Goal: Task Accomplishment & Management: Complete application form

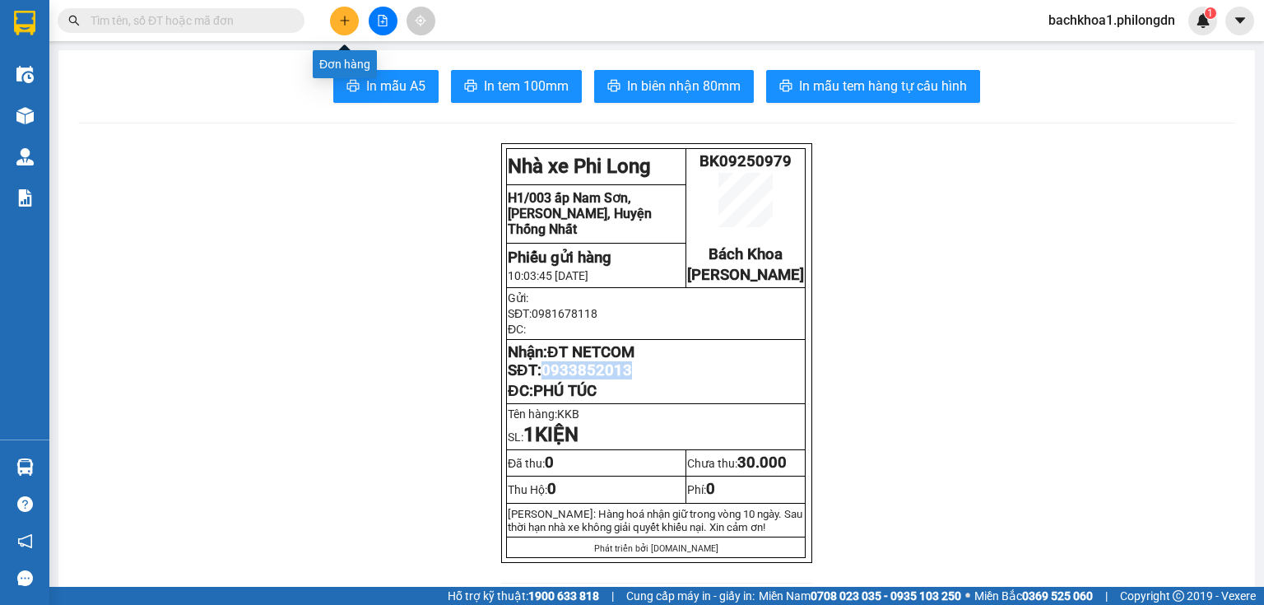
click at [349, 29] on button at bounding box center [344, 21] width 29 height 29
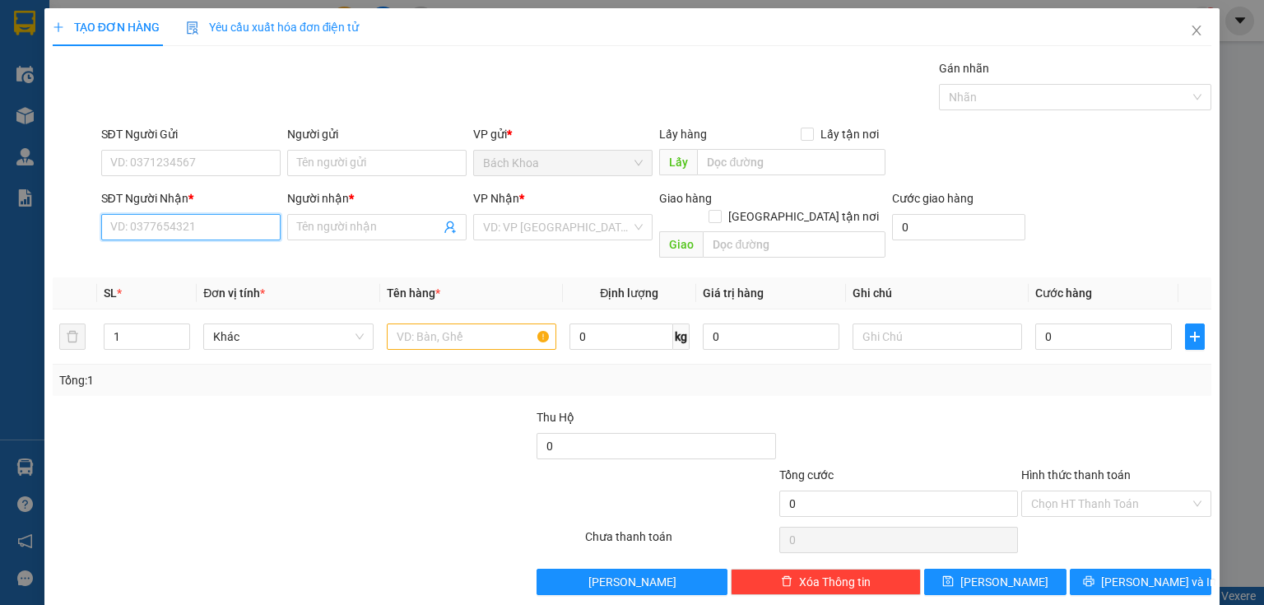
drag, startPoint x: 225, startPoint y: 230, endPoint x: 225, endPoint y: 219, distance: 11.5
click at [225, 225] on input "SĐT Người Nhận *" at bounding box center [190, 227] width 179 height 26
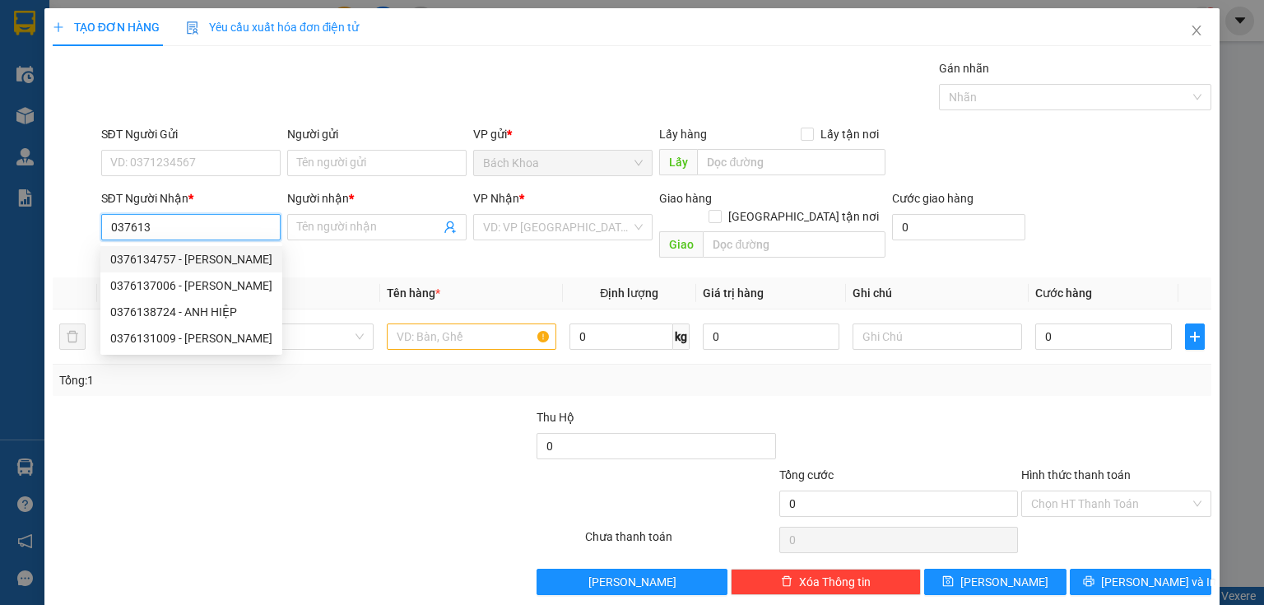
click at [166, 250] on div "0376134757 - [PERSON_NAME]" at bounding box center [191, 259] width 162 height 18
type input "0376134757"
type input "VY"
type input "PHÚC NHẠC"
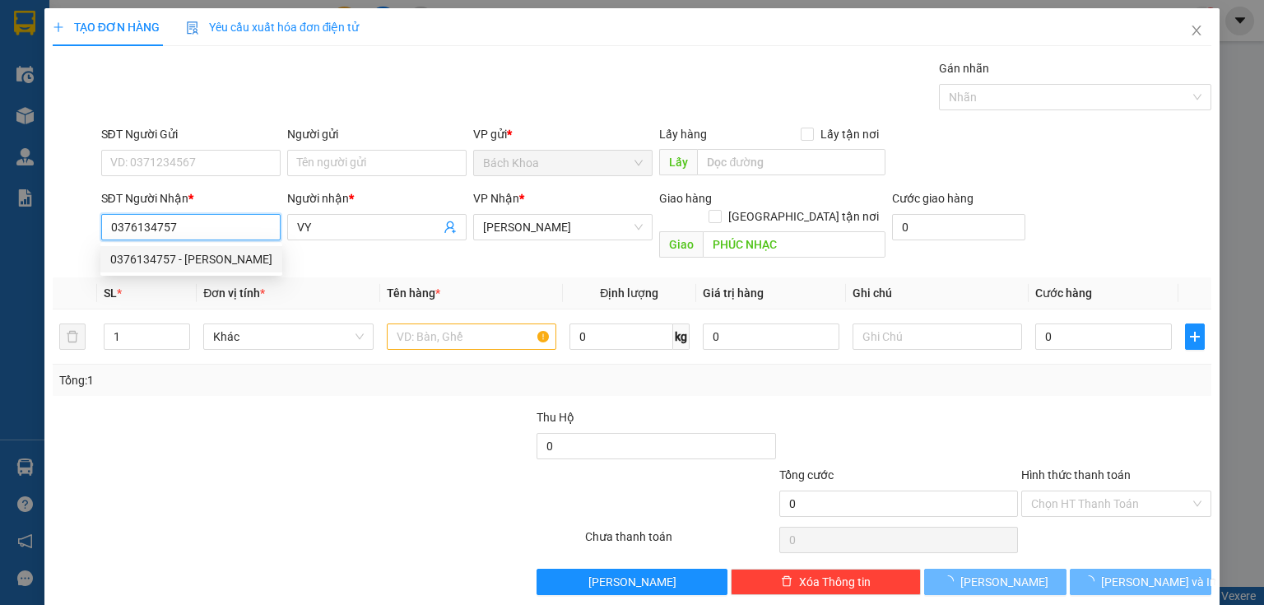
type input "100.000"
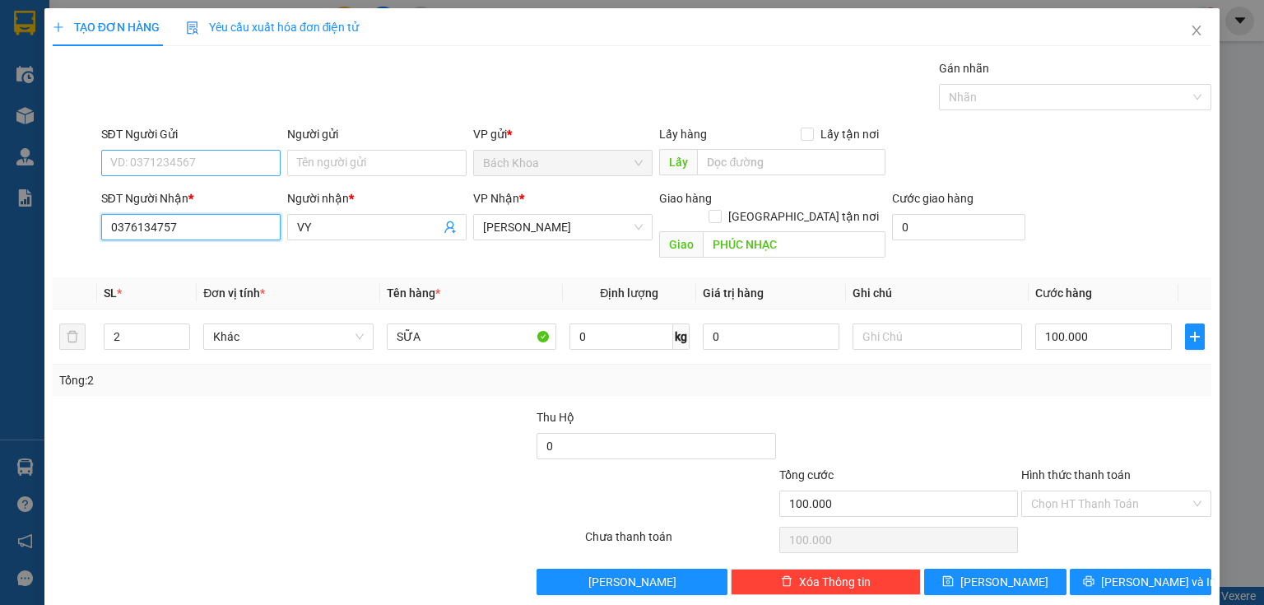
type input "0376134757"
click at [177, 171] on input "SĐT Người Gửi" at bounding box center [190, 163] width 179 height 26
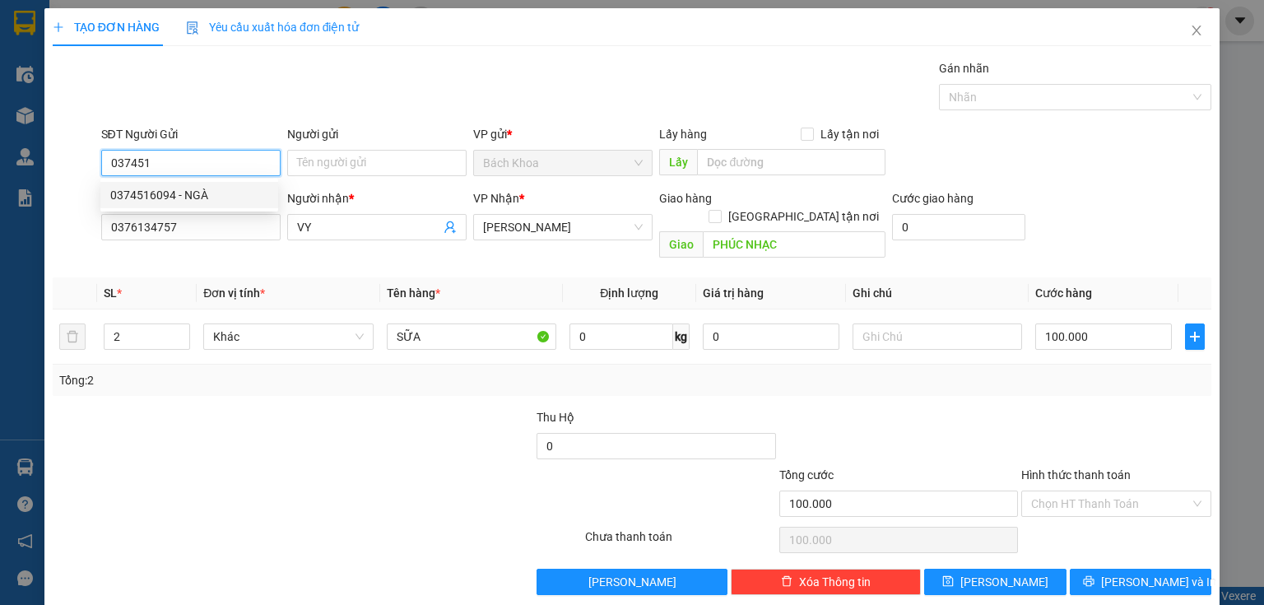
click at [234, 198] on div "0374516094 - NGÀ" at bounding box center [189, 195] width 158 height 18
type input "0374516094"
type input "NGÀ"
type input "0374516094"
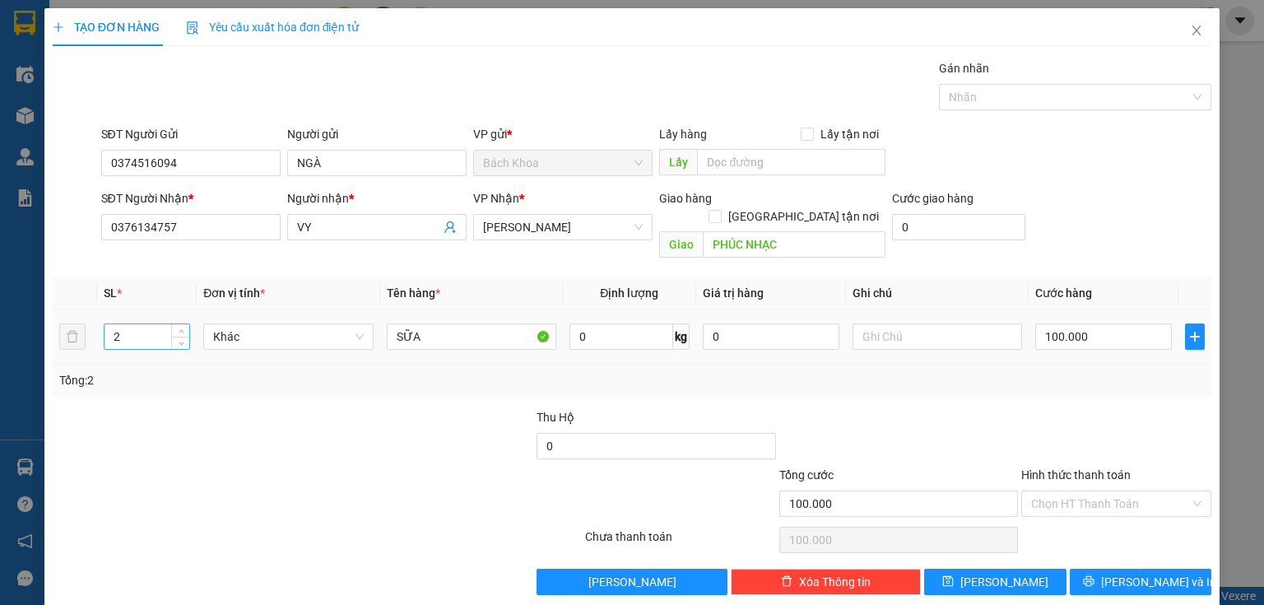
click at [122, 324] on input "2" at bounding box center [147, 336] width 85 height 25
click at [119, 324] on input "2" at bounding box center [147, 336] width 85 height 25
type input "1"
type input "M"
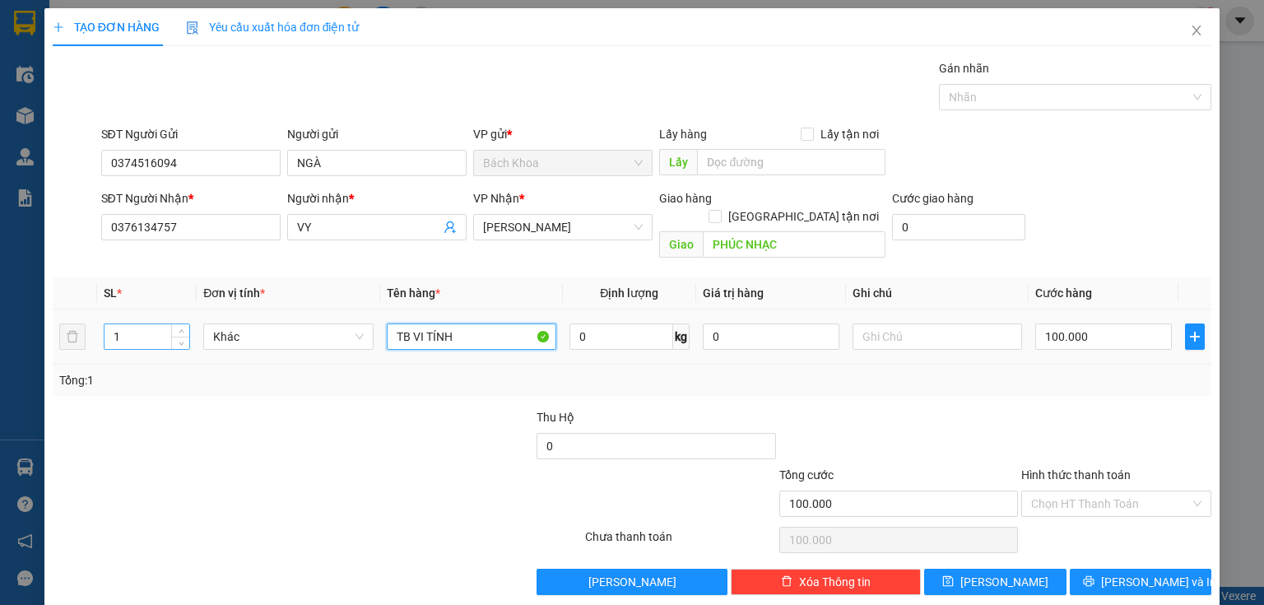
type input "TB VI TÍNH"
type input "4"
type input "40"
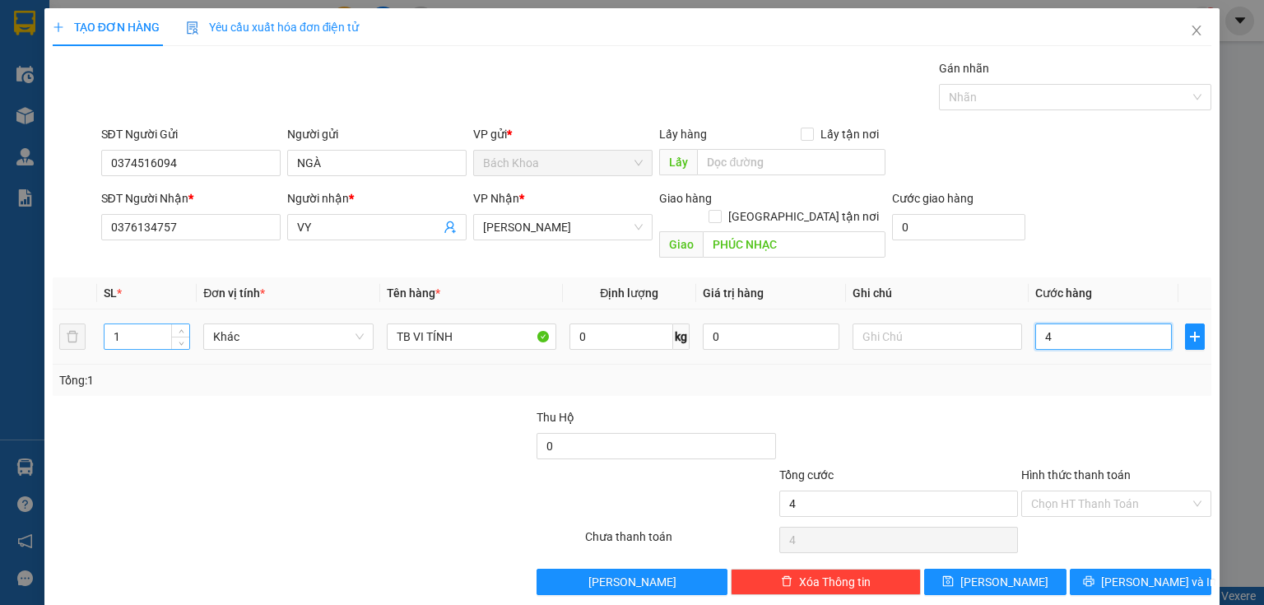
type input "40"
type input "400"
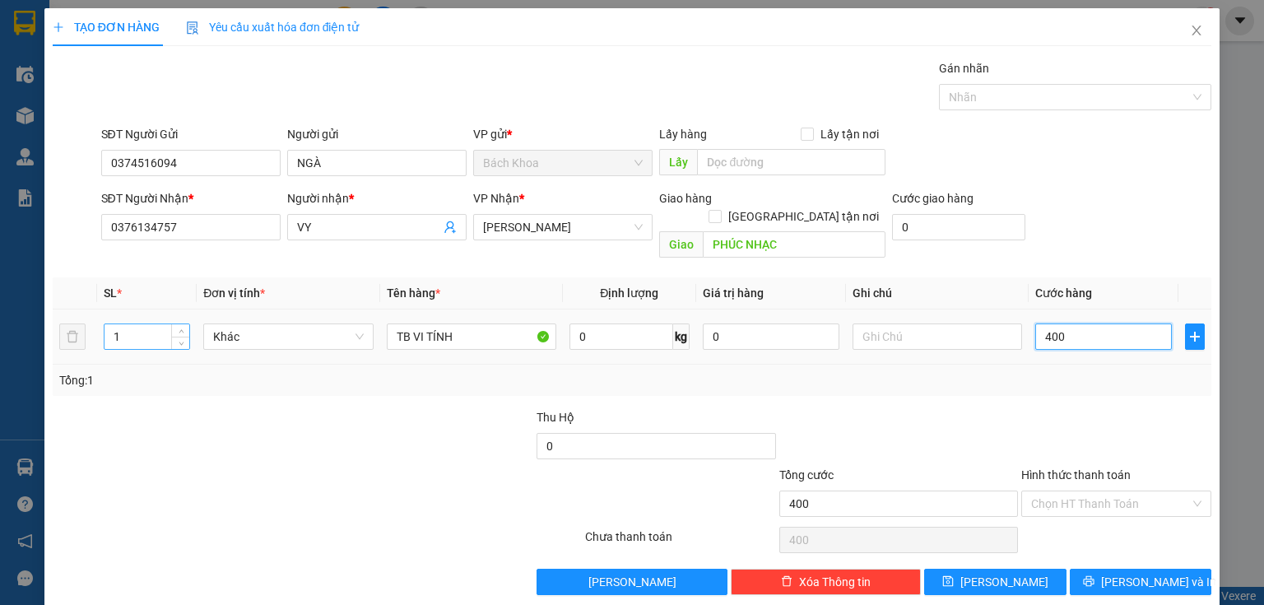
type input "4.000"
type input "40.000"
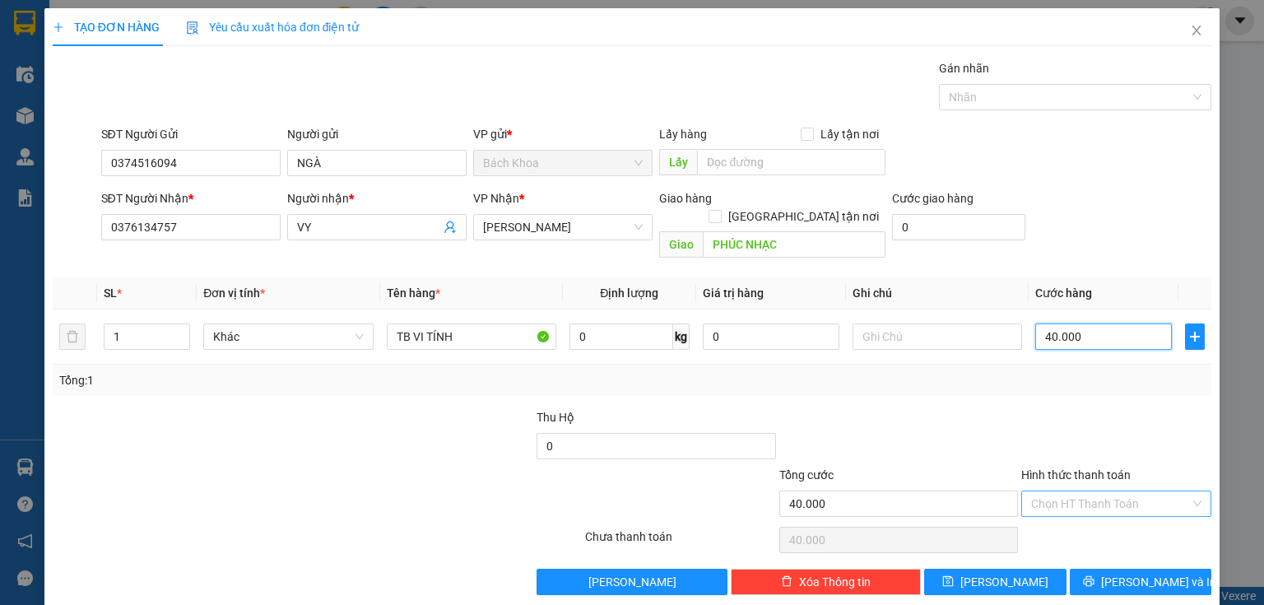
type input "40.000"
click at [1068, 491] on input "Hình thức thanh toán" at bounding box center [1110, 503] width 159 height 25
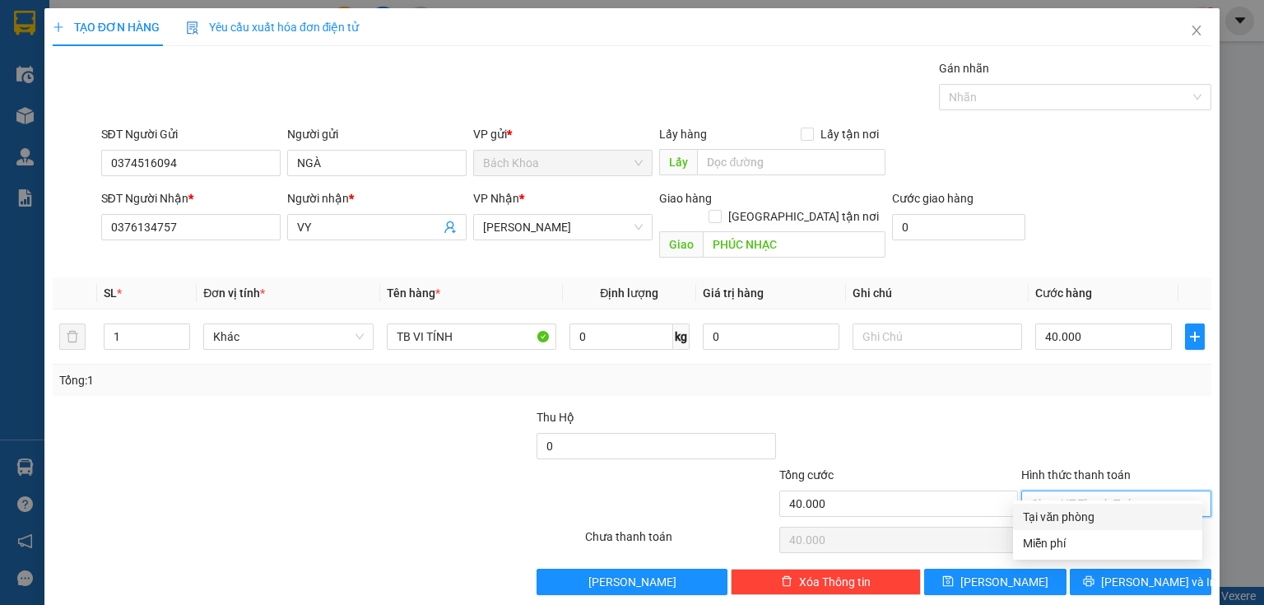
click at [1085, 519] on div "Tại văn phòng" at bounding box center [1108, 517] width 170 height 18
type input "0"
click at [1110, 545] on div "Transit Pickup Surcharge Ids Transit Deliver Surcharge Ids Transit Deliver Surc…" at bounding box center [632, 327] width 1159 height 536
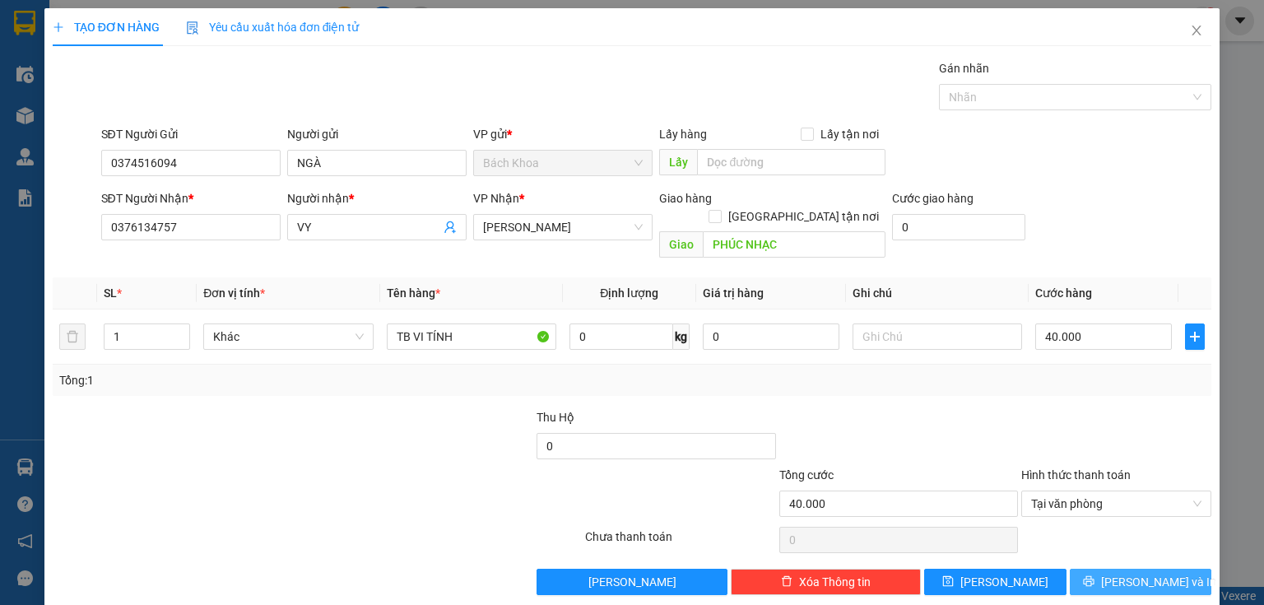
click at [1122, 573] on span "[PERSON_NAME] và In" at bounding box center [1158, 582] width 115 height 18
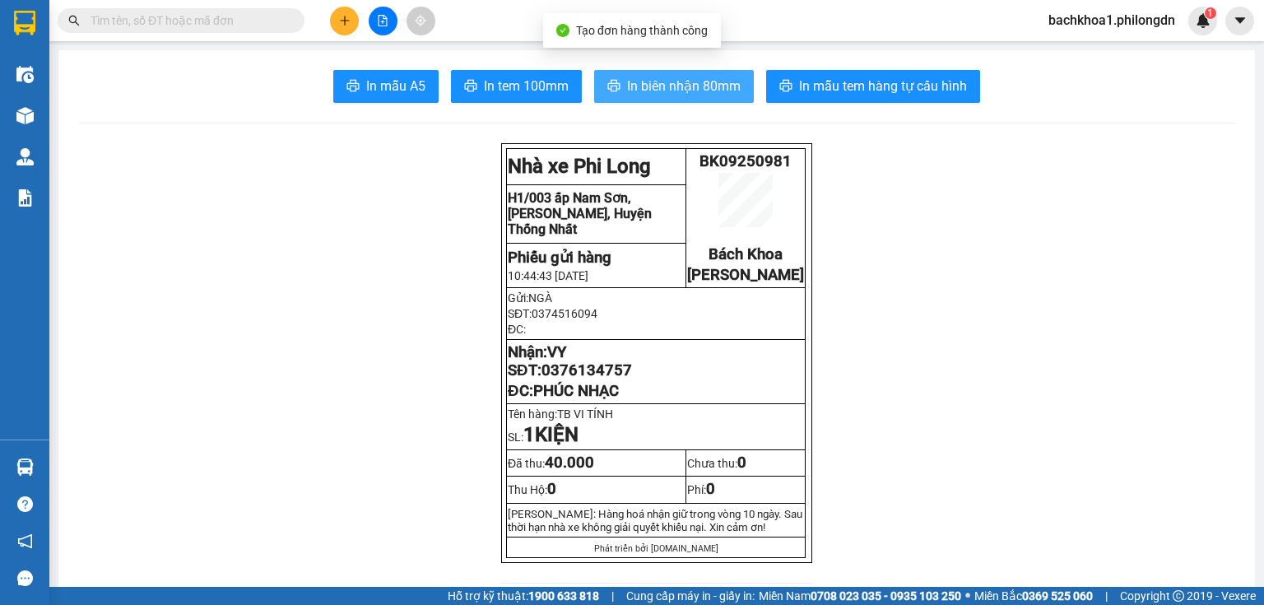
click at [682, 82] on span "In biên nhận 80mm" at bounding box center [684, 86] width 114 height 21
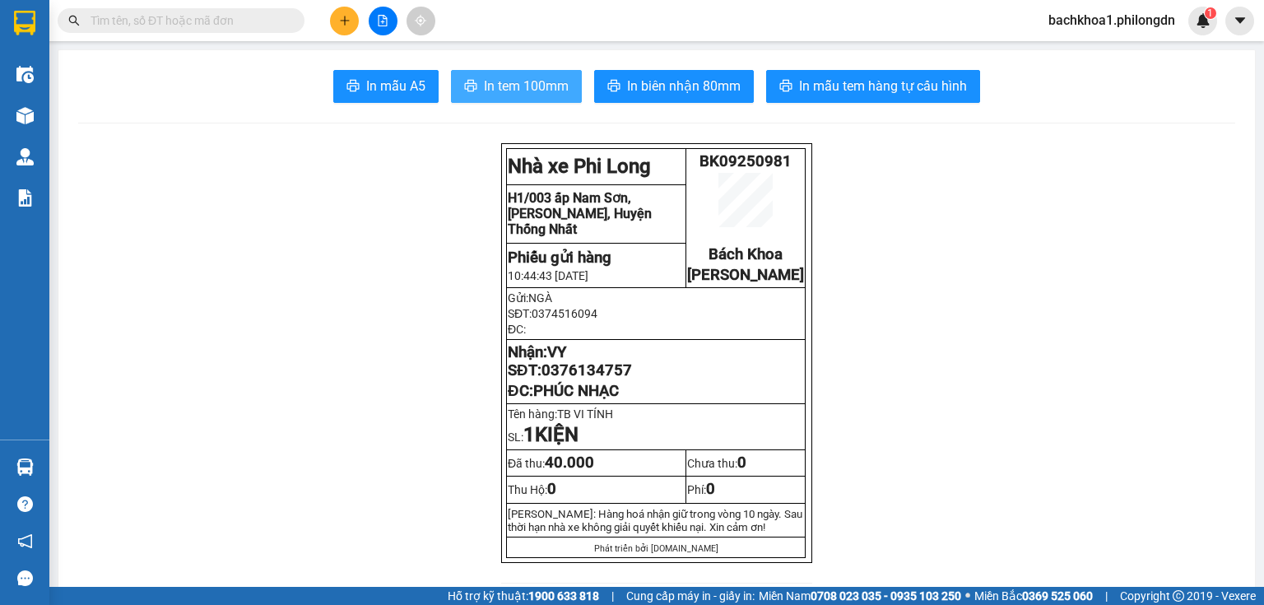
click at [517, 70] on button "In tem 100mm" at bounding box center [516, 86] width 131 height 33
click at [583, 379] on span "0376134757" at bounding box center [587, 370] width 91 height 18
copy span "0376134757"
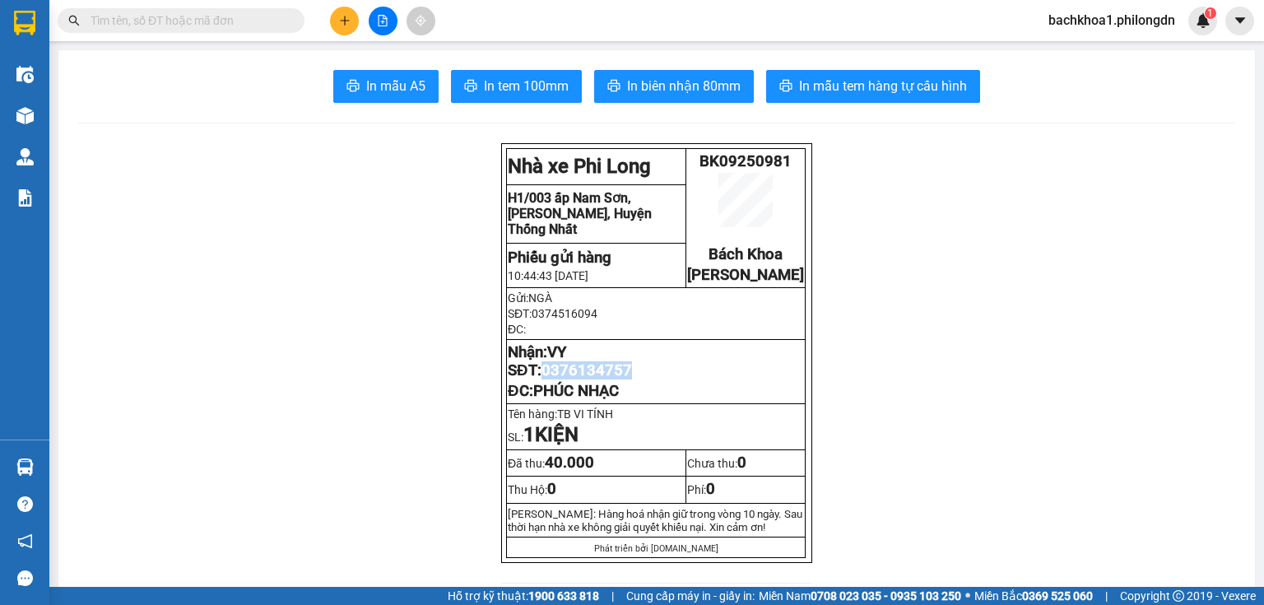
click at [343, 20] on icon "plus" at bounding box center [344, 20] width 9 height 1
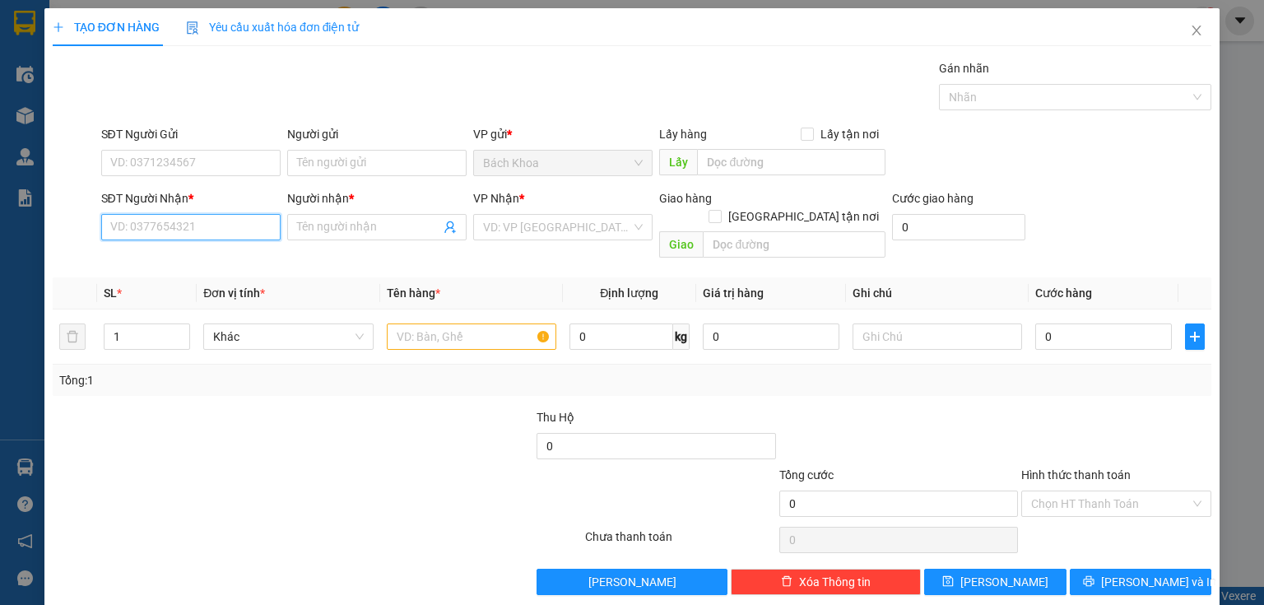
click at [165, 237] on input "SĐT Người Nhận *" at bounding box center [190, 227] width 179 height 26
drag, startPoint x: 181, startPoint y: 263, endPoint x: 165, endPoint y: 273, distance: 19.6
click at [181, 262] on div "0363879493 - HẰNG" at bounding box center [189, 259] width 158 height 18
type input "0363879493"
type input "HẰNG"
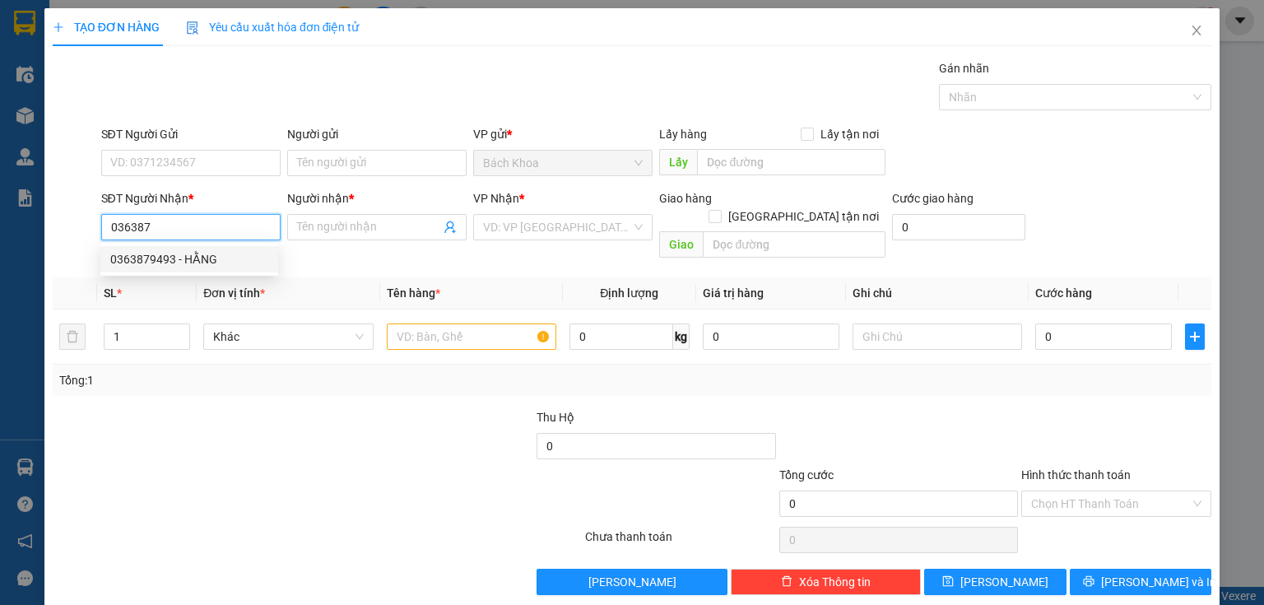
type input "HƯNG LỘC"
type input "40.000"
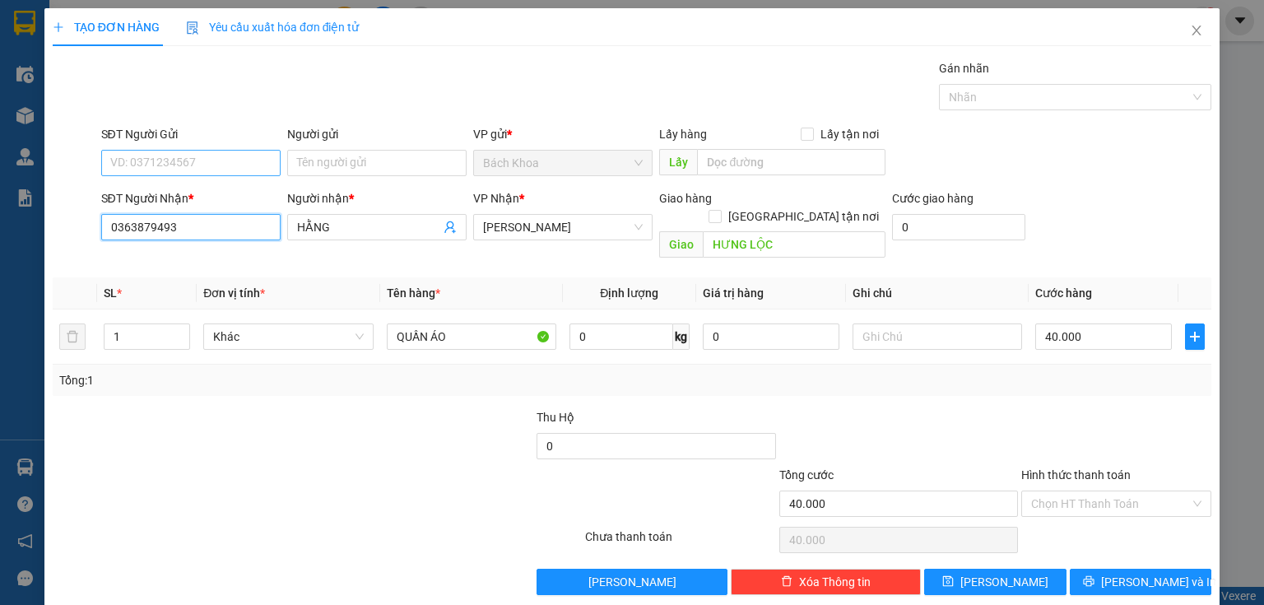
type input "0363879493"
click at [194, 165] on input "SĐT Người Gửi" at bounding box center [190, 163] width 179 height 26
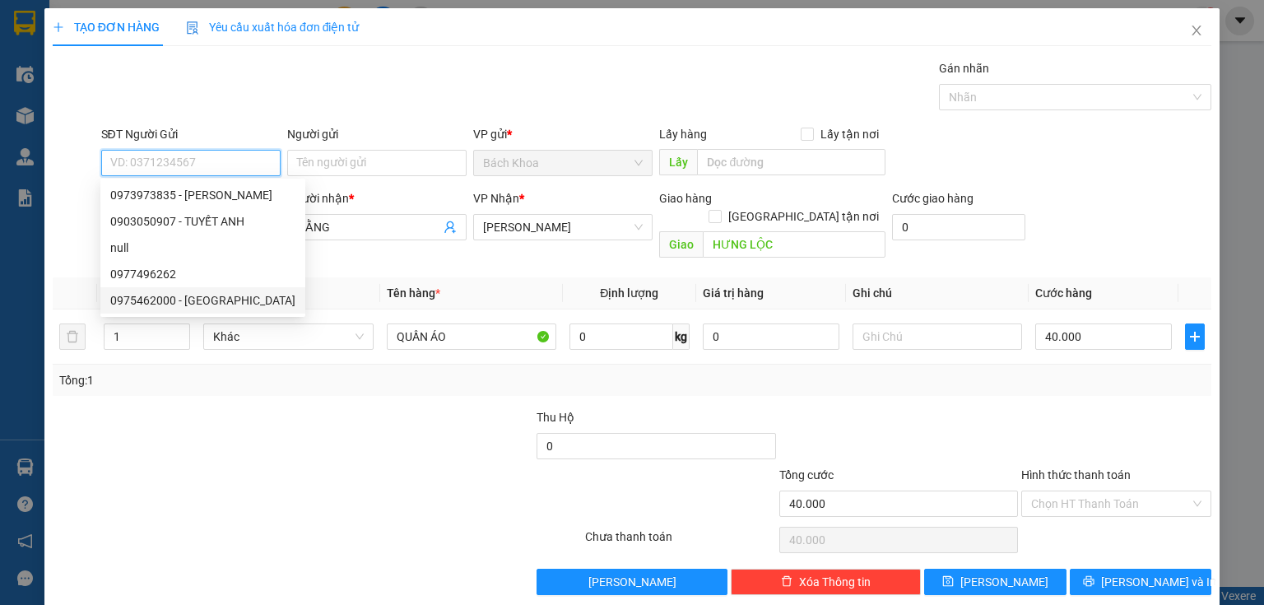
click at [186, 301] on div "0975462000 - [GEOGRAPHIC_DATA]" at bounding box center [202, 300] width 185 height 18
type input "0975462000"
type input "CẨM ÚT"
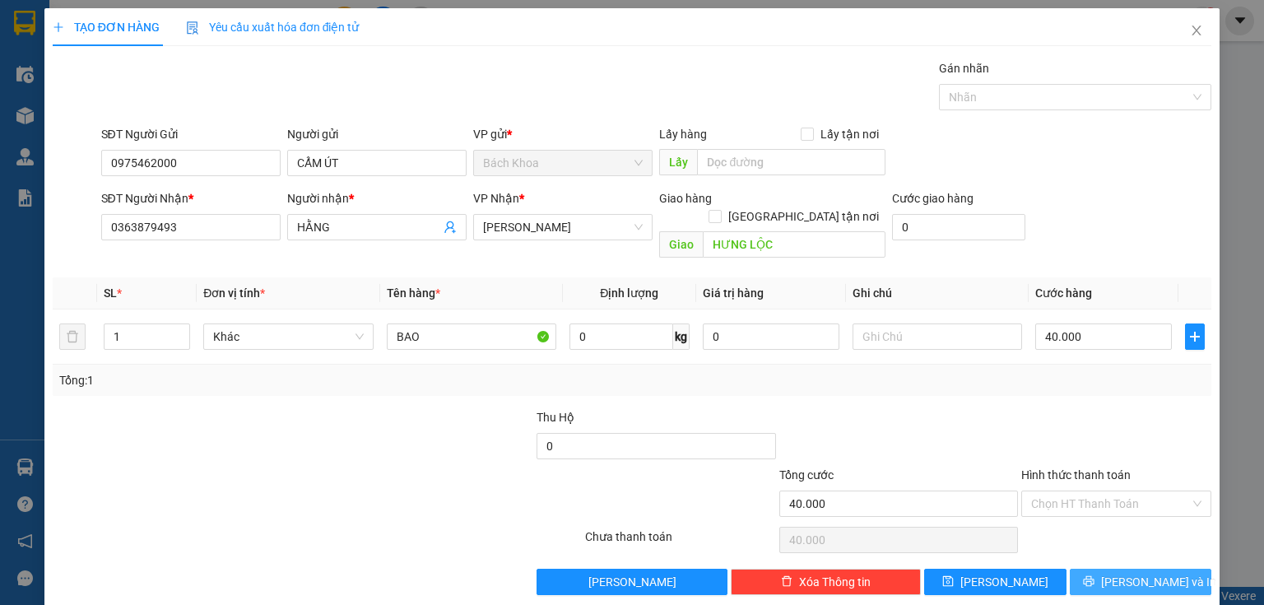
click at [1076, 569] on button "[PERSON_NAME] và In" at bounding box center [1141, 582] width 142 height 26
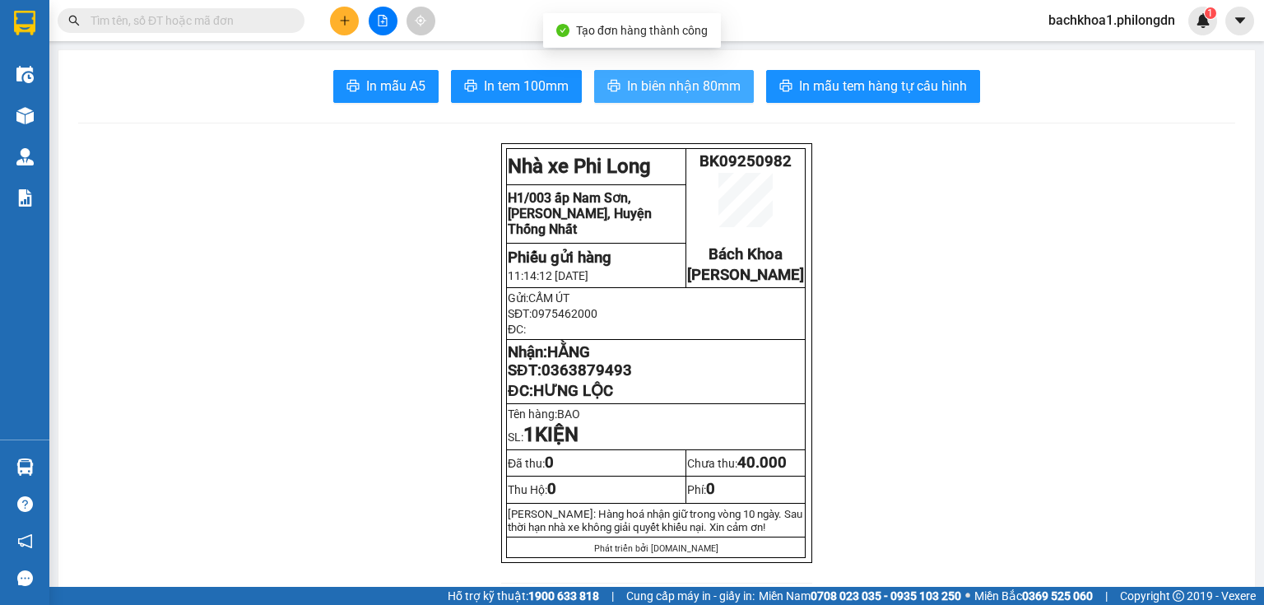
click at [628, 84] on span "In biên nhận 80mm" at bounding box center [684, 86] width 114 height 21
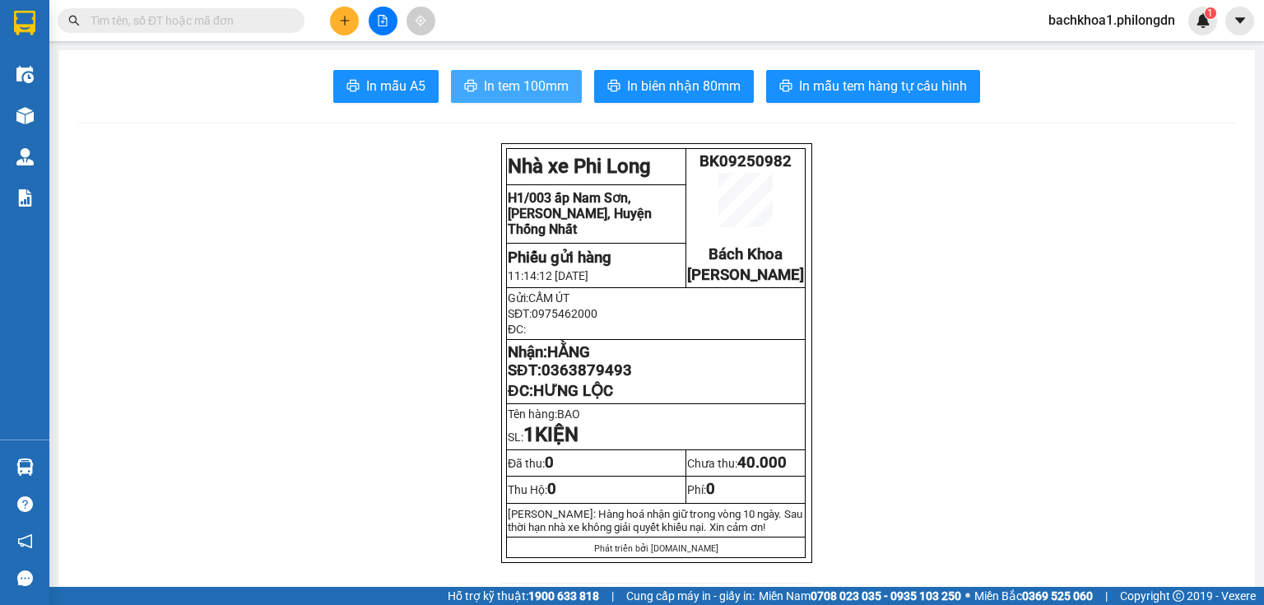
click at [526, 95] on span "In tem 100mm" at bounding box center [526, 86] width 85 height 21
click at [583, 379] on span "0363879493" at bounding box center [587, 370] width 91 height 18
copy span "0363879493"
click at [589, 379] on span "0363879493" at bounding box center [587, 370] width 91 height 18
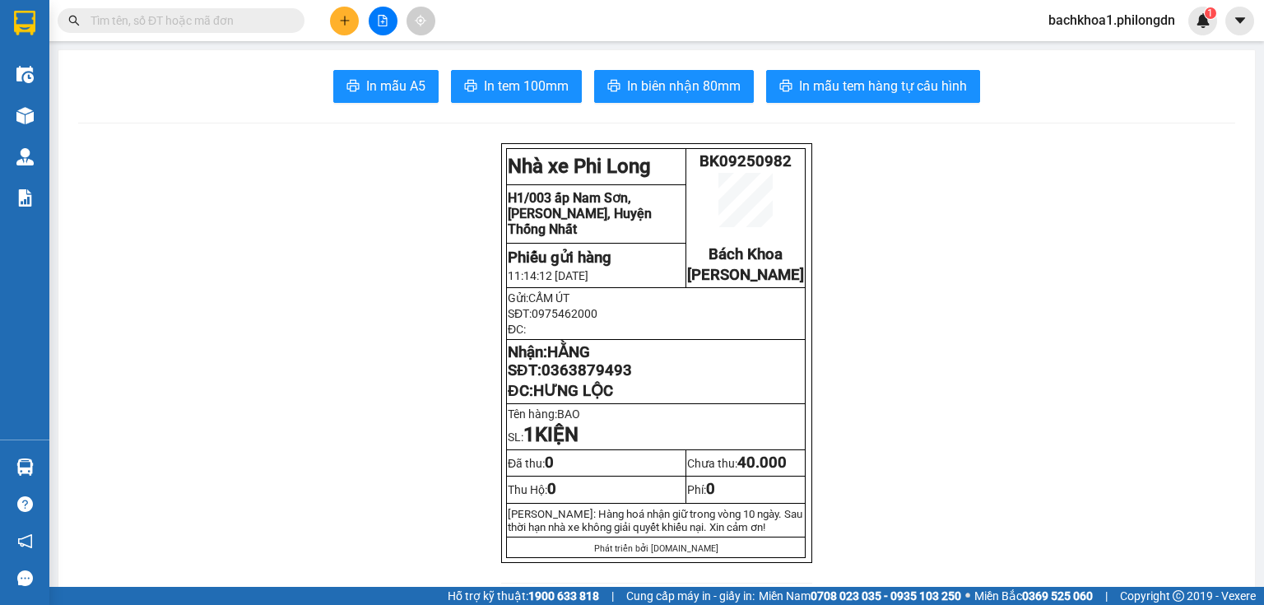
click at [585, 379] on span "0363879493" at bounding box center [587, 370] width 91 height 18
copy span "0363879493"
click at [342, 21] on icon "plus" at bounding box center [345, 21] width 12 height 12
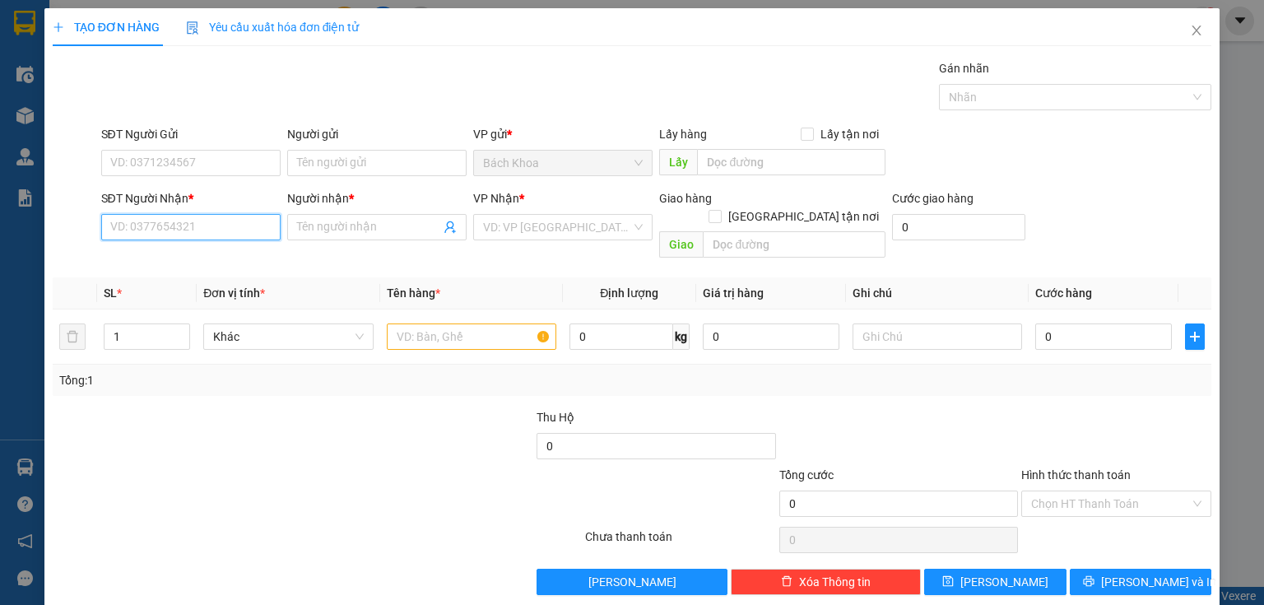
click at [154, 217] on input "SĐT Người Nhận *" at bounding box center [190, 227] width 179 height 26
click at [195, 256] on div "0972242004 - TƯƠI" at bounding box center [189, 259] width 158 height 18
type input "0972242004"
type input "TƯƠI"
type input "GIA YÊN"
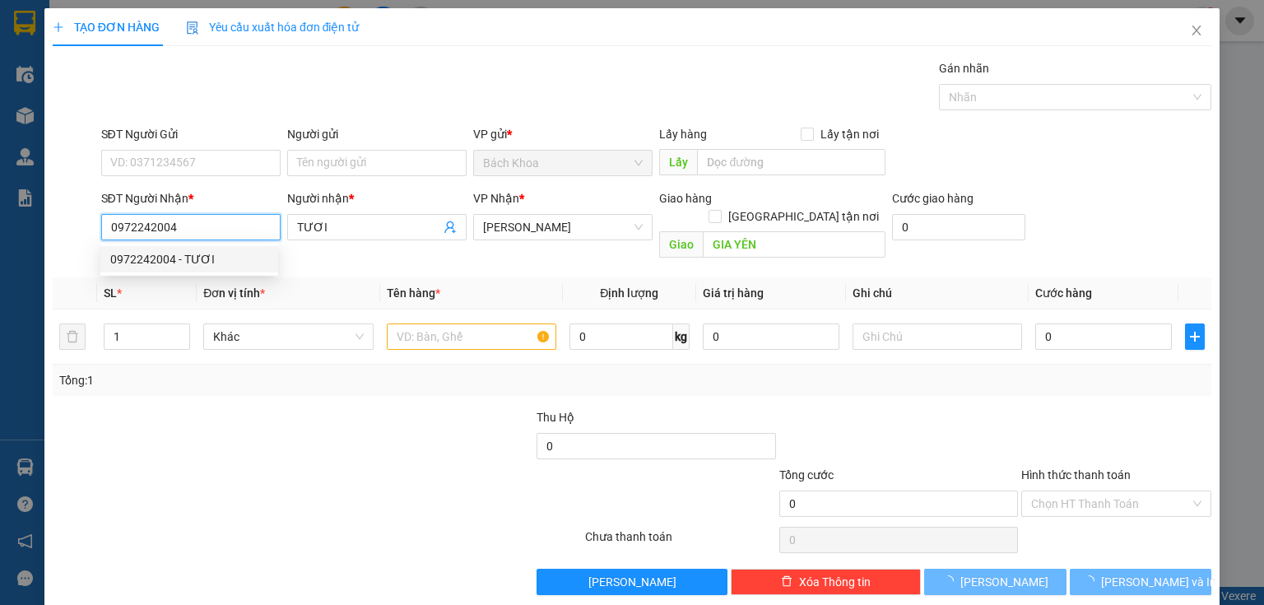
type input "40.000"
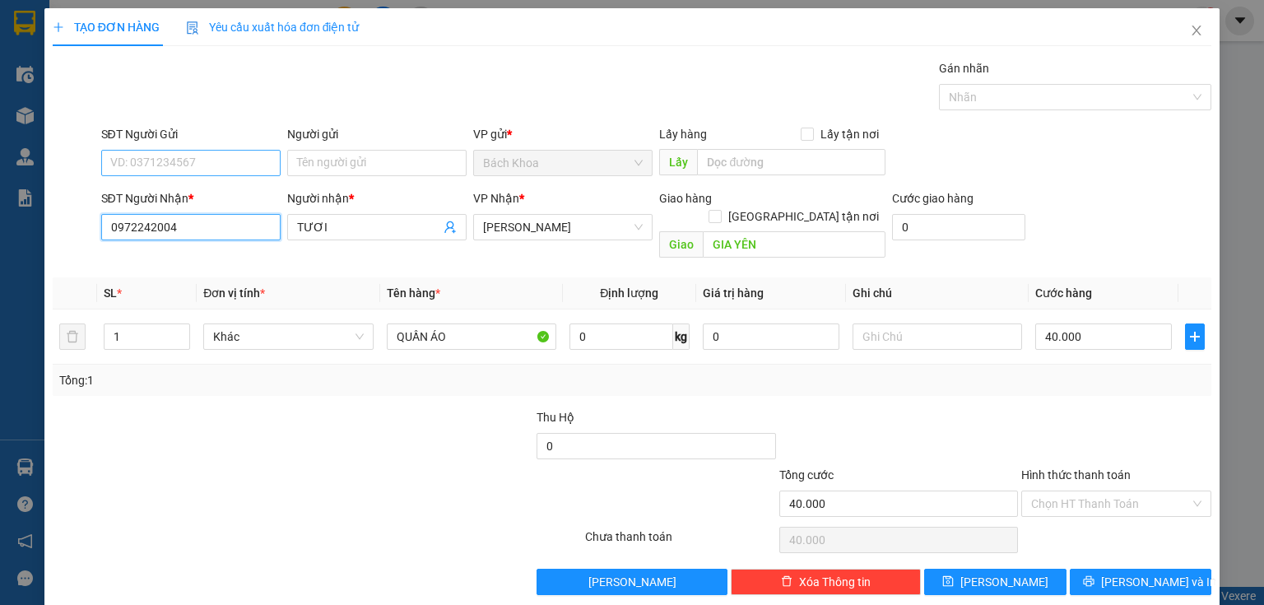
type input "0972242004"
click at [175, 167] on input "SĐT Người Gửi" at bounding box center [190, 163] width 179 height 26
click at [186, 204] on div "0327049906" at bounding box center [189, 195] width 178 height 26
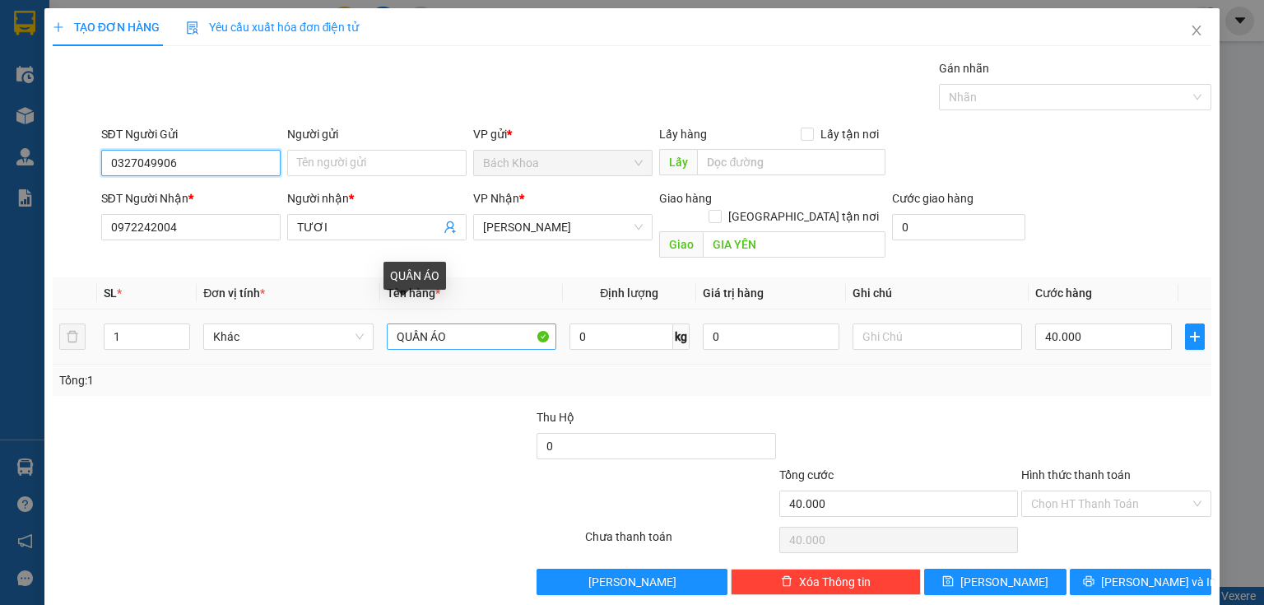
type input "0327049906"
click at [467, 324] on input "QUẦN ÁO" at bounding box center [472, 336] width 170 height 26
type input "TRÁI CÂY"
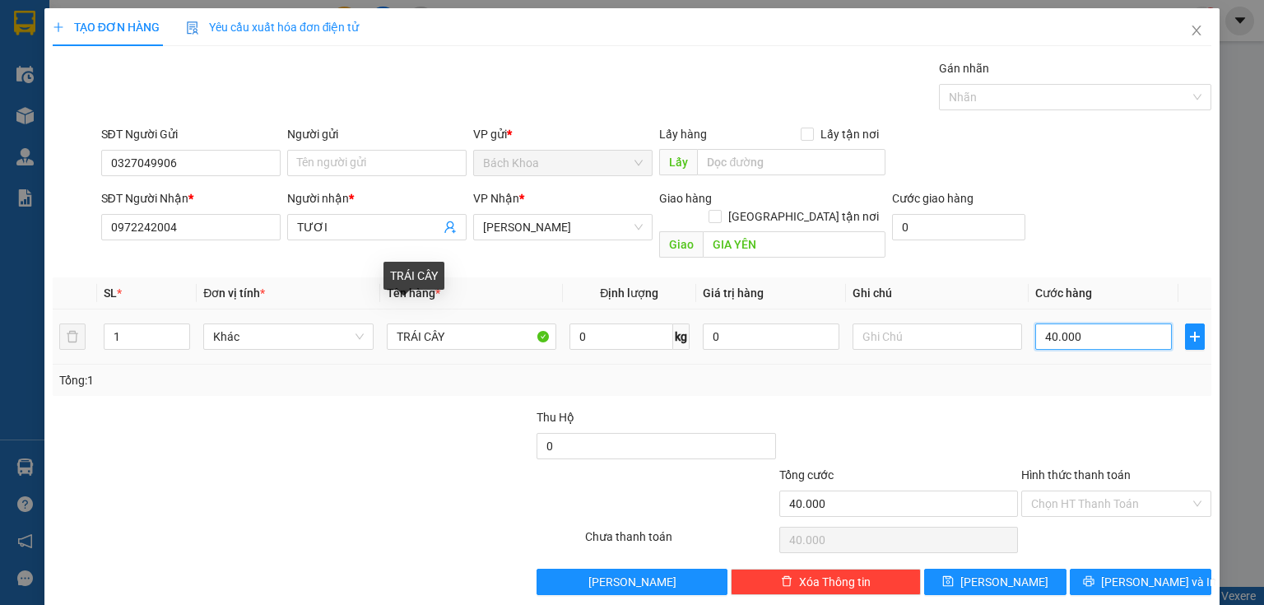
type input "3"
type input "30"
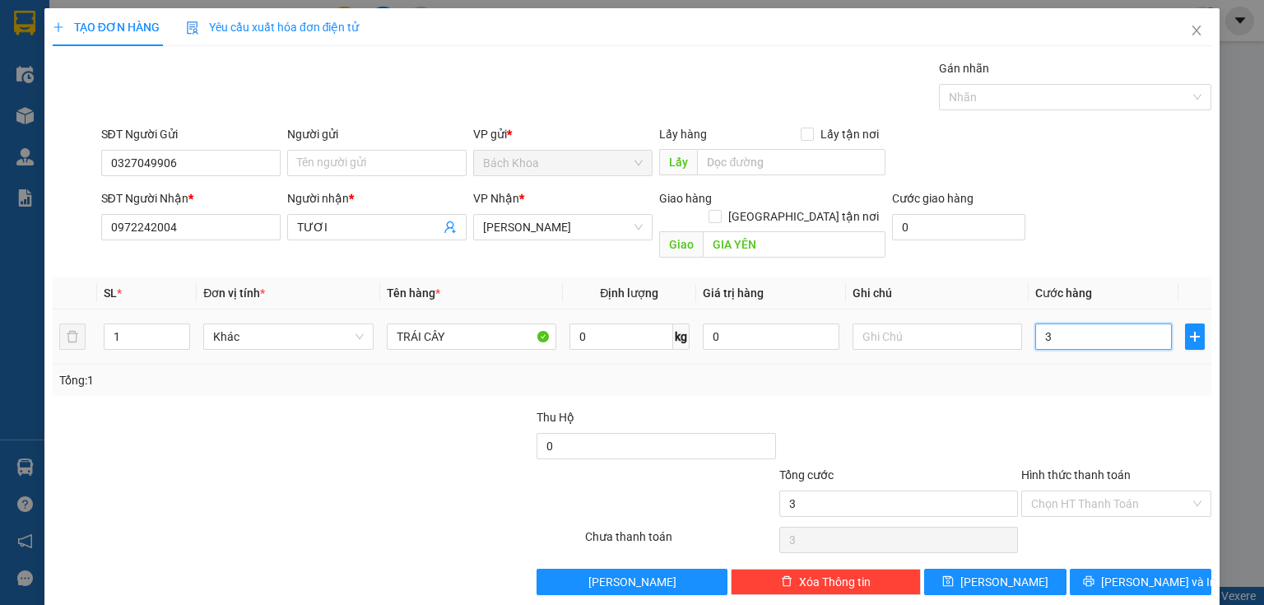
type input "30"
type input "300"
type input "3.000"
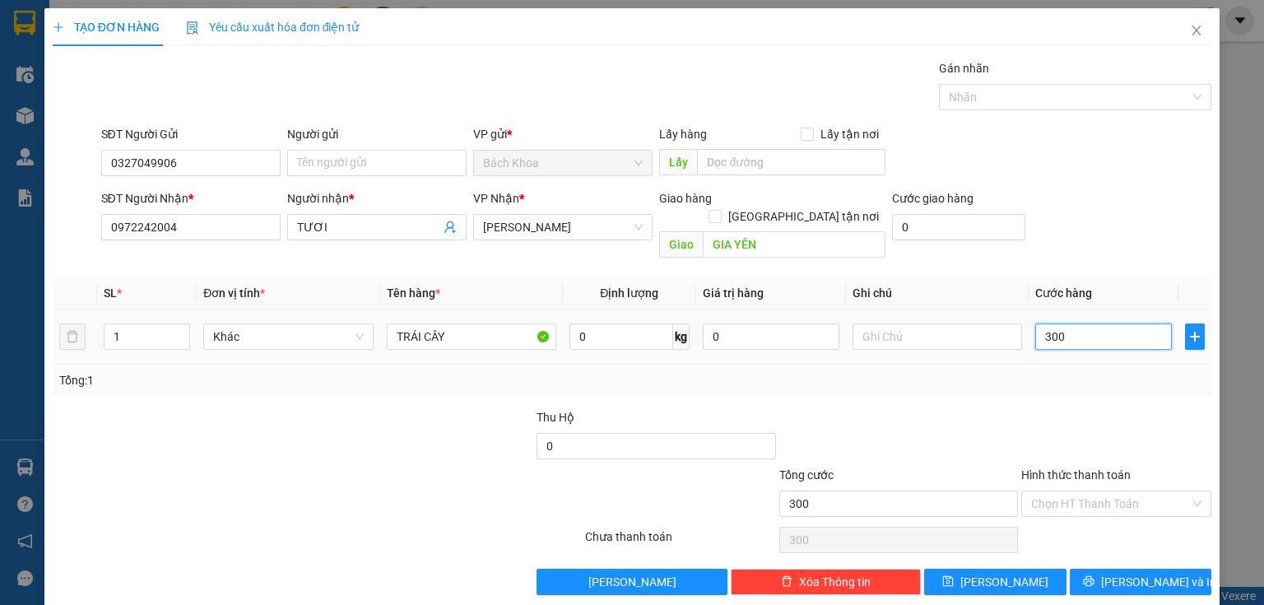
type input "3.000"
type input "30.000"
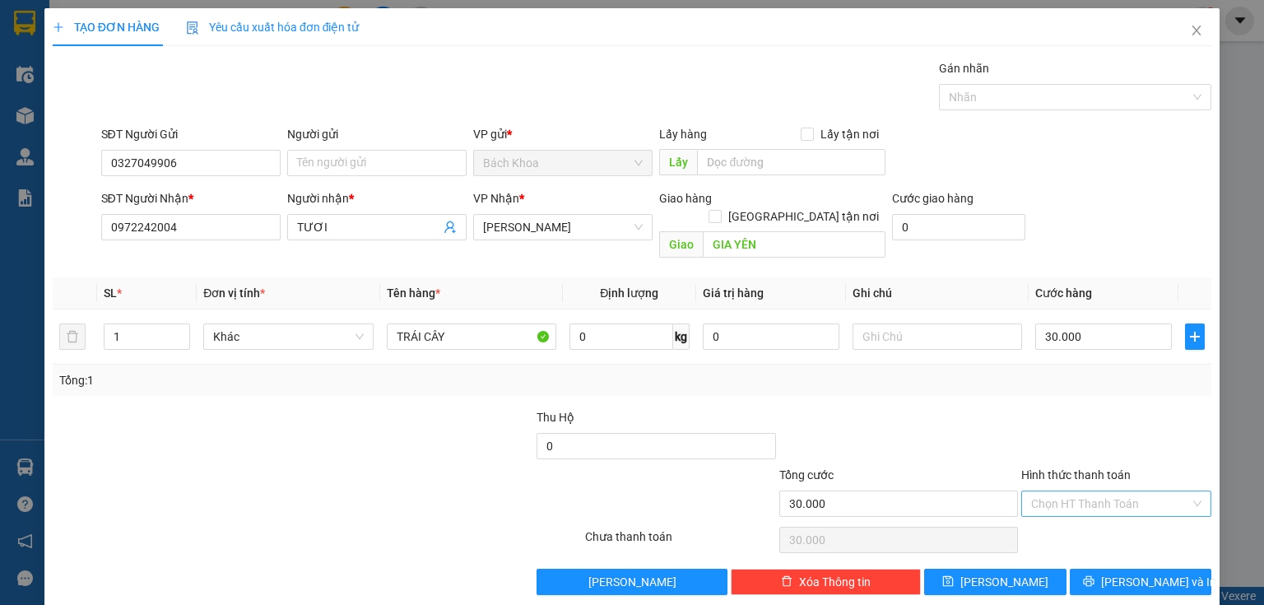
drag, startPoint x: 1057, startPoint y: 471, endPoint x: 1072, endPoint y: 496, distance: 29.9
click at [1057, 491] on input "Hình thức thanh toán" at bounding box center [1110, 503] width 159 height 25
click at [1090, 520] on div "Tại văn phòng" at bounding box center [1108, 517] width 170 height 18
type input "0"
click at [1128, 573] on span "[PERSON_NAME] và In" at bounding box center [1158, 582] width 115 height 18
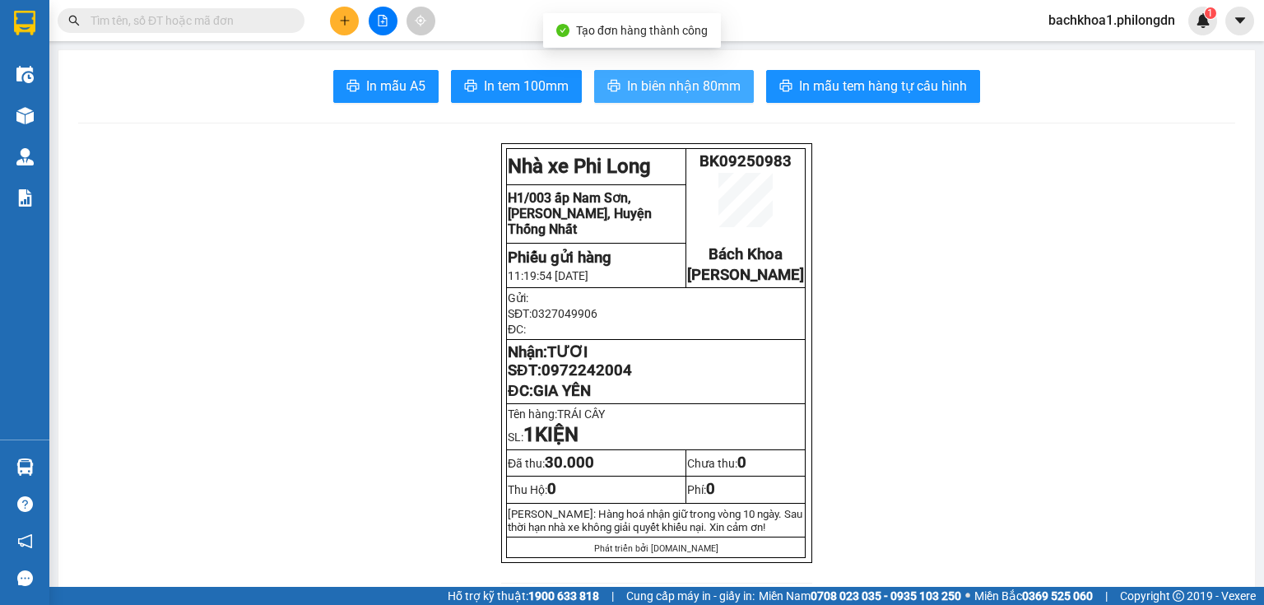
click at [665, 76] on span "In biên nhận 80mm" at bounding box center [684, 86] width 114 height 21
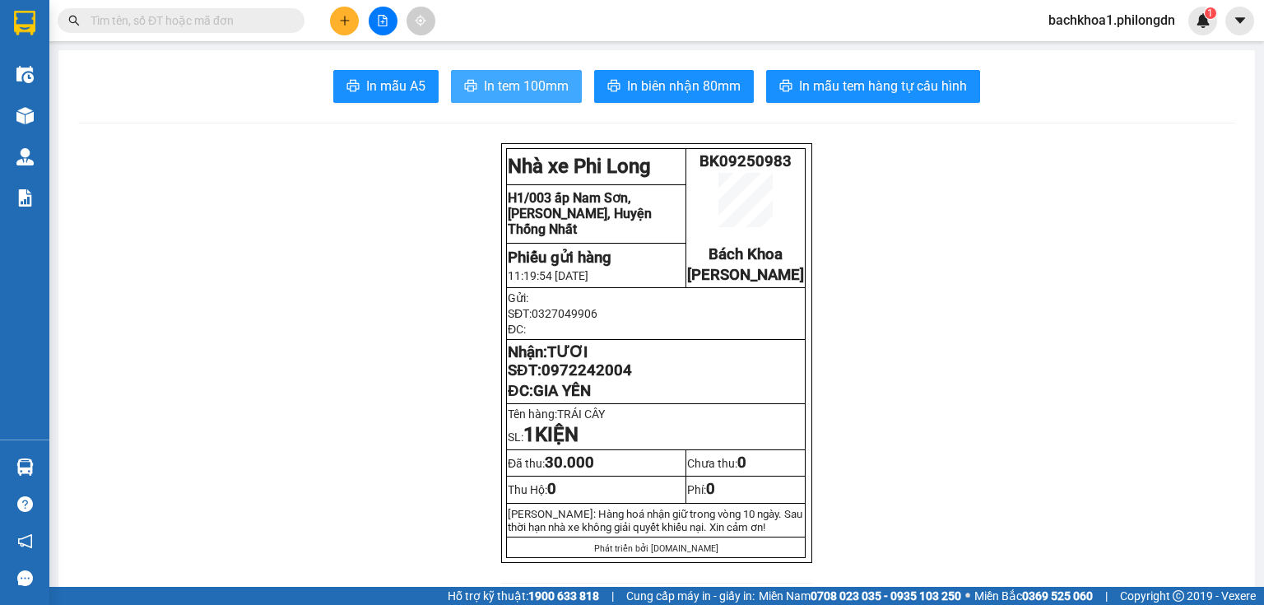
click at [530, 94] on span "In tem 100mm" at bounding box center [526, 86] width 85 height 21
click at [573, 379] on span "0972242004" at bounding box center [587, 370] width 91 height 18
copy span "0972242004"
click at [351, 17] on button at bounding box center [344, 21] width 29 height 29
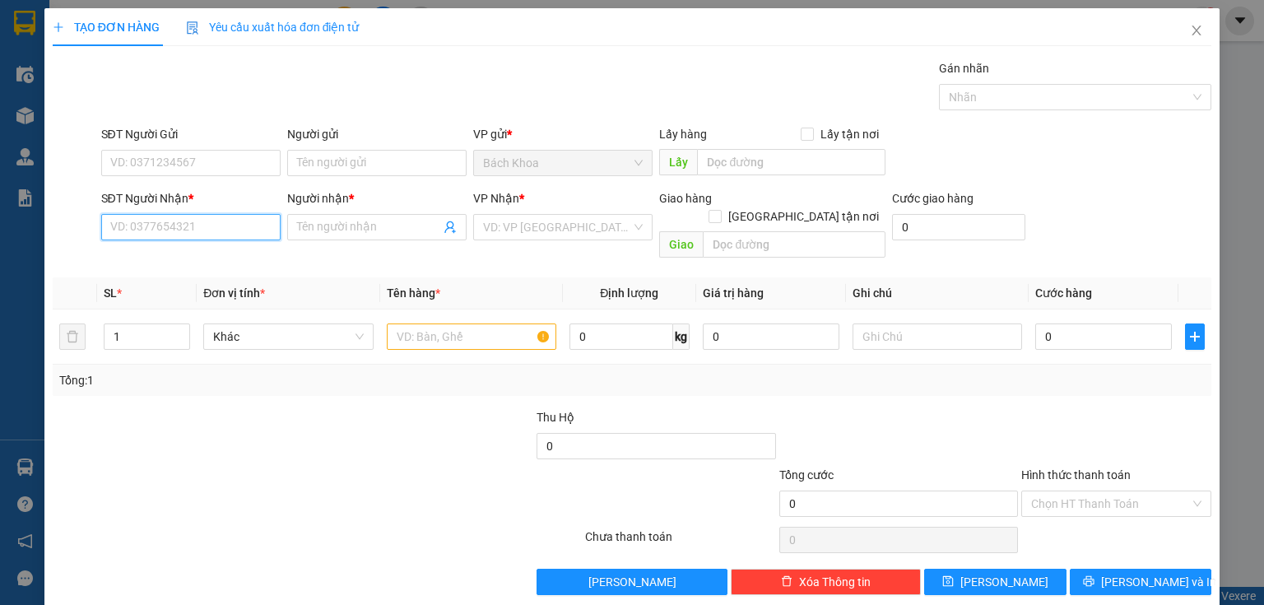
click at [169, 239] on input "SĐT Người Nhận *" at bounding box center [190, 227] width 179 height 26
click at [935, 408] on div at bounding box center [899, 437] width 242 height 58
click at [182, 226] on input "09622" at bounding box center [190, 227] width 179 height 26
click at [185, 226] on input "09622" at bounding box center [190, 227] width 179 height 26
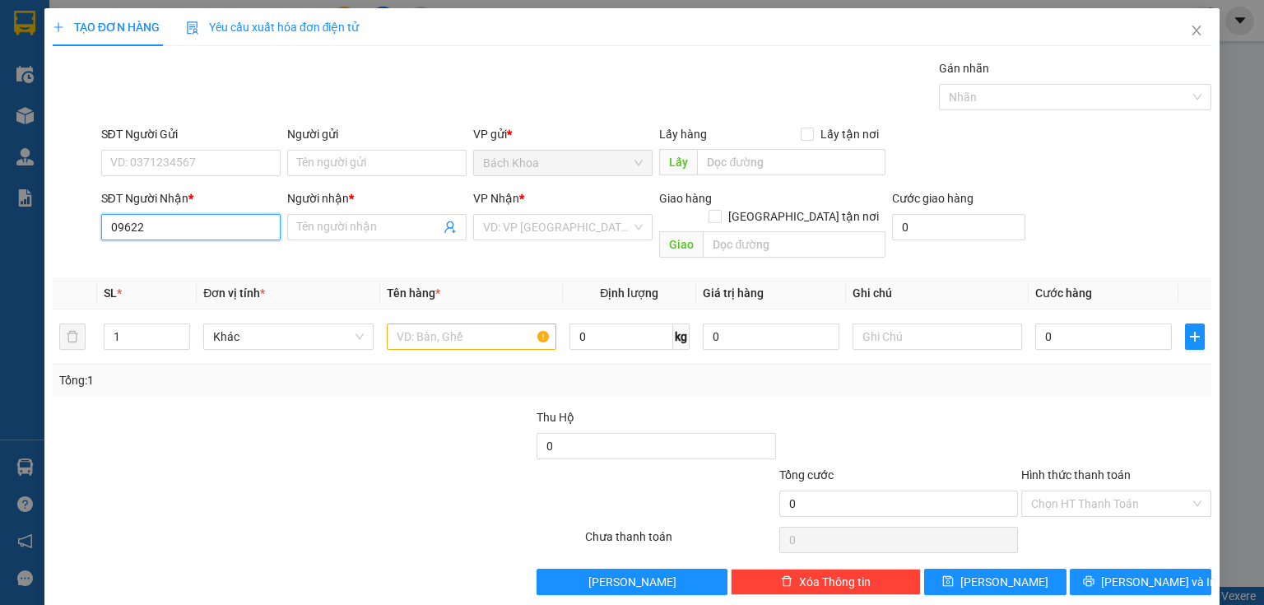
click at [186, 226] on input "09622" at bounding box center [190, 227] width 179 height 26
click at [194, 264] on div "0962288873 - [GEOGRAPHIC_DATA]" at bounding box center [202, 259] width 185 height 18
type input "0962288873"
type input "ĐỨC"
type input "ĐỐI DIỆN PHÚ KHANG"
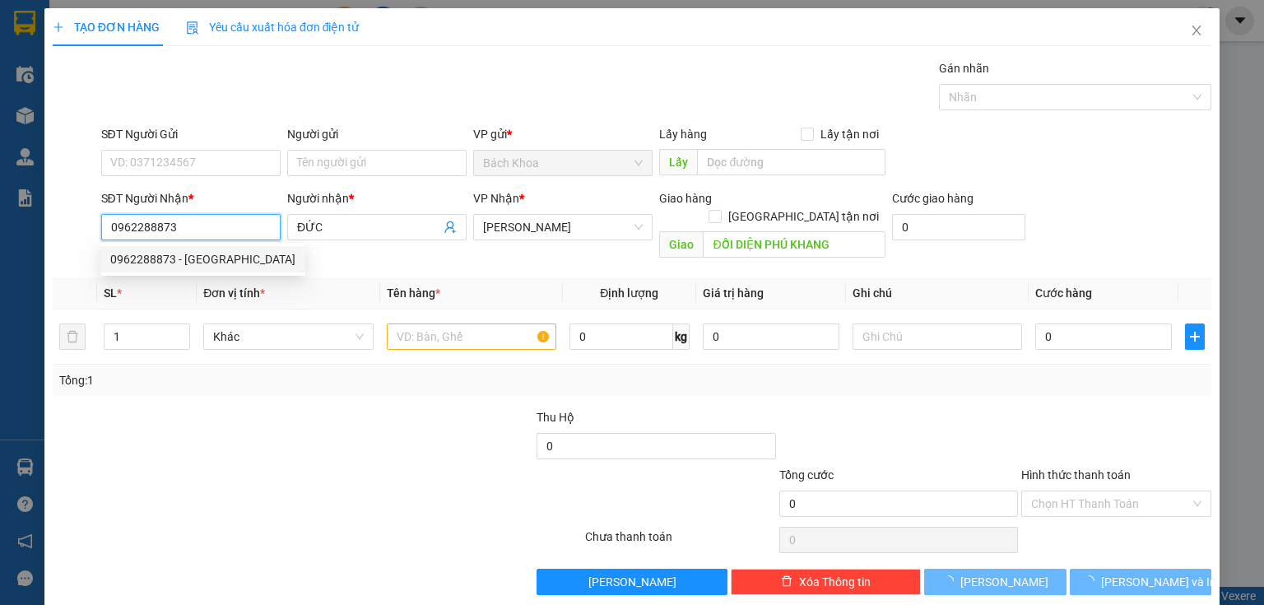
type input "30.000"
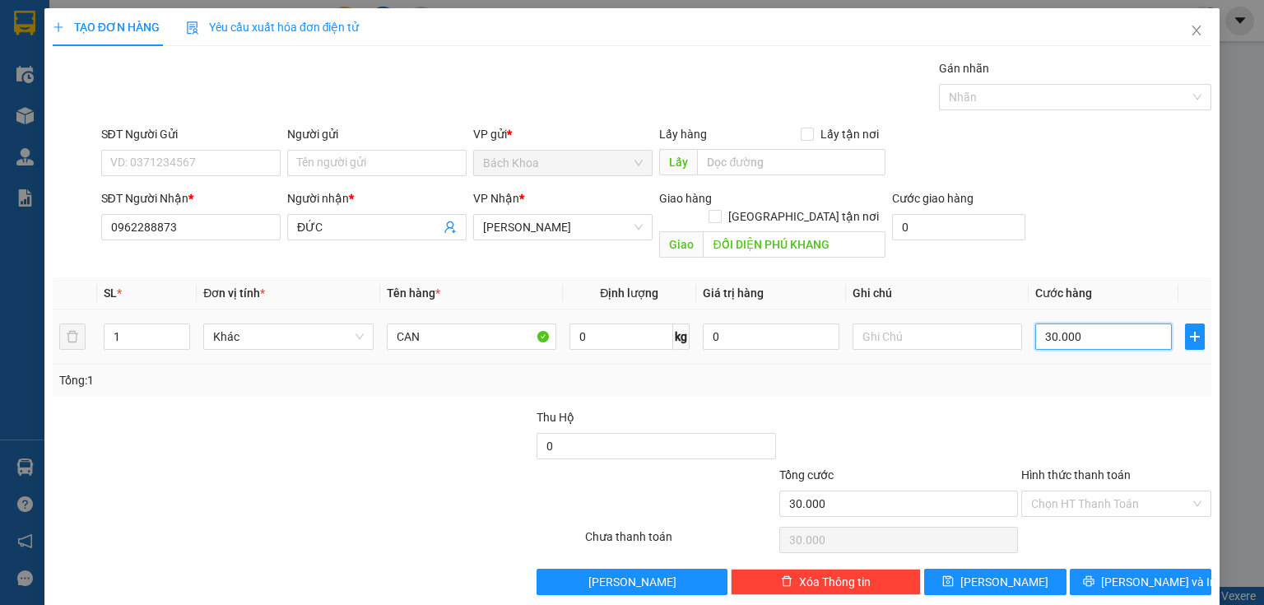
click at [1076, 323] on input "30.000" at bounding box center [1103, 336] width 137 height 26
type input "4"
type input "40"
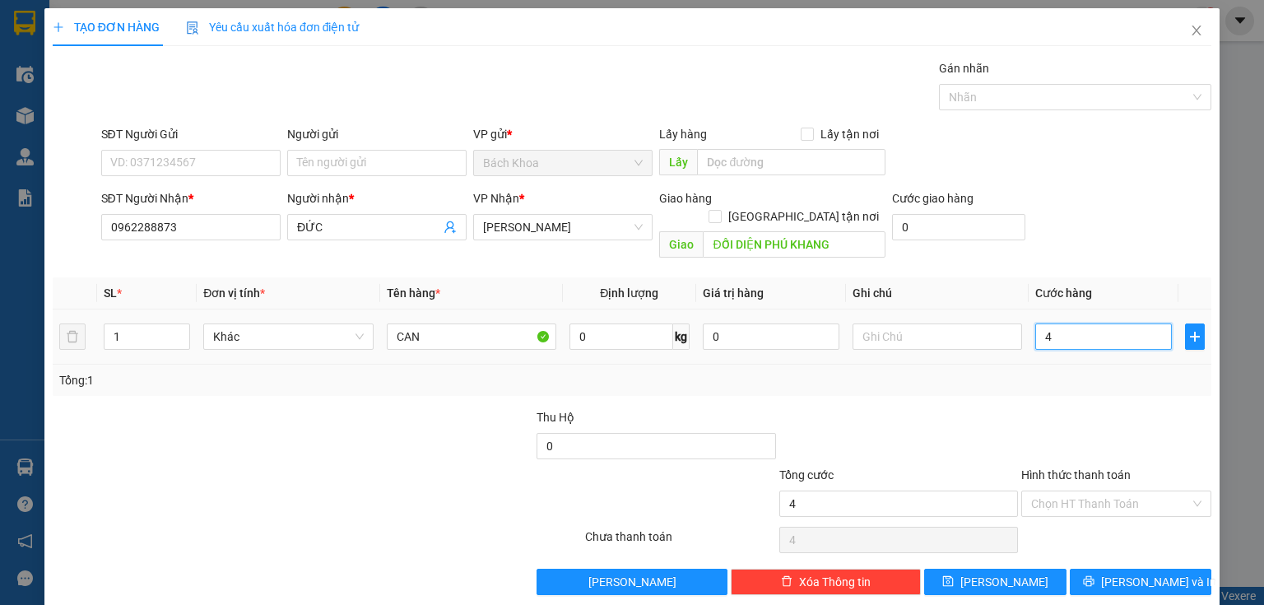
type input "40"
type input "400"
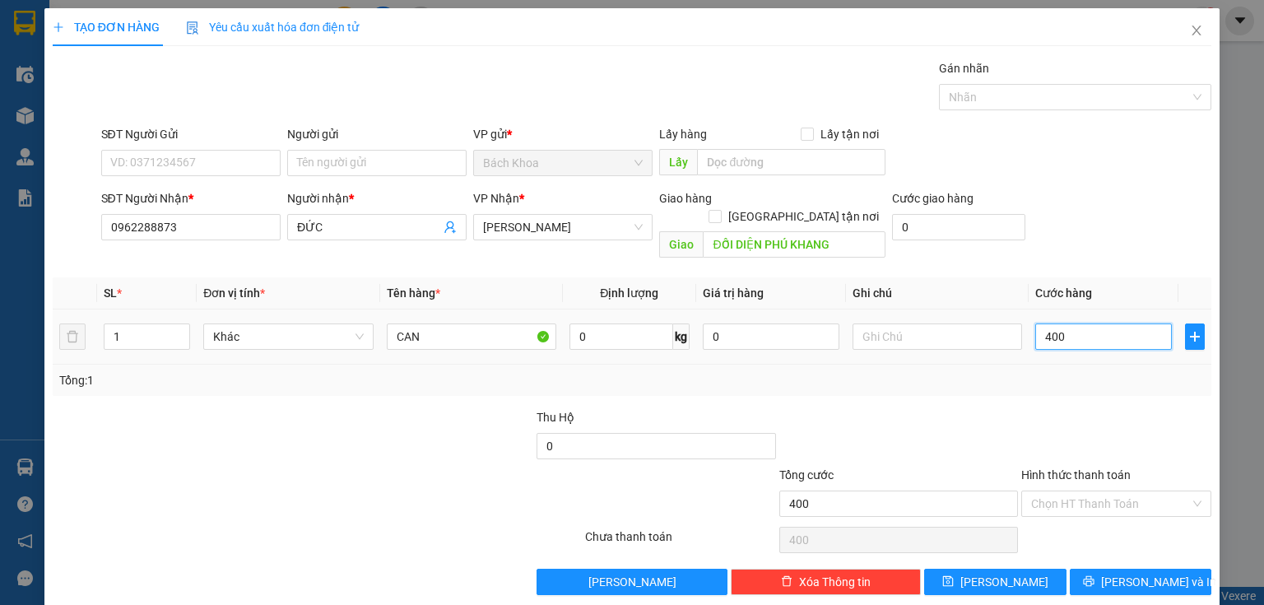
type input "4.000"
type input "40.000"
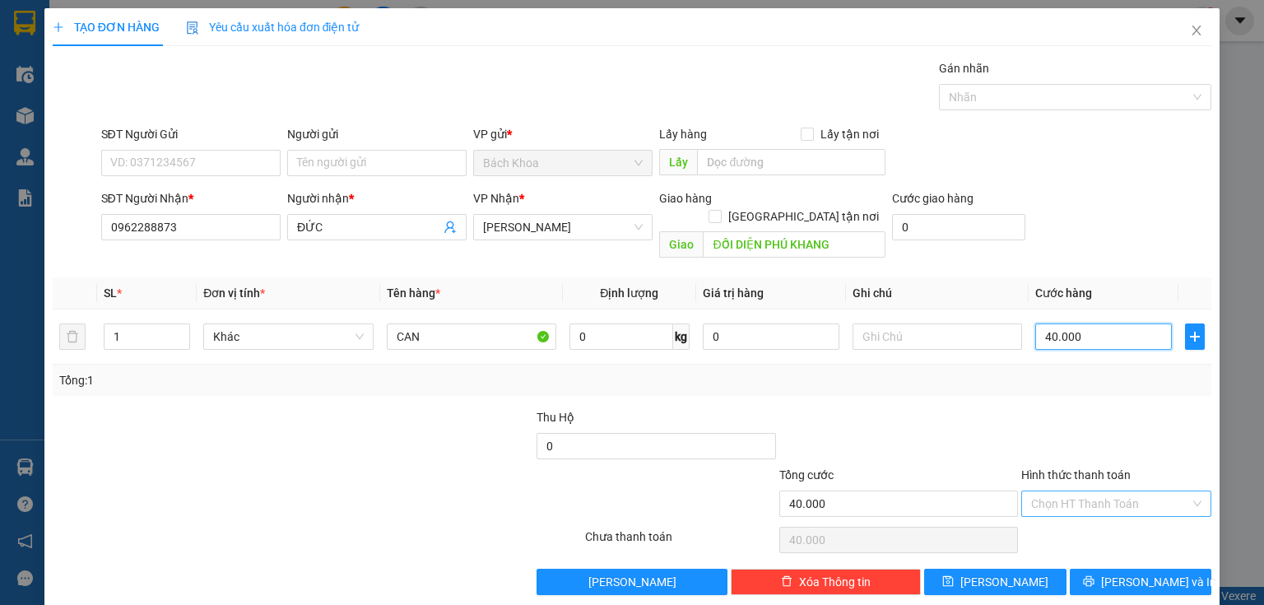
type input "40.000"
click at [1111, 491] on input "Hình thức thanh toán" at bounding box center [1110, 503] width 159 height 25
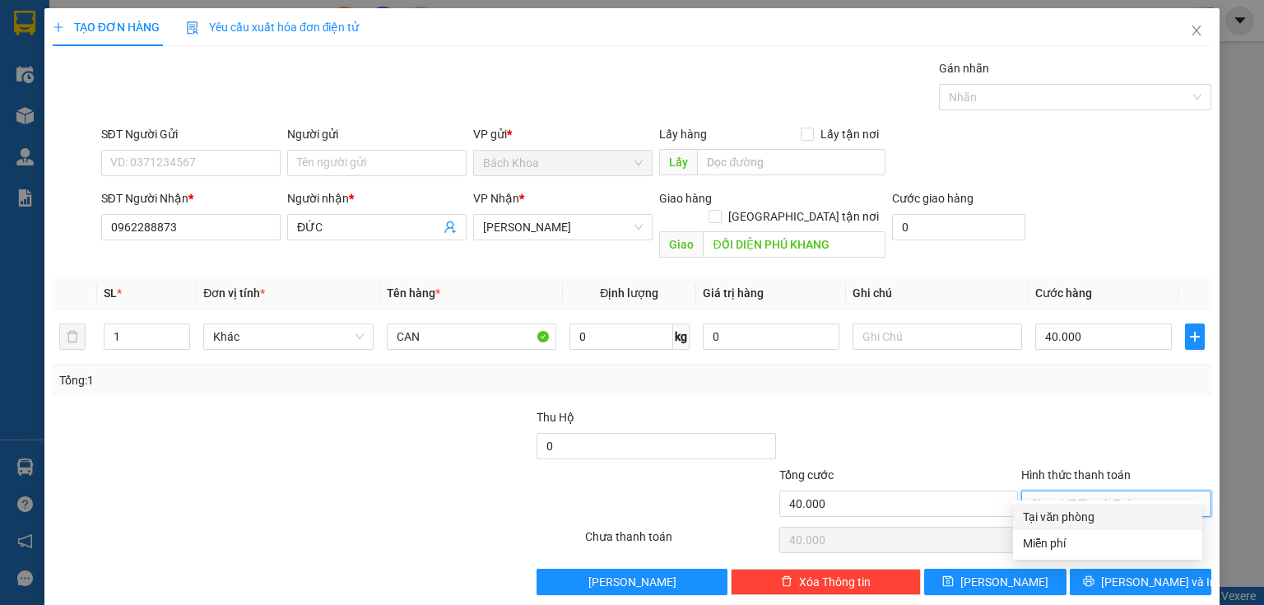
click at [1092, 519] on div "Tại văn phòng" at bounding box center [1108, 517] width 170 height 18
type input "0"
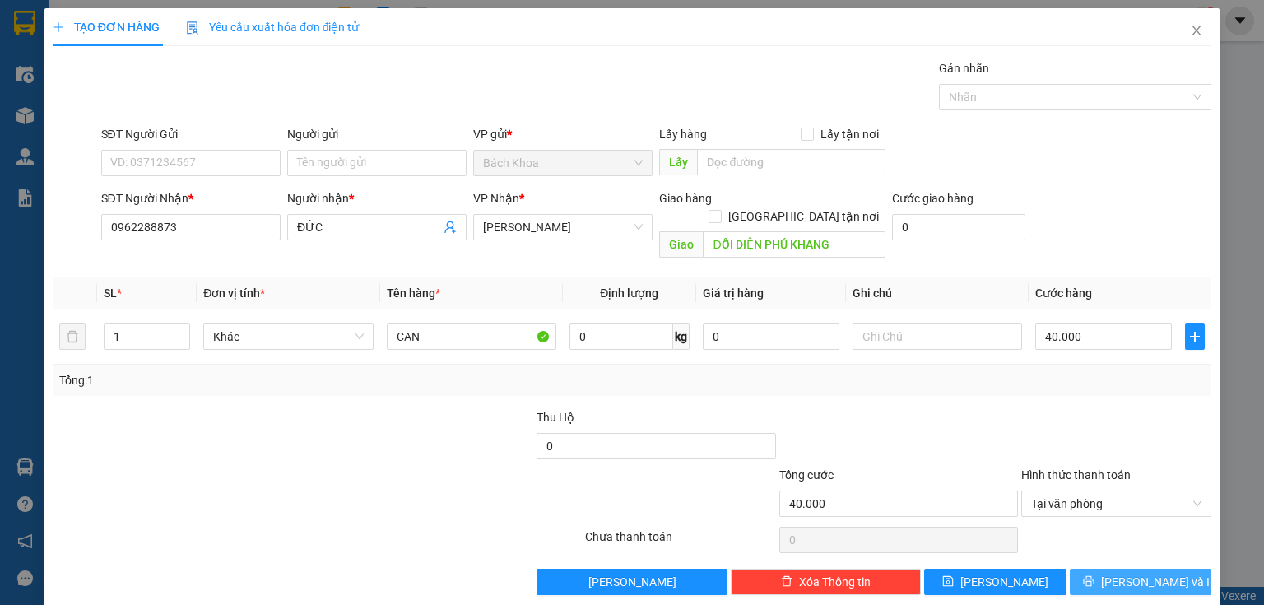
drag, startPoint x: 1157, startPoint y: 571, endPoint x: 1174, endPoint y: 575, distance: 17.0
click at [1158, 571] on button "[PERSON_NAME] và In" at bounding box center [1141, 582] width 142 height 26
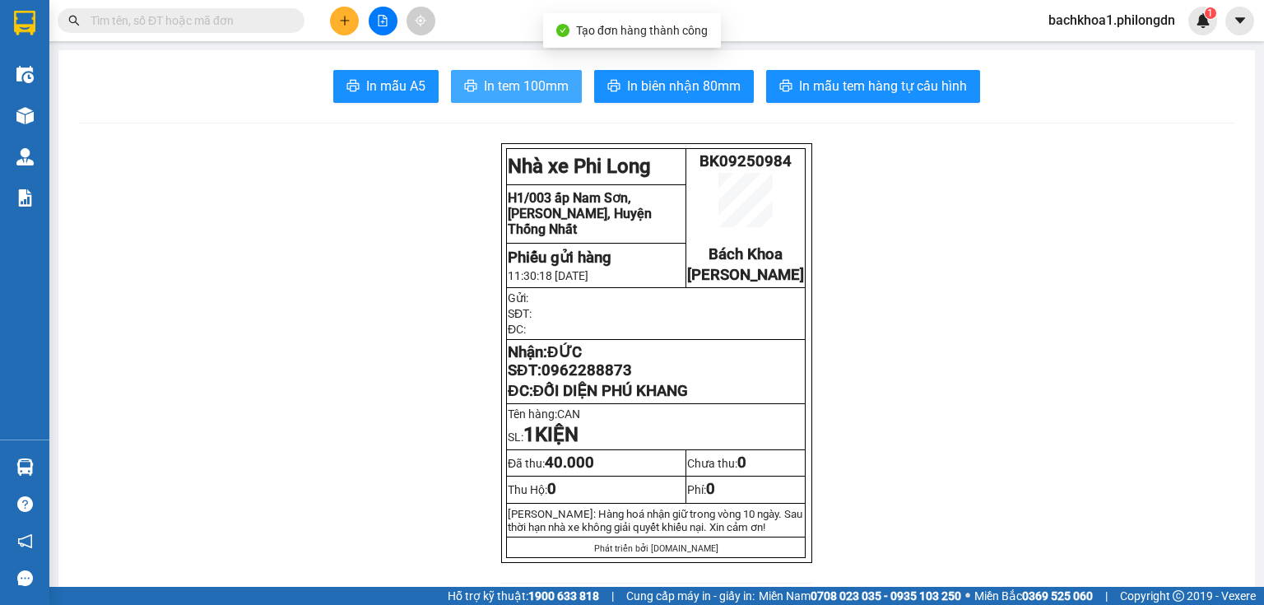
click at [511, 76] on span "In tem 100mm" at bounding box center [526, 86] width 85 height 21
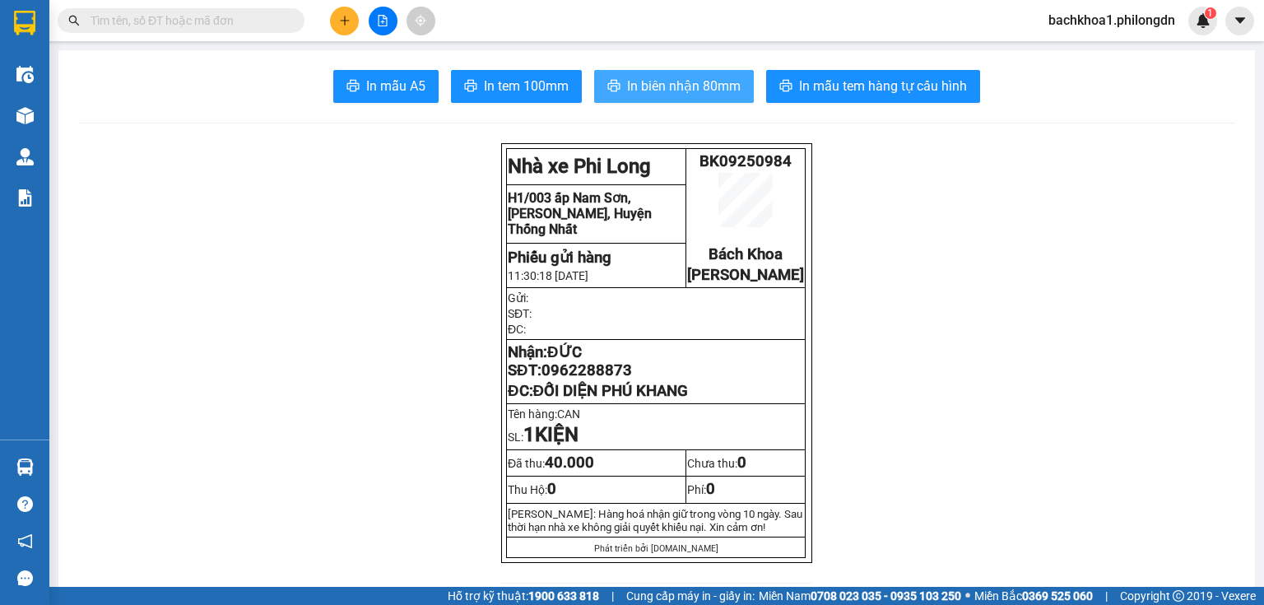
click at [711, 84] on span "In biên nhận 80mm" at bounding box center [684, 86] width 114 height 21
click at [576, 379] on span "0962288873" at bounding box center [587, 370] width 91 height 18
copy span "0962288873"
click at [331, 11] on div at bounding box center [382, 21] width 123 height 29
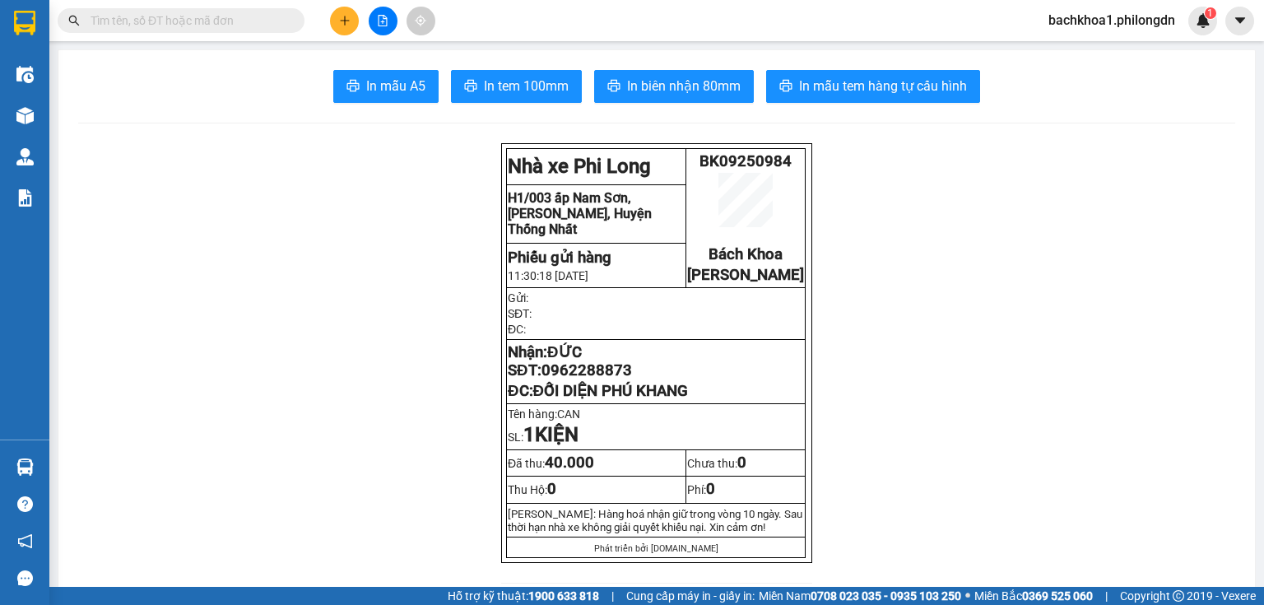
click at [341, 20] on icon "plus" at bounding box center [344, 20] width 9 height 1
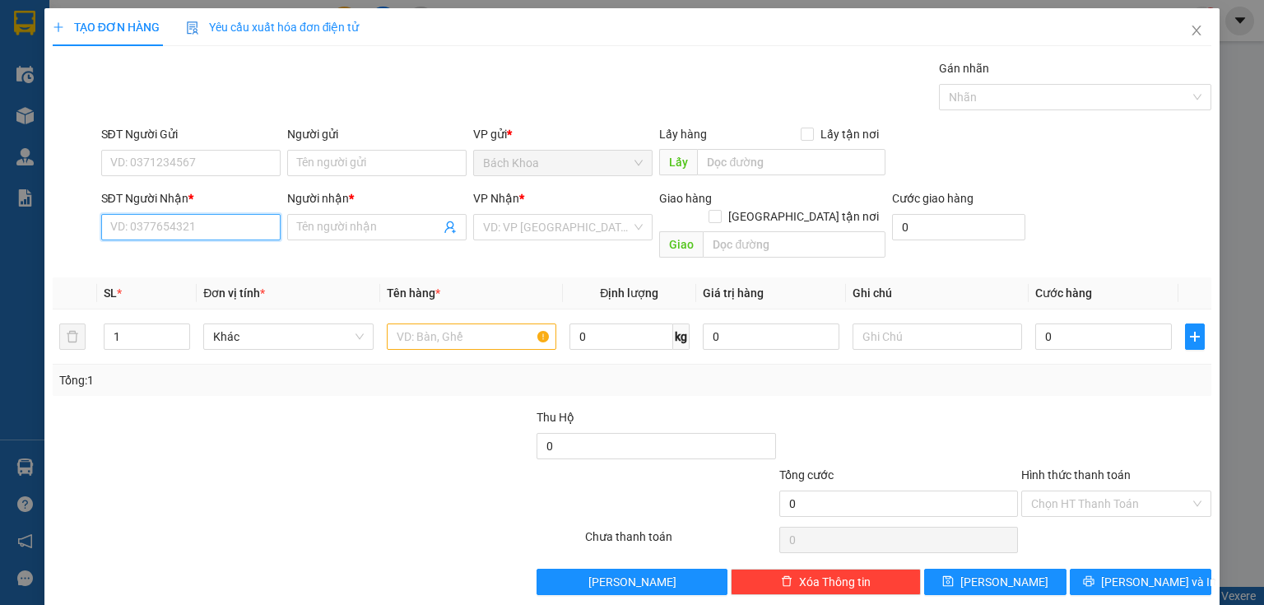
click at [198, 233] on input "SĐT Người Nhận *" at bounding box center [190, 227] width 179 height 26
paste input "0974214218"
type input "0974214218"
click at [242, 253] on div "0974214218 - [GEOGRAPHIC_DATA]" at bounding box center [202, 259] width 185 height 18
type input "[PERSON_NAME]"
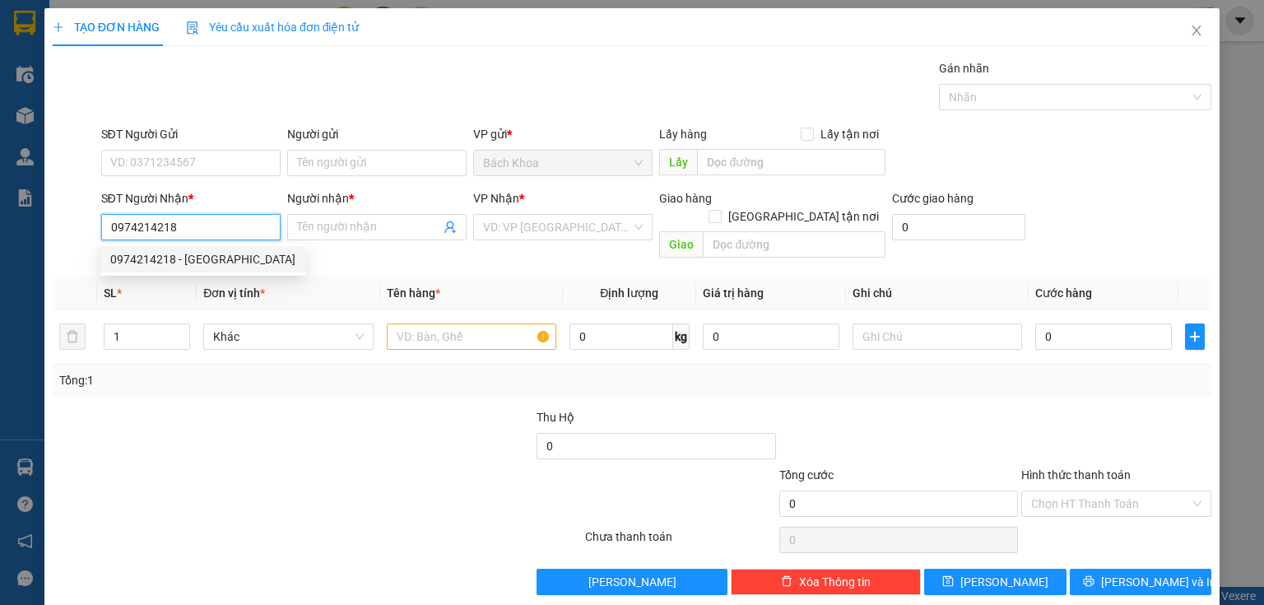
type input "TÍN NGHĨA"
type input "50.000"
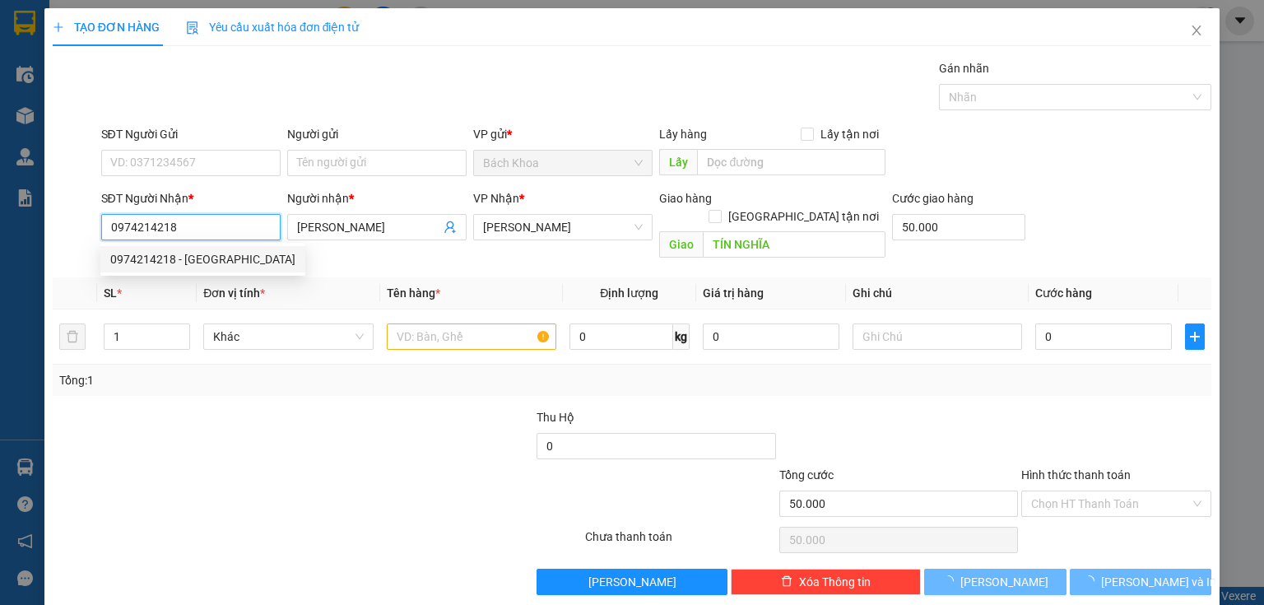
type input "90.000"
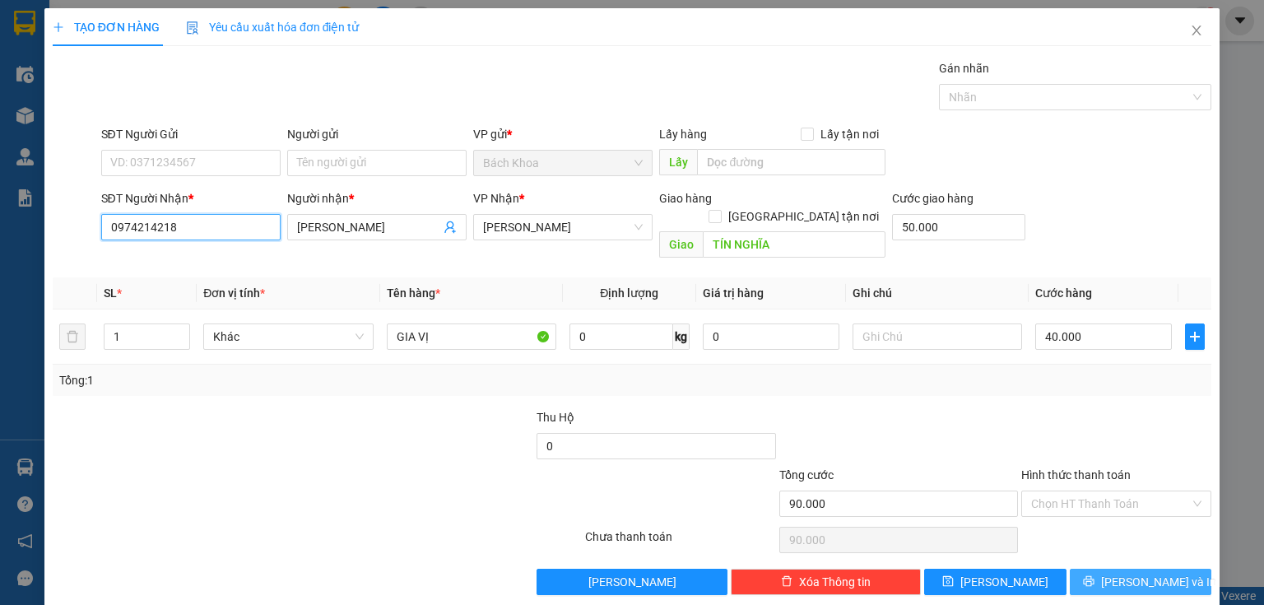
type input "0974214218"
click at [1162, 573] on span "[PERSON_NAME] và In" at bounding box center [1158, 582] width 115 height 18
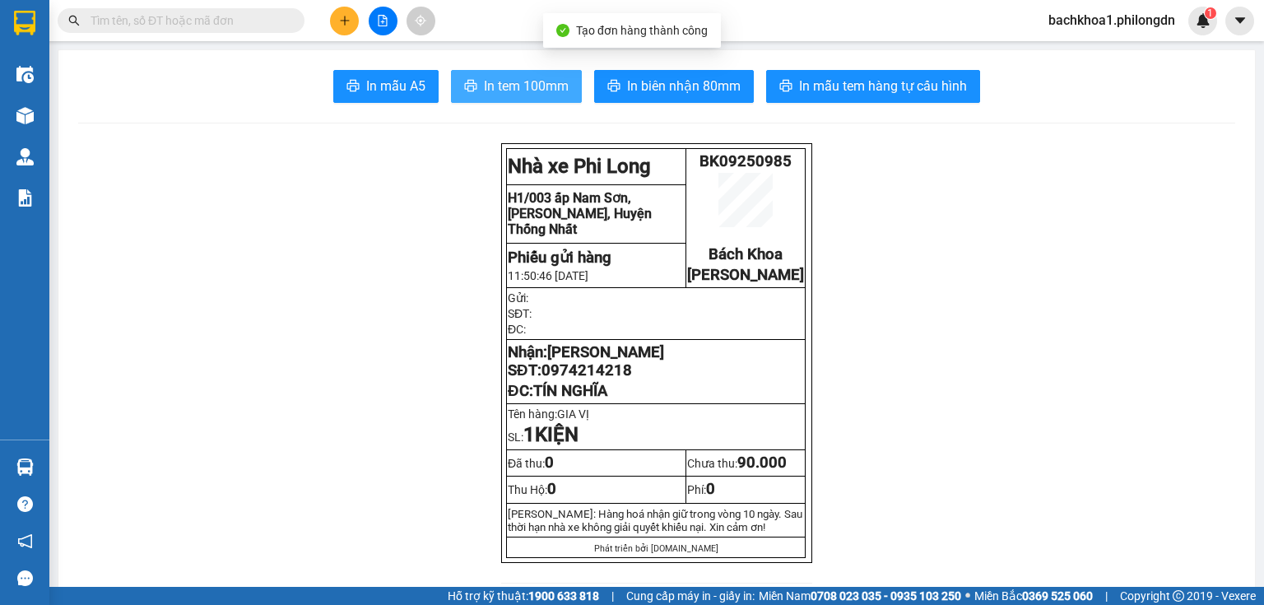
click at [514, 89] on span "In tem 100mm" at bounding box center [526, 86] width 85 height 21
click at [576, 379] on span "0974214218" at bounding box center [587, 370] width 91 height 18
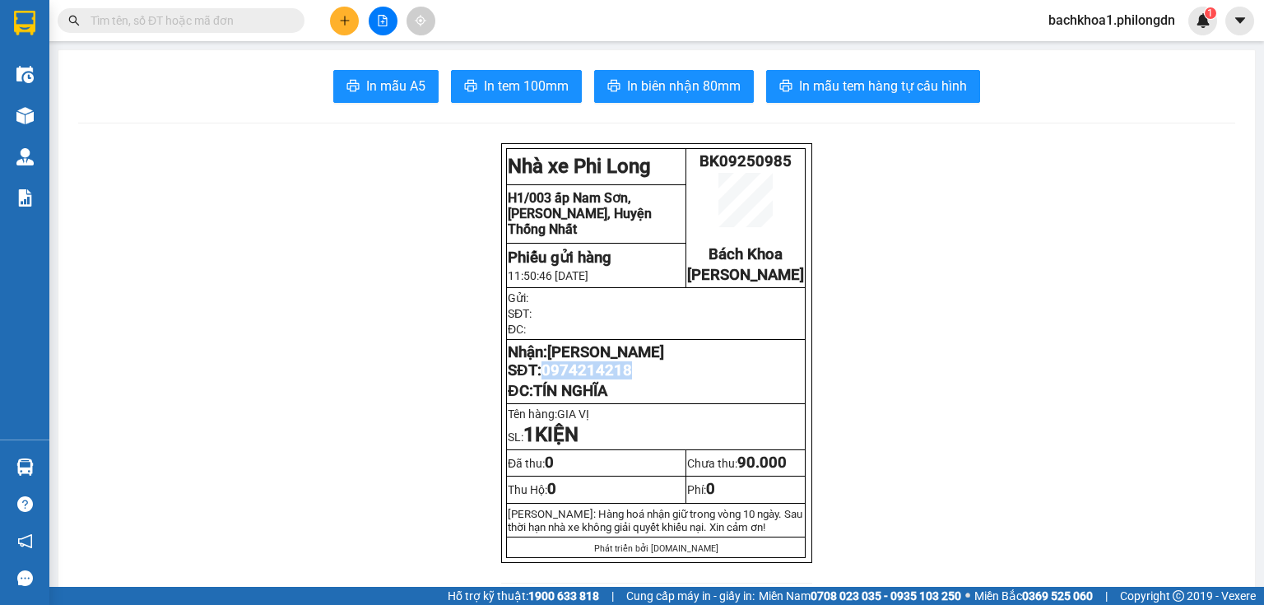
click at [576, 379] on span "0974214218" at bounding box center [587, 370] width 91 height 18
copy span "0974214218"
click at [339, 26] on button at bounding box center [344, 21] width 29 height 29
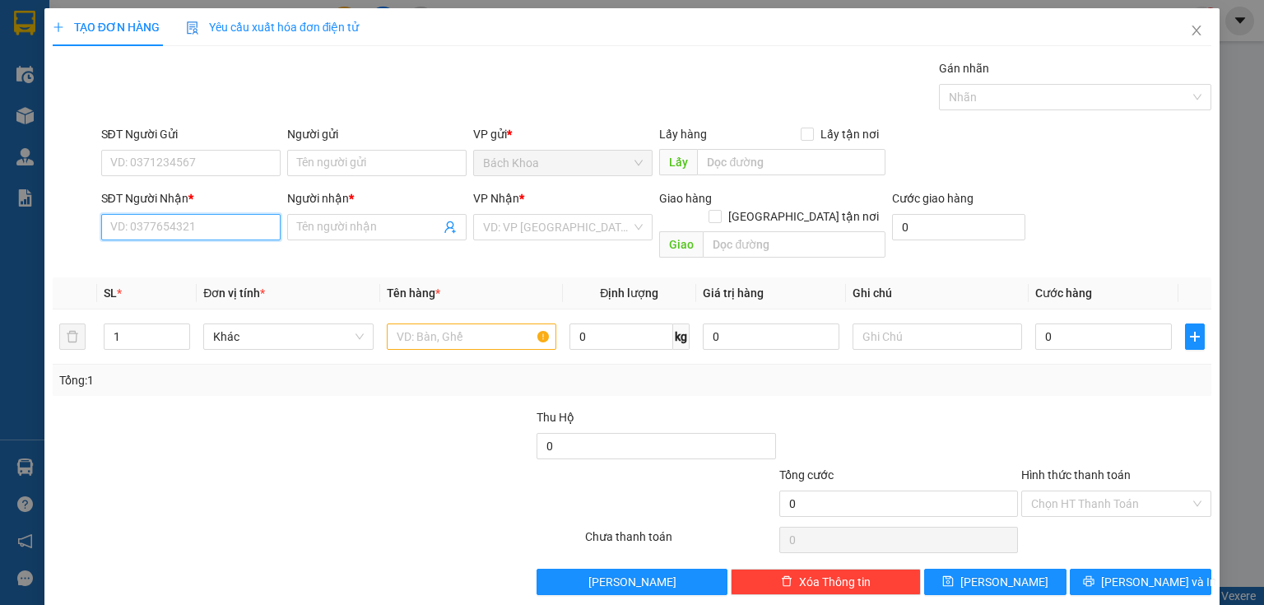
click at [167, 218] on input "SĐT Người Nhận *" at bounding box center [190, 227] width 179 height 26
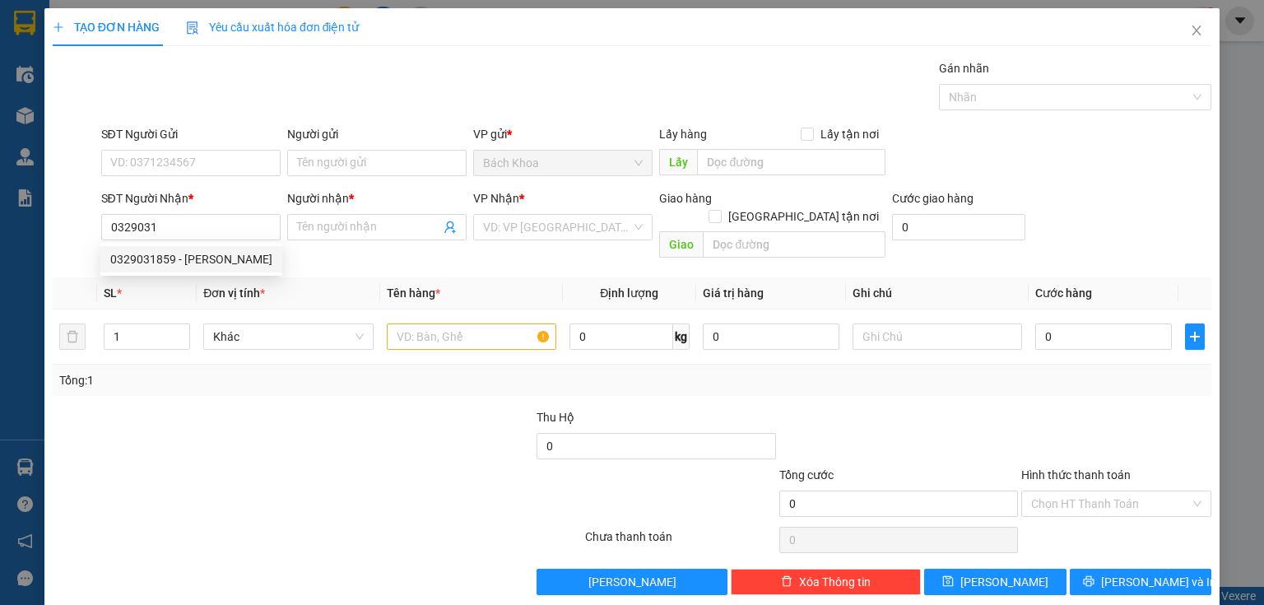
click at [150, 273] on div "0329031859 0329031859 - [PERSON_NAME]" at bounding box center [191, 259] width 182 height 33
click at [181, 221] on input "0329031" at bounding box center [190, 227] width 179 height 26
click at [184, 259] on div "0329031859 - [PERSON_NAME]" at bounding box center [191, 259] width 162 height 18
type input "0329031859"
type input "TRANG TRẦN"
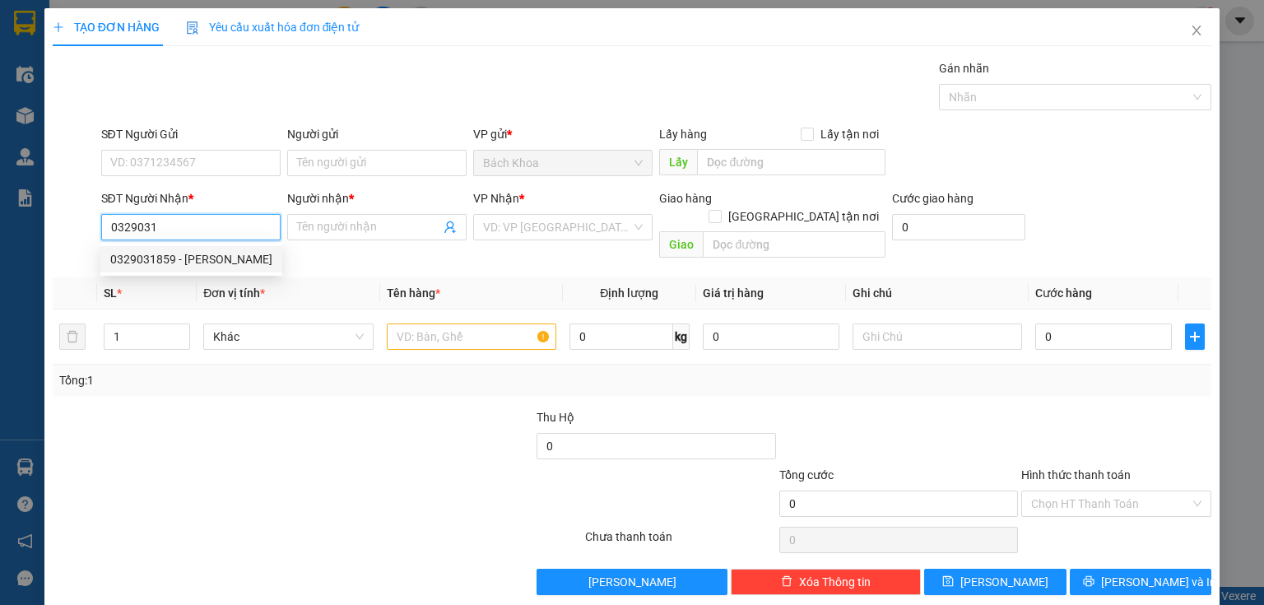
type input "[PERSON_NAME]"
type input "40.000"
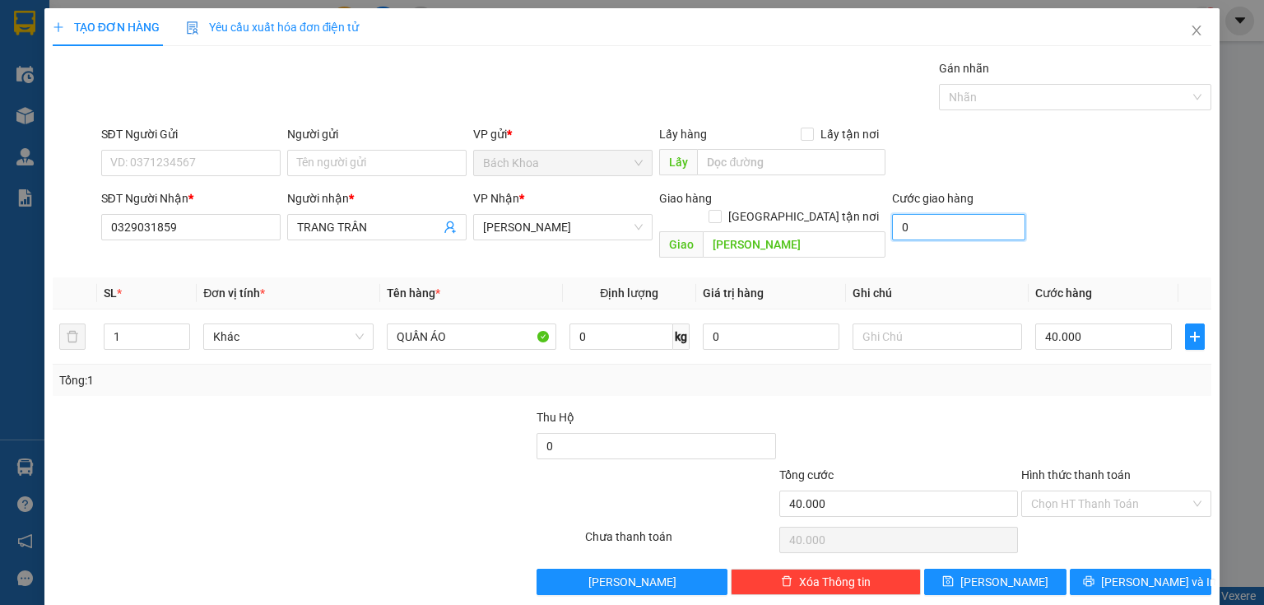
click at [932, 230] on input "0" at bounding box center [958, 227] width 133 height 26
type input "3"
type input "40.003"
type input "30"
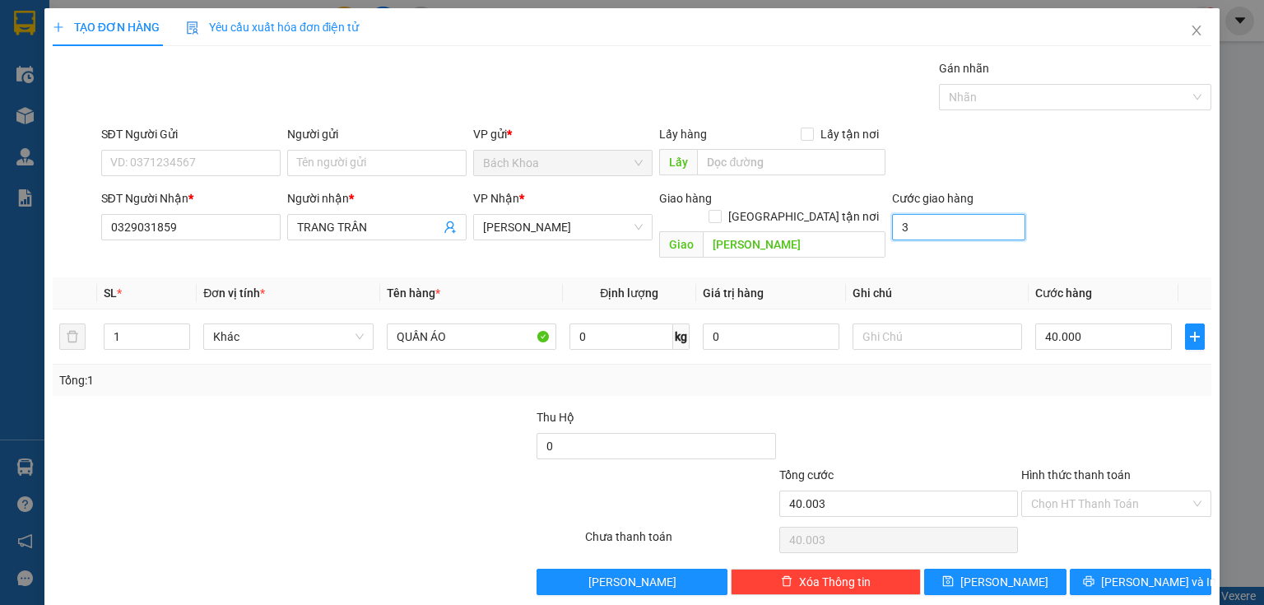
type input "40.030"
type input "300"
type input "40.300"
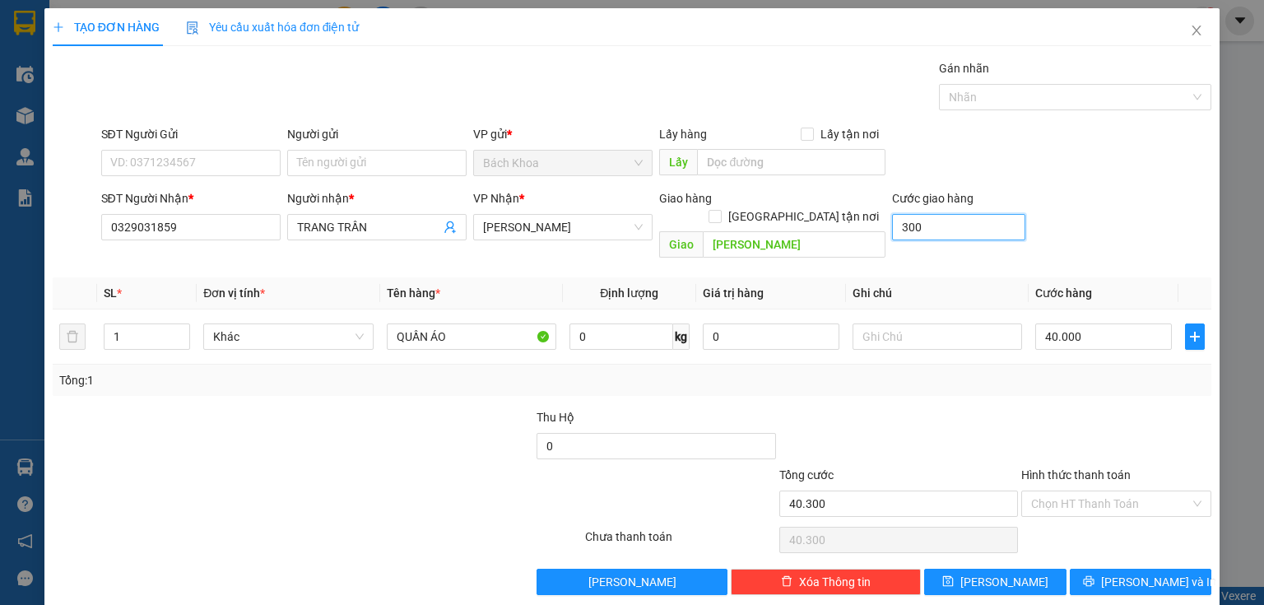
type input "3.000"
type input "43.000"
type input "30.000"
type input "70.000"
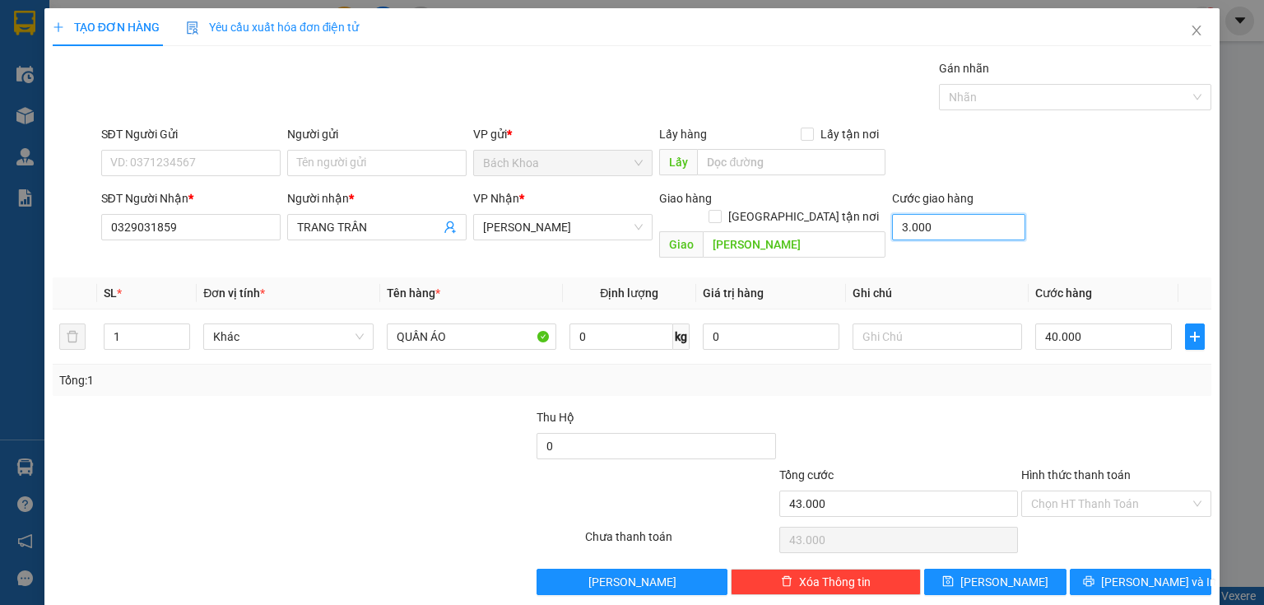
type input "70.000"
type input "30.000"
click at [1123, 569] on button "[PERSON_NAME] và In" at bounding box center [1141, 582] width 142 height 26
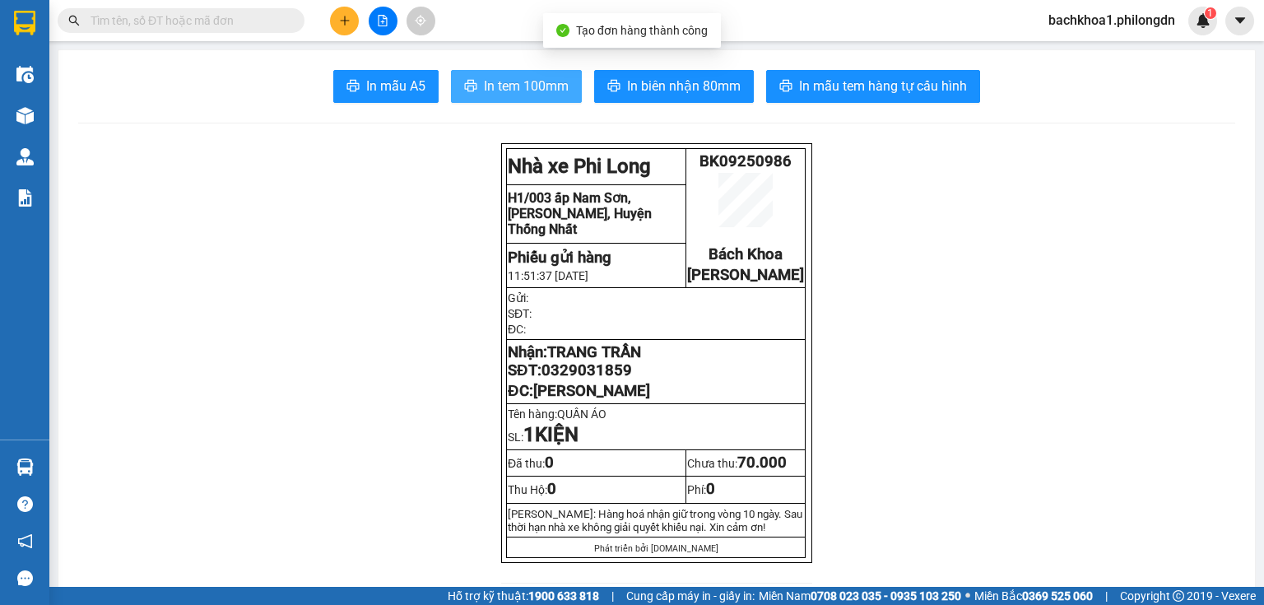
click at [532, 84] on span "In tem 100mm" at bounding box center [526, 86] width 85 height 21
drag, startPoint x: 557, startPoint y: 104, endPoint x: 565, endPoint y: 385, distance: 281.6
click at [565, 379] on span "0329031859" at bounding box center [587, 370] width 91 height 18
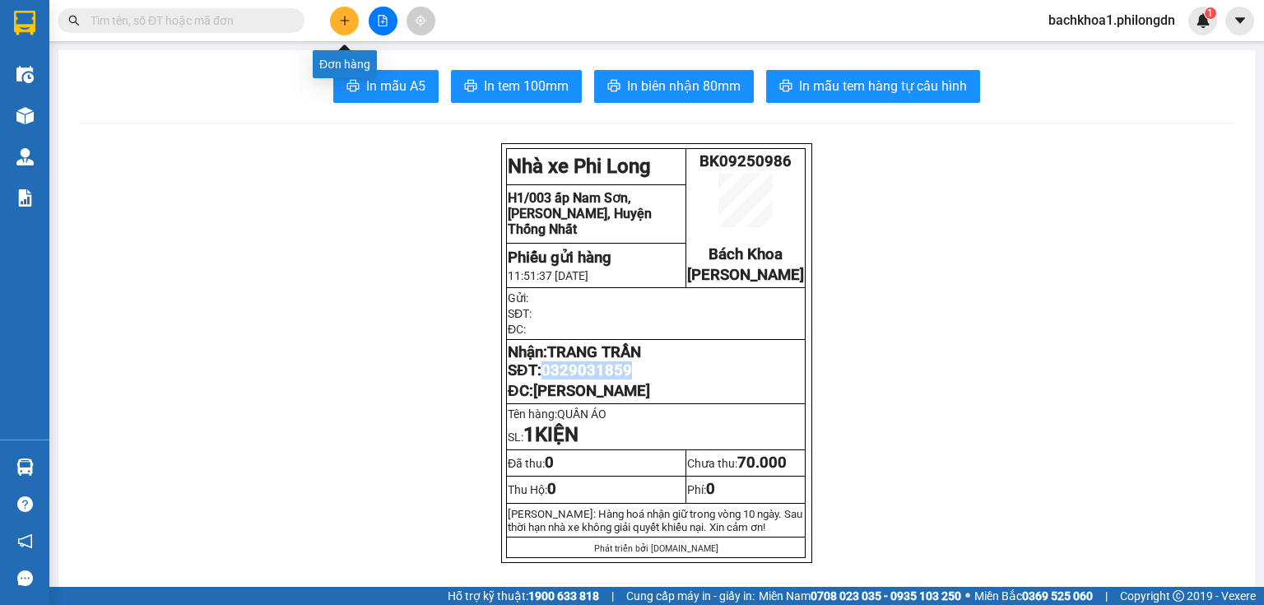
click at [346, 24] on icon "plus" at bounding box center [345, 21] width 12 height 12
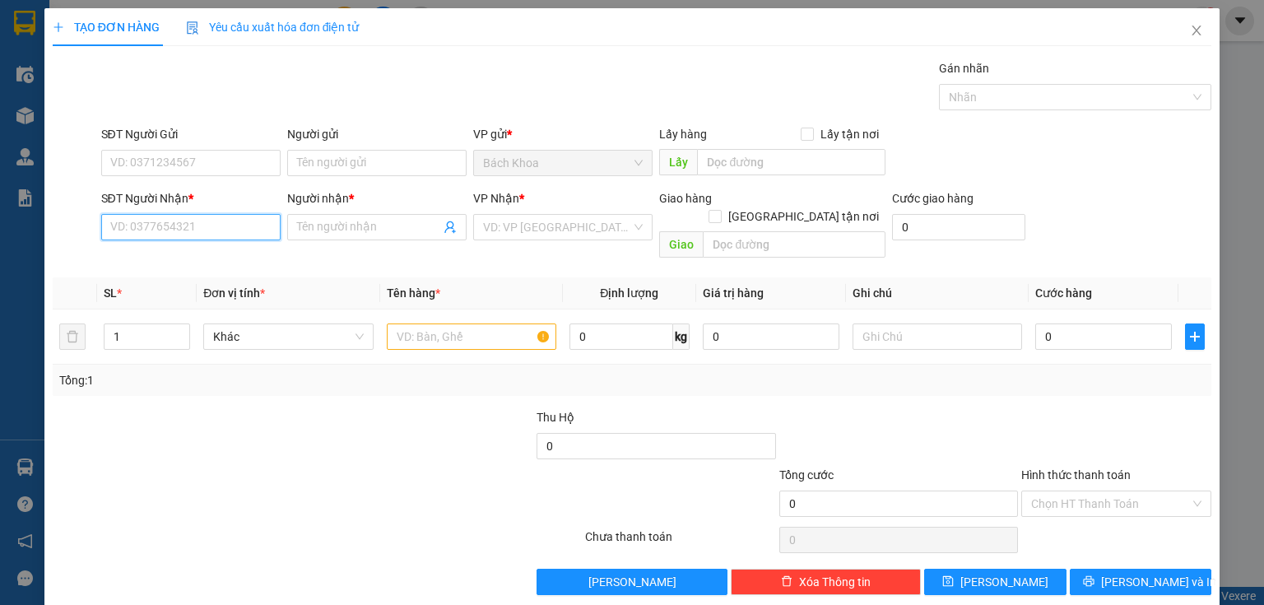
click at [198, 221] on input "SĐT Người Nhận *" at bounding box center [190, 227] width 179 height 26
click at [220, 230] on input "SĐT Người Nhận *" at bounding box center [190, 227] width 179 height 26
paste input "0393527979"
type input "0393527979"
click at [201, 259] on div "0393527979 - [GEOGRAPHIC_DATA]" at bounding box center [202, 259] width 185 height 18
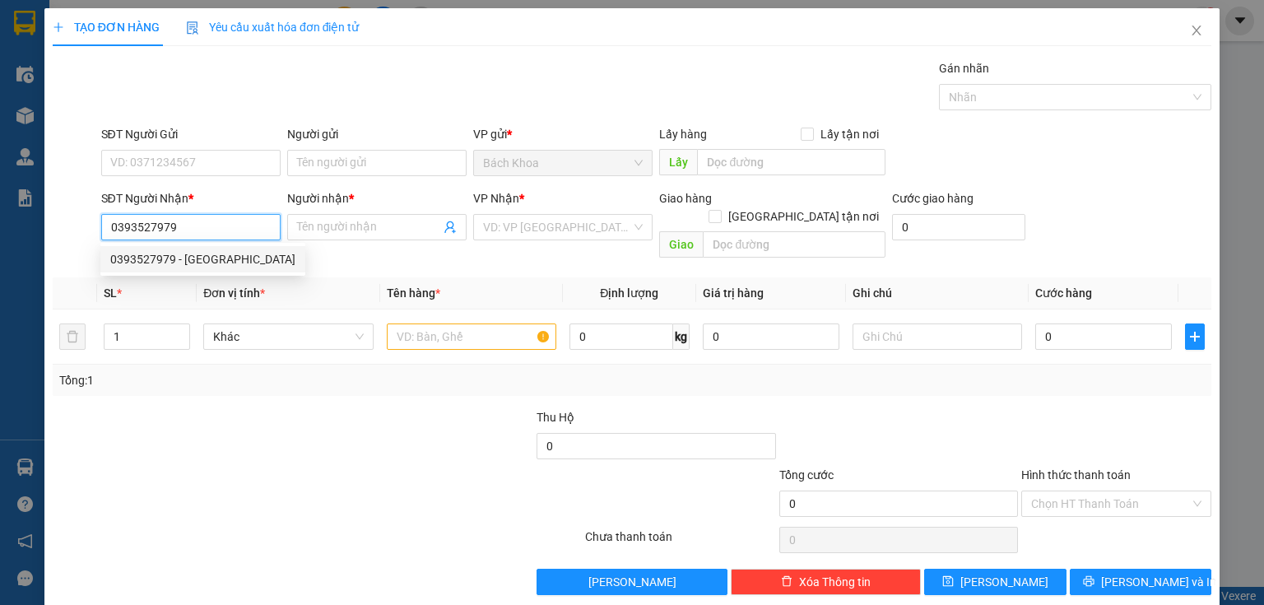
type input "[PERSON_NAME]"
type input "ĐỨC LONG"
type input "50.000"
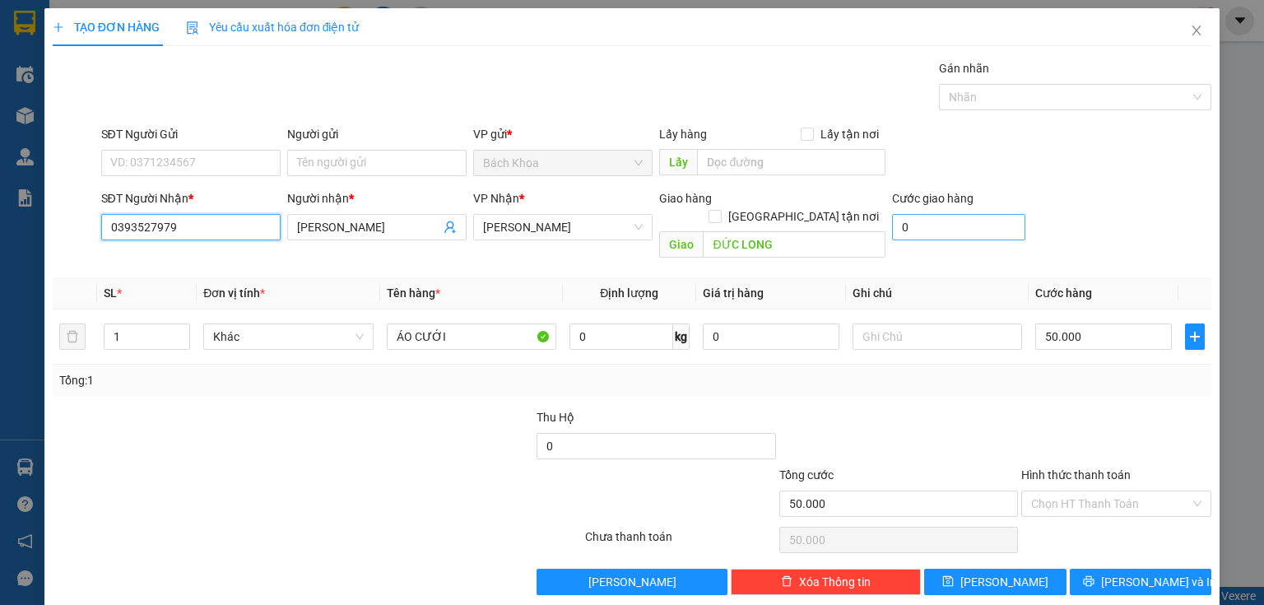
type input "0393527979"
type input "4"
type input "50.004"
type input "40"
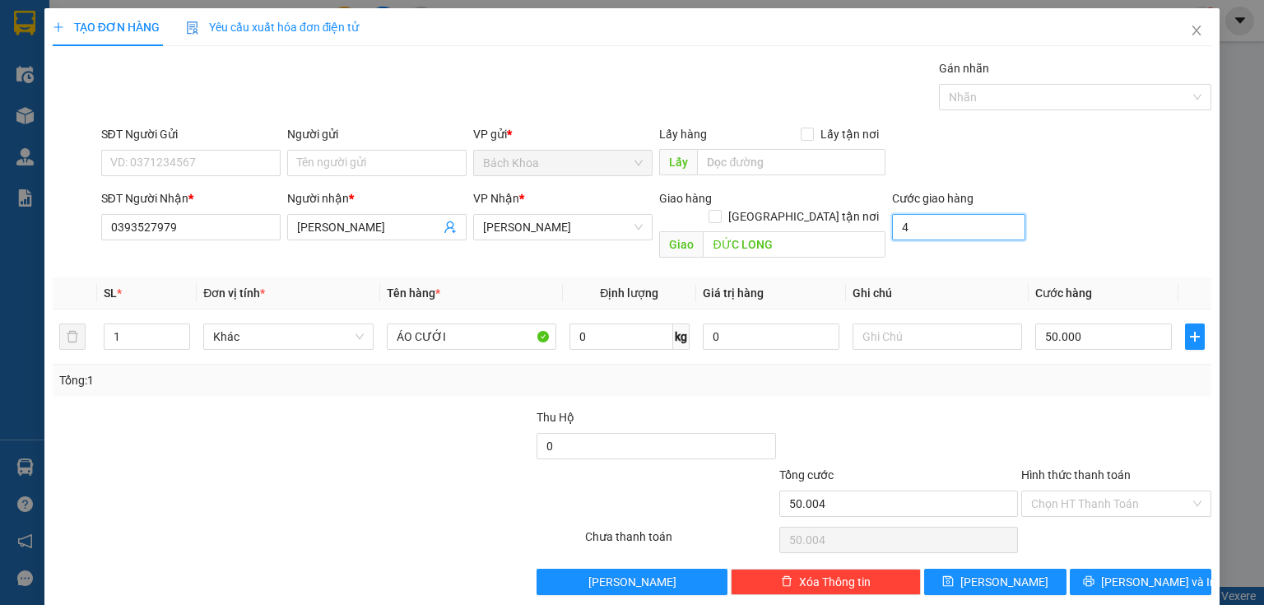
type input "50.040"
type input "400"
type input "50.400"
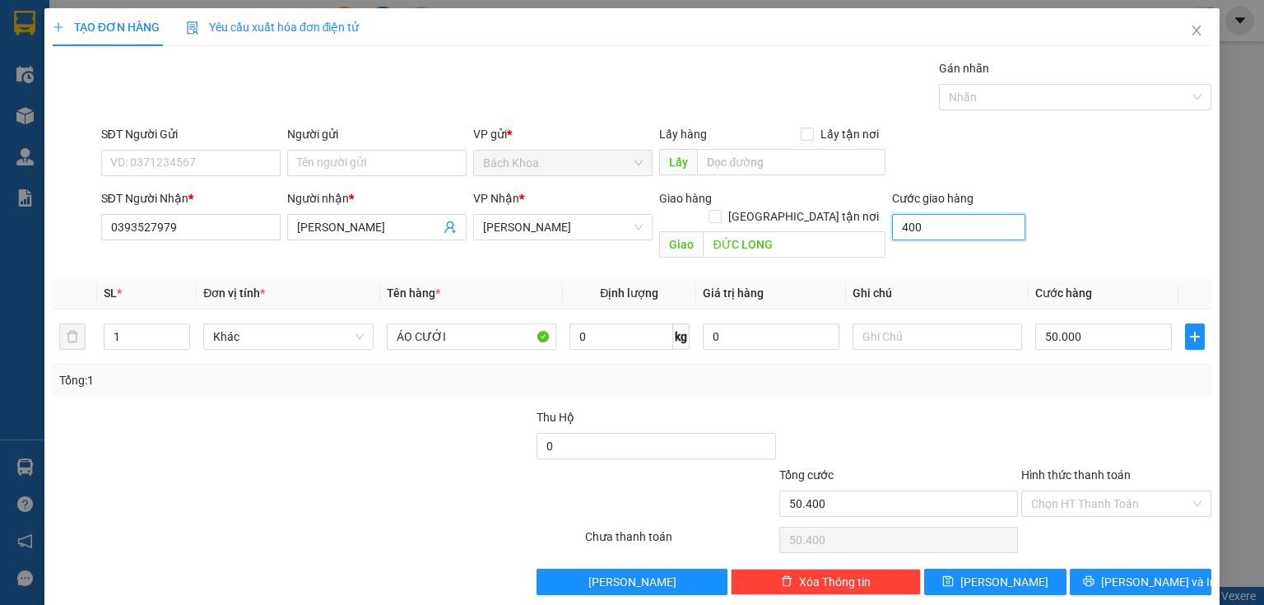
type input "4.000"
type input "54.000"
type input "40.000"
type input "90.000"
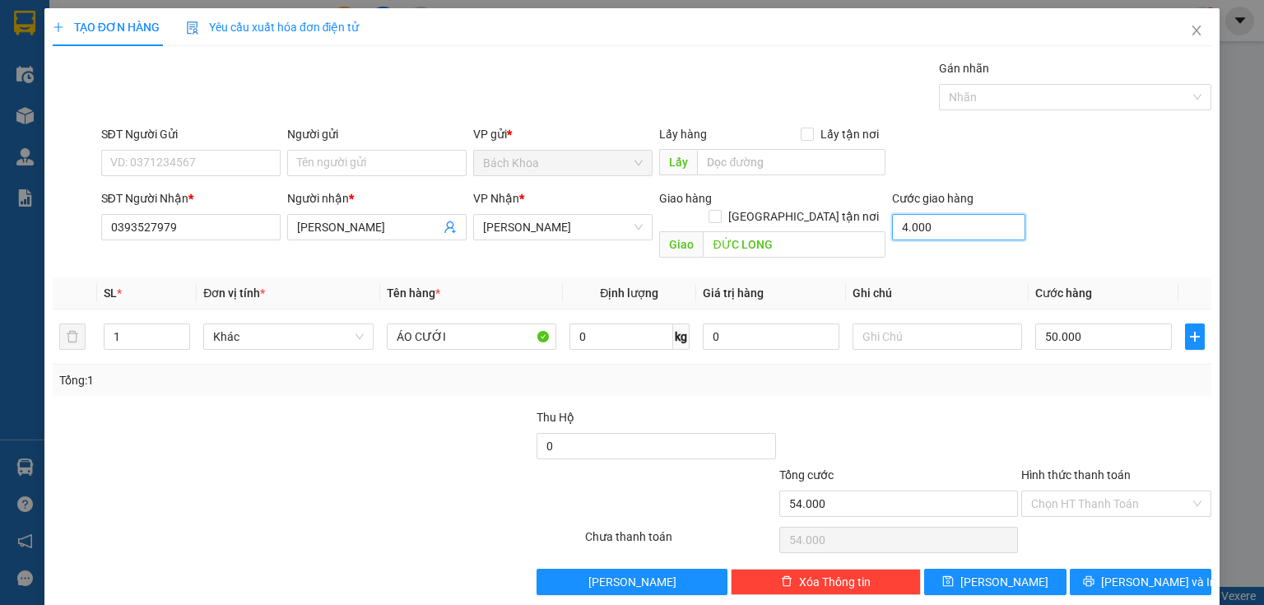
type input "90.000"
type input "40.000"
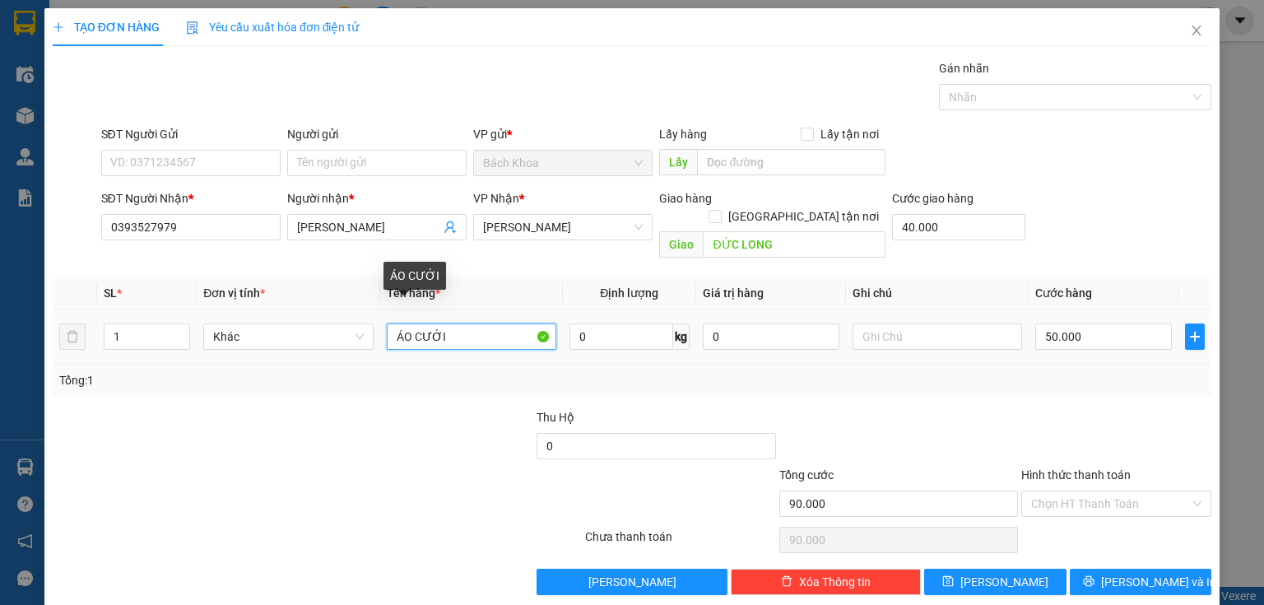
click at [452, 326] on input "ÁO CƯỚI" at bounding box center [472, 336] width 170 height 26
click at [442, 328] on input "ÁO CƯỚI" at bounding box center [472, 336] width 170 height 26
click at [447, 323] on input "ÁO CƯỚI" at bounding box center [472, 336] width 170 height 26
click at [449, 323] on input "ÁO CƯỚI" at bounding box center [472, 336] width 170 height 26
click at [452, 323] on input "ÁO CƯỚI" at bounding box center [472, 336] width 170 height 26
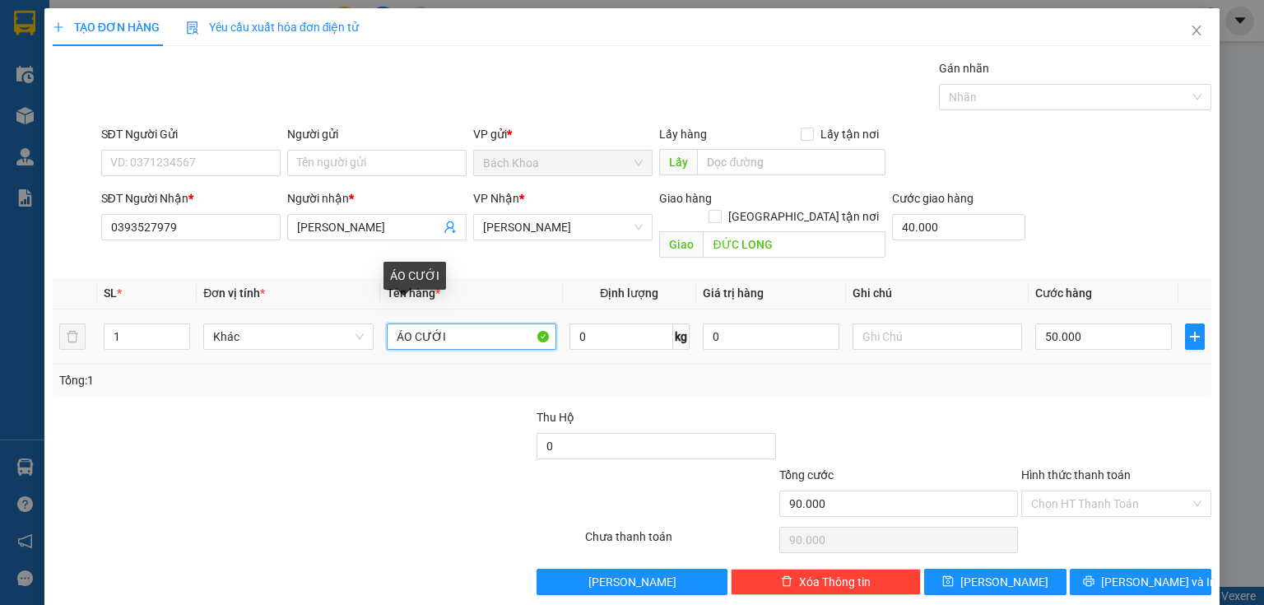
click at [452, 323] on input "ÁO CƯỚI" at bounding box center [472, 336] width 170 height 26
type input "MỸ PHẨM"
type input "40.003"
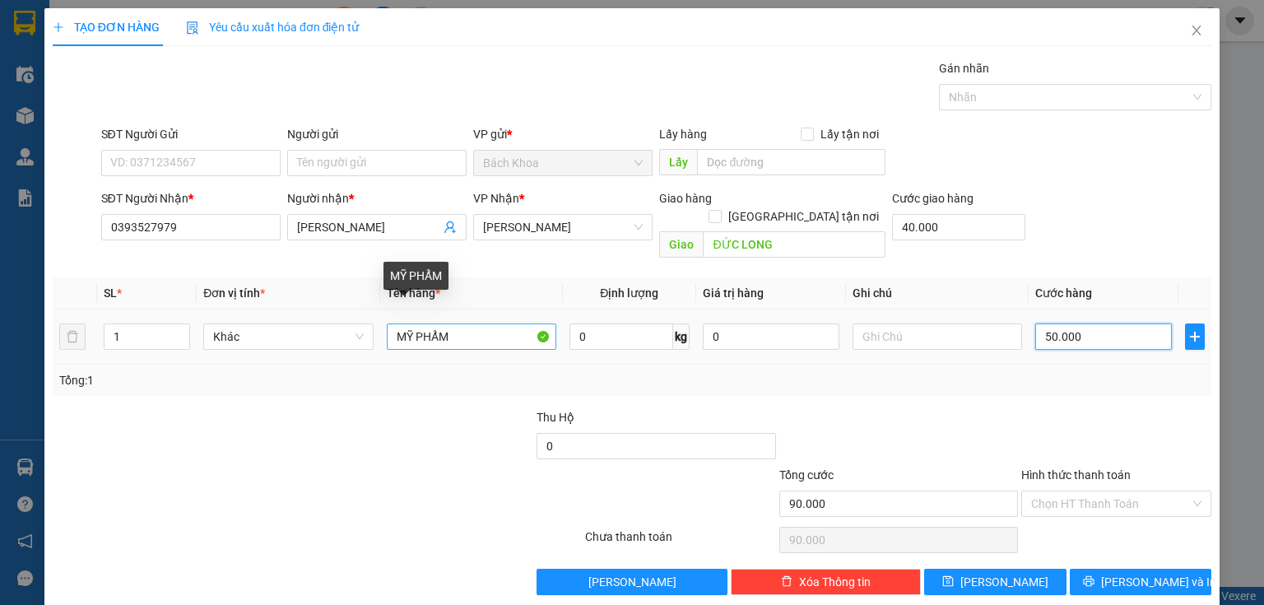
type input "3"
type input "40.030"
type input "30"
type input "40.300"
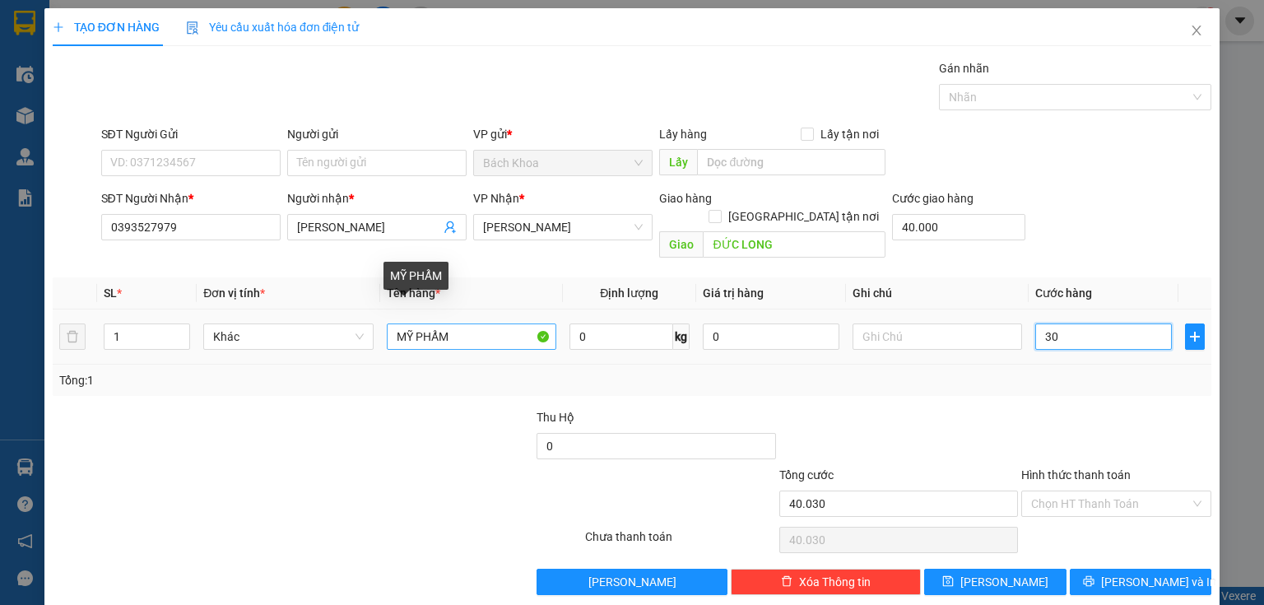
type input "40.300"
type input "300"
type input "43.000"
type input "3.000"
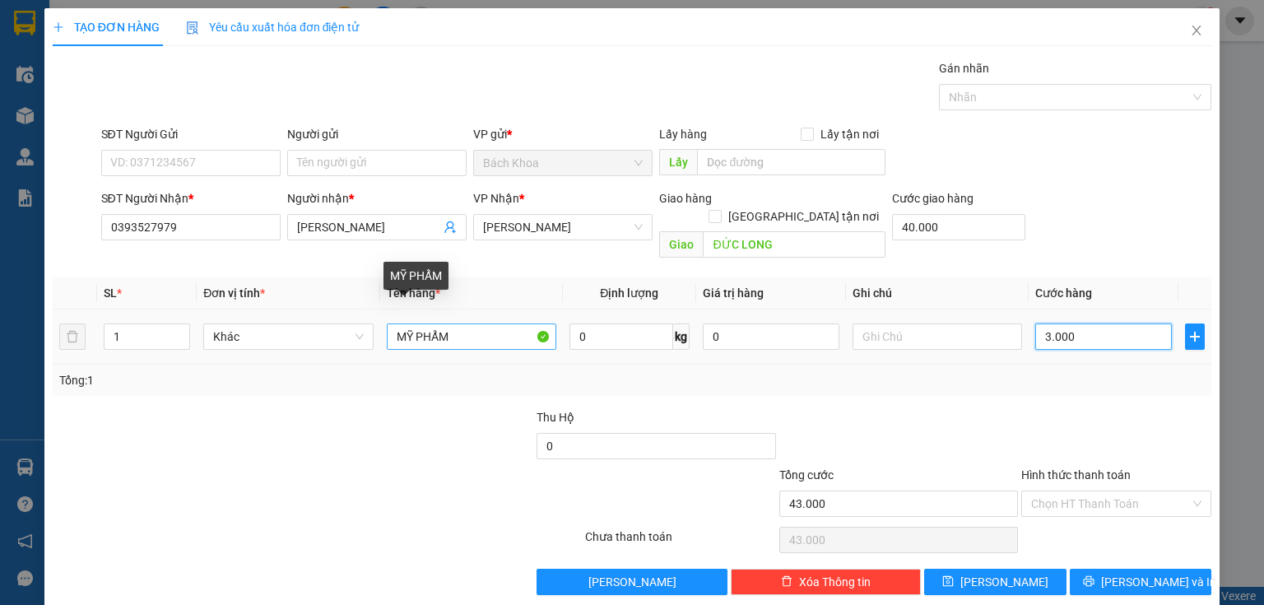
type input "70.000"
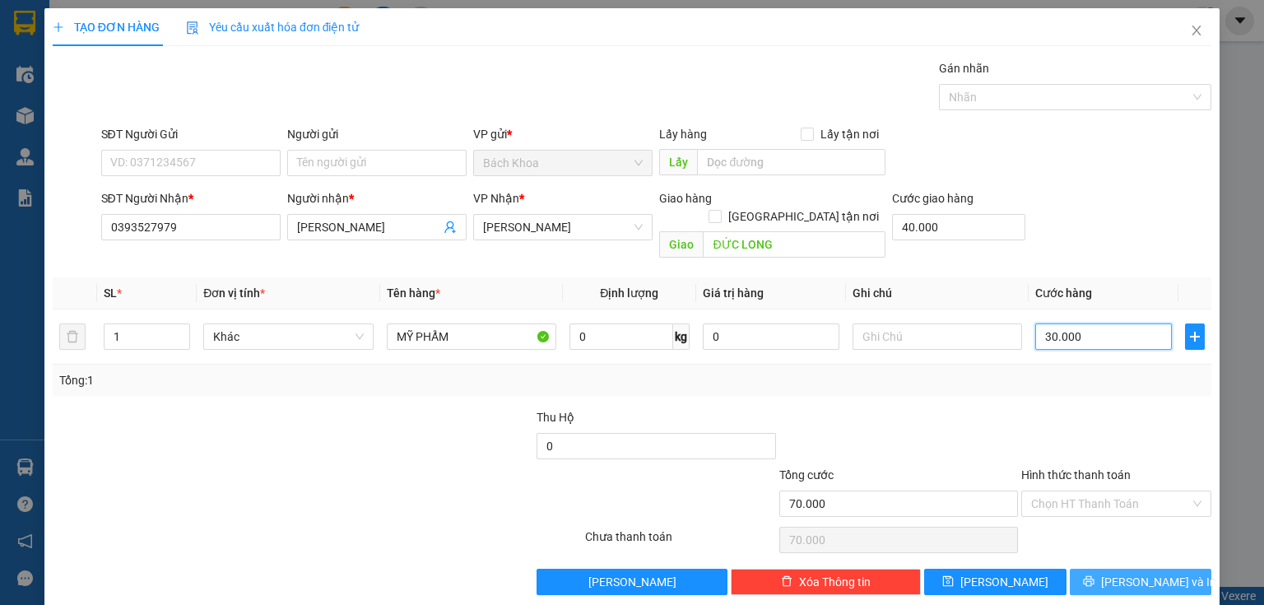
type input "30.000"
click at [1152, 573] on span "[PERSON_NAME] và In" at bounding box center [1158, 582] width 115 height 18
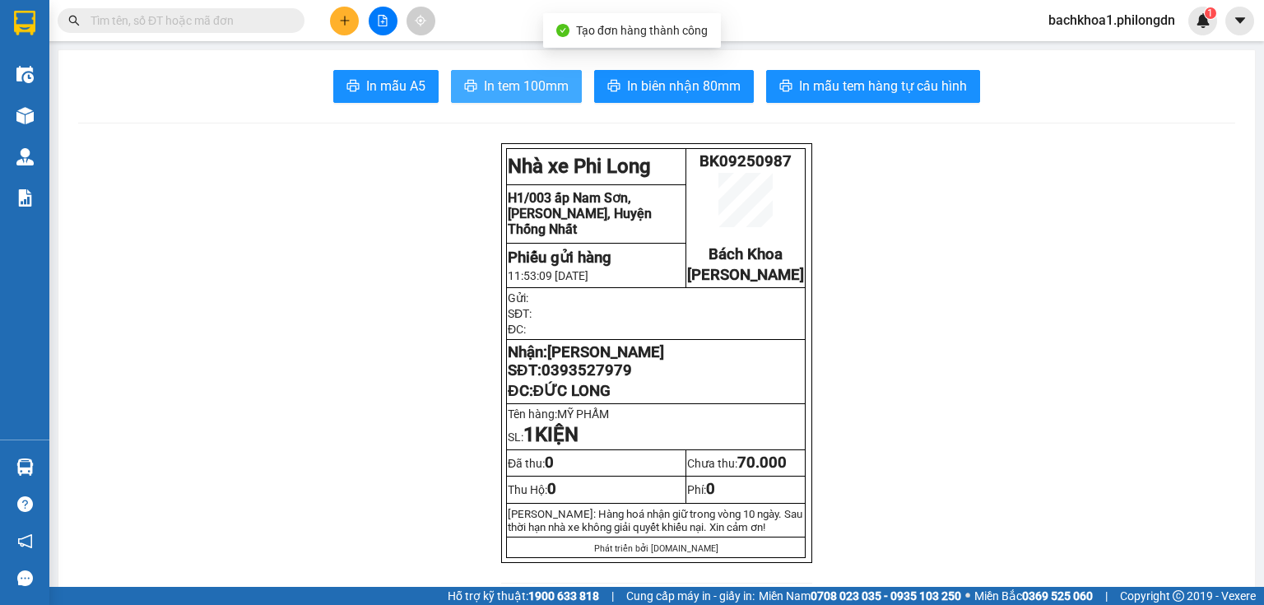
click at [514, 85] on span "In tem 100mm" at bounding box center [526, 86] width 85 height 21
click at [606, 379] on span "0393527979" at bounding box center [587, 370] width 91 height 18
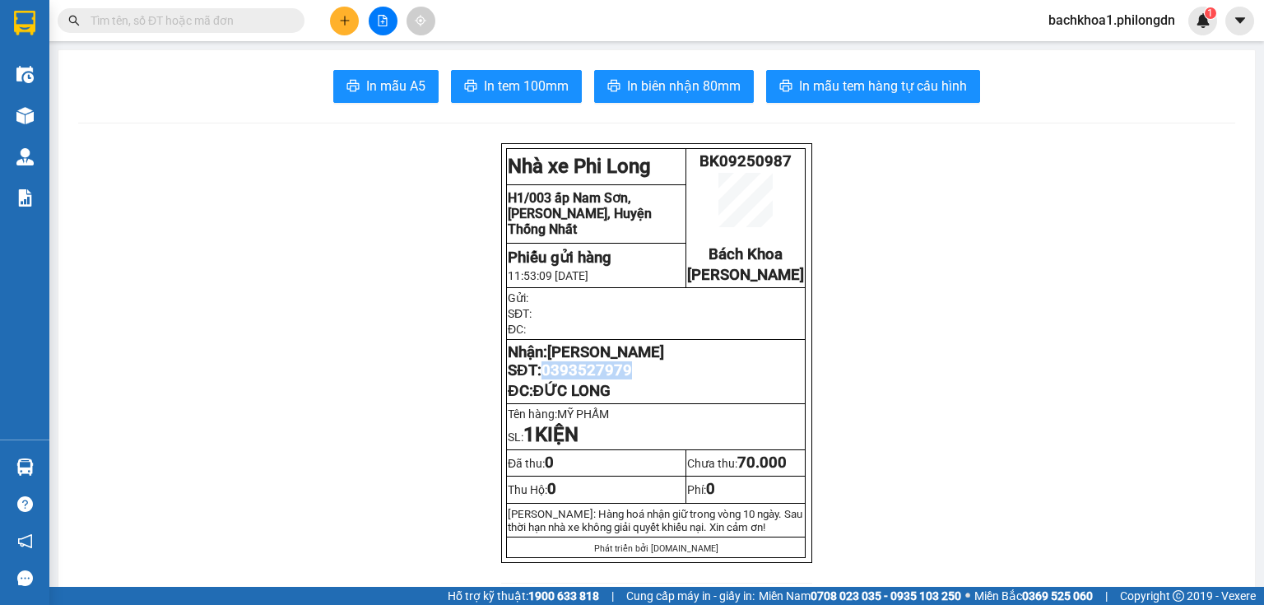
click at [606, 379] on span "0393527979" at bounding box center [587, 370] width 91 height 18
copy span "0393527979"
click at [339, 16] on icon "plus" at bounding box center [345, 21] width 12 height 12
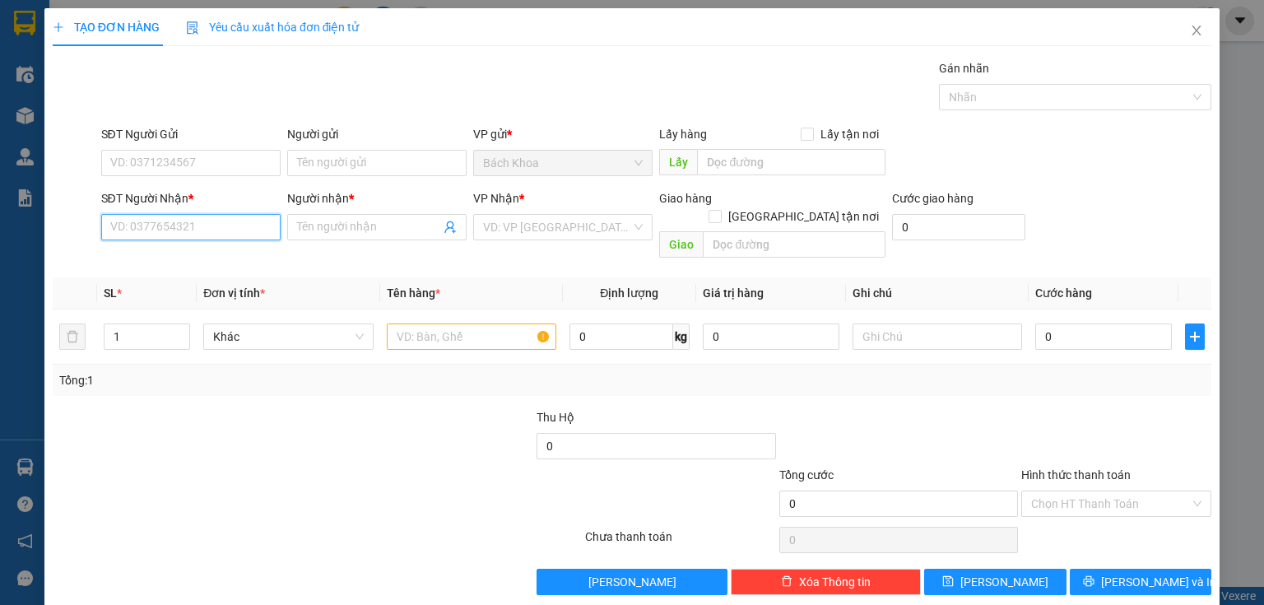
click at [211, 234] on input "SĐT Người Nhận *" at bounding box center [190, 227] width 179 height 26
click at [170, 259] on div "0982422899 - OANH" at bounding box center [189, 259] width 158 height 18
type input "0982422899"
type input "OANH"
type input "[GEOGRAPHIC_DATA]"
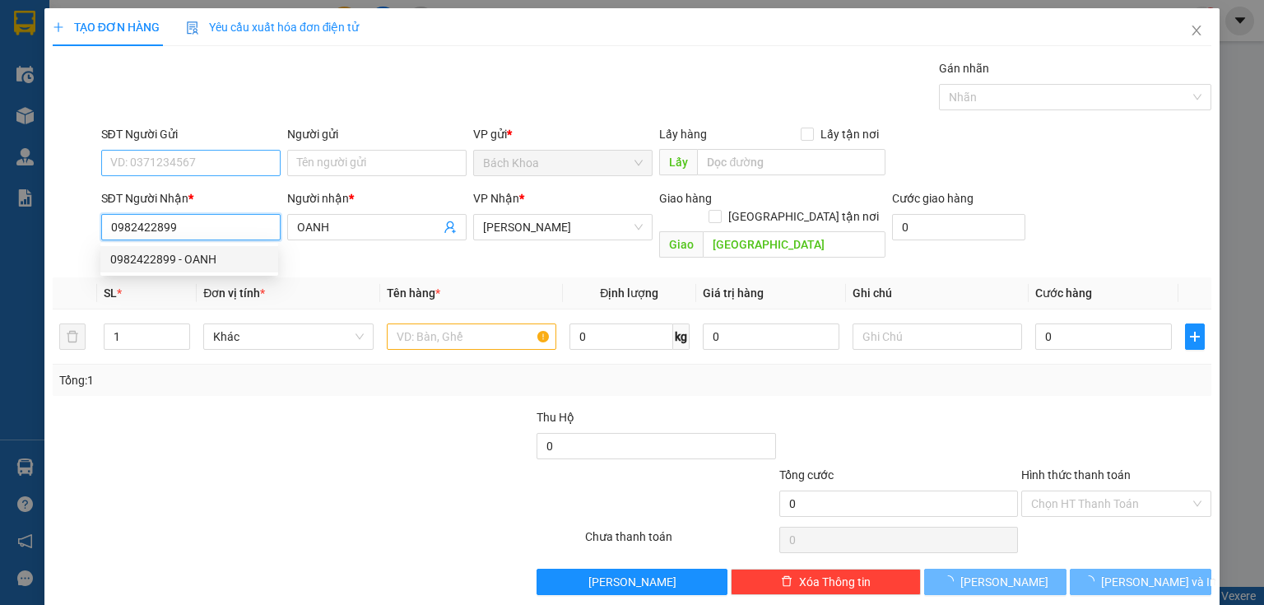
type input "30.000"
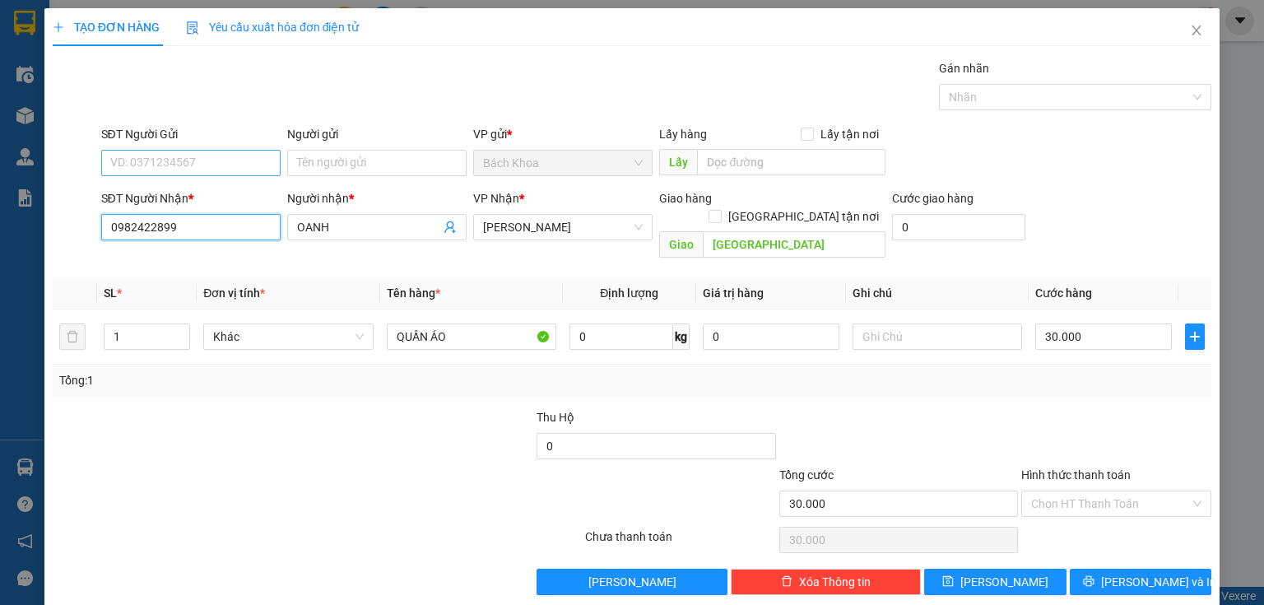
type input "0982422899"
click at [173, 165] on input "SĐT Người Gửi" at bounding box center [190, 163] width 179 height 26
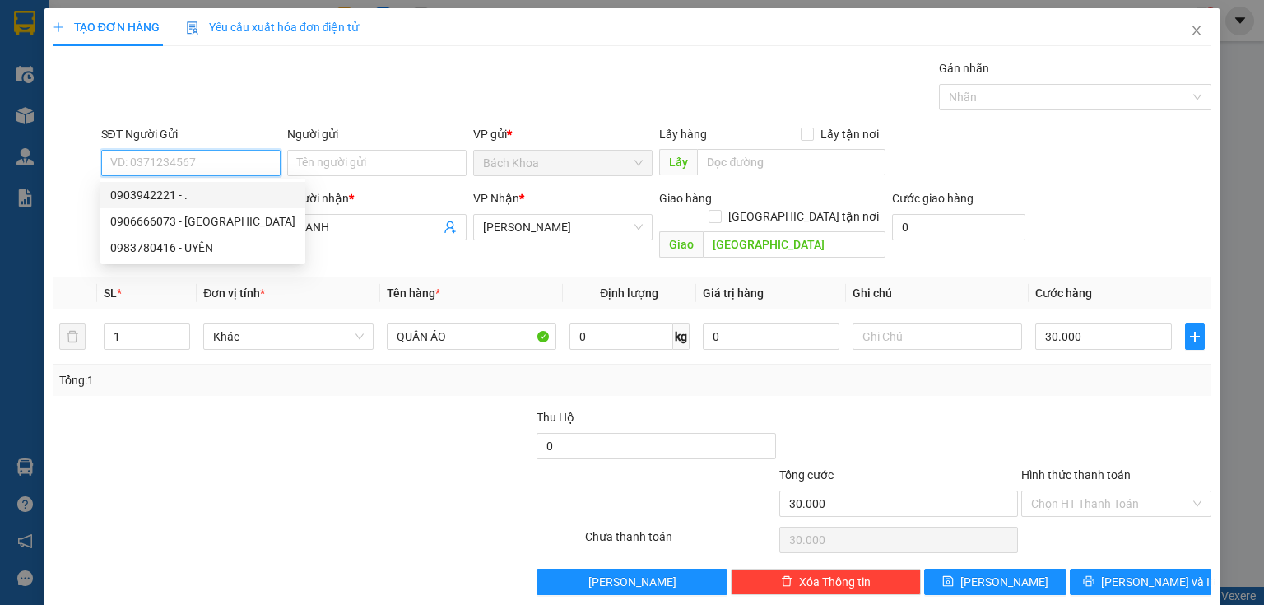
click at [215, 191] on div "0903942221 - ." at bounding box center [202, 195] width 185 height 18
type input "0903942221"
type input "."
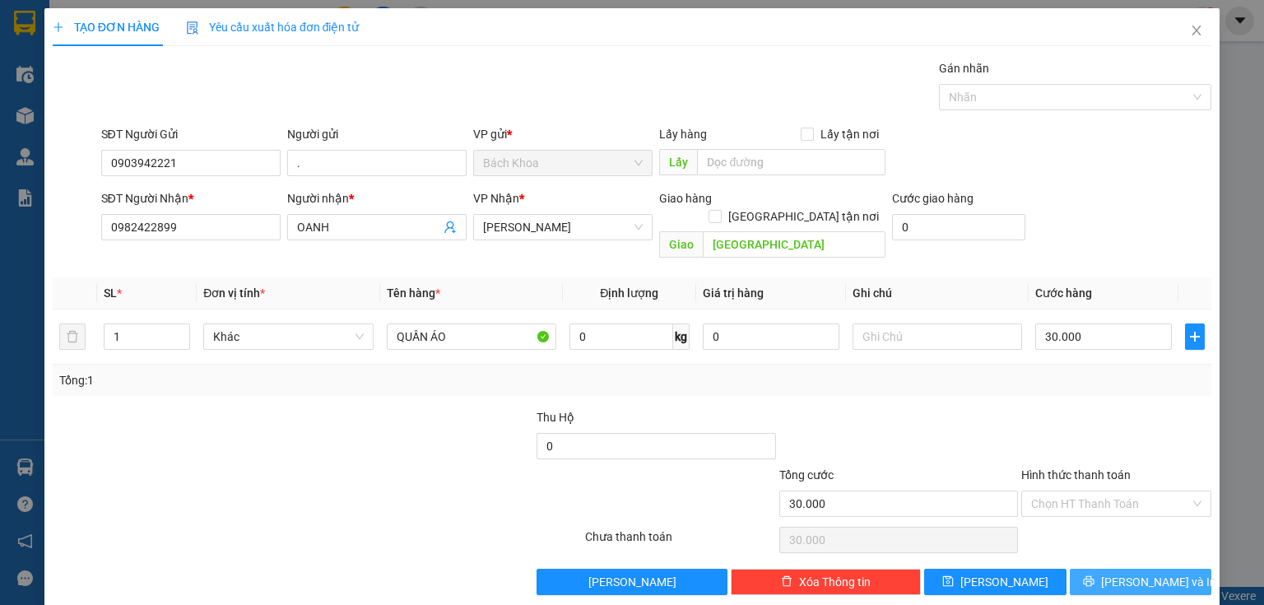
drag, startPoint x: 1134, startPoint y: 574, endPoint x: 1126, endPoint y: 553, distance: 22.9
click at [1126, 569] on button "[PERSON_NAME] và In" at bounding box center [1141, 582] width 142 height 26
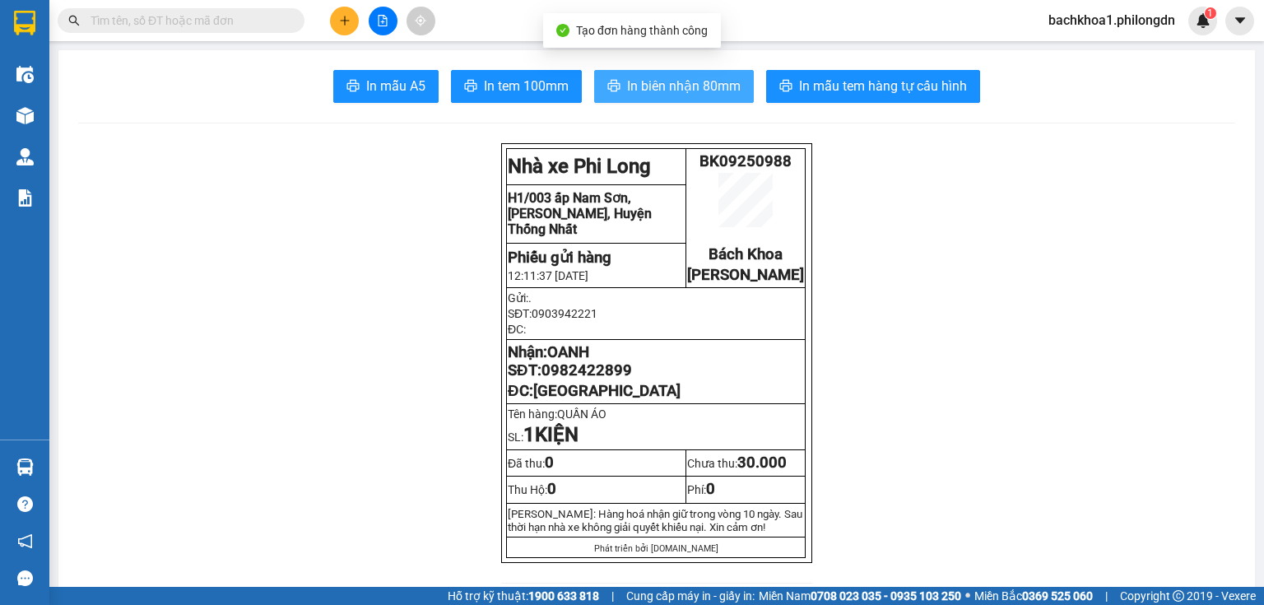
click at [707, 83] on span "In biên nhận 80mm" at bounding box center [684, 86] width 114 height 21
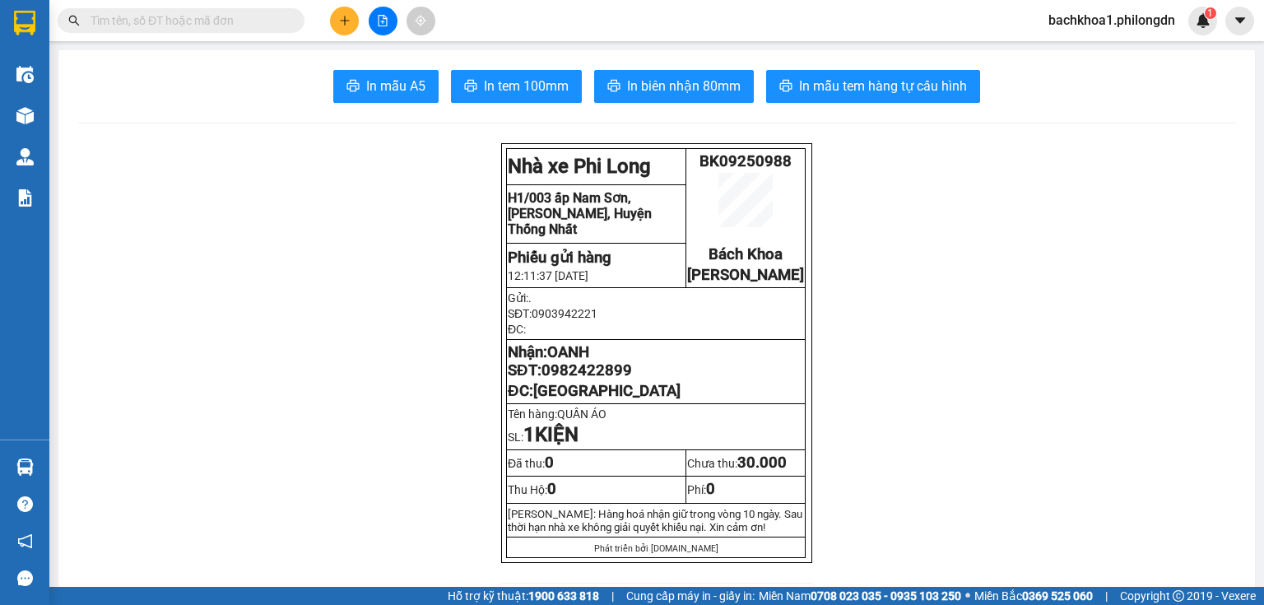
click at [597, 379] on span "0982422899" at bounding box center [587, 370] width 91 height 18
click at [601, 379] on span "0982422899" at bounding box center [587, 370] width 91 height 18
copy span "0982422899"
click at [339, 15] on icon "plus" at bounding box center [345, 21] width 12 height 12
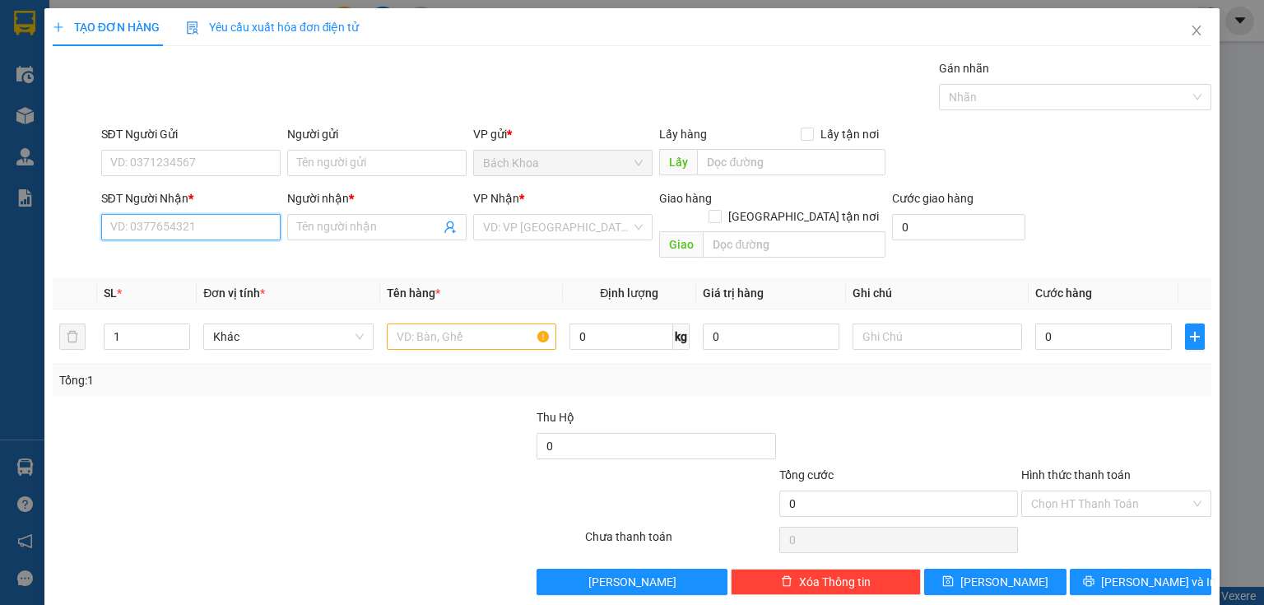
click at [207, 230] on input "SĐT Người Nhận *" at bounding box center [190, 227] width 179 height 26
paste input "0783646577"
type input "0783646577"
click at [203, 260] on div "0783646577 - NHUNG" at bounding box center [189, 259] width 158 height 18
type input "NHUNG"
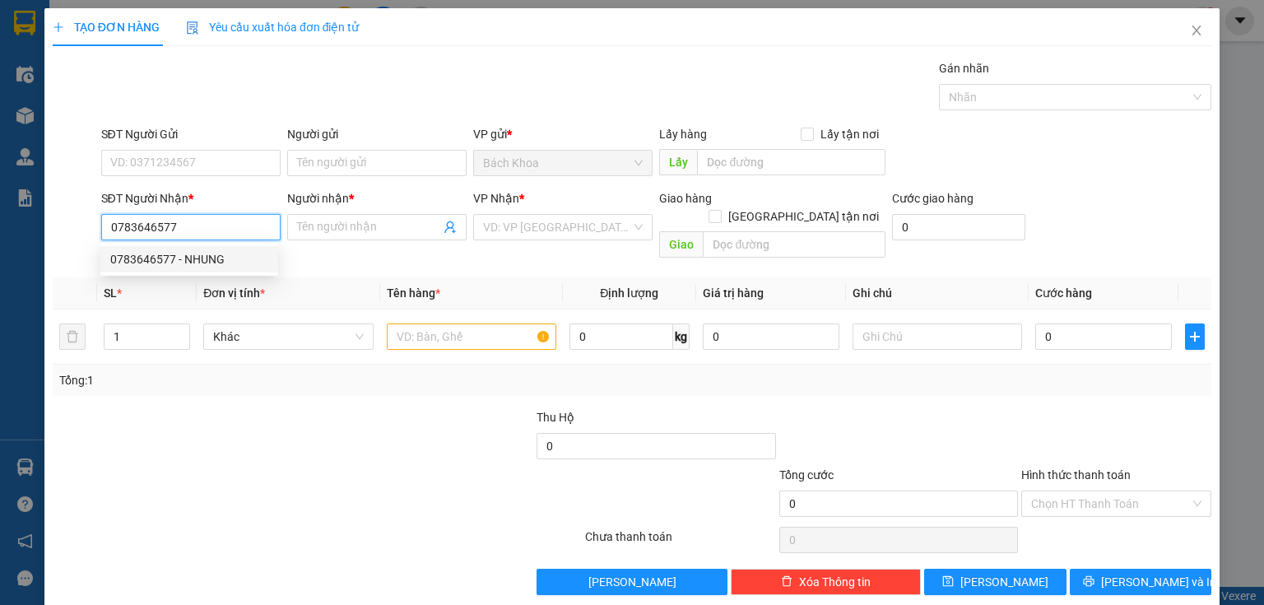
type input "SUỐI ĐÁ"
type input "30.000"
type input "70.000"
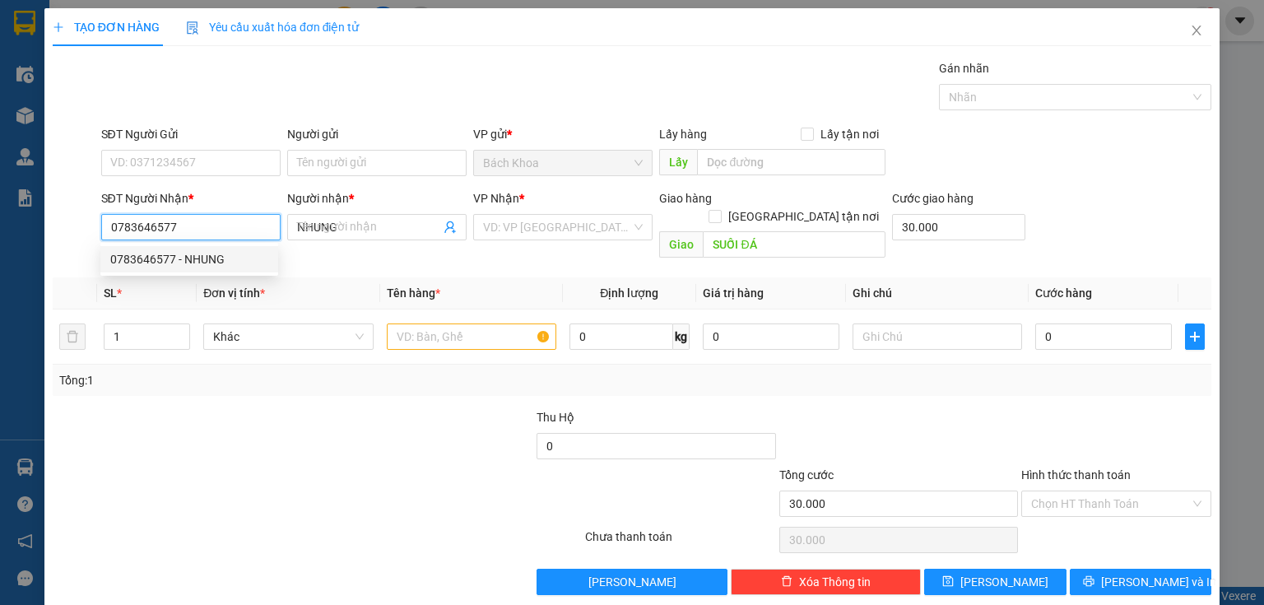
type input "70.000"
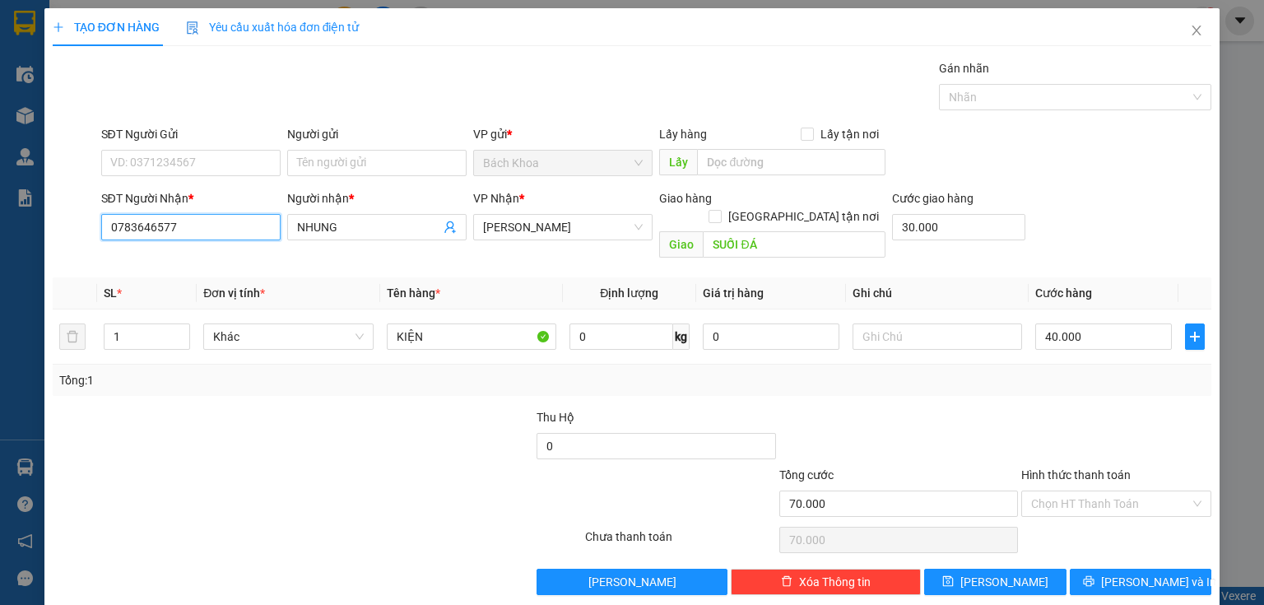
click at [204, 225] on input "0783646577" at bounding box center [190, 227] width 179 height 26
type input "0783646577"
click at [1195, 30] on span "Close" at bounding box center [1197, 31] width 46 height 46
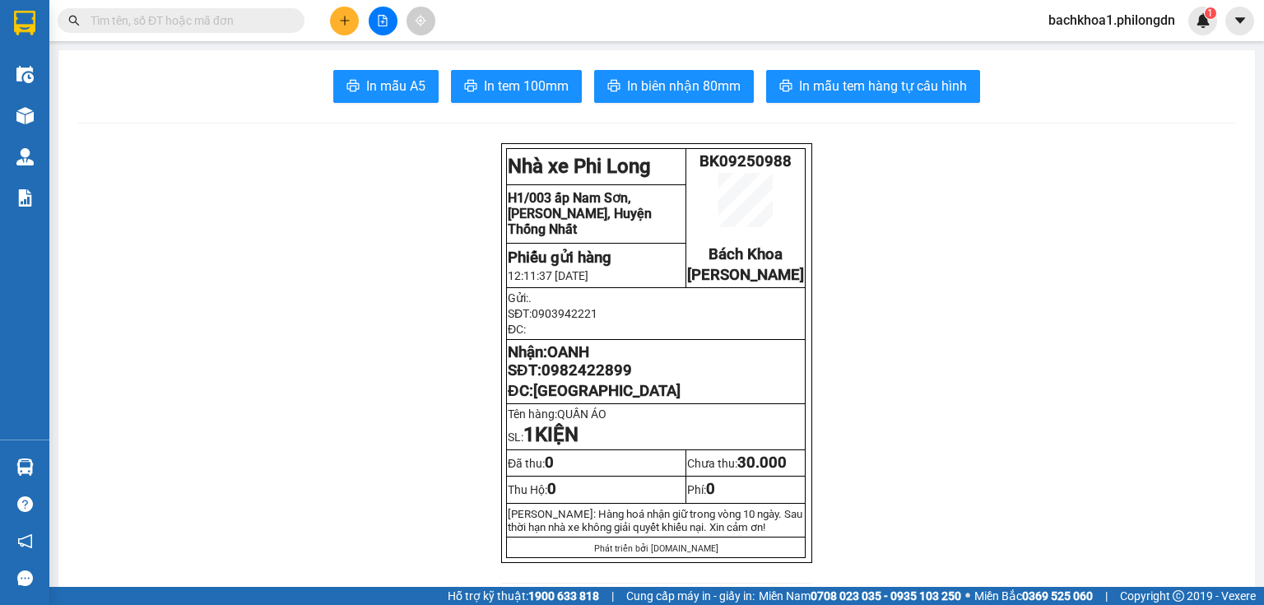
click at [235, 26] on input "text" at bounding box center [188, 21] width 194 height 18
paste input "0783646577"
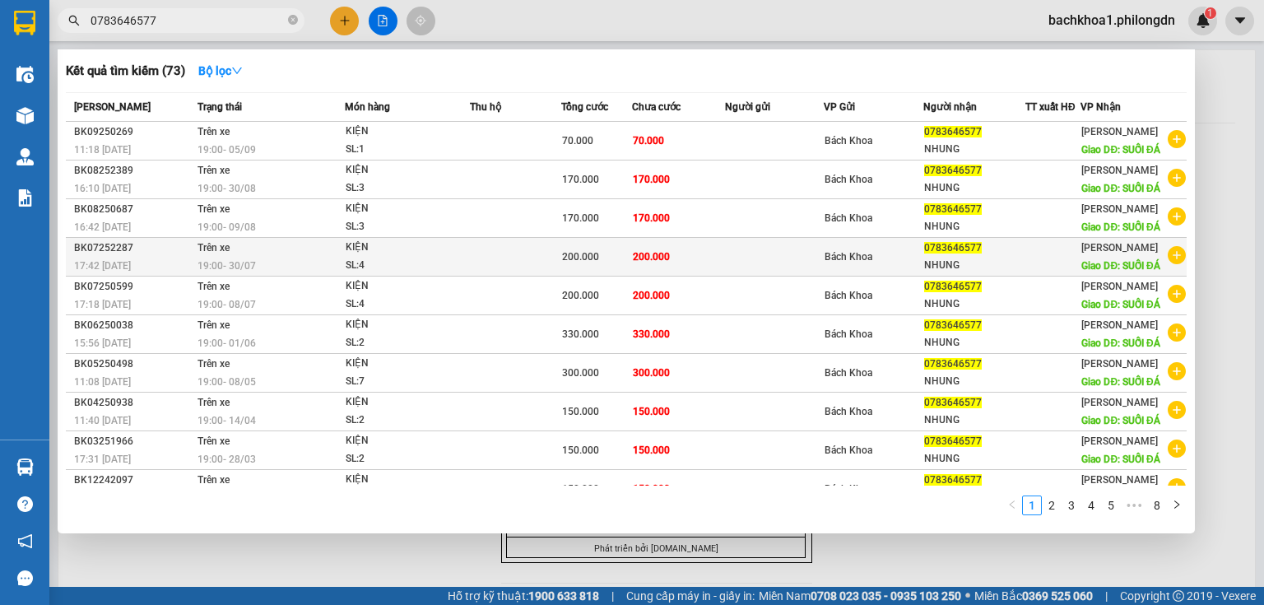
type input "0783646577"
click at [512, 277] on td at bounding box center [515, 257] width 91 height 39
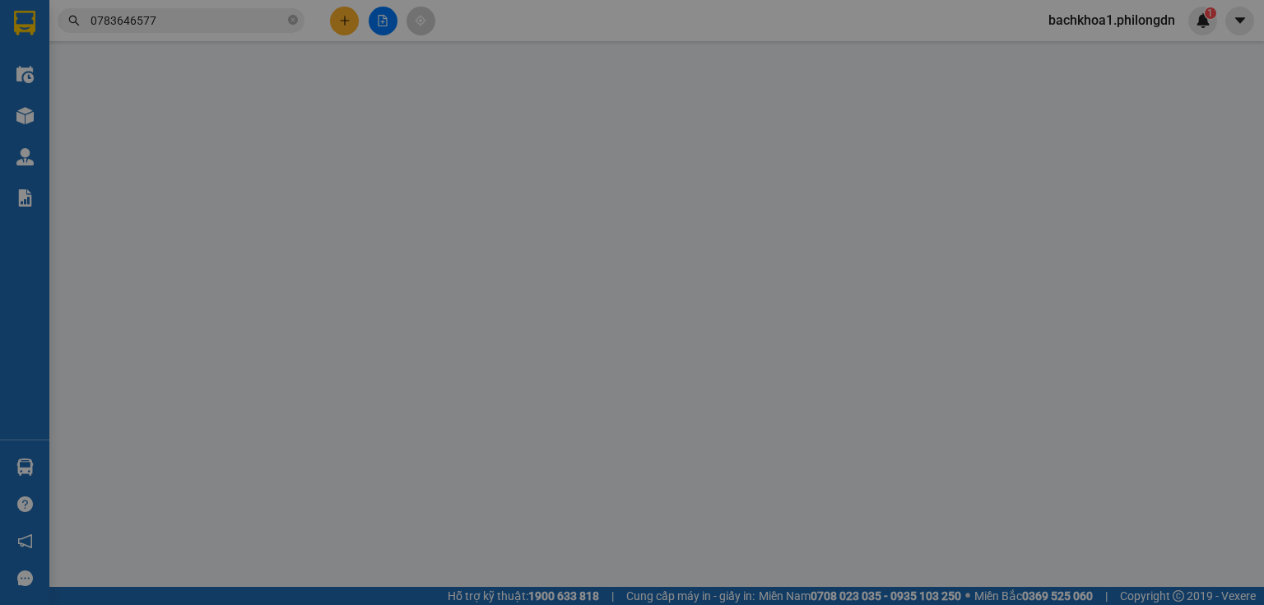
type input "0783646577"
type input "NHUNG"
type input "SUỐI ĐÁ"
type input "80.000"
type input "200.000"
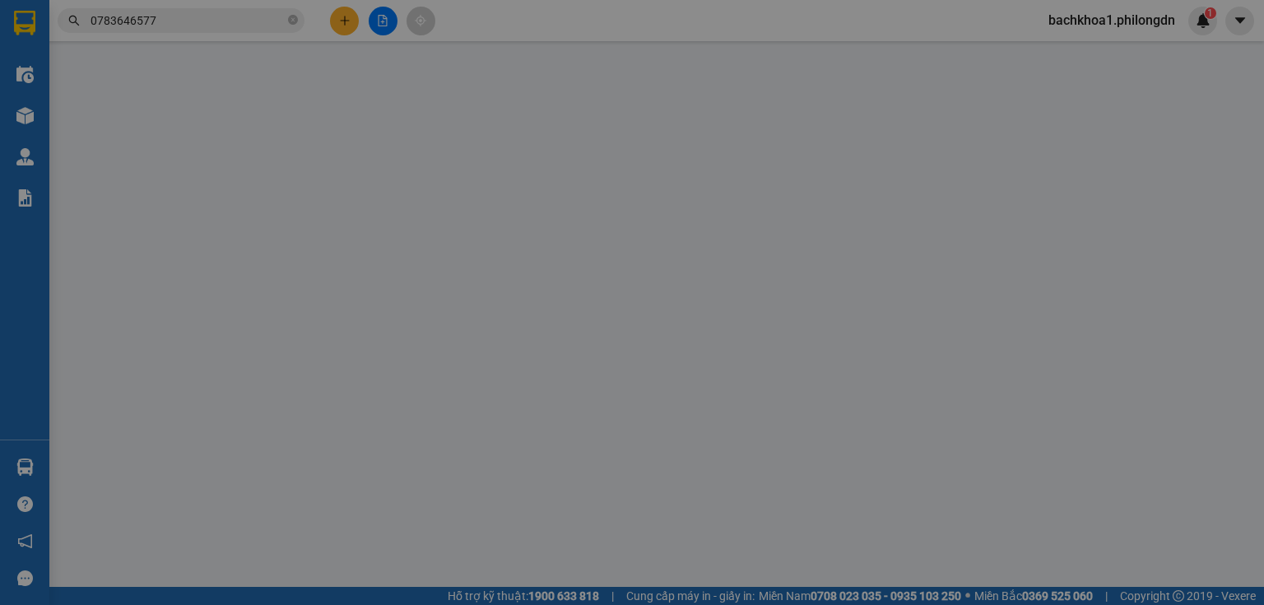
type input "200.000"
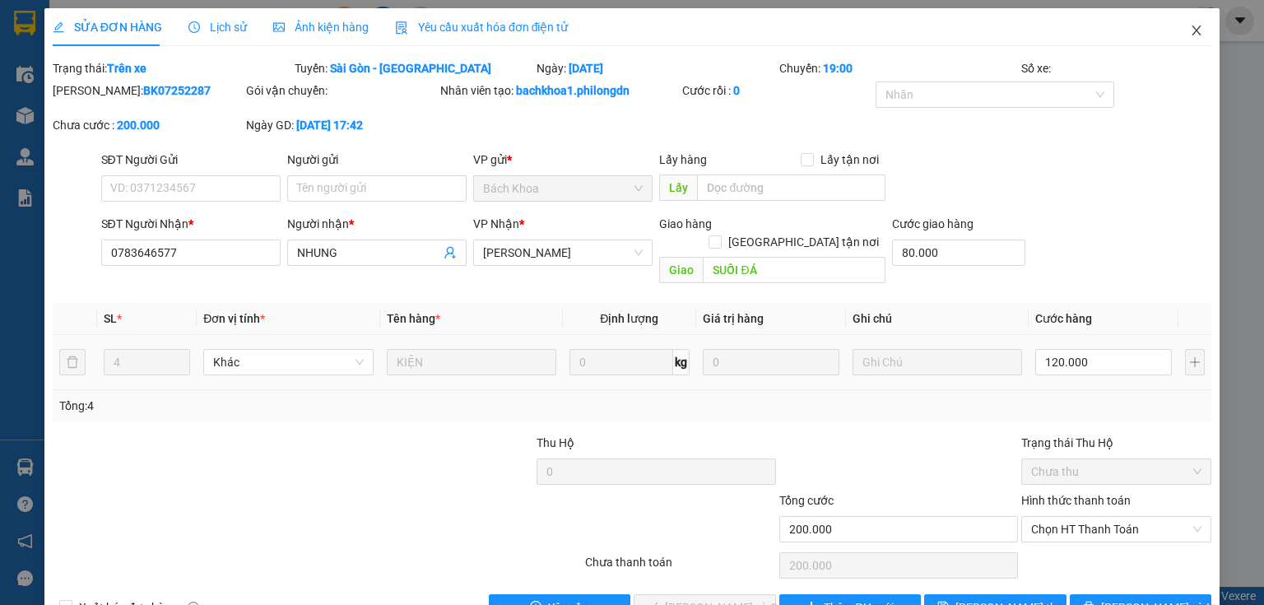
click at [1192, 32] on icon "close" at bounding box center [1196, 31] width 9 height 10
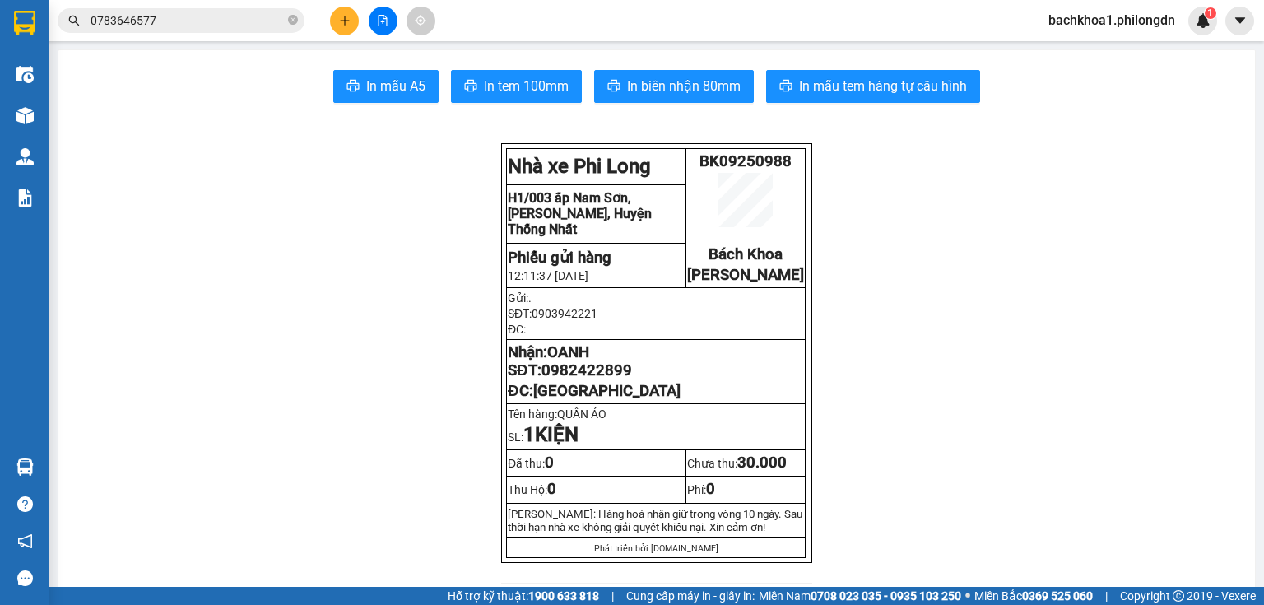
click at [349, 21] on icon "plus" at bounding box center [345, 21] width 12 height 12
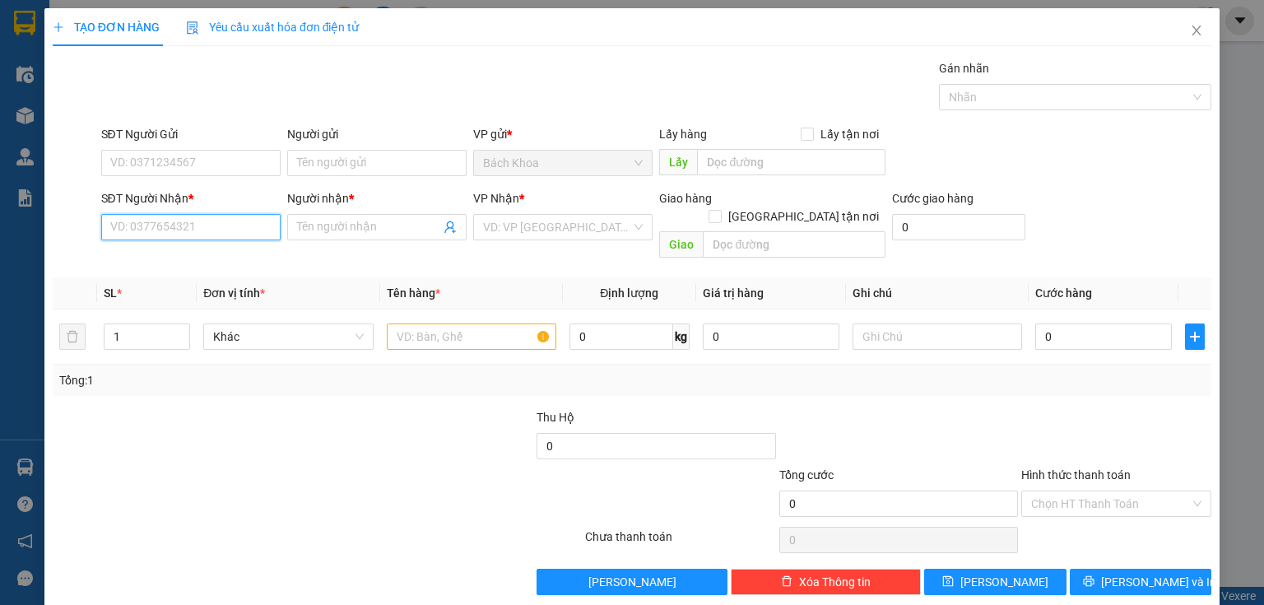
click at [204, 221] on input "SĐT Người Nhận *" at bounding box center [190, 227] width 179 height 26
paste input "0783646577"
type input "0783646577"
click at [208, 253] on div "0783646577 - NHUNG" at bounding box center [189, 259] width 158 height 18
type input "NHUNG"
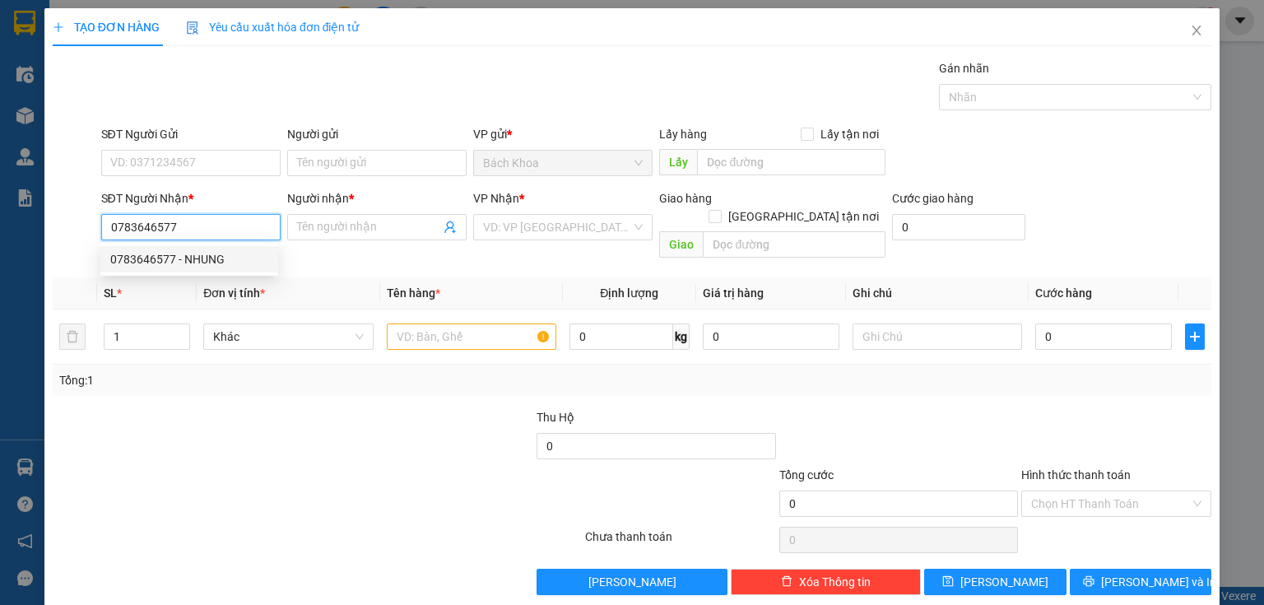
type input "SUỐI ĐÁ"
type input "30.000"
type input "70.000"
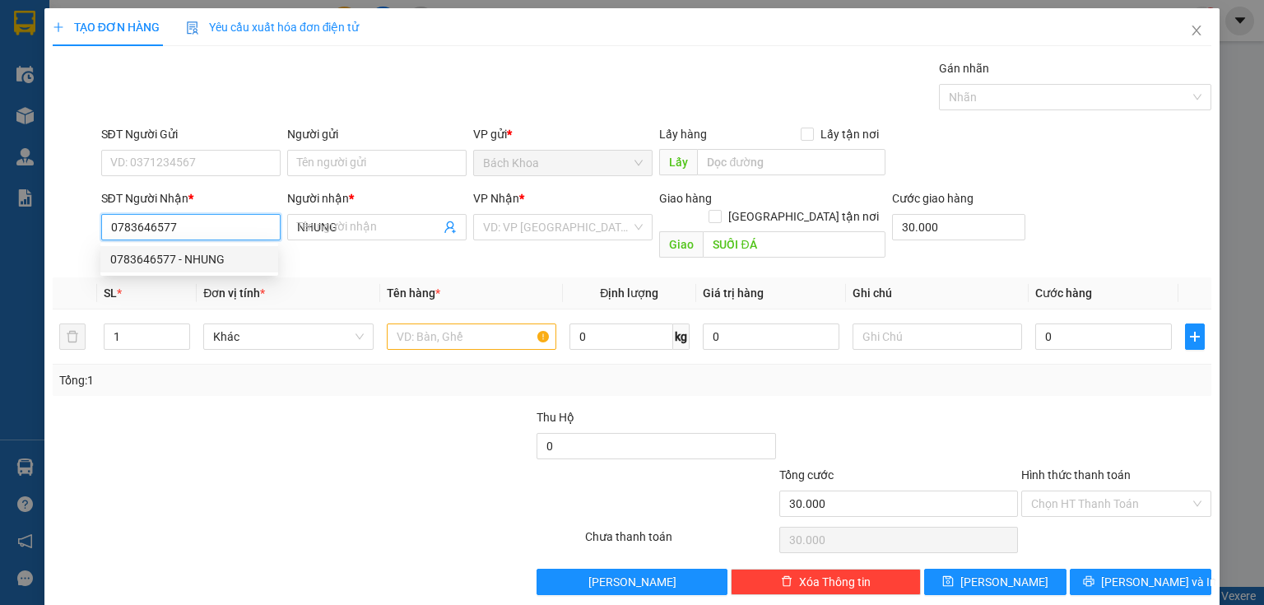
type input "70.000"
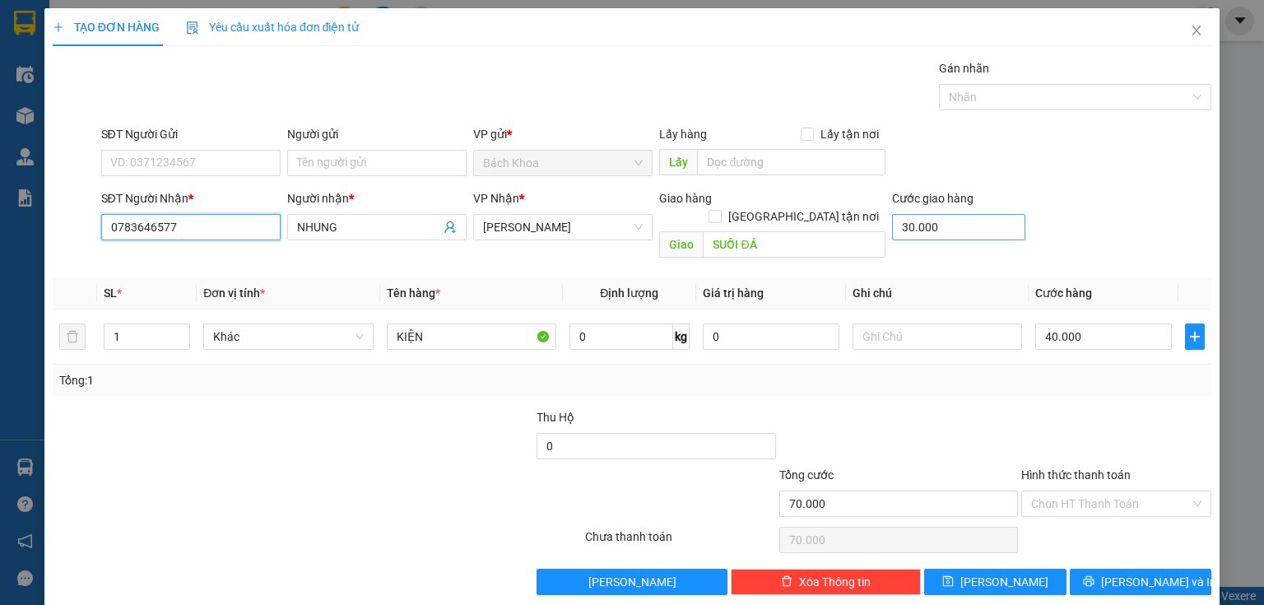
type input "0783646577"
type input "8"
type input "40.008"
type input "80"
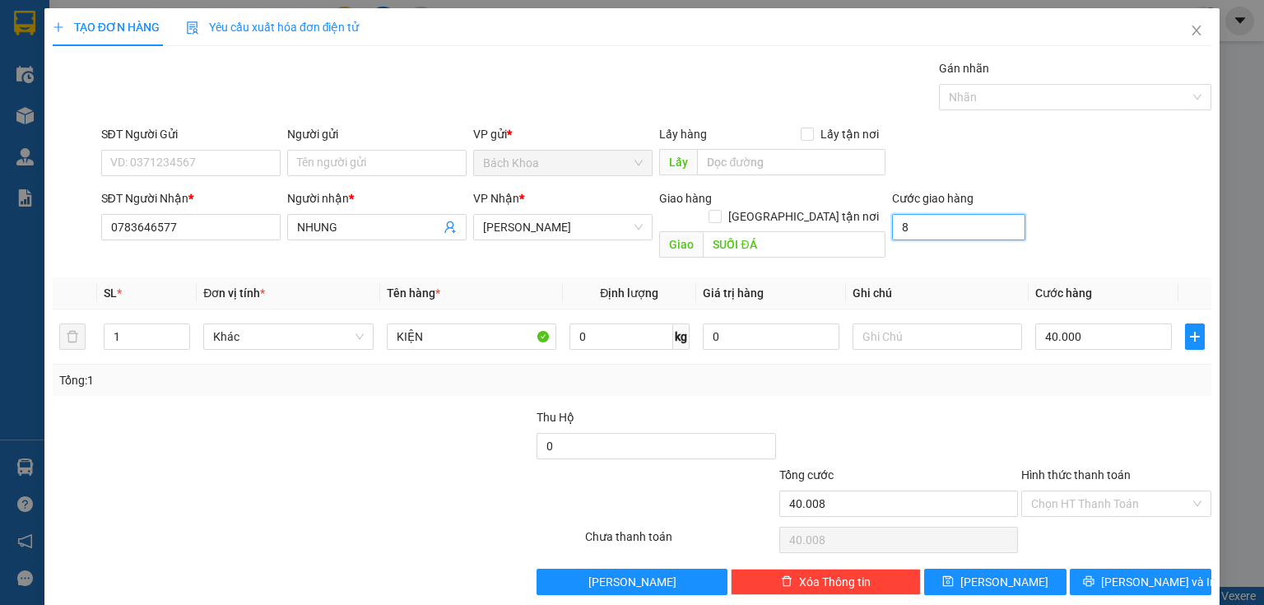
type input "40.080"
type input "800"
type input "40.800"
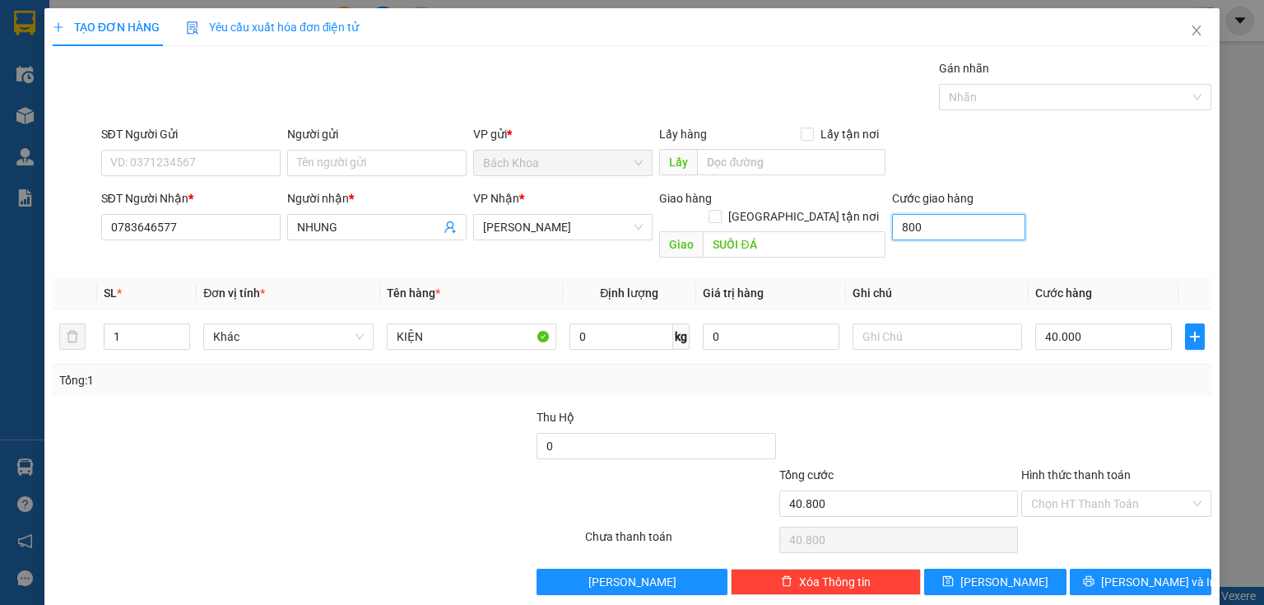
type input "8.000"
type input "48.000"
type input "80.000"
type input "120.000"
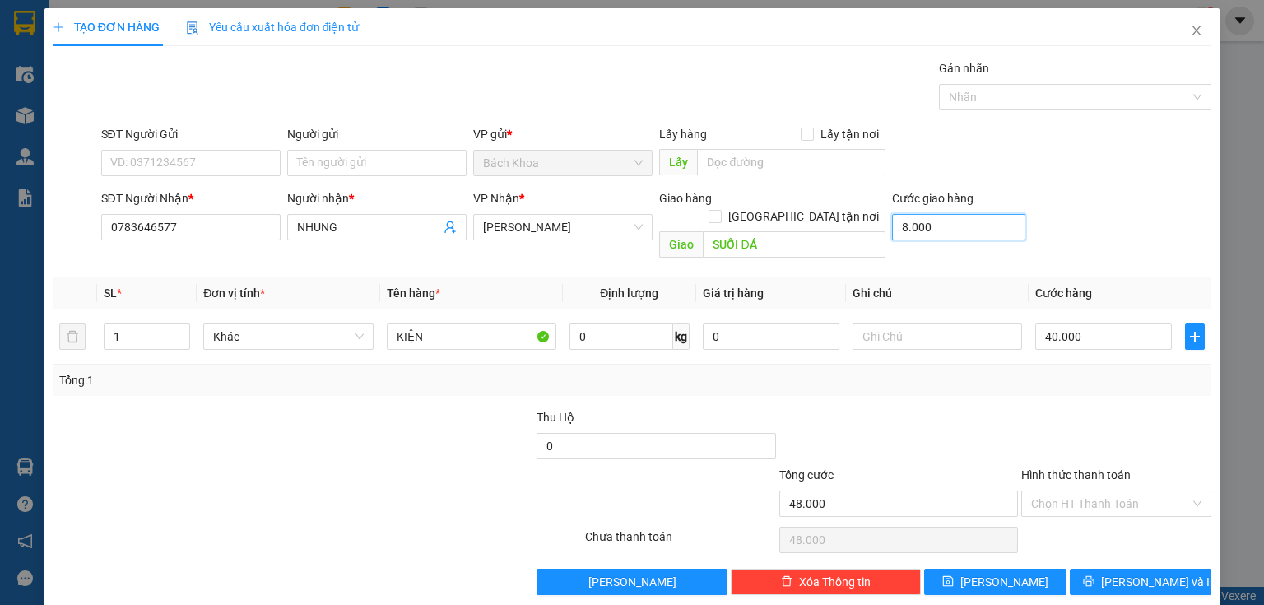
type input "120.000"
click at [184, 334] on span "Decrease Value" at bounding box center [180, 341] width 18 height 15
click at [184, 339] on span "Decrease Value" at bounding box center [180, 344] width 18 height 10
type input "80.000"
click at [184, 328] on span "up" at bounding box center [181, 333] width 10 height 10
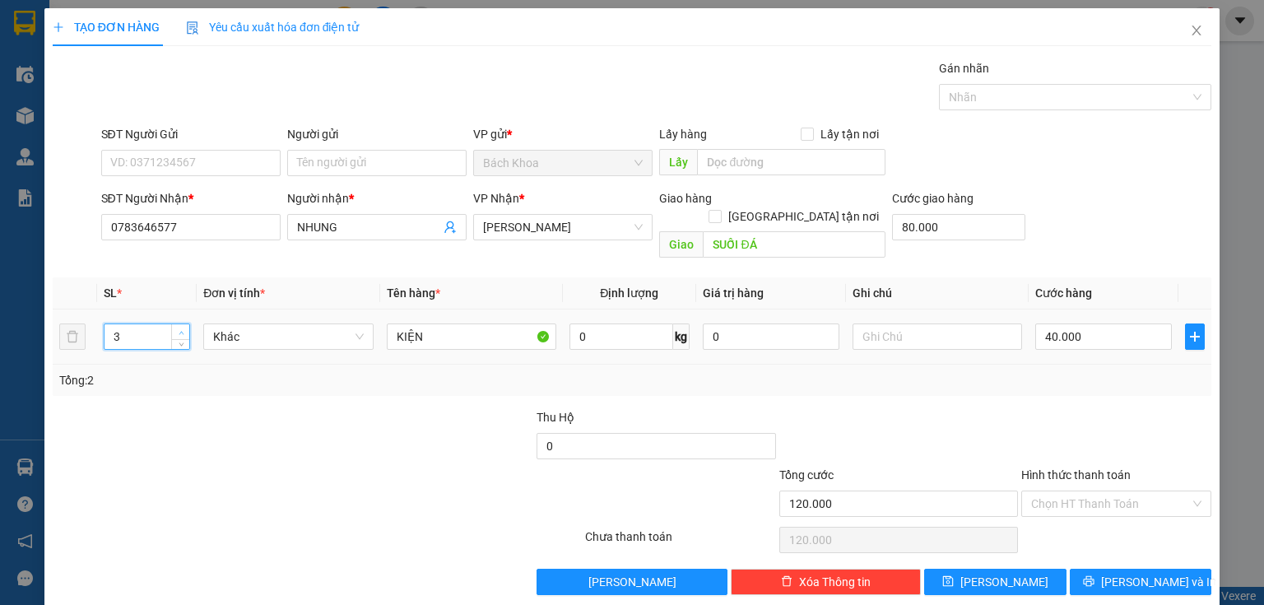
click at [184, 328] on span "up" at bounding box center [181, 333] width 10 height 10
type input "4"
click at [183, 337] on span "down" at bounding box center [181, 342] width 10 height 10
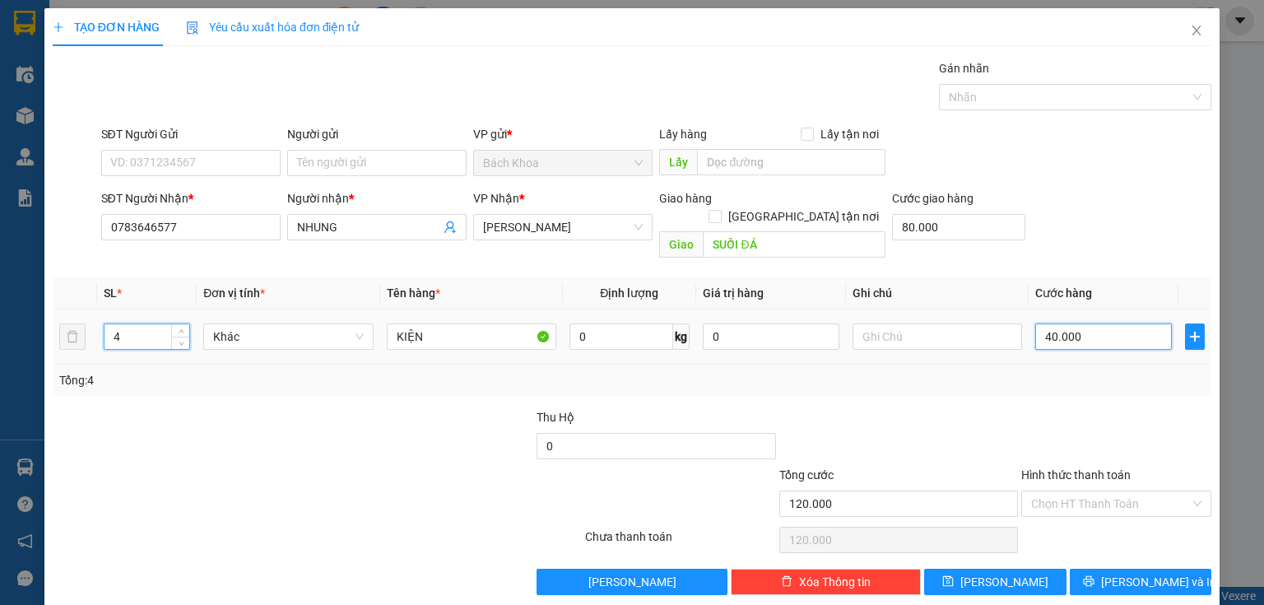
click at [1108, 323] on input "40.000" at bounding box center [1103, 336] width 137 height 26
type input "80.001"
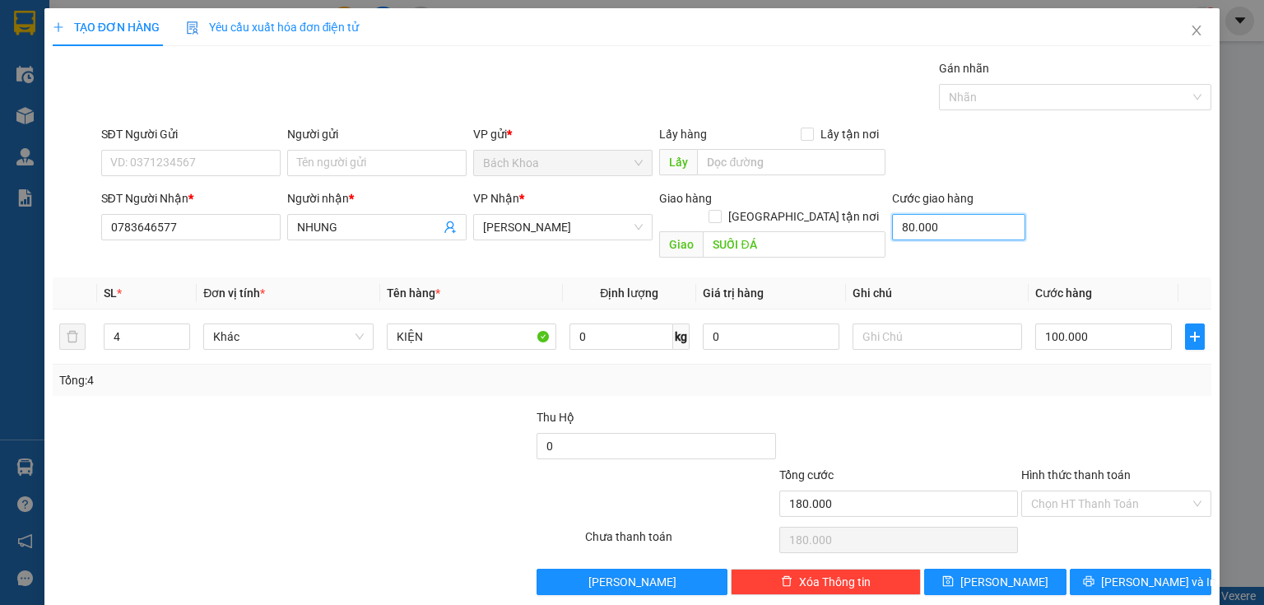
click at [964, 232] on input "80.000" at bounding box center [958, 227] width 133 height 26
click at [1119, 574] on button "[PERSON_NAME] và In" at bounding box center [1141, 582] width 142 height 26
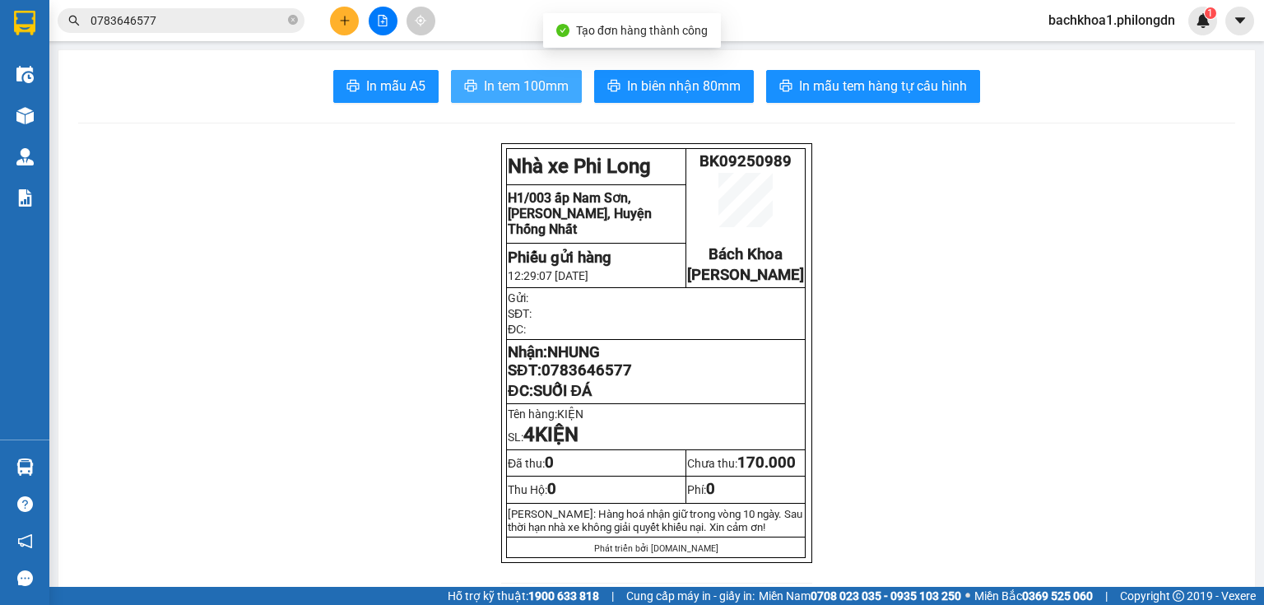
click at [501, 87] on span "In tem 100mm" at bounding box center [526, 86] width 85 height 21
click at [612, 379] on span "0783646577" at bounding box center [587, 370] width 91 height 18
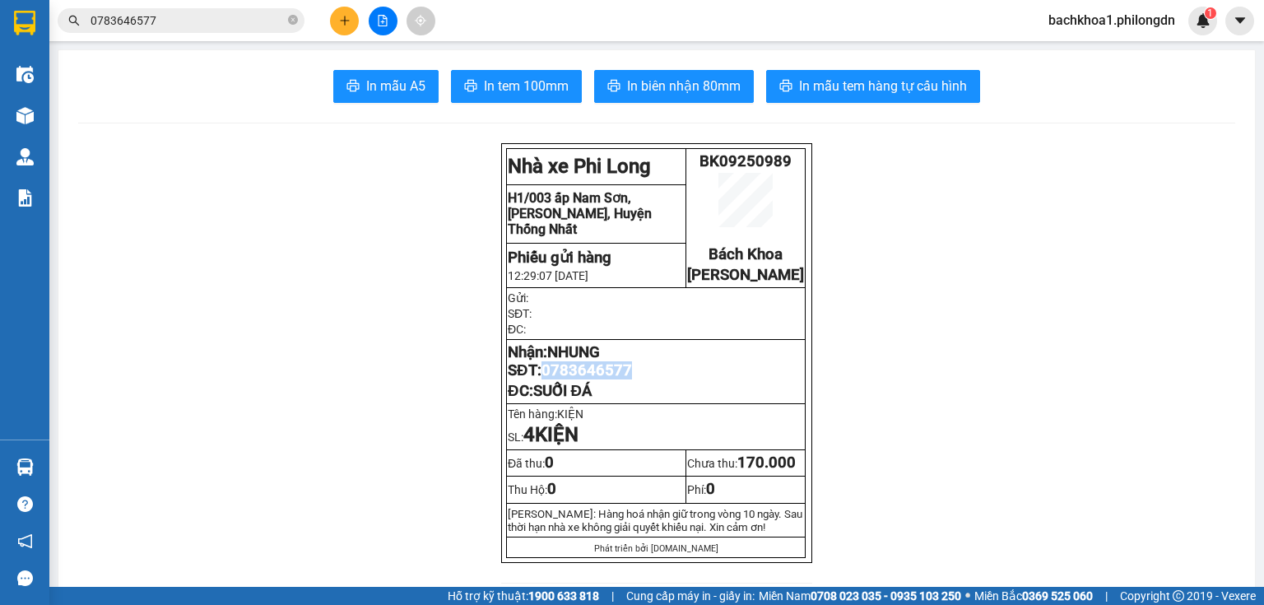
click at [612, 379] on span "0783646577" at bounding box center [587, 370] width 91 height 18
copy span "0783646577"
click at [294, 26] on span at bounding box center [293, 21] width 10 height 16
click at [349, 7] on button at bounding box center [344, 21] width 29 height 29
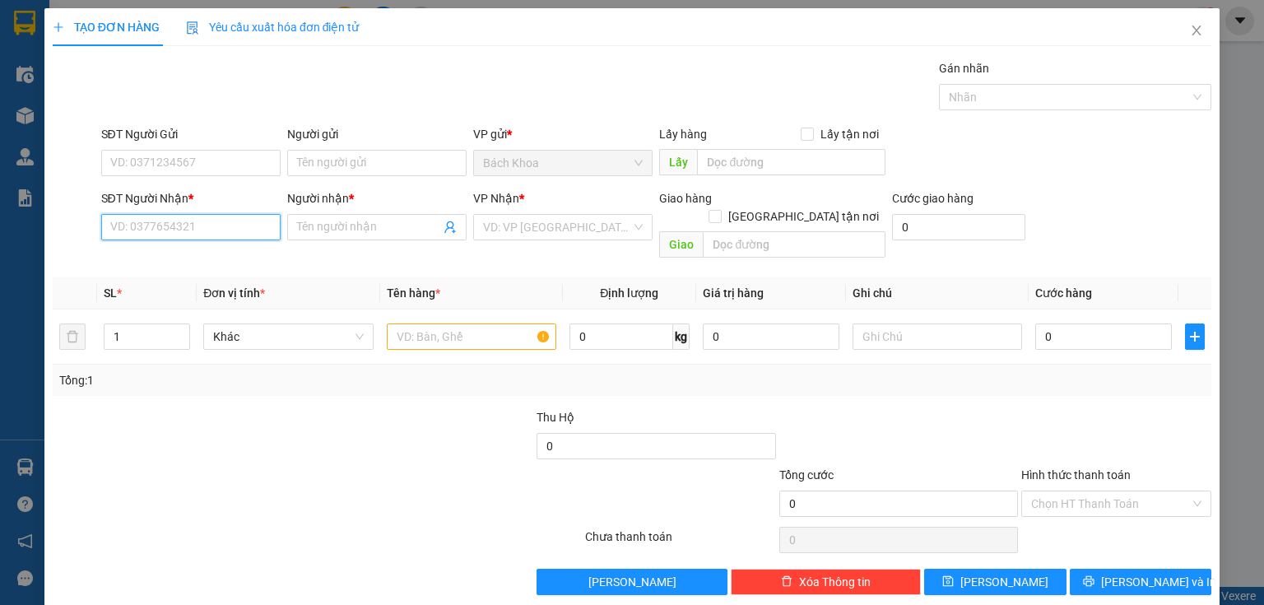
click at [166, 227] on input "SĐT Người Nhận *" at bounding box center [190, 227] width 179 height 26
drag, startPoint x: 191, startPoint y: 253, endPoint x: 198, endPoint y: 241, distance: 14.0
click at [191, 253] on div "0374292292 - KHOA APPLE" at bounding box center [189, 259] width 158 height 18
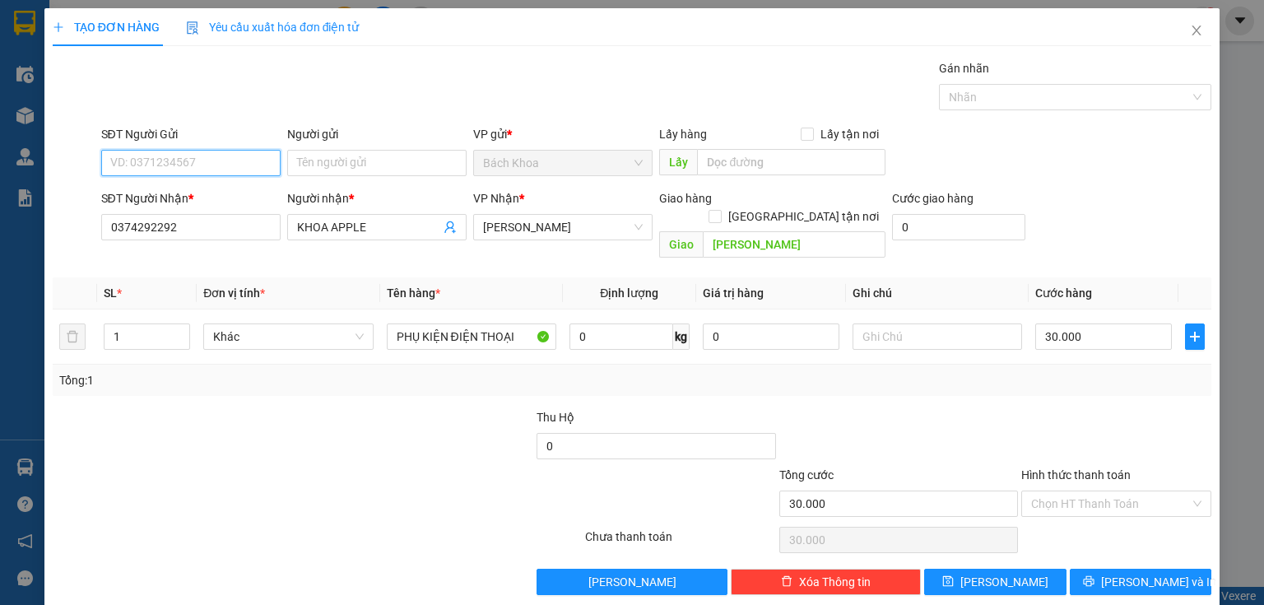
click at [207, 159] on input "SĐT Người Gửi" at bounding box center [190, 163] width 179 height 26
click at [213, 184] on div "0763303239 - HƯNG" at bounding box center [189, 195] width 178 height 26
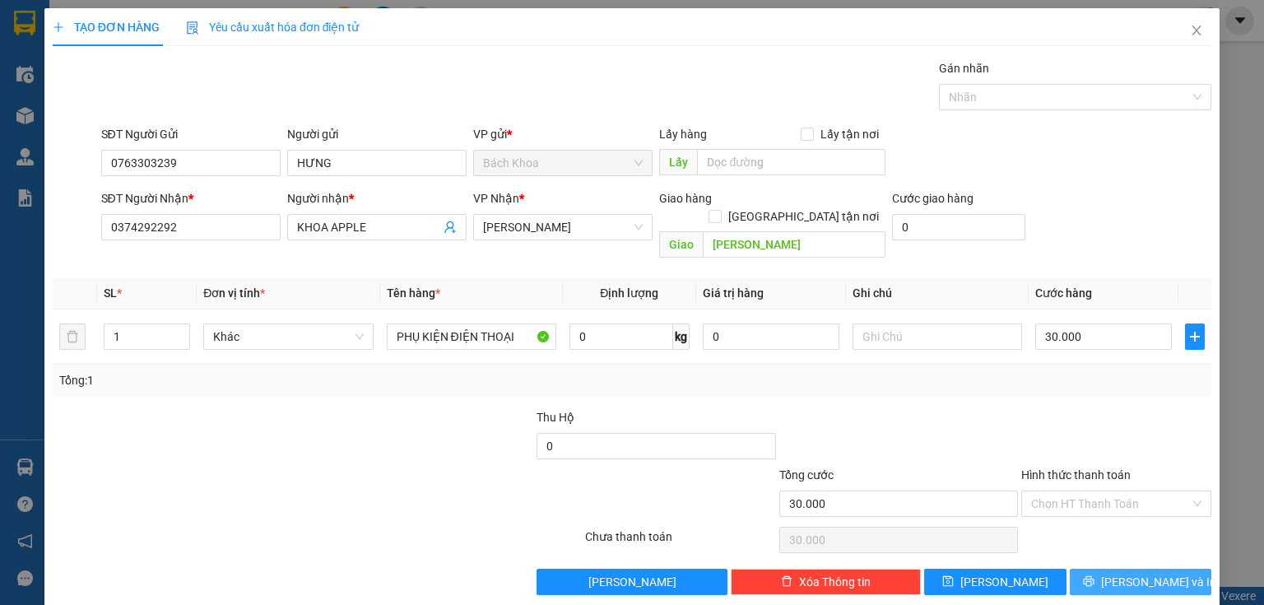
click at [1117, 573] on span "[PERSON_NAME] và In" at bounding box center [1158, 582] width 115 height 18
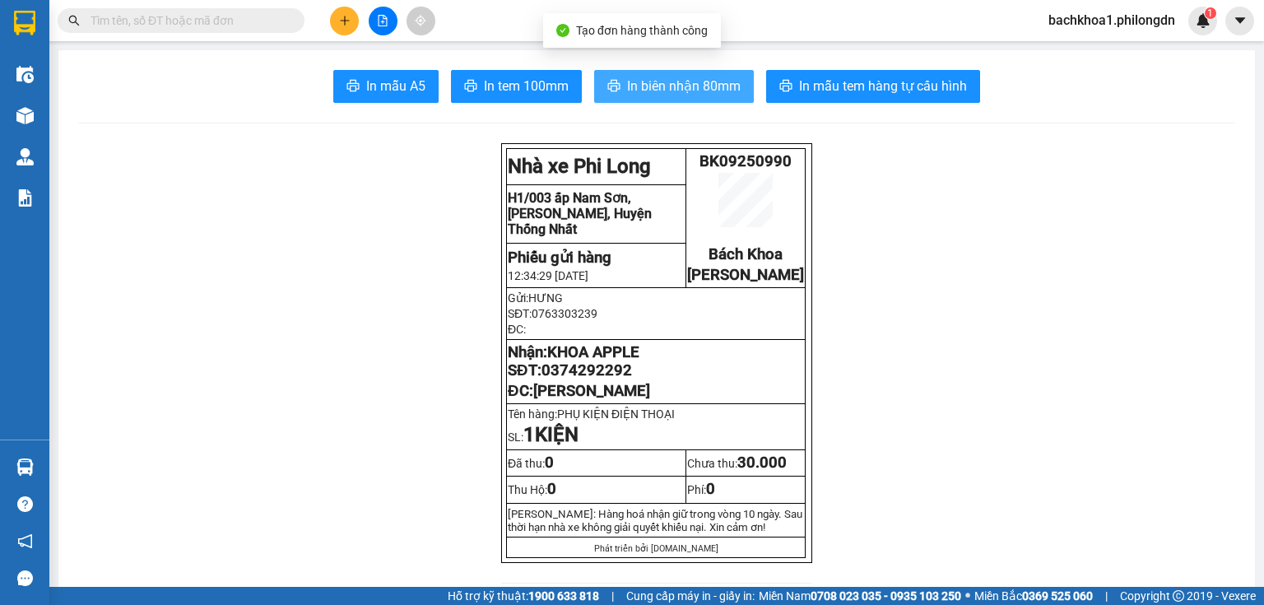
click at [645, 91] on span "In biên nhận 80mm" at bounding box center [684, 86] width 114 height 21
click at [644, 72] on button "In biên nhận 80mm" at bounding box center [674, 86] width 160 height 33
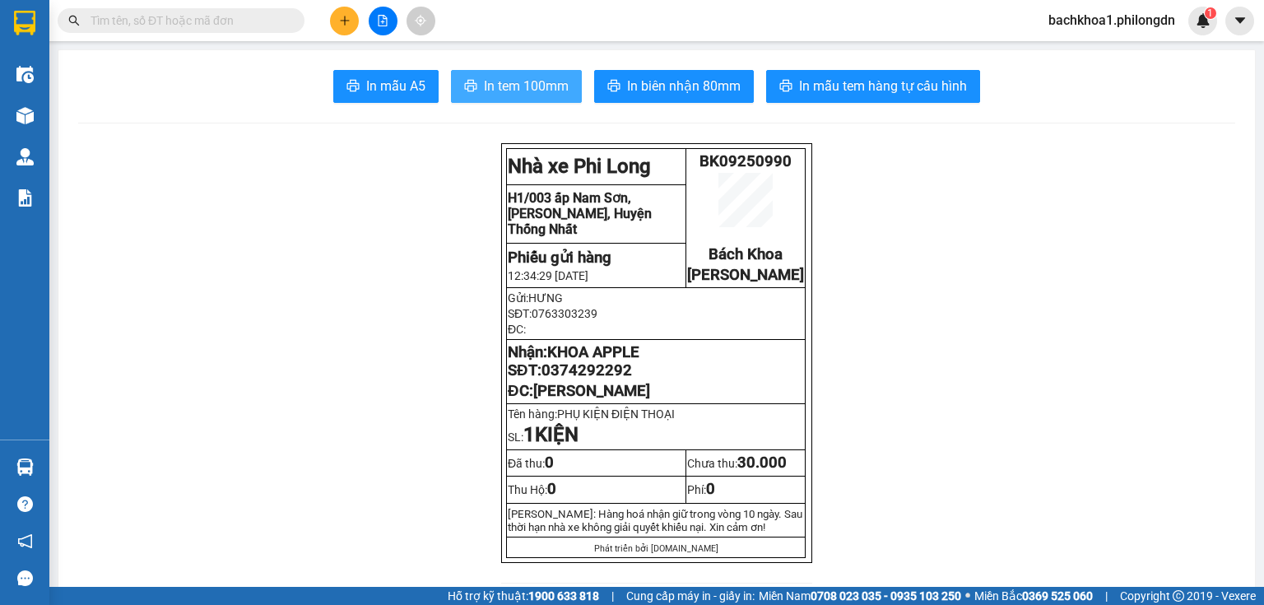
click at [519, 95] on span "In tem 100mm" at bounding box center [526, 86] width 85 height 21
click at [594, 379] on span "0374292292" at bounding box center [587, 370] width 91 height 18
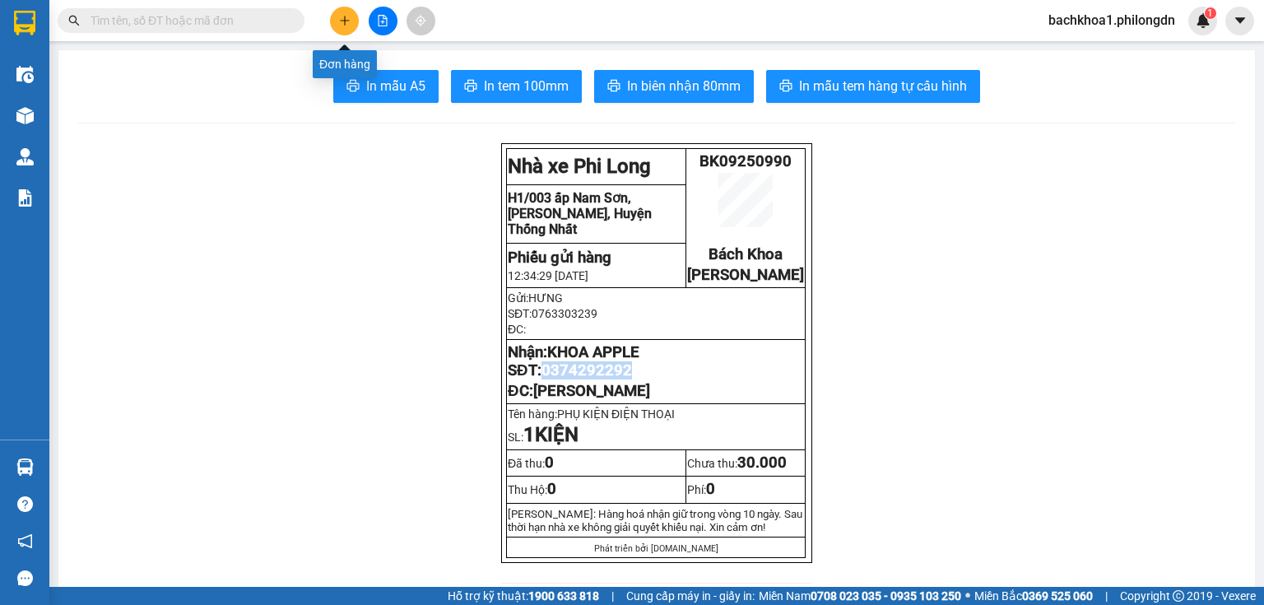
click at [337, 11] on button at bounding box center [344, 21] width 29 height 29
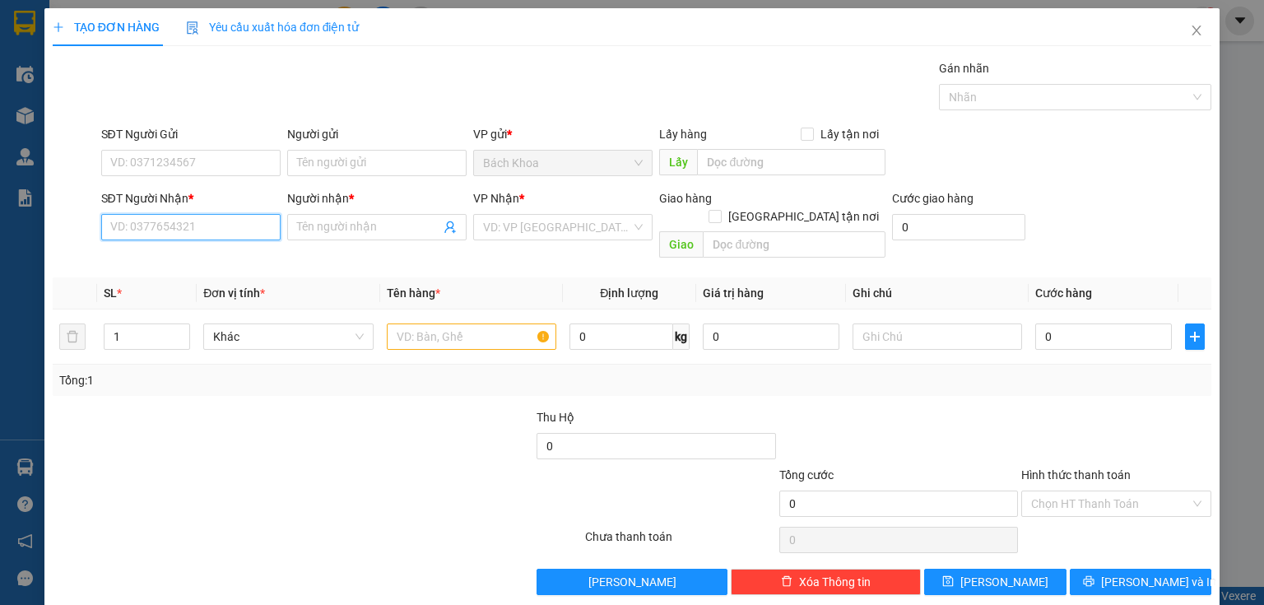
click at [167, 222] on input "SĐT Người Nhận *" at bounding box center [190, 227] width 179 height 26
drag, startPoint x: 188, startPoint y: 227, endPoint x: 332, endPoint y: 216, distance: 144.5
click at [190, 225] on input "SĐT Người Nhận *" at bounding box center [190, 227] width 179 height 26
click at [214, 263] on div "0374292292 - KHOA APPLE" at bounding box center [189, 259] width 158 height 18
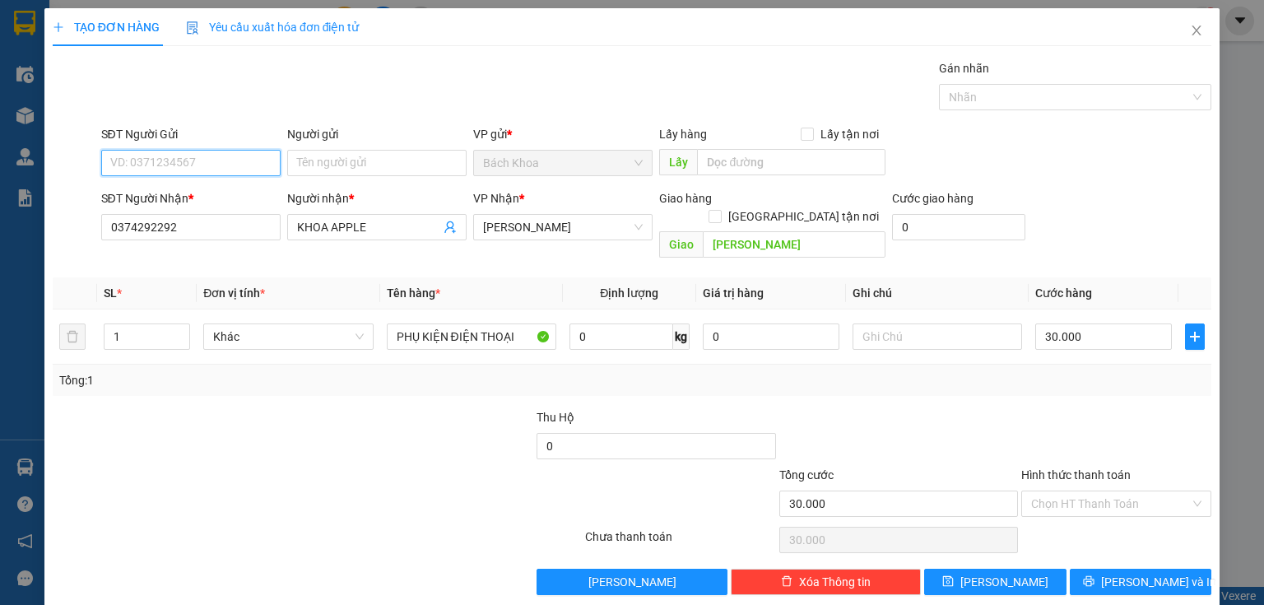
click at [237, 155] on input "SĐT Người Gửi" at bounding box center [190, 163] width 179 height 26
click at [223, 191] on div "0962060036 - LUYẾN" at bounding box center [189, 195] width 158 height 18
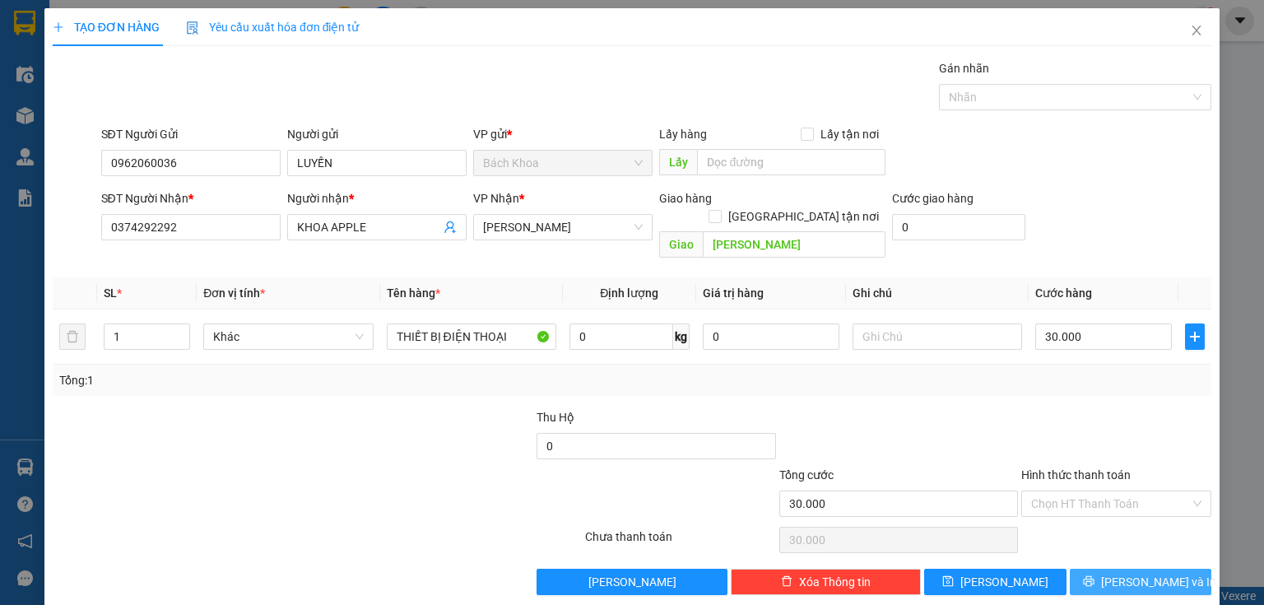
click at [1113, 569] on button "[PERSON_NAME] và In" at bounding box center [1141, 582] width 142 height 26
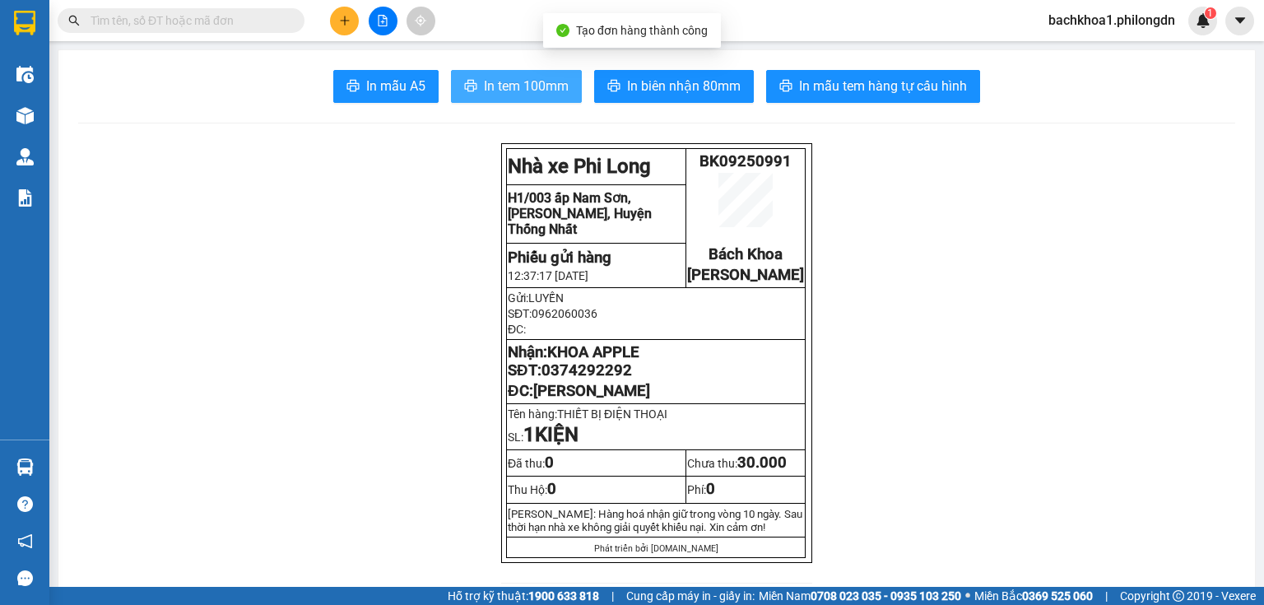
click at [523, 95] on span "In tem 100mm" at bounding box center [526, 86] width 85 height 21
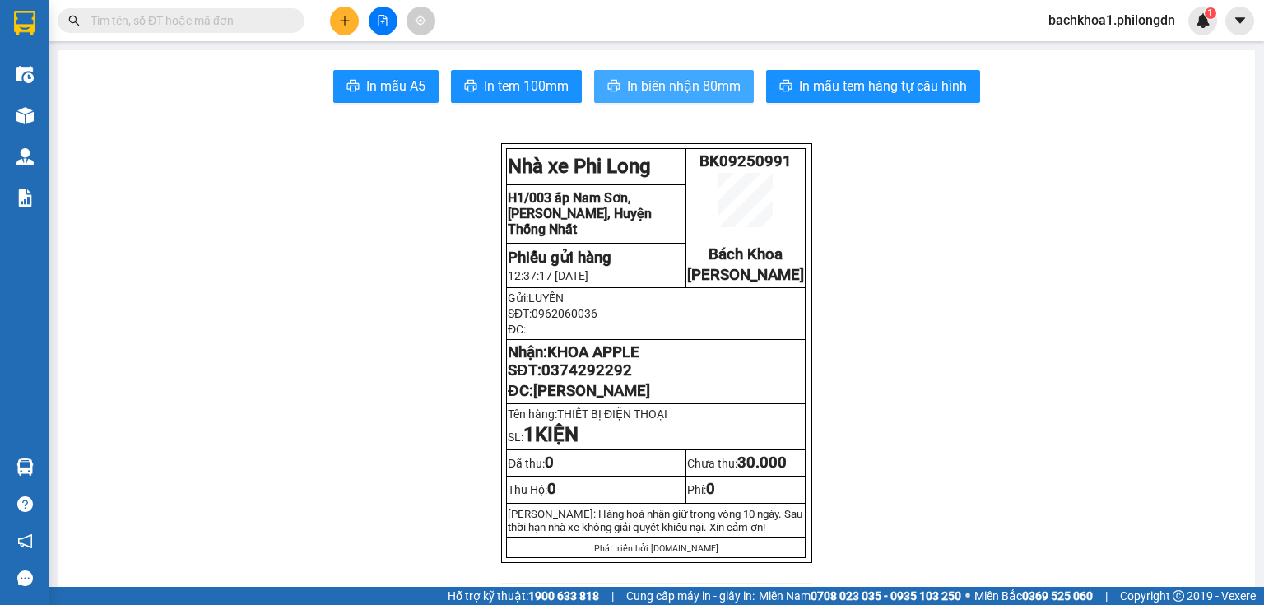
click at [652, 84] on span "In biên nhận 80mm" at bounding box center [684, 86] width 114 height 21
click at [591, 379] on span "0374292292" at bounding box center [587, 370] width 91 height 18
drag, startPoint x: 591, startPoint y: 390, endPoint x: 603, endPoint y: 390, distance: 12.3
click at [342, 19] on icon "plus" at bounding box center [345, 21] width 12 height 12
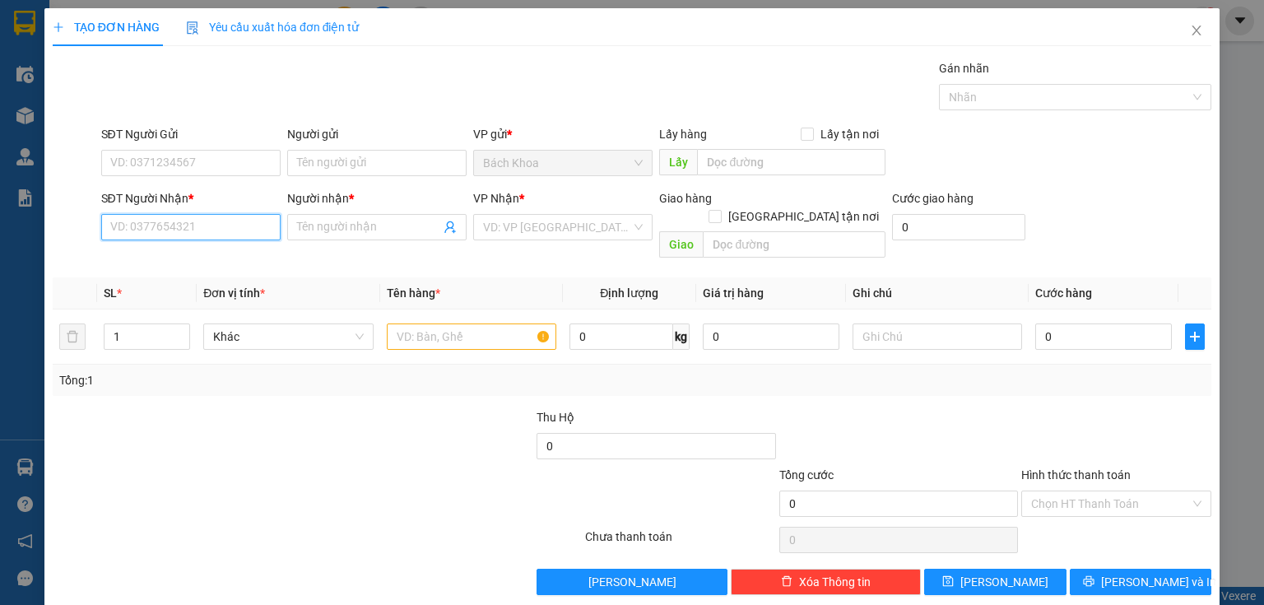
click at [227, 226] on input "SĐT Người Nhận *" at bounding box center [190, 227] width 179 height 26
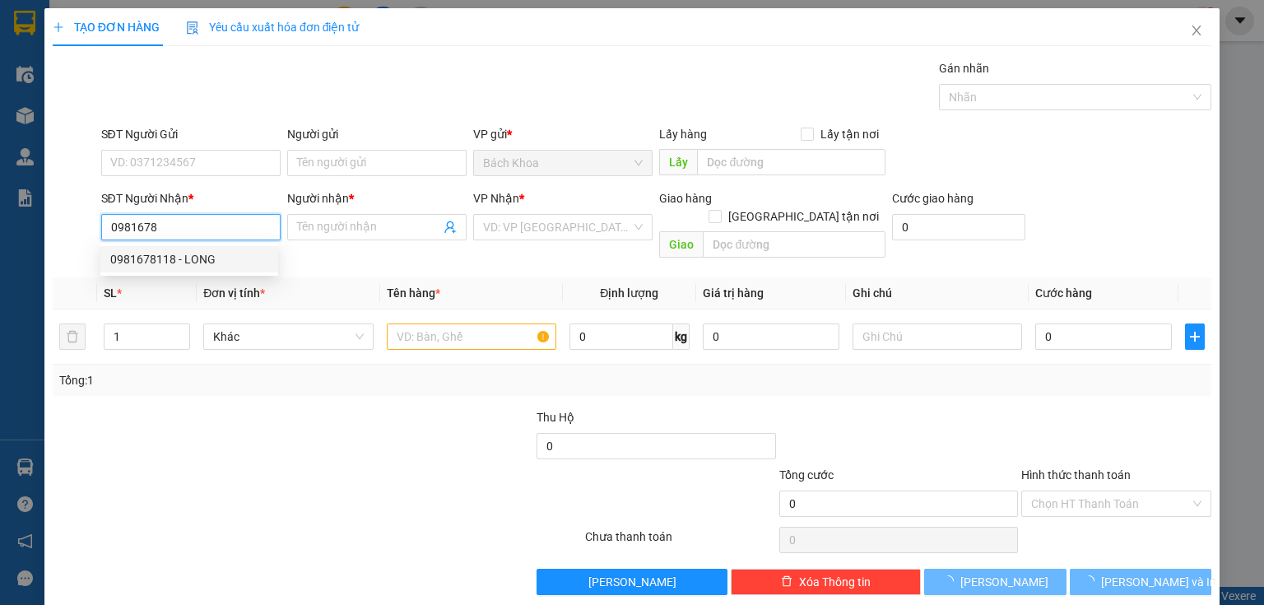
click at [211, 257] on div "0981678118 - LONG" at bounding box center [189, 259] width 158 height 18
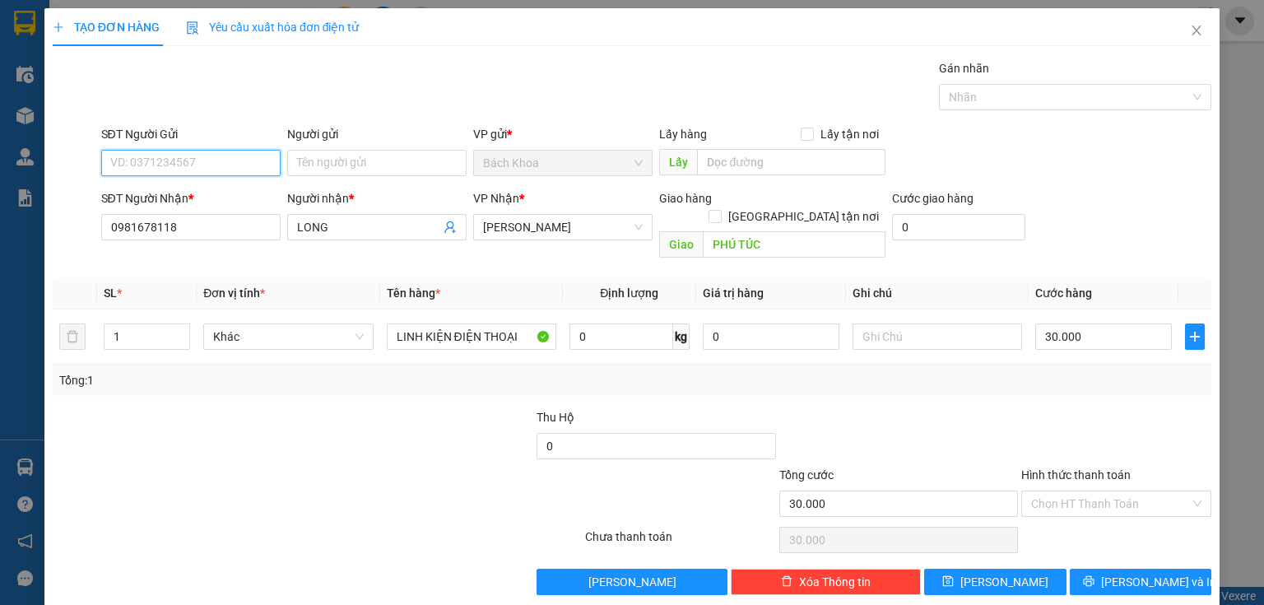
click at [231, 161] on input "SĐT Người Gửi" at bounding box center [190, 163] width 179 height 26
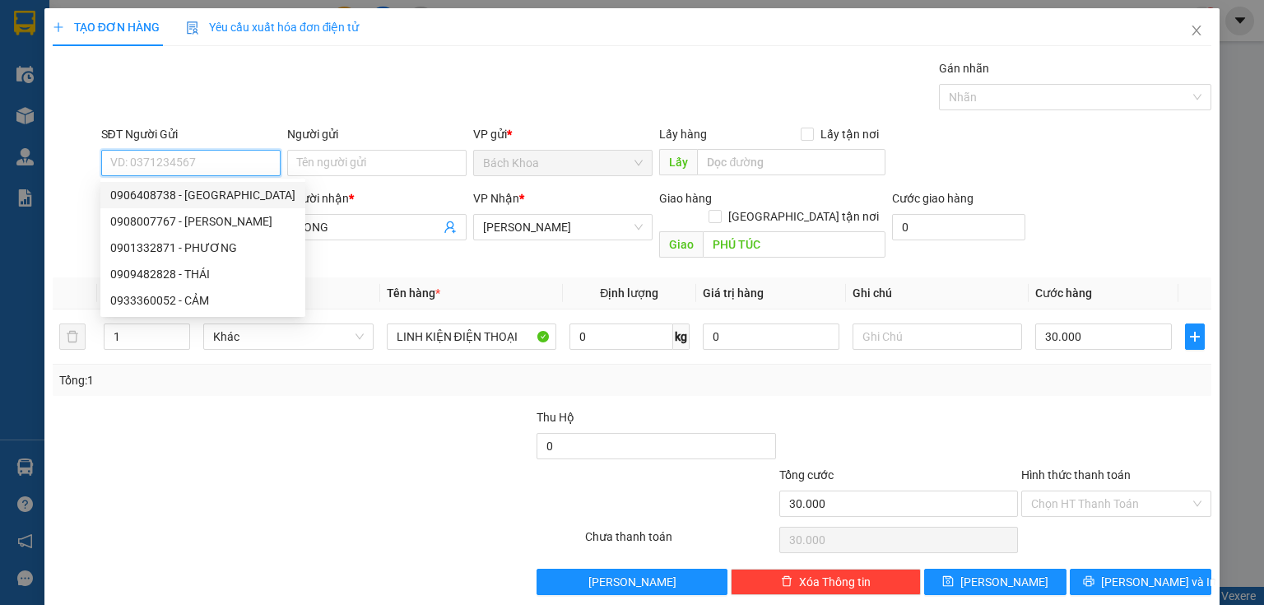
click at [217, 201] on div "0906408738 - [GEOGRAPHIC_DATA]" at bounding box center [202, 195] width 185 height 18
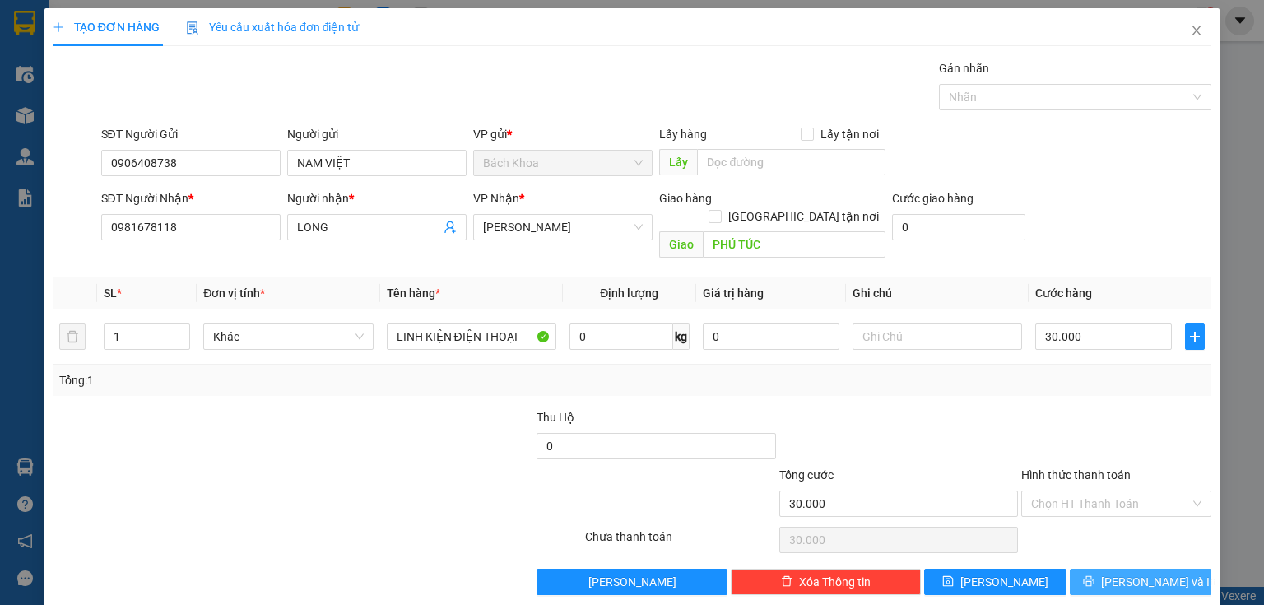
click at [1131, 573] on span "[PERSON_NAME] và In" at bounding box center [1158, 582] width 115 height 18
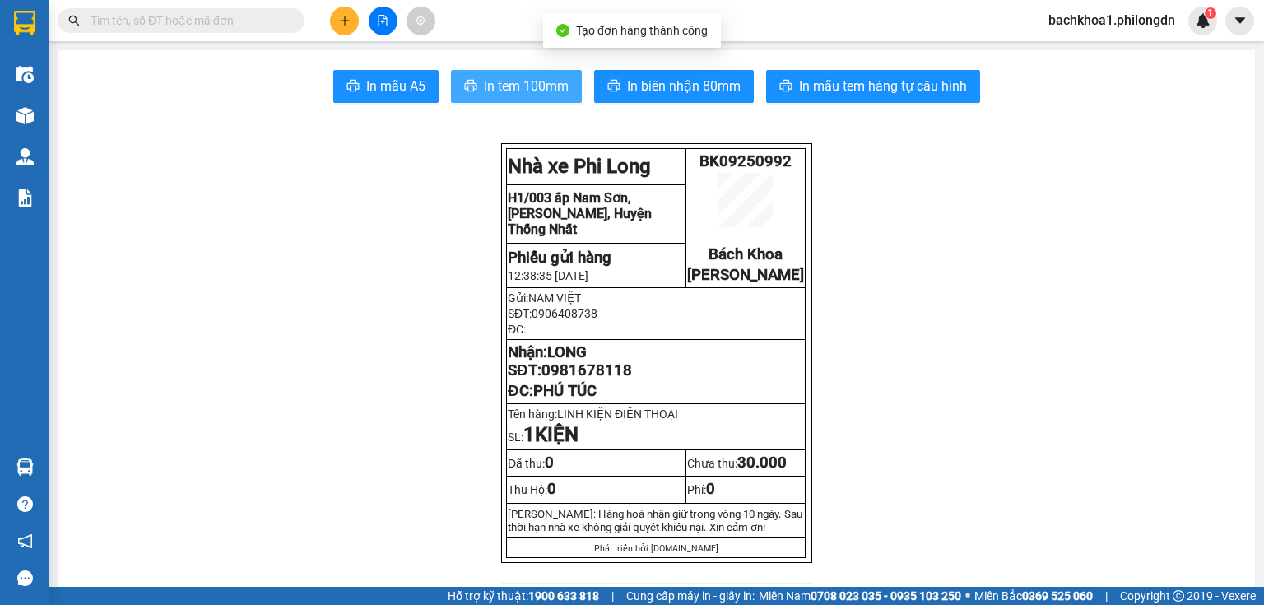
click at [504, 86] on span "In tem 100mm" at bounding box center [526, 86] width 85 height 21
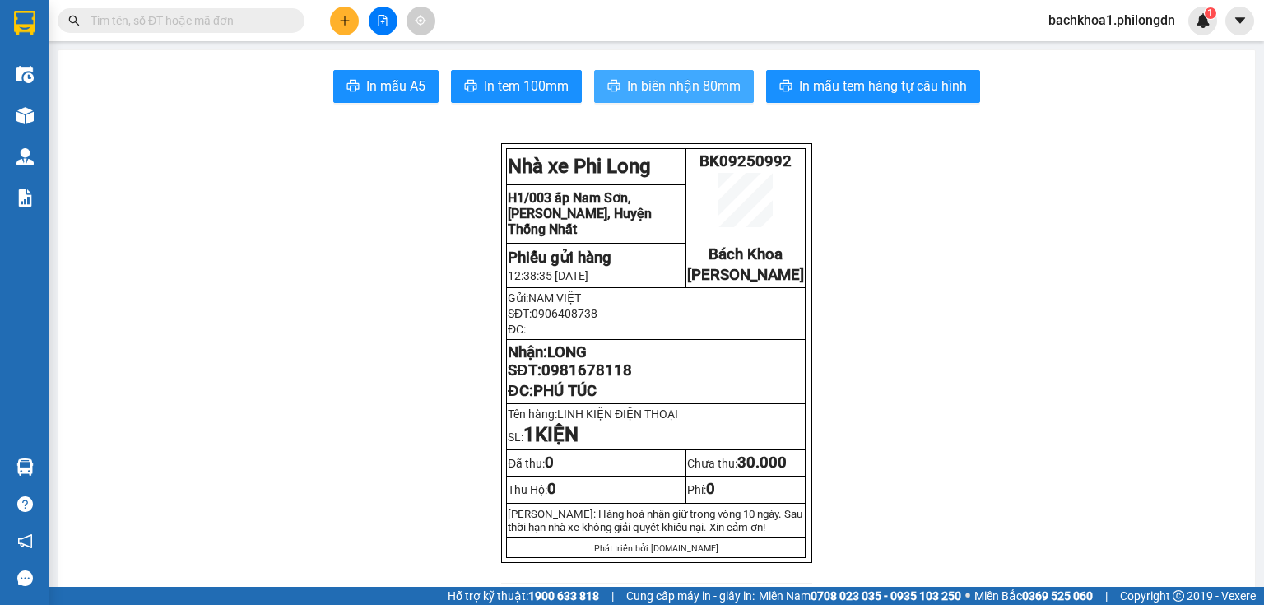
drag, startPoint x: 621, startPoint y: 107, endPoint x: 622, endPoint y: 99, distance: 8.3
click at [622, 99] on button "In biên nhận 80mm" at bounding box center [674, 86] width 160 height 33
click at [581, 379] on span "0981678118" at bounding box center [587, 370] width 91 height 18
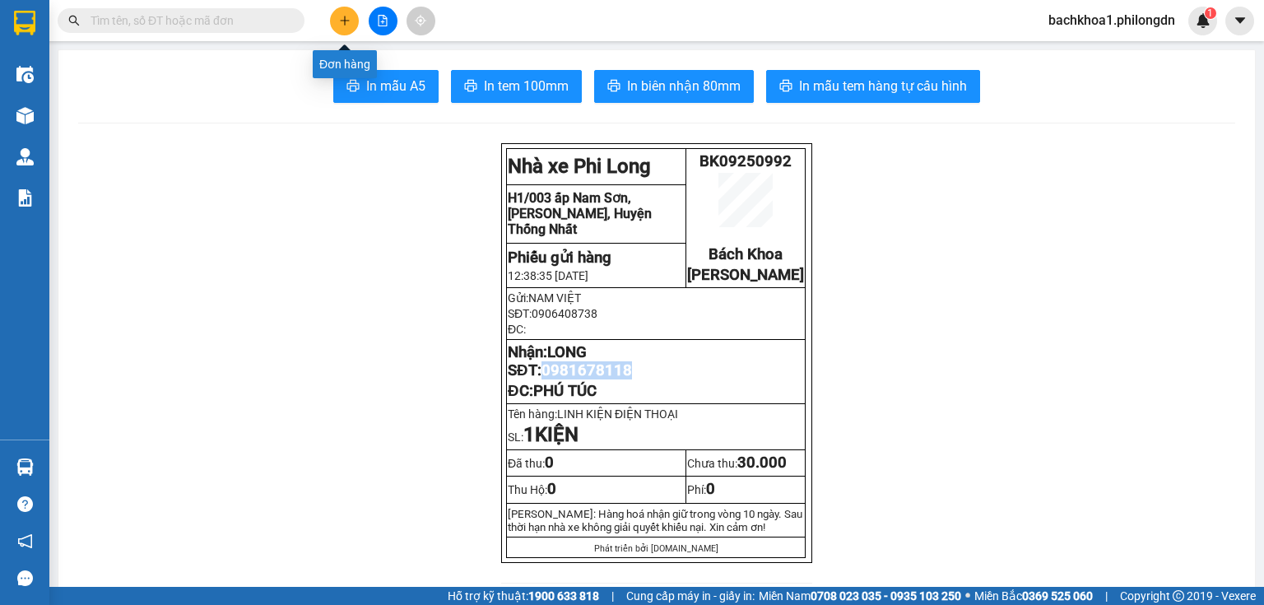
click at [343, 16] on icon "plus" at bounding box center [345, 21] width 12 height 12
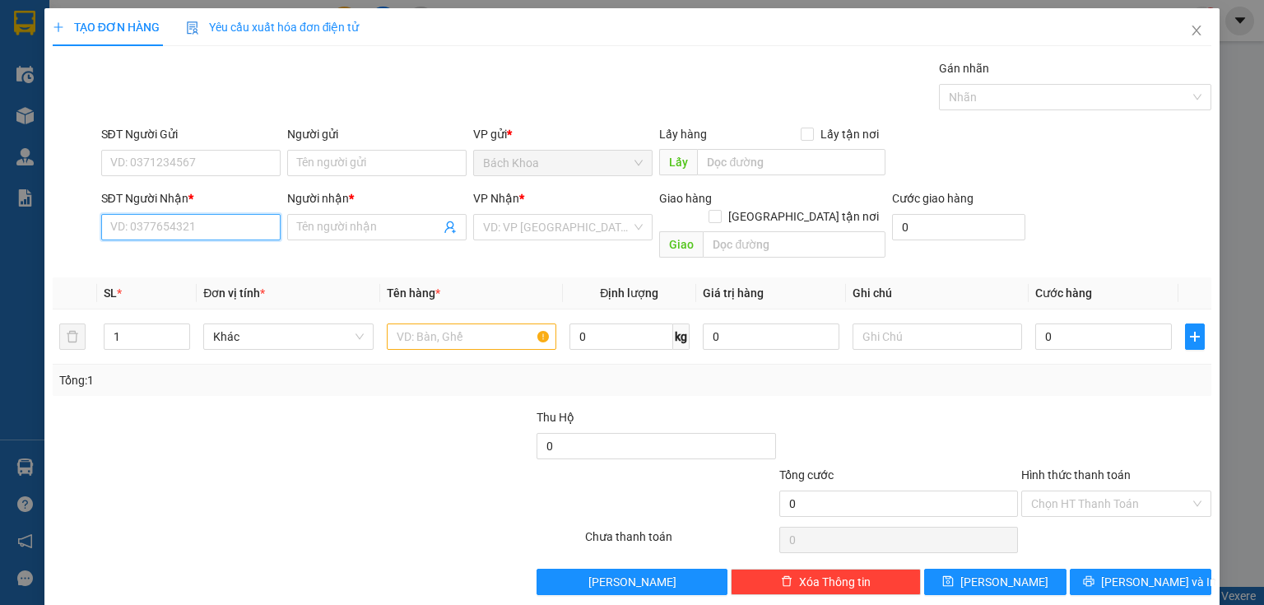
click at [128, 227] on input "SĐT Người Nhận *" at bounding box center [190, 227] width 179 height 26
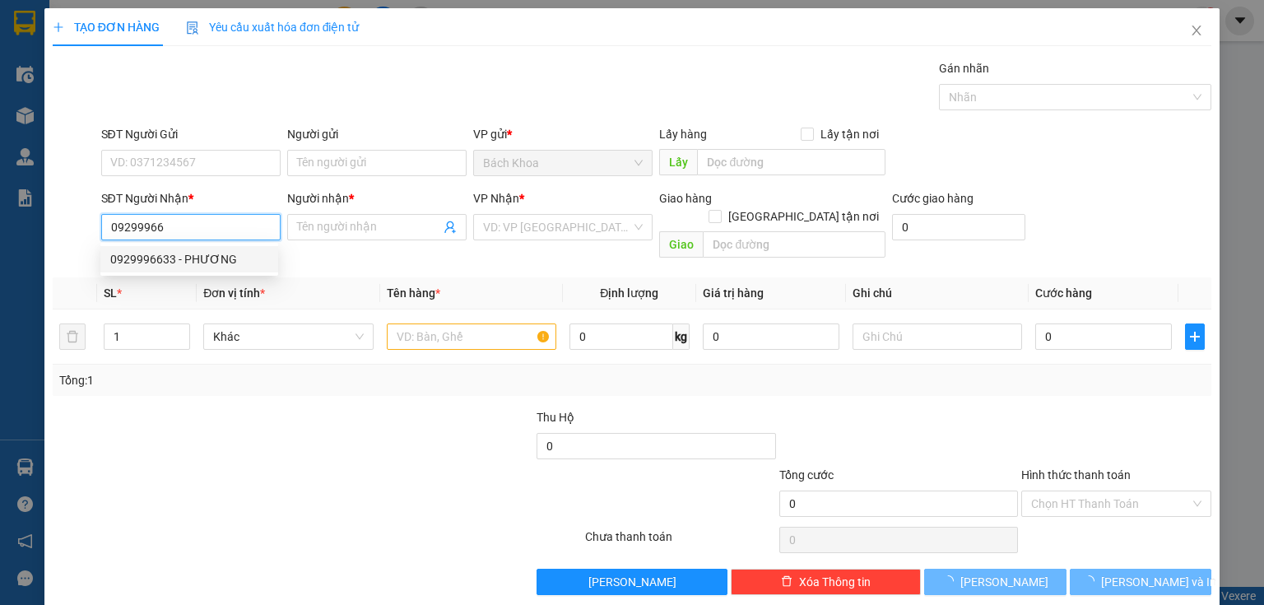
click at [205, 263] on div "0929996633 - PHƯƠNG" at bounding box center [189, 259] width 158 height 18
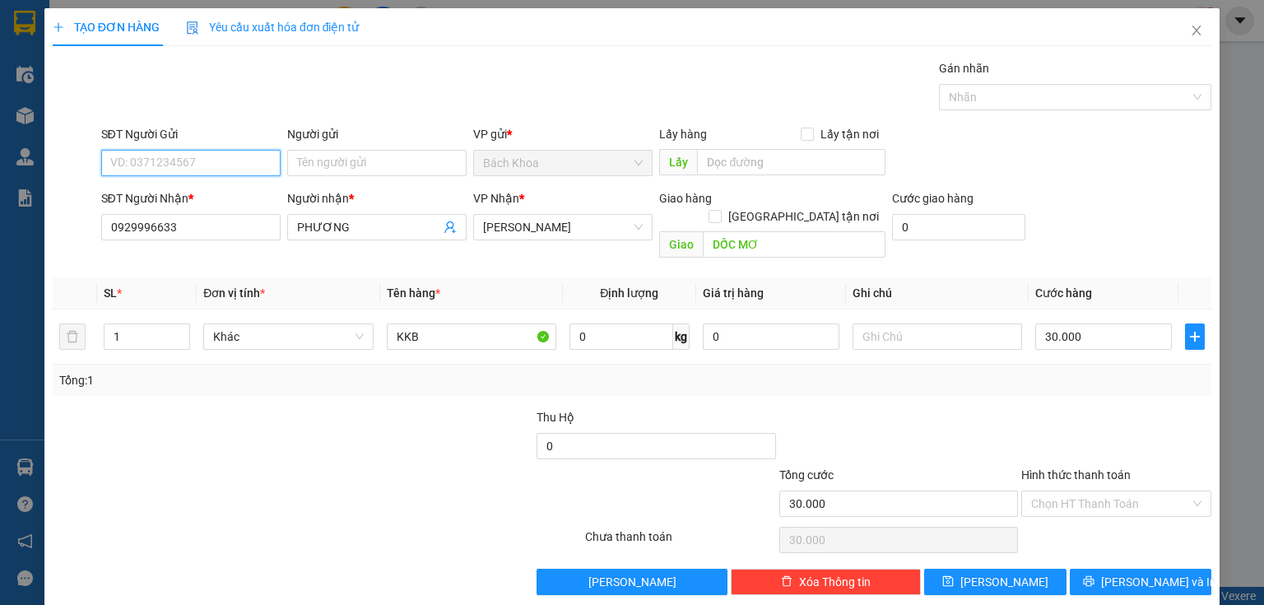
click at [235, 158] on input "SĐT Người Gửi" at bounding box center [190, 163] width 179 height 26
click at [214, 205] on div "0847716666" at bounding box center [189, 195] width 178 height 26
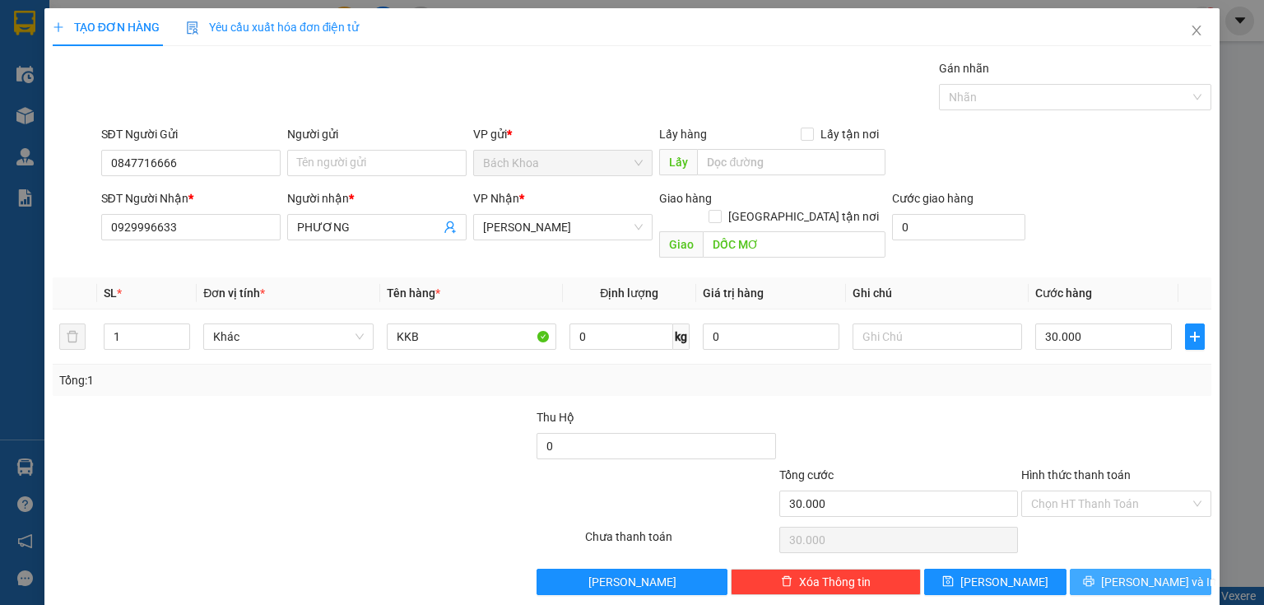
click at [1141, 573] on span "[PERSON_NAME] và In" at bounding box center [1158, 582] width 115 height 18
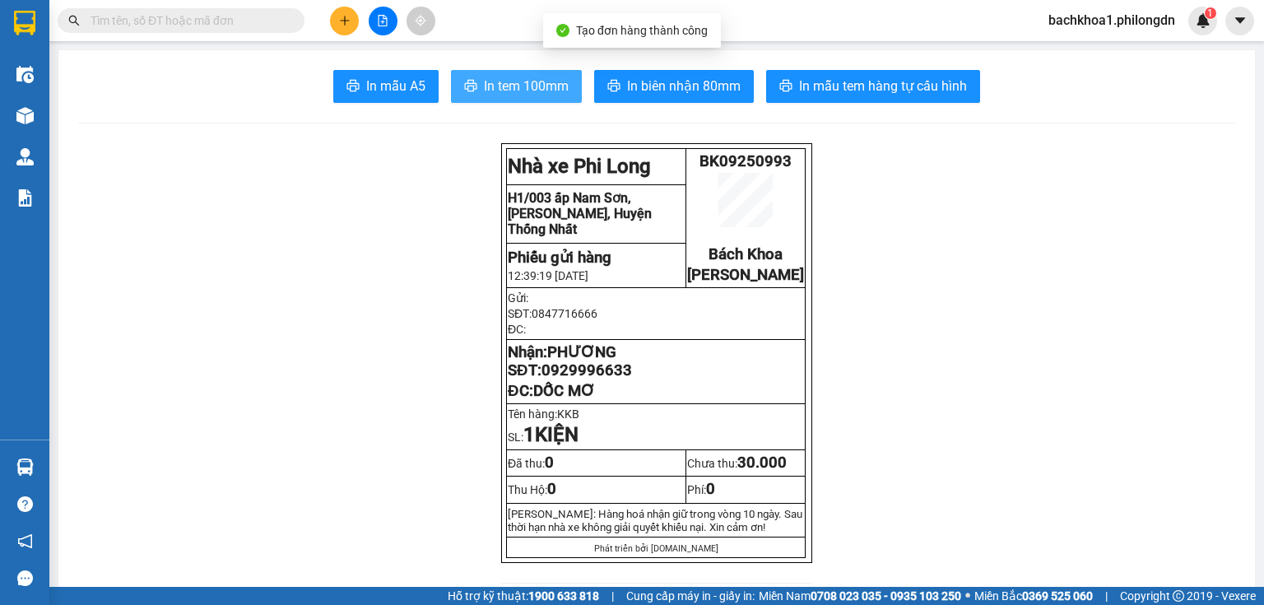
click at [533, 97] on button "In tem 100mm" at bounding box center [516, 86] width 131 height 33
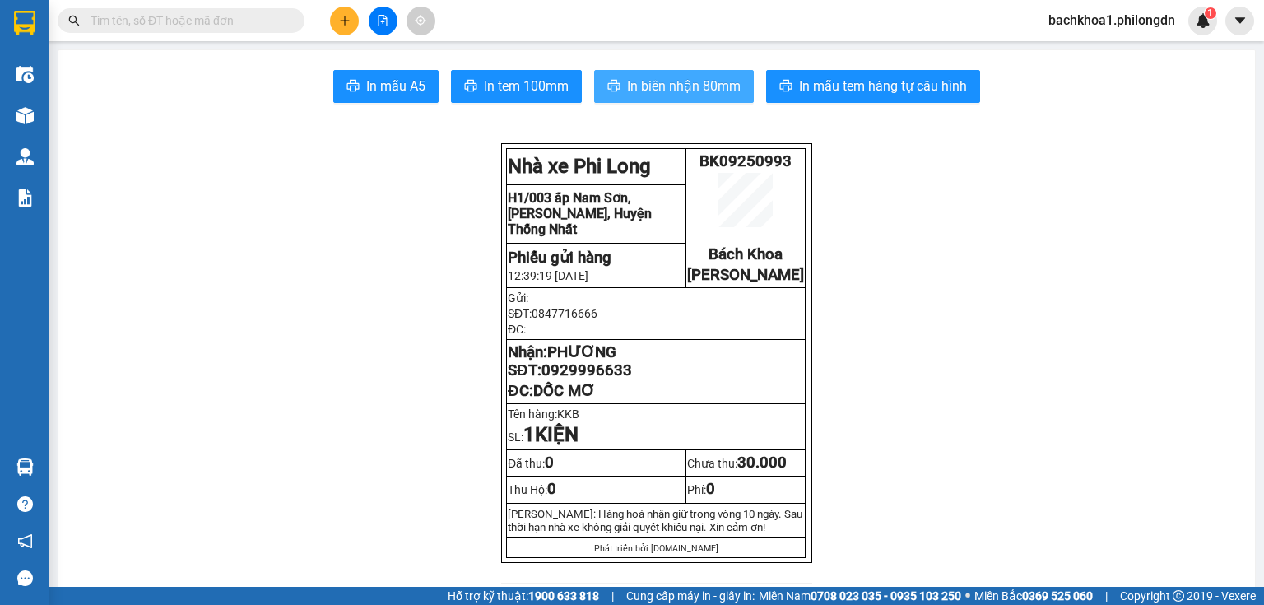
click at [723, 86] on span "In biên nhận 80mm" at bounding box center [684, 86] width 114 height 21
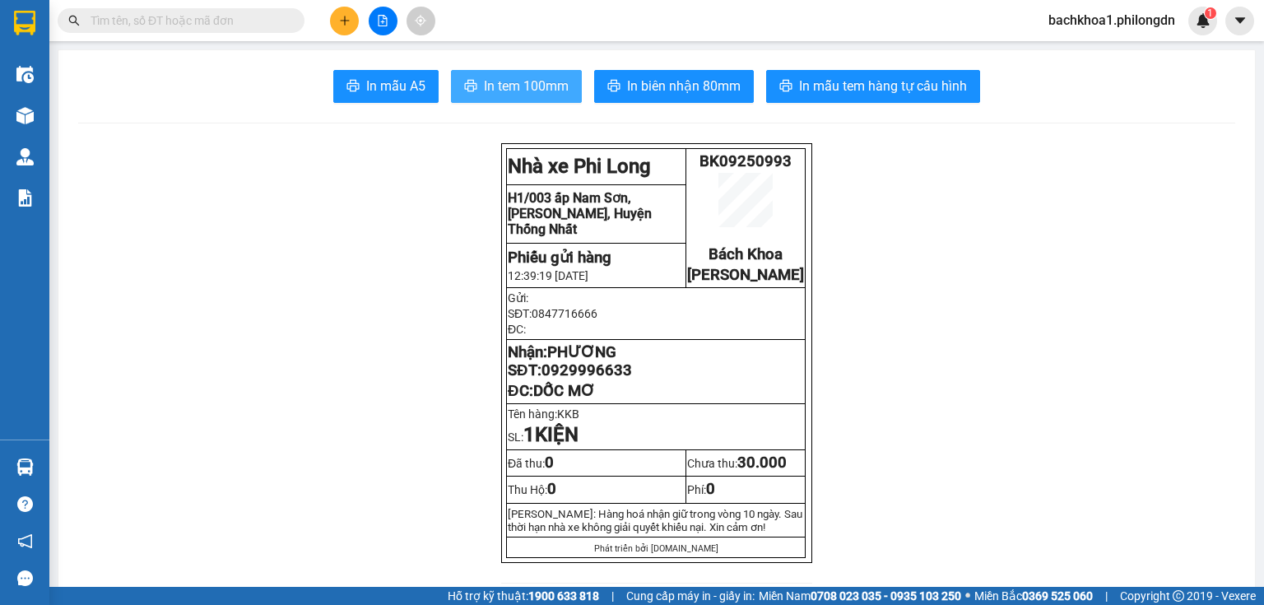
click at [556, 89] on span "In tem 100mm" at bounding box center [526, 86] width 85 height 21
click at [599, 379] on span "0929996633" at bounding box center [587, 370] width 91 height 18
click at [598, 379] on span "0929996633" at bounding box center [587, 370] width 91 height 18
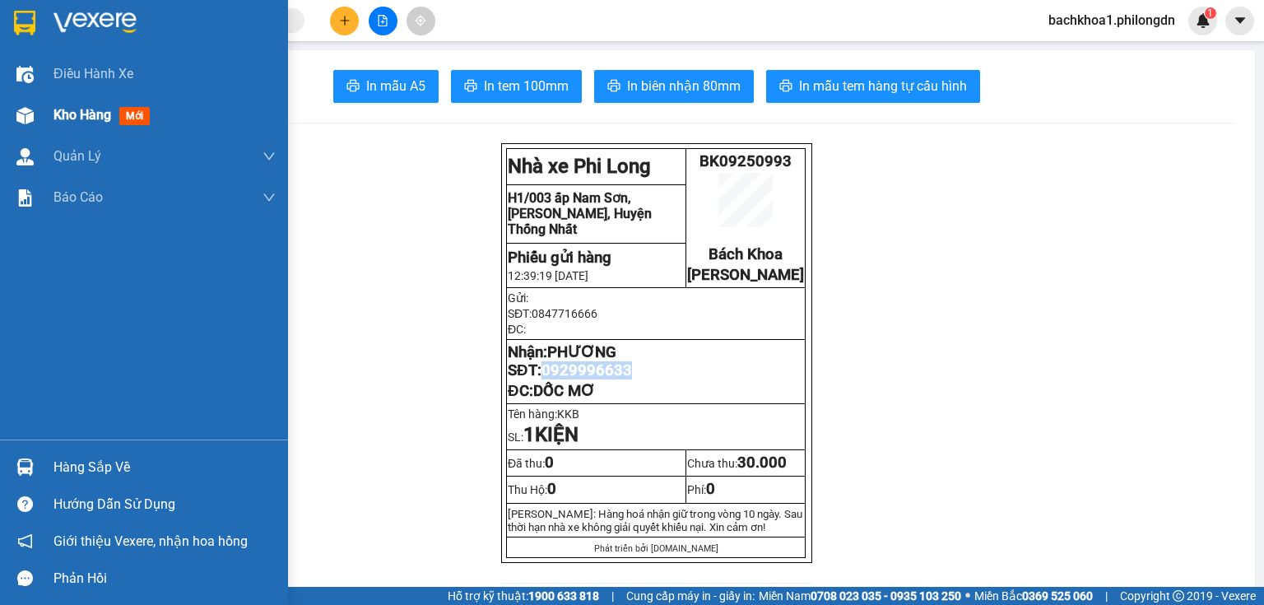
click at [109, 122] on span "Kho hàng" at bounding box center [82, 115] width 58 height 16
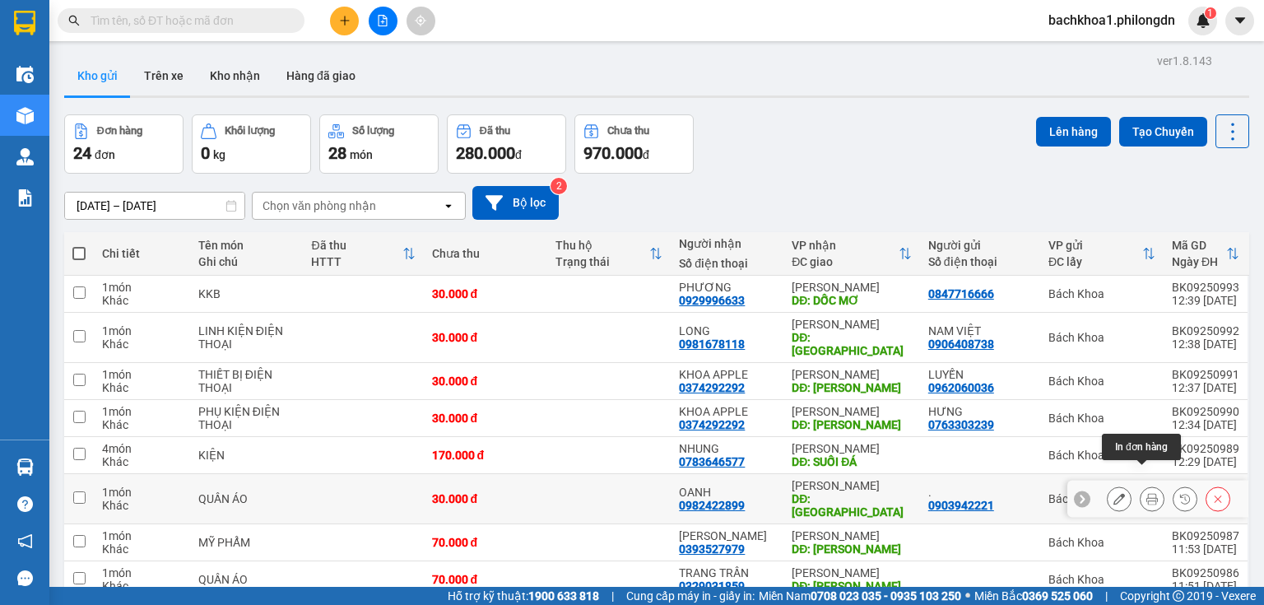
click at [1146, 493] on icon at bounding box center [1152, 499] width 12 height 12
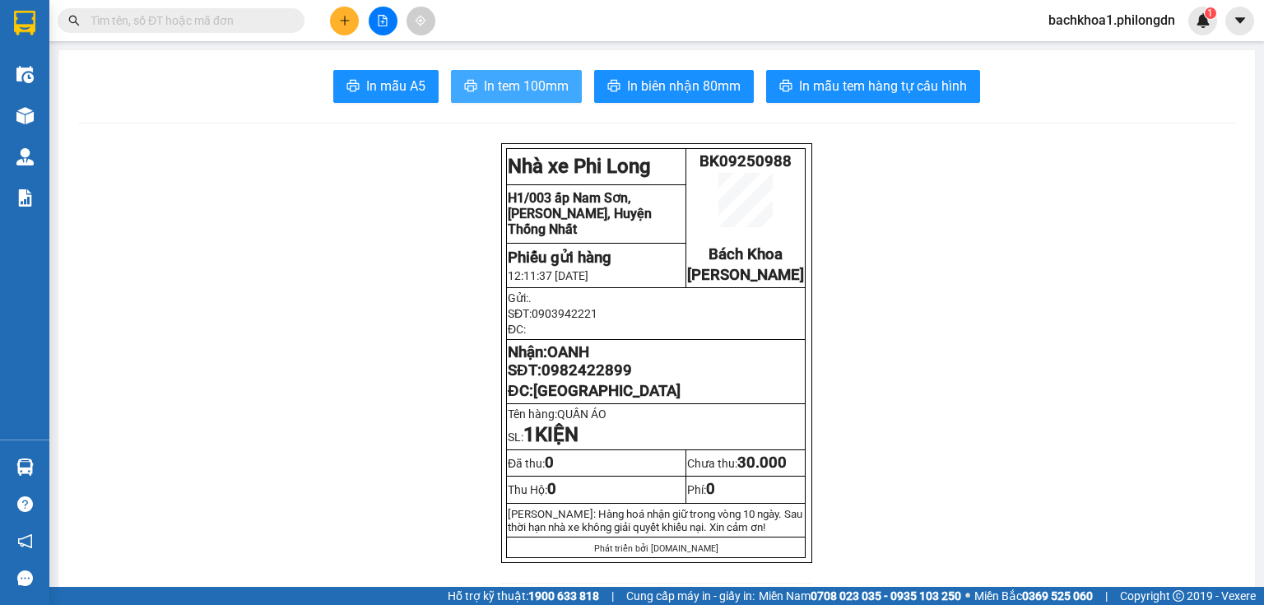
click at [518, 78] on span "In tem 100mm" at bounding box center [526, 86] width 85 height 21
click at [315, 26] on div at bounding box center [160, 20] width 321 height 25
click at [332, 32] on div at bounding box center [382, 21] width 123 height 29
click at [346, 26] on button at bounding box center [344, 21] width 29 height 29
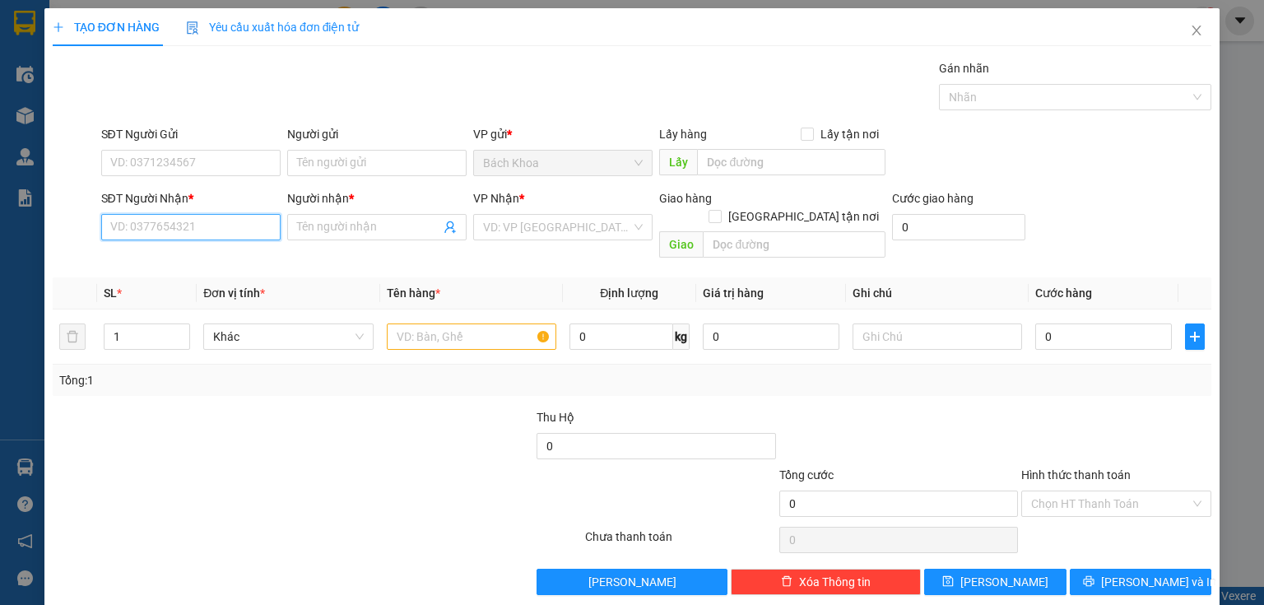
click at [229, 226] on input "SĐT Người Nhận *" at bounding box center [190, 227] width 179 height 26
click at [224, 261] on div "0985440172 - HƯNG" at bounding box center [189, 259] width 158 height 18
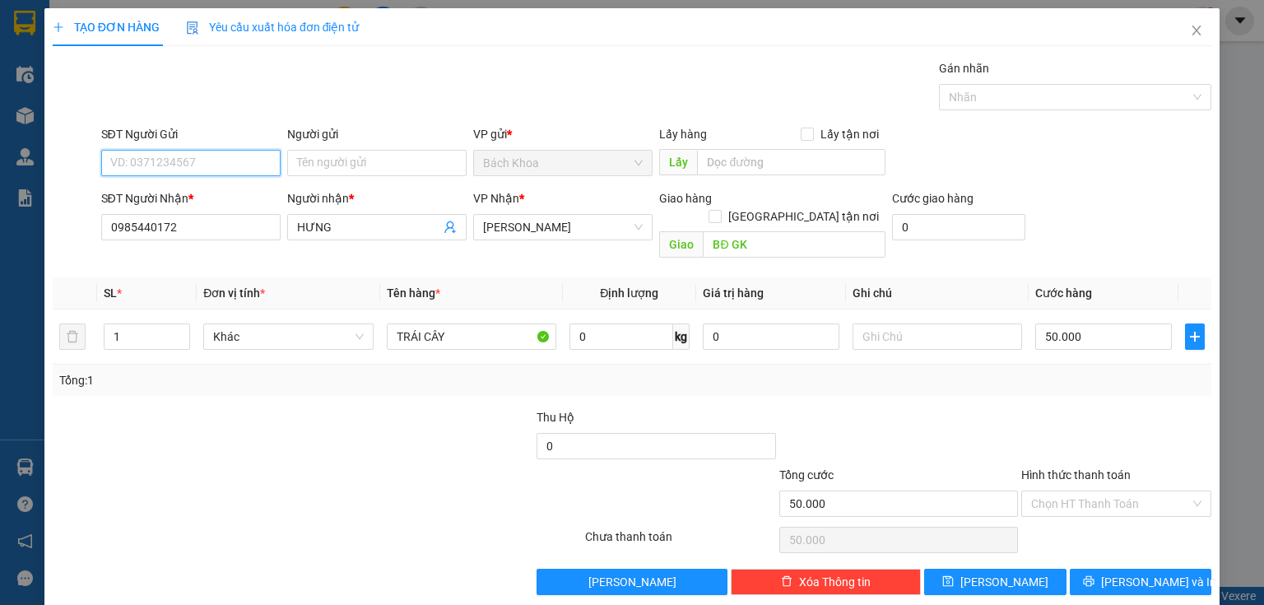
click at [239, 159] on input "SĐT Người Gửi" at bounding box center [190, 163] width 179 height 26
click at [174, 202] on div "0903349124" at bounding box center [189, 195] width 158 height 18
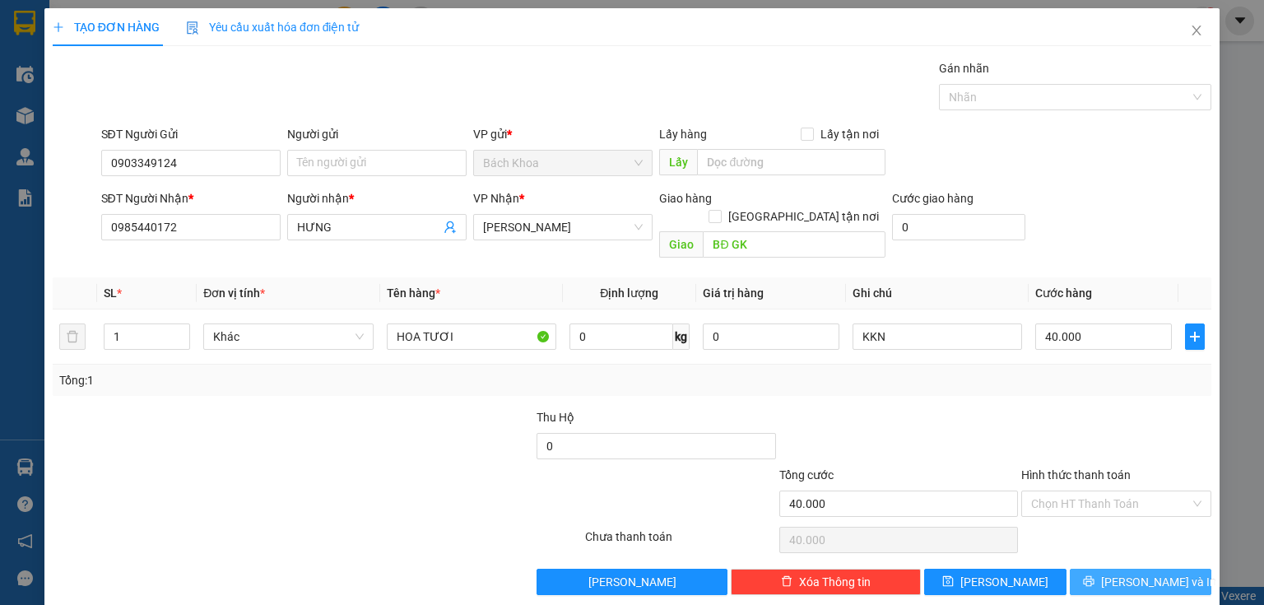
click at [1123, 573] on span "[PERSON_NAME] và In" at bounding box center [1158, 582] width 115 height 18
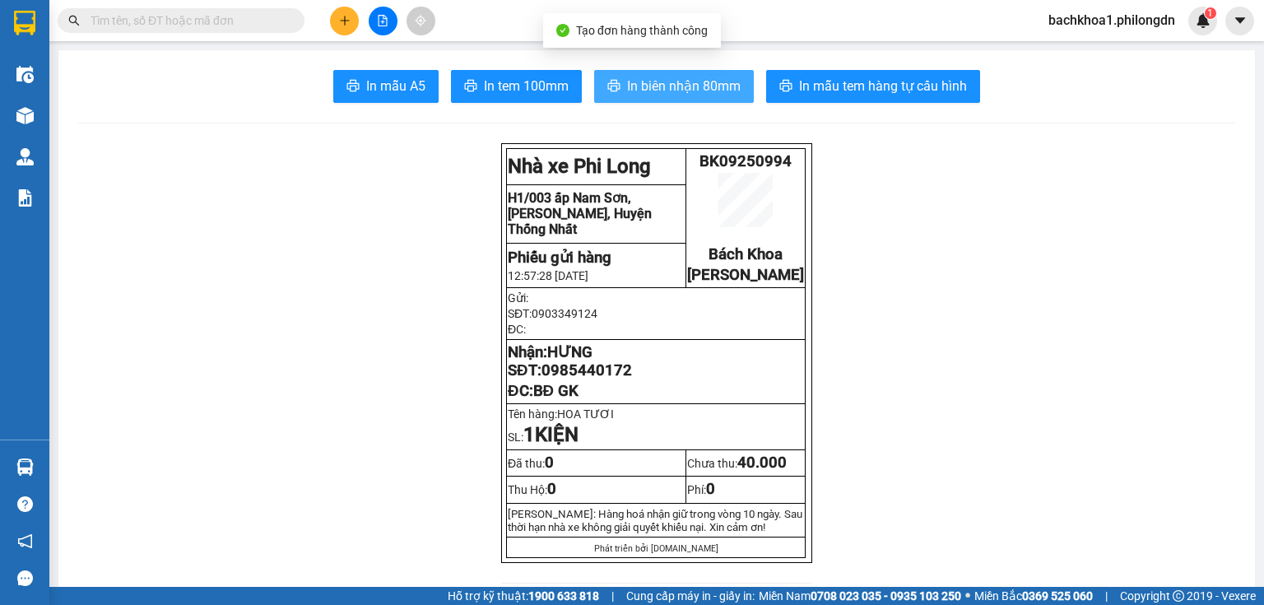
click at [693, 88] on span "In biên nhận 80mm" at bounding box center [684, 86] width 114 height 21
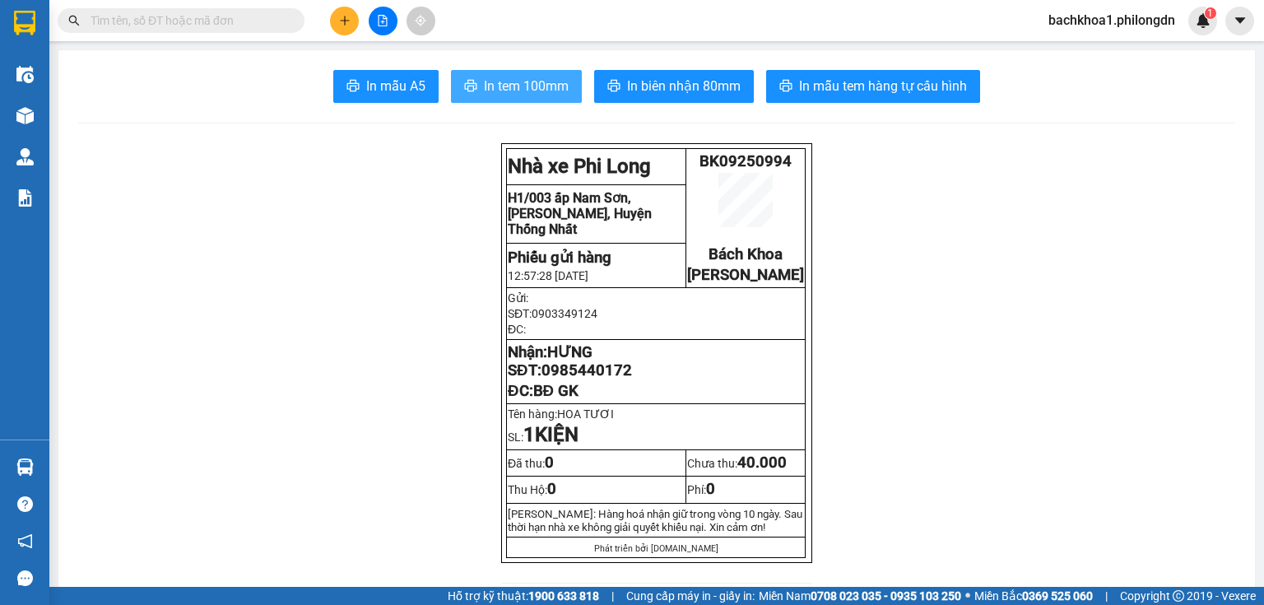
click at [492, 81] on span "In tem 100mm" at bounding box center [526, 86] width 85 height 21
click at [606, 379] on span "0985440172" at bounding box center [587, 370] width 91 height 18
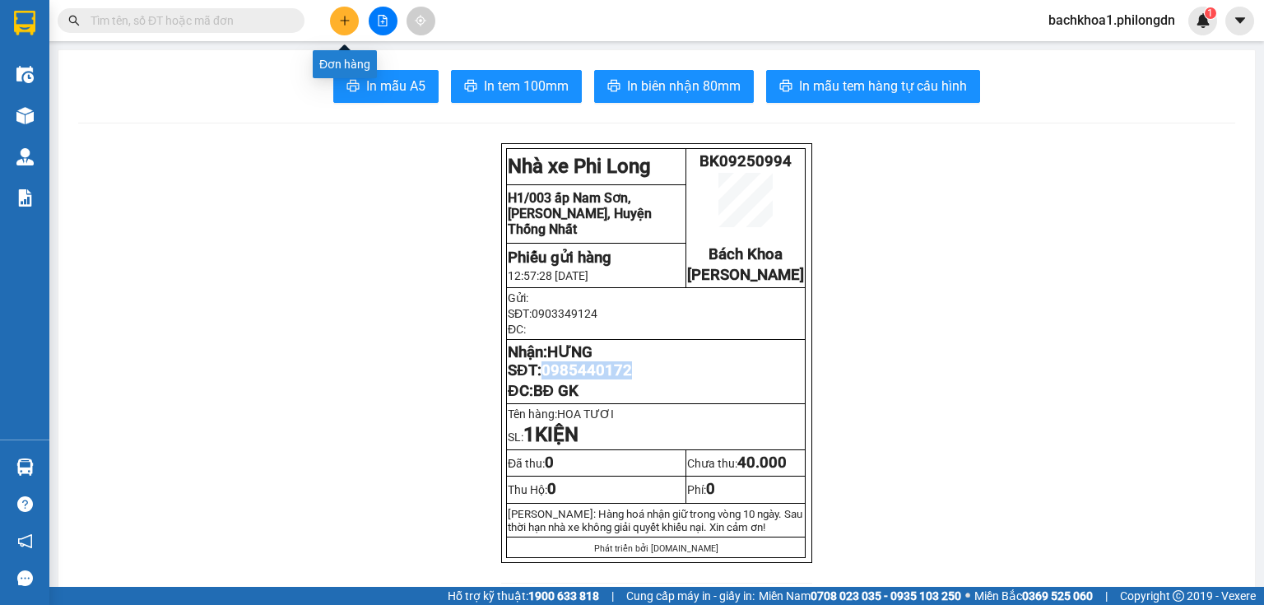
click at [339, 13] on button at bounding box center [344, 21] width 29 height 29
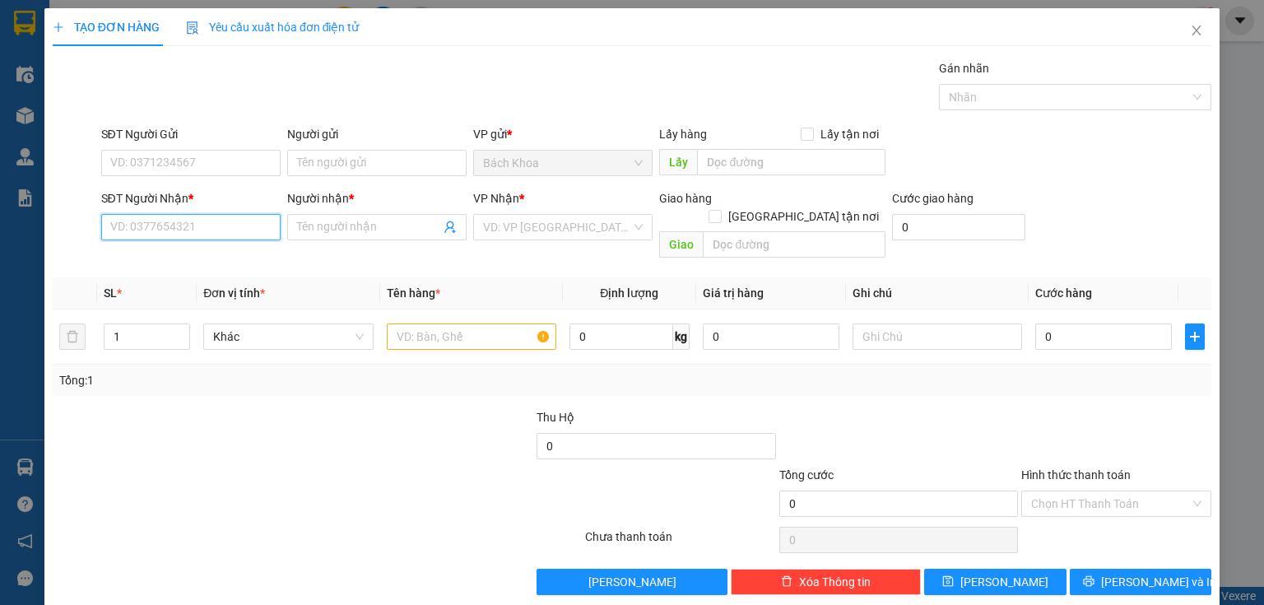
click at [213, 224] on input "SĐT Người Nhận *" at bounding box center [190, 227] width 179 height 26
click at [182, 279] on div "0799998553 - CHÂU" at bounding box center [189, 286] width 158 height 18
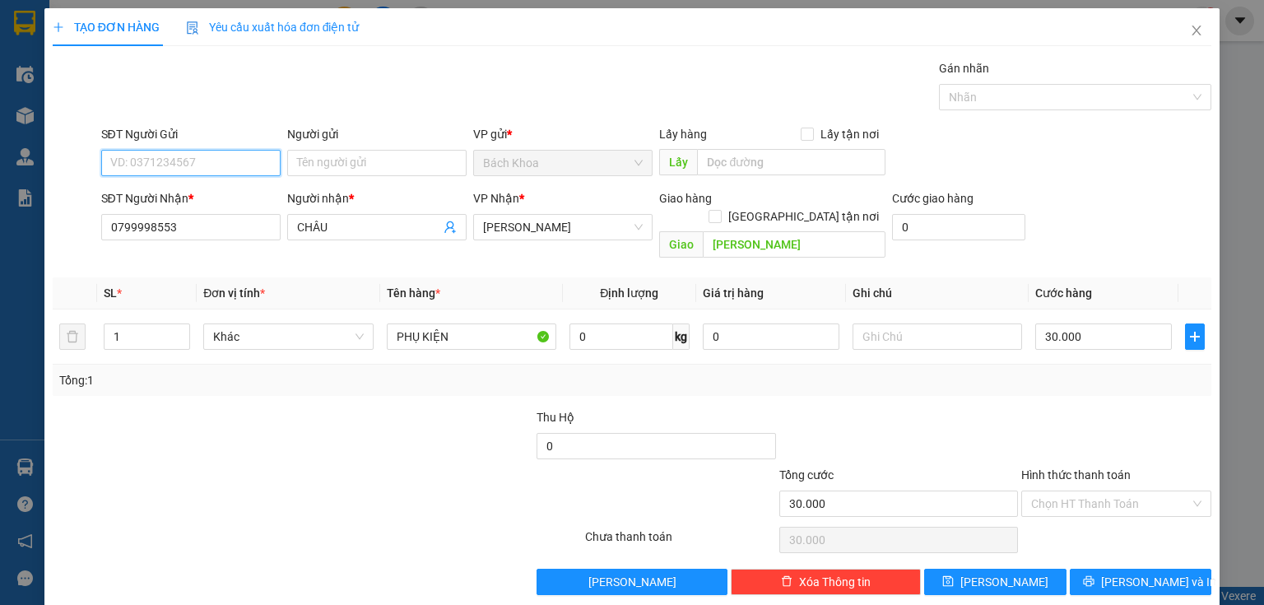
click at [221, 159] on input "SĐT Người Gửi" at bounding box center [190, 163] width 179 height 26
click at [184, 188] on div "0774242424 - [PERSON_NAME]" at bounding box center [191, 195] width 162 height 18
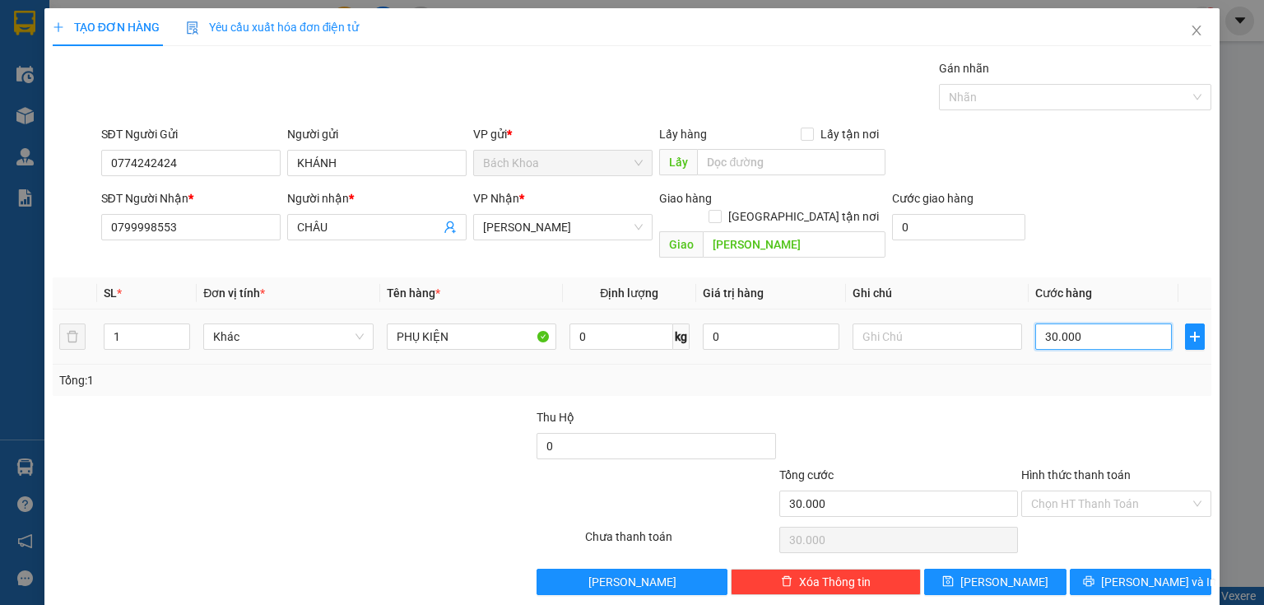
click at [1121, 323] on input "30.000" at bounding box center [1103, 336] width 137 height 26
click at [1177, 569] on button "[PERSON_NAME] và In" at bounding box center [1141, 582] width 142 height 26
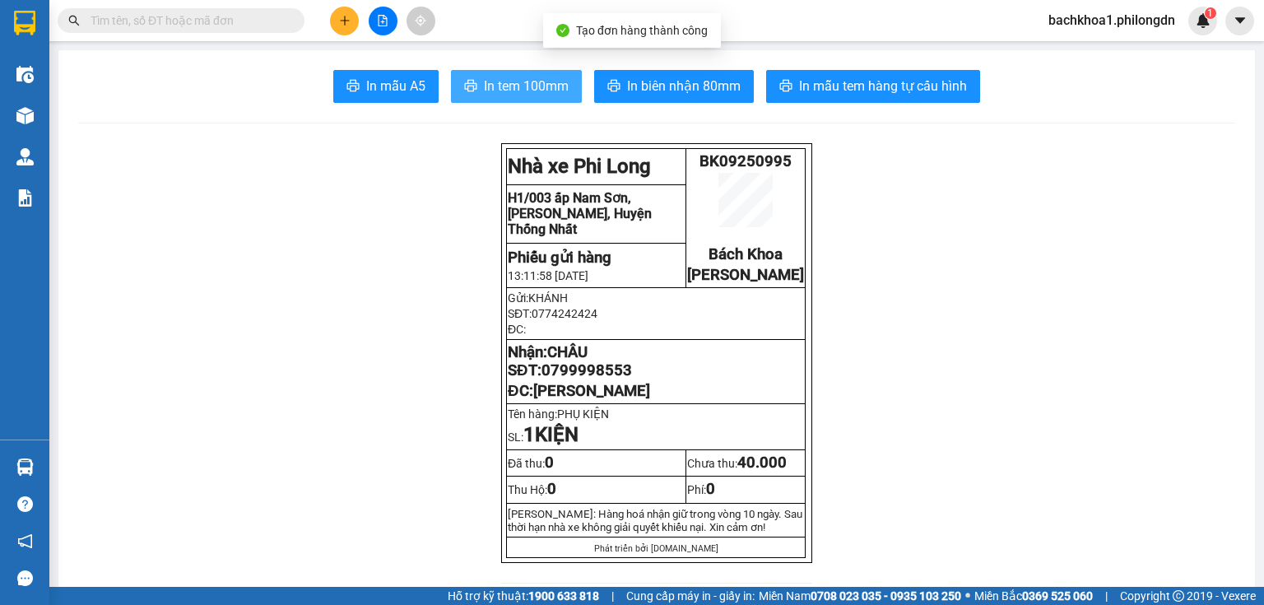
click at [551, 71] on button "In tem 100mm" at bounding box center [516, 86] width 131 height 33
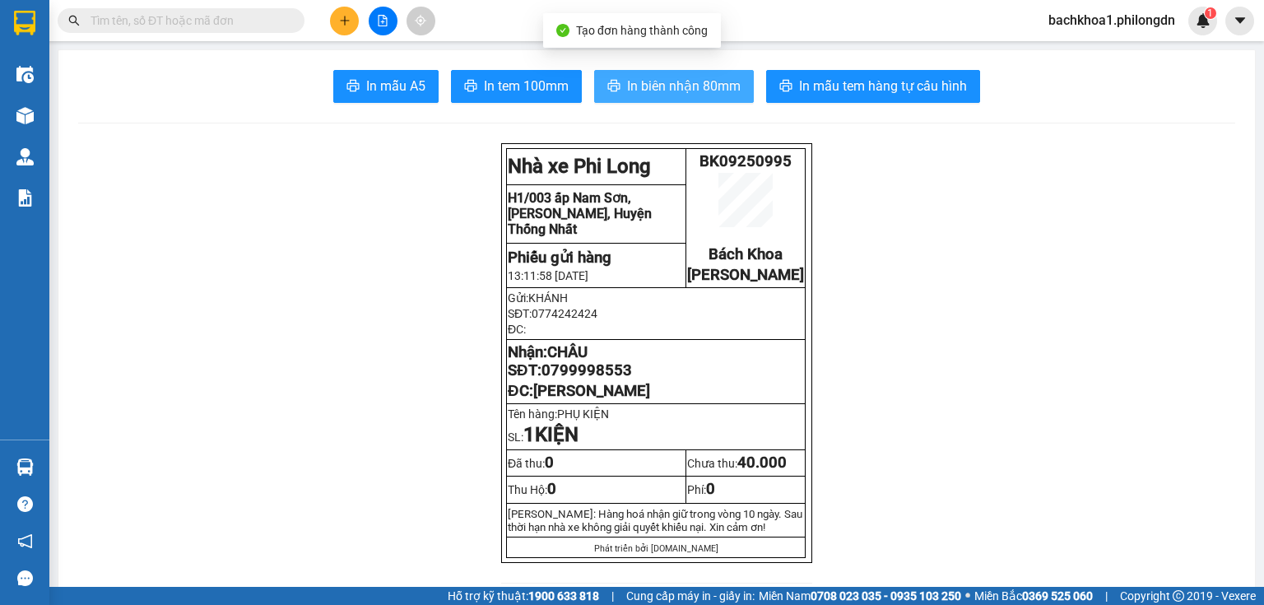
click at [678, 91] on span "In biên nhận 80mm" at bounding box center [684, 86] width 114 height 21
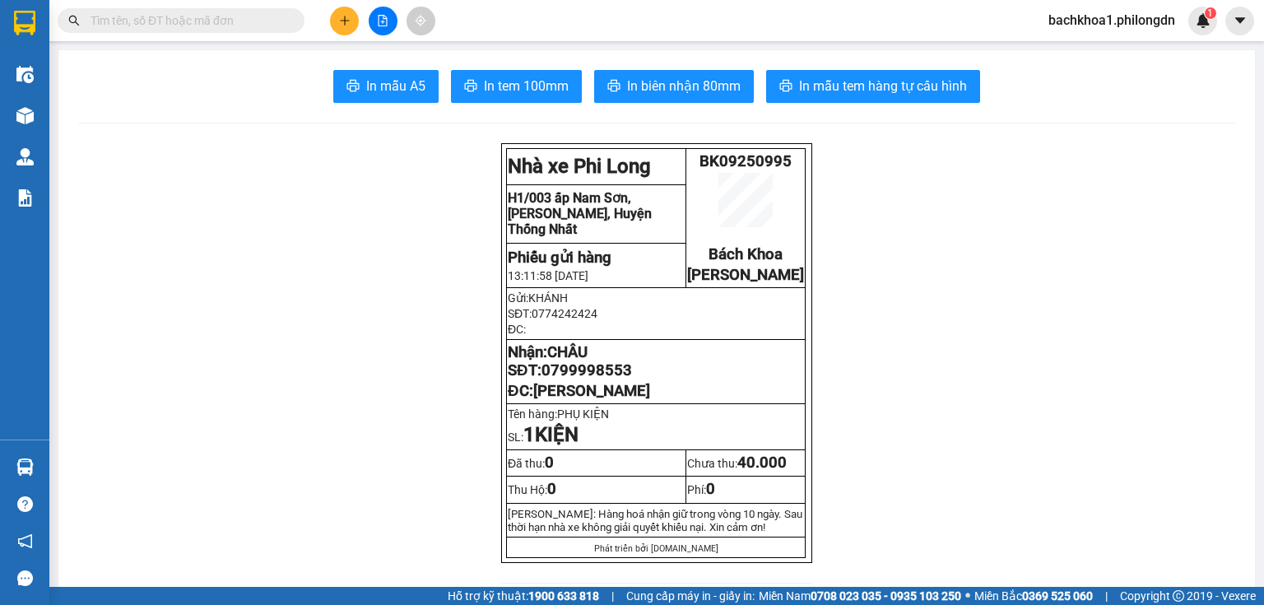
click at [579, 379] on span "0799998553" at bounding box center [587, 370] width 91 height 18
click at [342, 23] on icon "plus" at bounding box center [345, 21] width 12 height 12
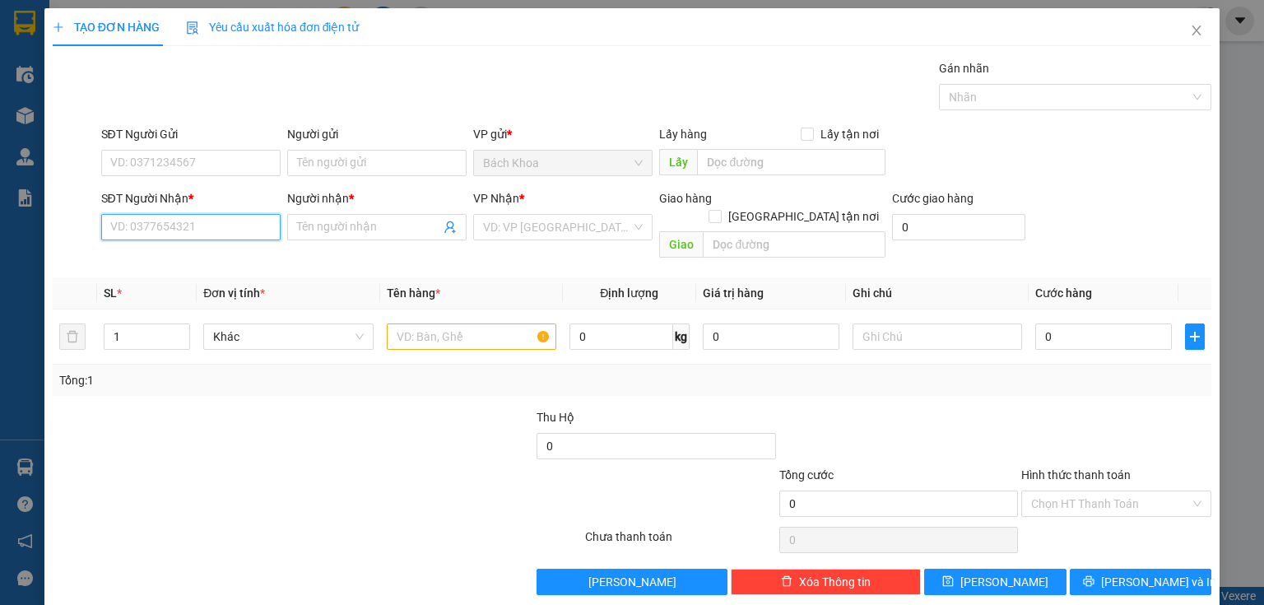
click at [154, 230] on input "SĐT Người Nhận *" at bounding box center [190, 227] width 179 height 26
click at [165, 257] on div "0972867929 - CƠM NIÊU QT" at bounding box center [189, 259] width 158 height 18
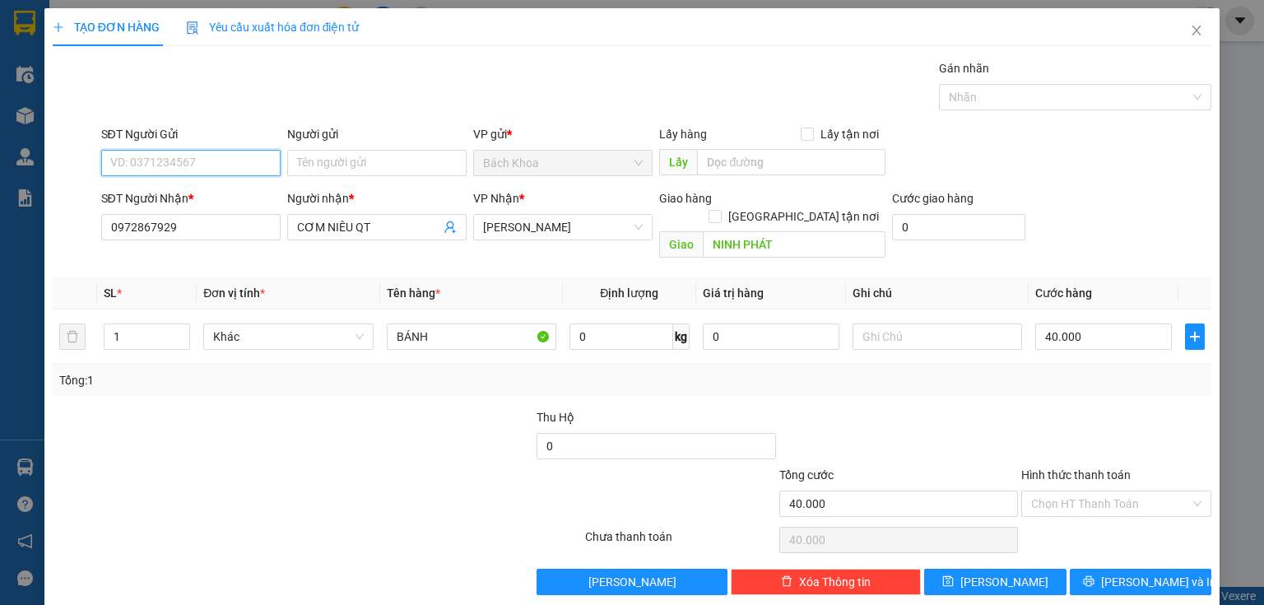
click at [227, 157] on input "SĐT Người Gửi" at bounding box center [190, 163] width 179 height 26
click at [207, 194] on div "0903936056" at bounding box center [189, 195] width 158 height 18
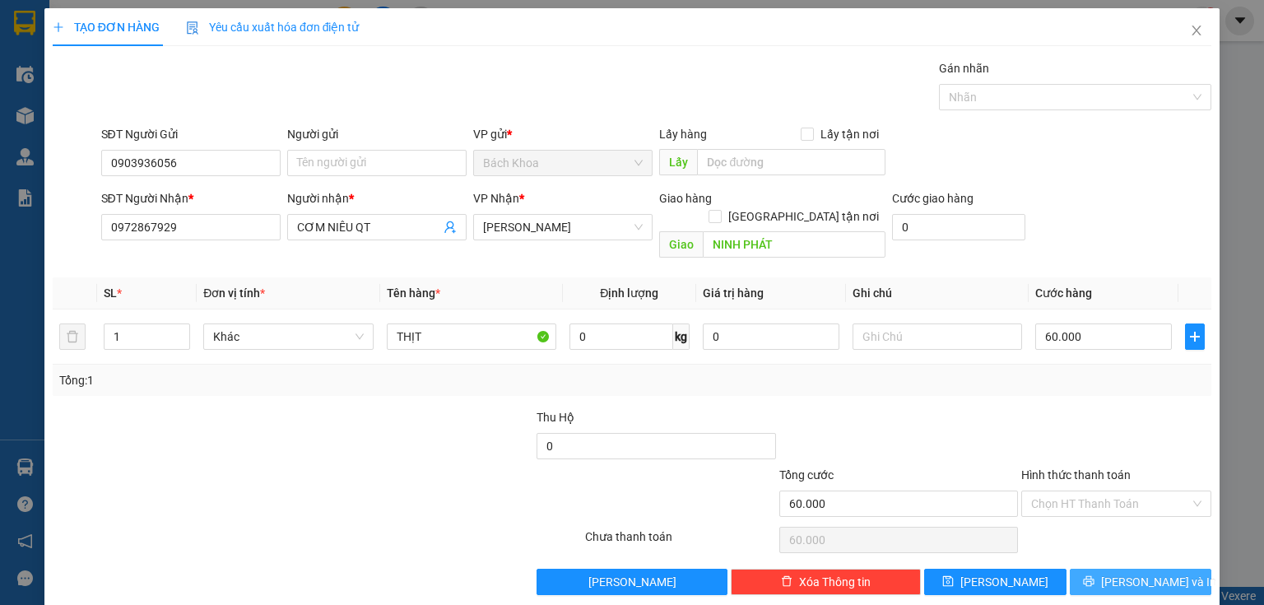
click at [1141, 573] on span "[PERSON_NAME] và In" at bounding box center [1158, 582] width 115 height 18
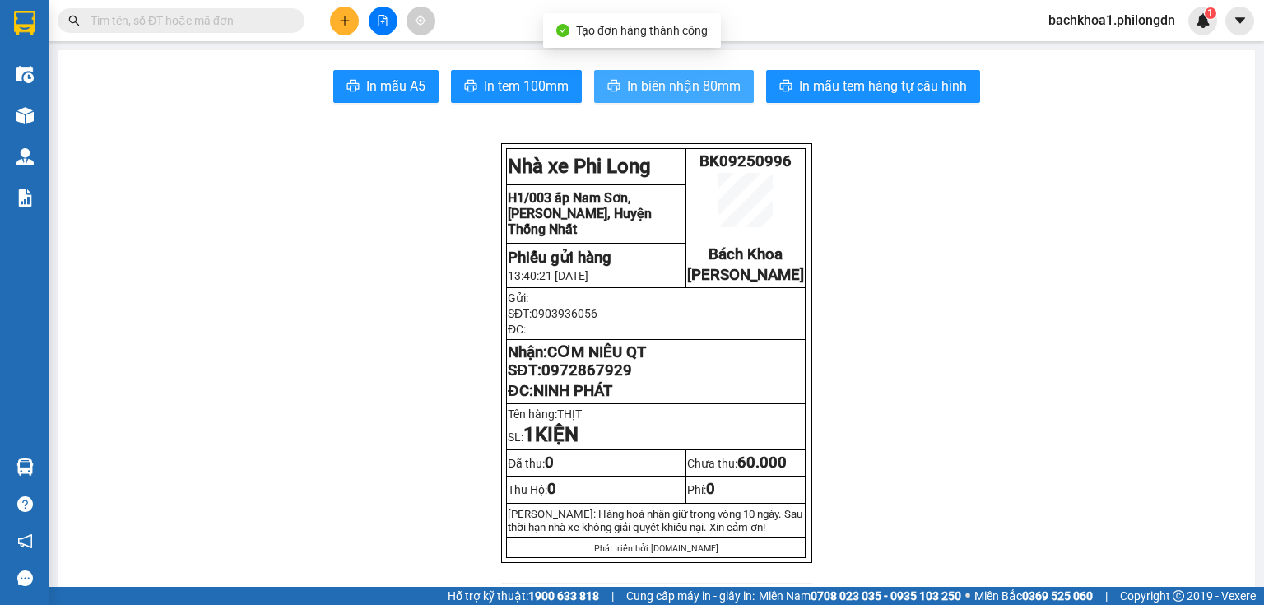
click at [686, 75] on button "In biên nhận 80mm" at bounding box center [674, 86] width 160 height 33
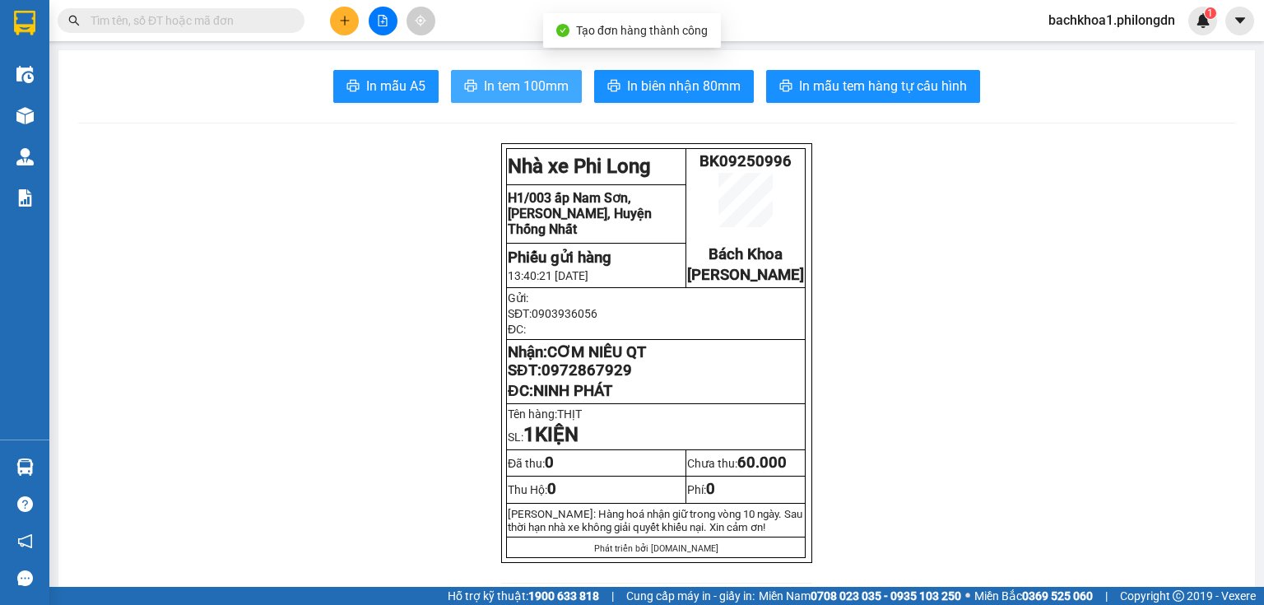
click at [490, 86] on span "In tem 100mm" at bounding box center [526, 86] width 85 height 21
click at [599, 379] on span "0972867929" at bounding box center [587, 370] width 91 height 18
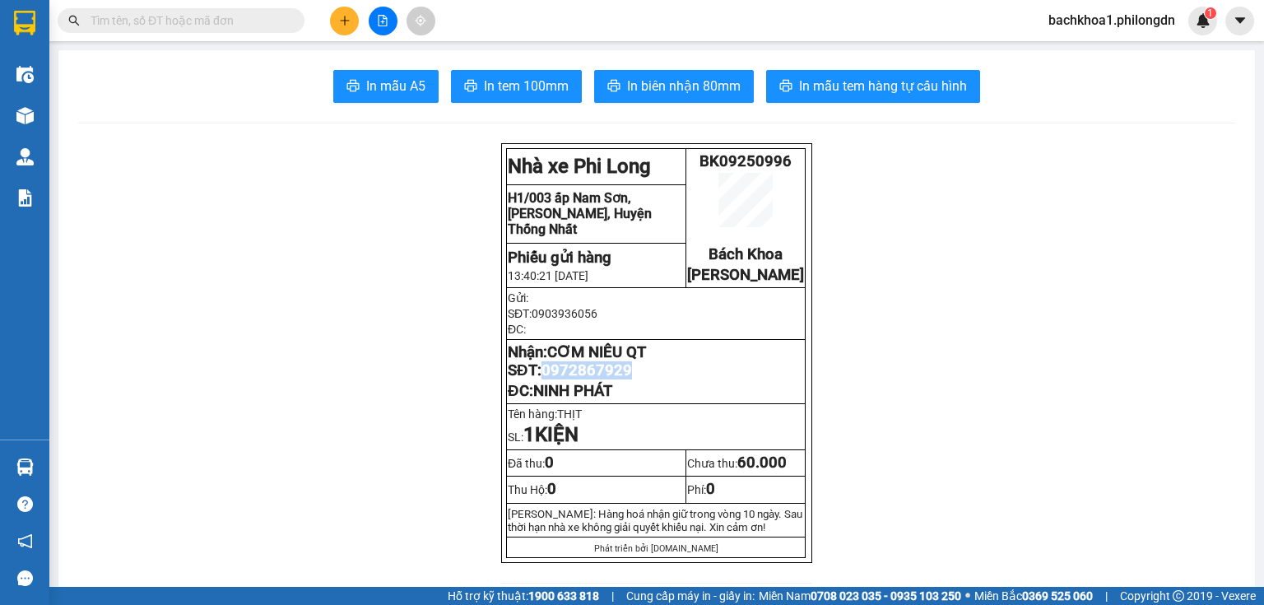
click at [599, 379] on span "0972867929" at bounding box center [587, 370] width 91 height 18
click at [342, 12] on button at bounding box center [344, 21] width 29 height 29
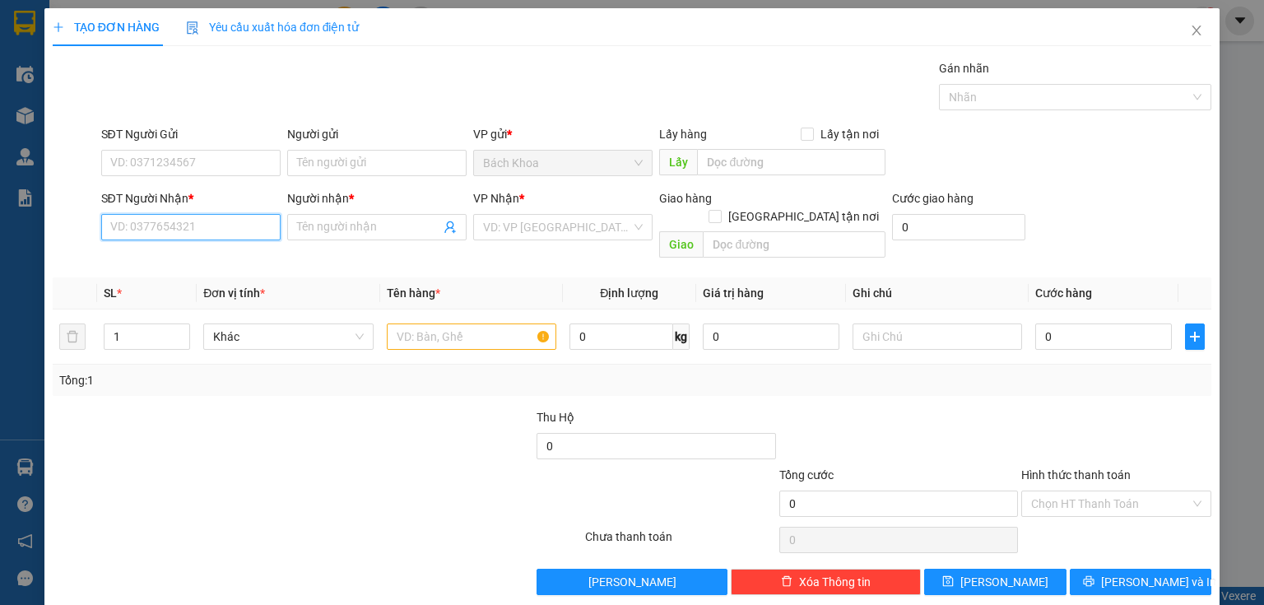
click at [182, 216] on input "SĐT Người Nhận *" at bounding box center [190, 227] width 179 height 26
click at [235, 265] on div "0966031548 - BẢO THƯ" at bounding box center [189, 259] width 158 height 18
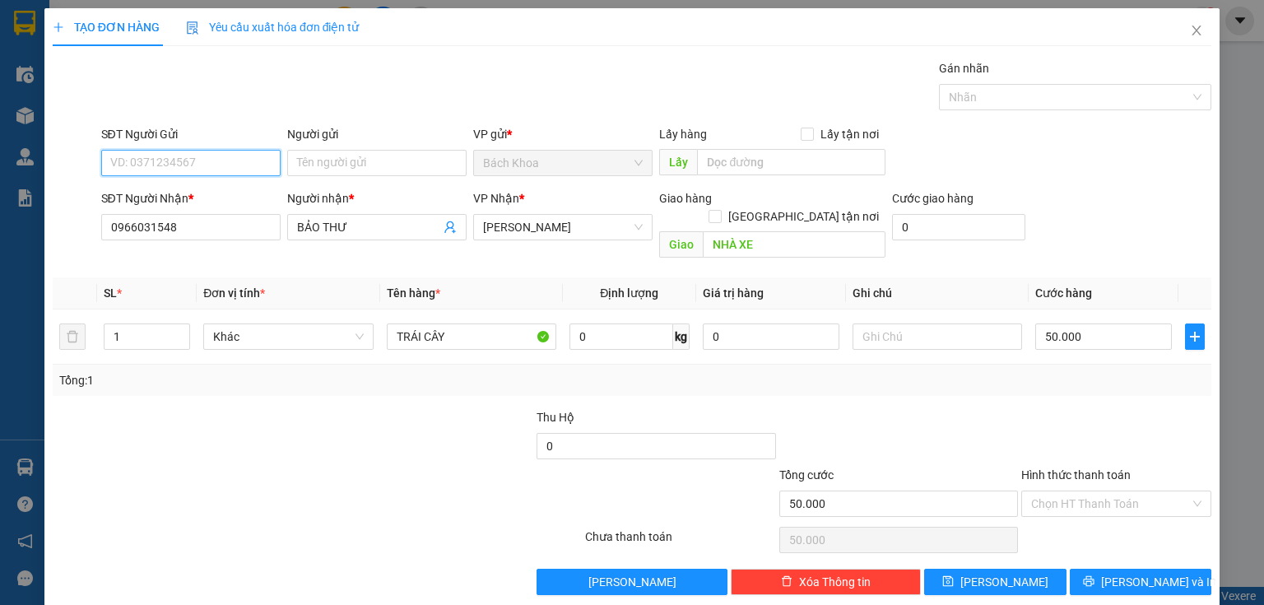
click at [209, 161] on input "SĐT Người Gửi" at bounding box center [190, 163] width 179 height 26
click at [171, 324] on span "Increase Value" at bounding box center [180, 331] width 18 height 15
click at [1118, 323] on input "50.000" at bounding box center [1103, 336] width 137 height 26
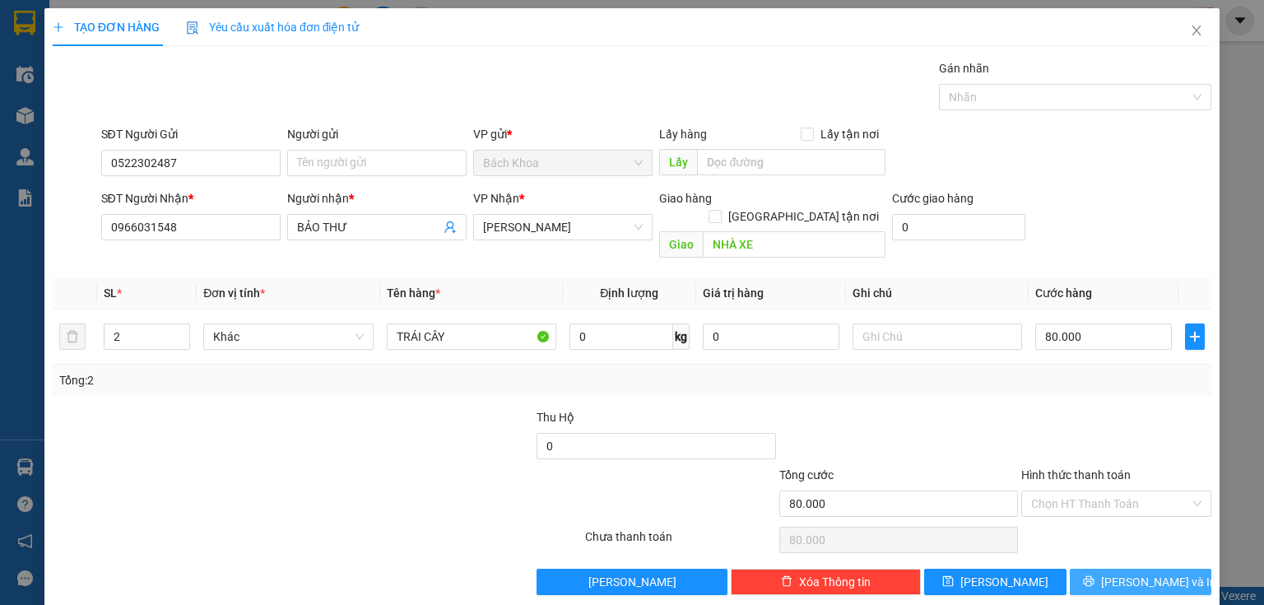
click at [1130, 573] on span "[PERSON_NAME] và In" at bounding box center [1158, 582] width 115 height 18
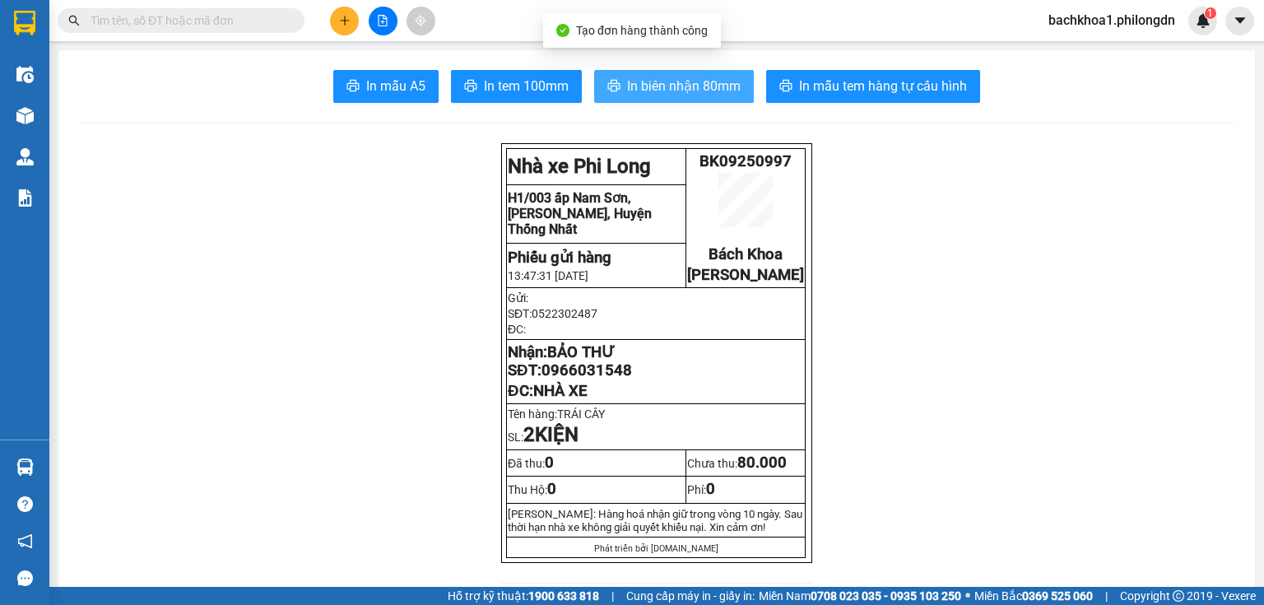
click at [683, 82] on span "In biên nhận 80mm" at bounding box center [684, 86] width 114 height 21
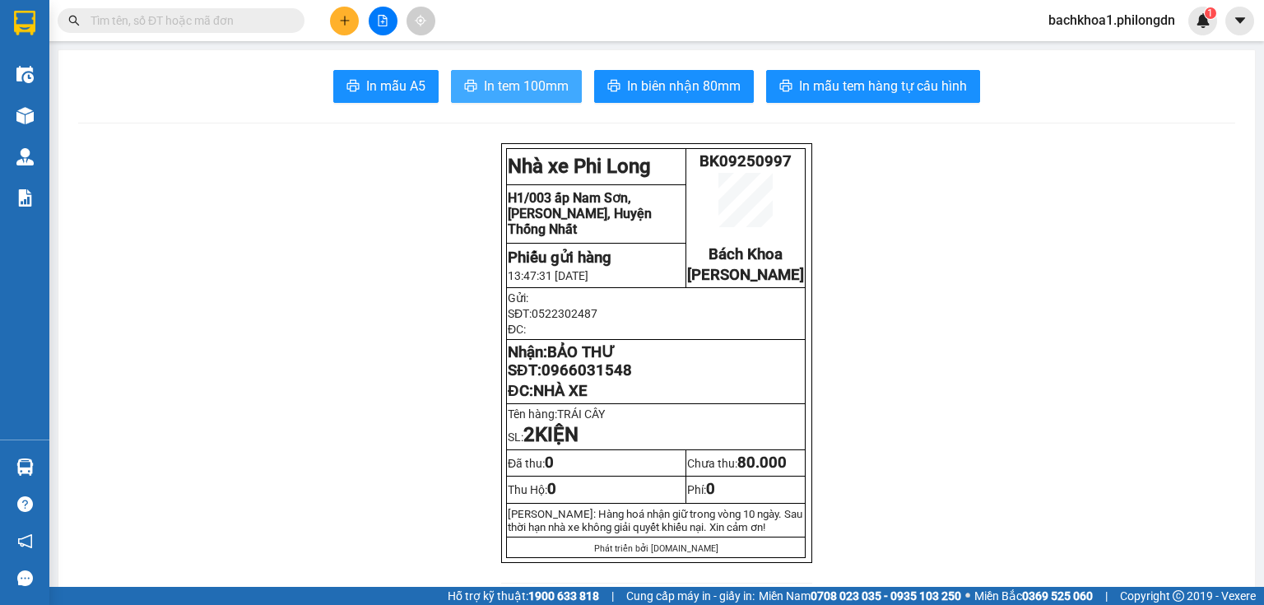
click at [546, 87] on span "In tem 100mm" at bounding box center [526, 86] width 85 height 21
click at [589, 379] on span "0966031548" at bounding box center [587, 370] width 91 height 18
click at [349, 16] on icon "plus" at bounding box center [345, 21] width 12 height 12
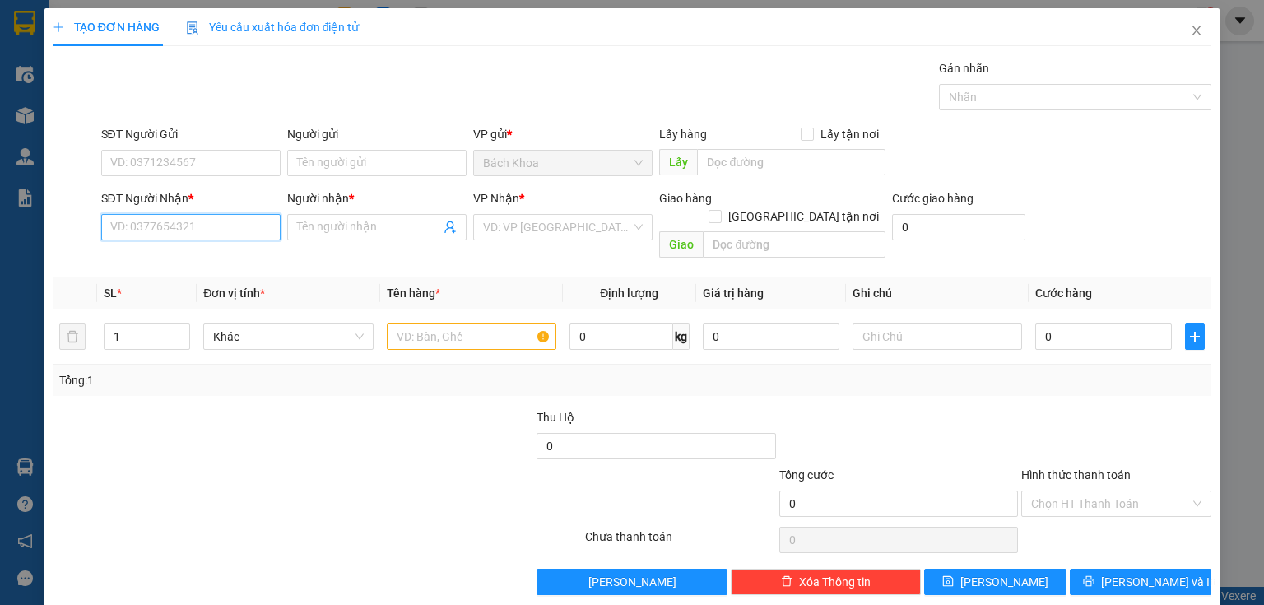
click at [221, 217] on input "SĐT Người Nhận *" at bounding box center [190, 227] width 179 height 26
click at [230, 260] on div "0966114266 - HUY" at bounding box center [189, 259] width 158 height 18
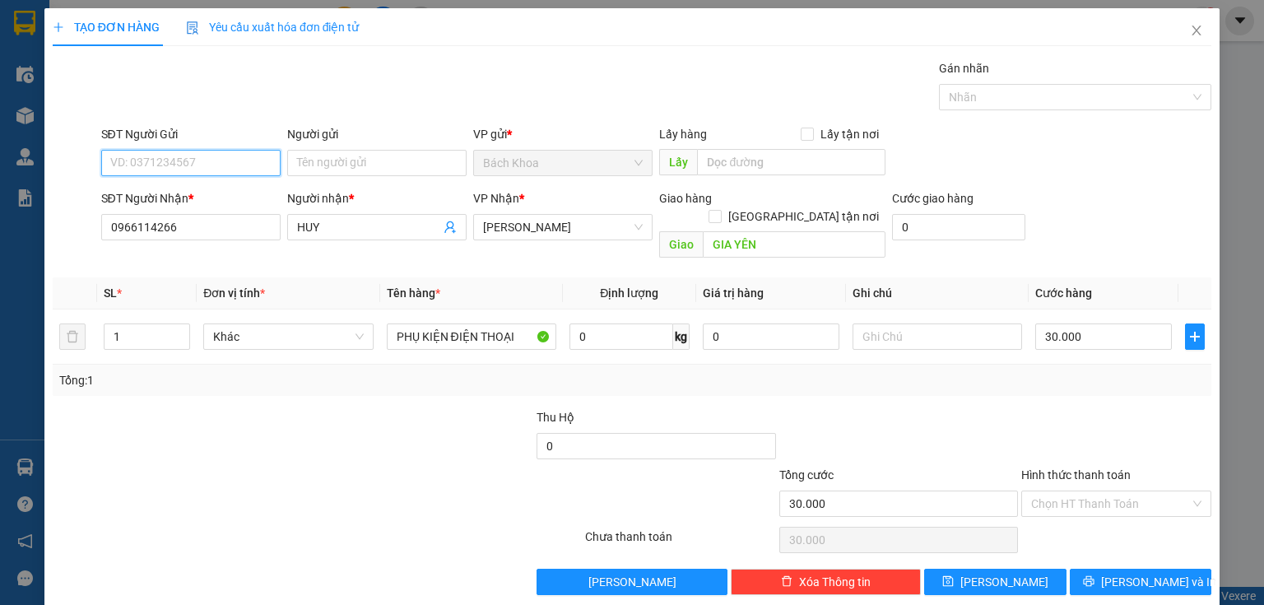
click at [218, 151] on input "SĐT Người Gửi" at bounding box center [190, 163] width 179 height 26
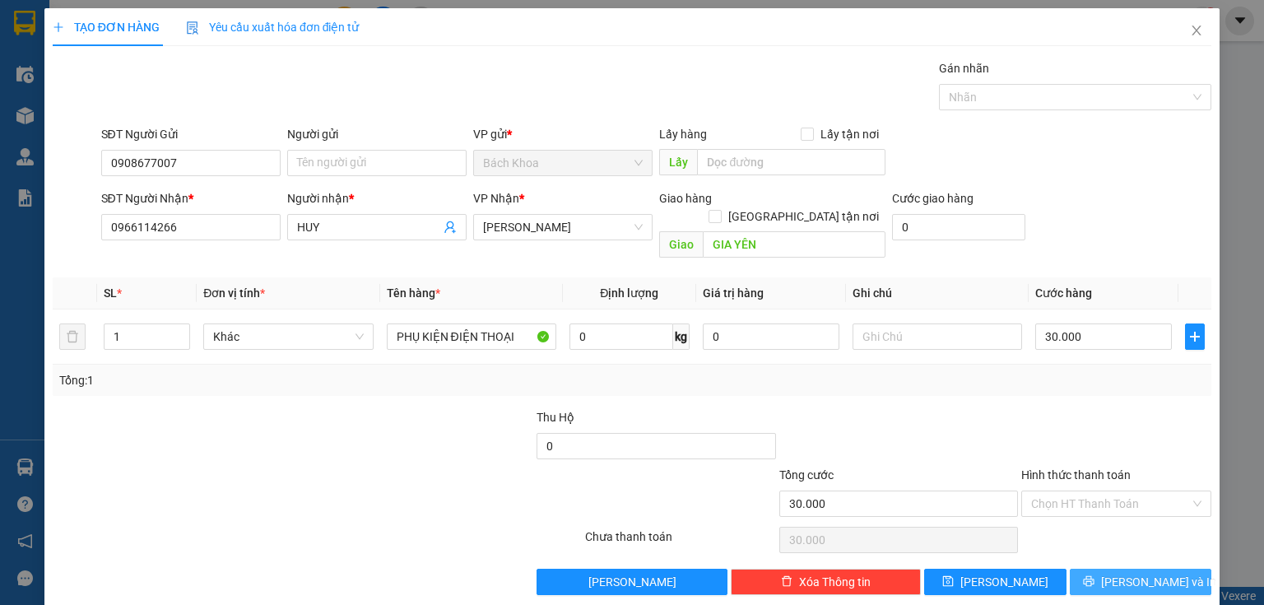
click at [1150, 573] on span "[PERSON_NAME] và In" at bounding box center [1158, 582] width 115 height 18
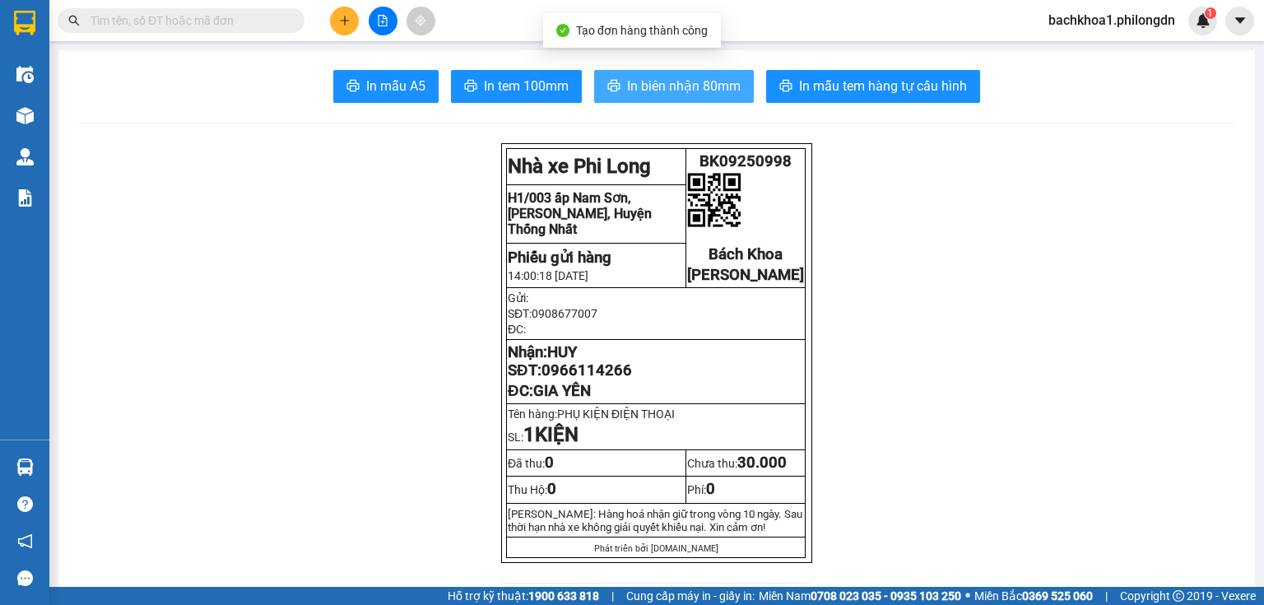
click at [629, 85] on span "In biên nhận 80mm" at bounding box center [684, 86] width 114 height 21
click at [613, 81] on icon "printer" at bounding box center [613, 85] width 13 height 13
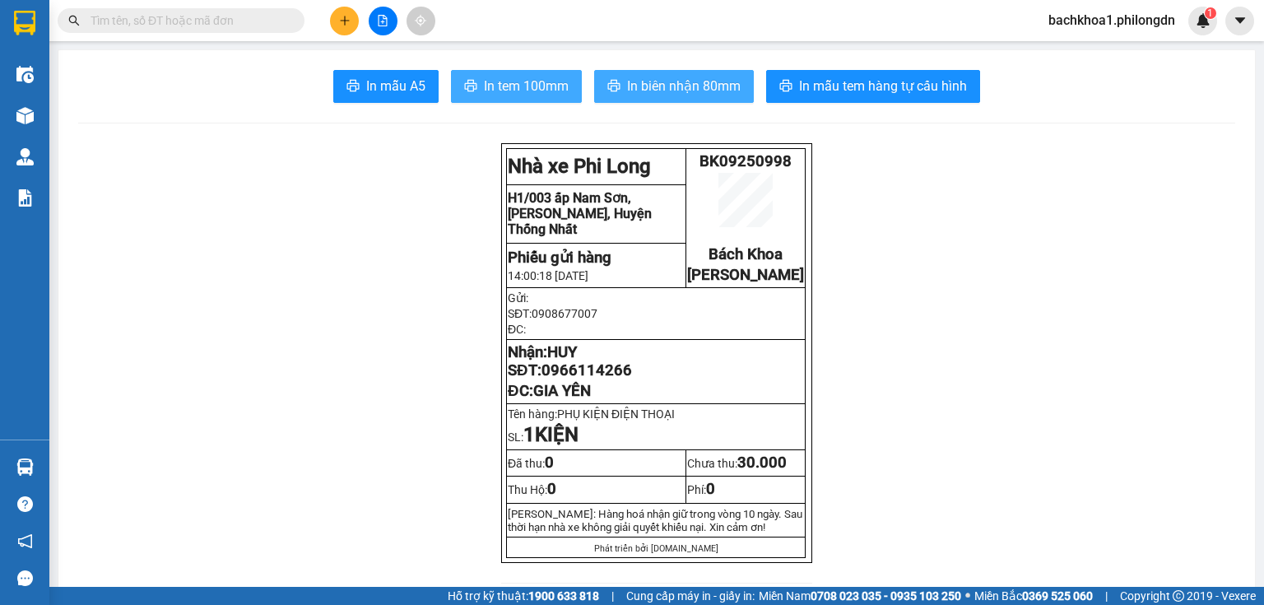
click at [533, 81] on span "In tem 100mm" at bounding box center [526, 86] width 85 height 21
click at [612, 379] on span "0966114266" at bounding box center [587, 370] width 91 height 18
click at [337, 20] on button at bounding box center [344, 21] width 29 height 29
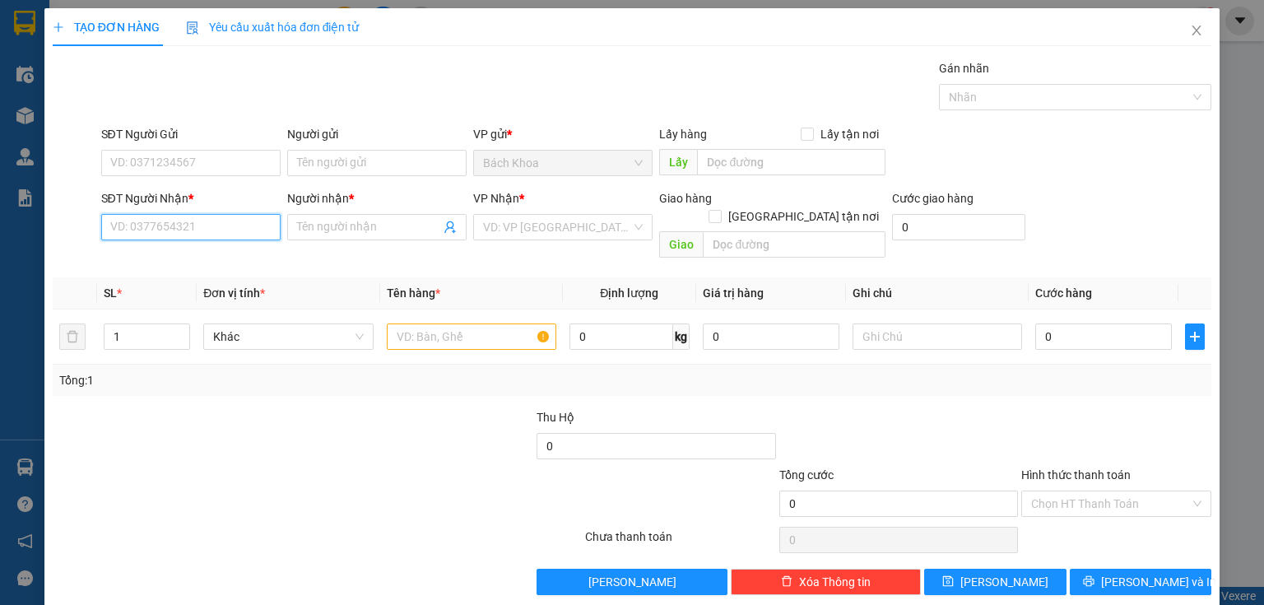
click at [135, 227] on input "SĐT Người Nhận *" at bounding box center [190, 227] width 179 height 26
click at [191, 221] on input "SĐT Người Nhận *" at bounding box center [190, 227] width 179 height 26
click at [168, 263] on div "0944784108 - LOAN" at bounding box center [189, 259] width 158 height 18
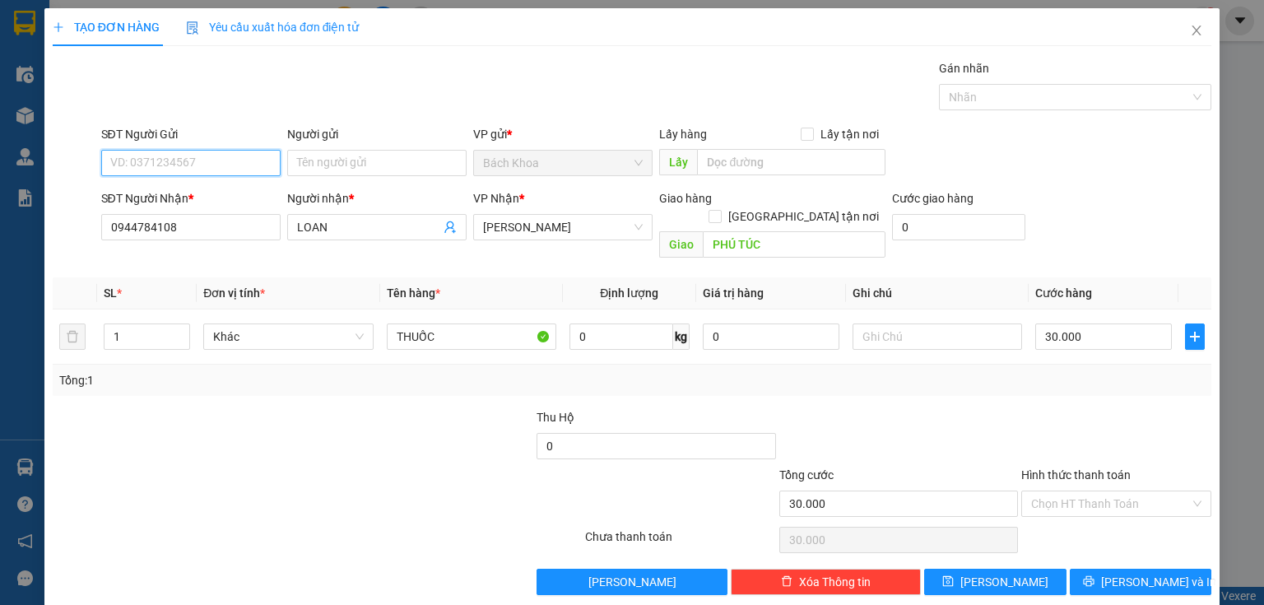
click at [196, 167] on input "SĐT Người Gửi" at bounding box center [190, 163] width 179 height 26
click at [208, 184] on div "0377115990" at bounding box center [189, 195] width 178 height 26
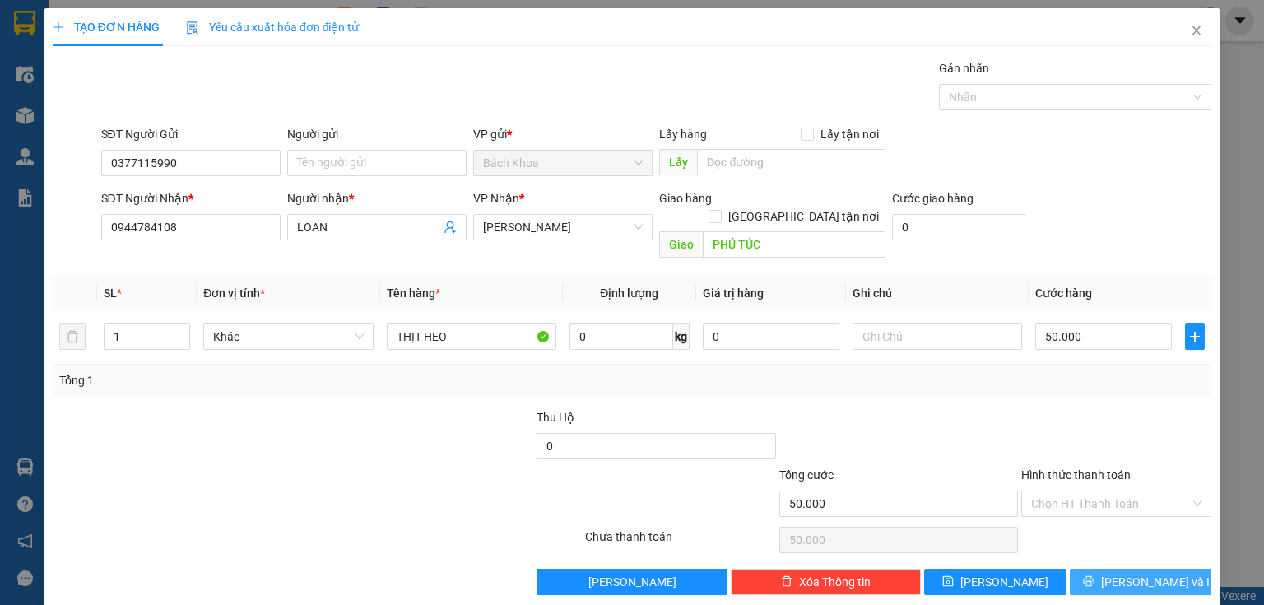
click at [1132, 573] on span "[PERSON_NAME] và In" at bounding box center [1158, 582] width 115 height 18
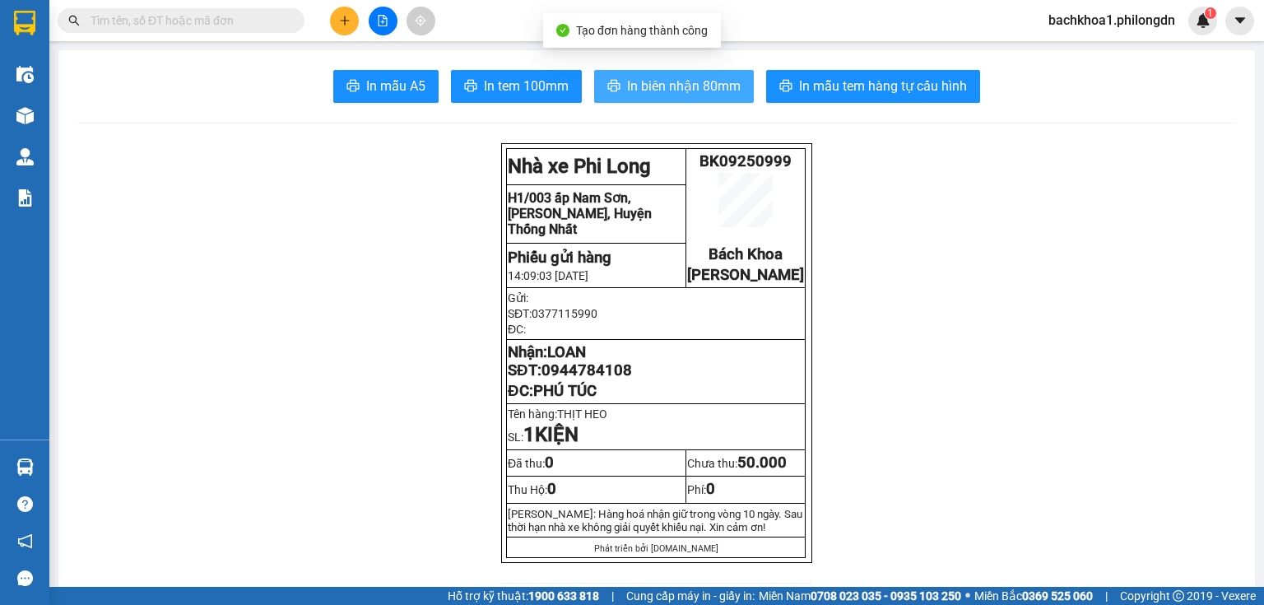
click at [615, 90] on icon "printer" at bounding box center [613, 85] width 13 height 13
click at [523, 86] on span "In tem 100mm" at bounding box center [526, 86] width 85 height 21
click at [562, 379] on span "0944784108" at bounding box center [587, 370] width 91 height 18
click at [352, 31] on button at bounding box center [344, 21] width 29 height 29
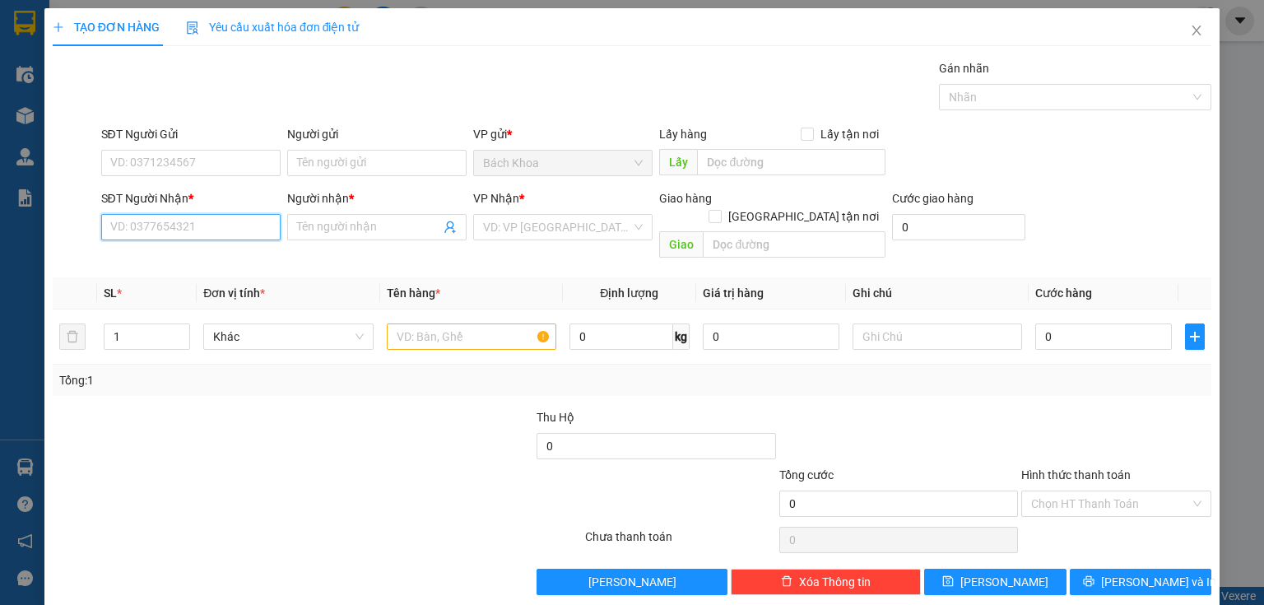
click at [184, 227] on input "SĐT Người Nhận *" at bounding box center [190, 227] width 179 height 26
click at [246, 257] on div "02516516999 - SG SMILE" at bounding box center [189, 259] width 158 height 18
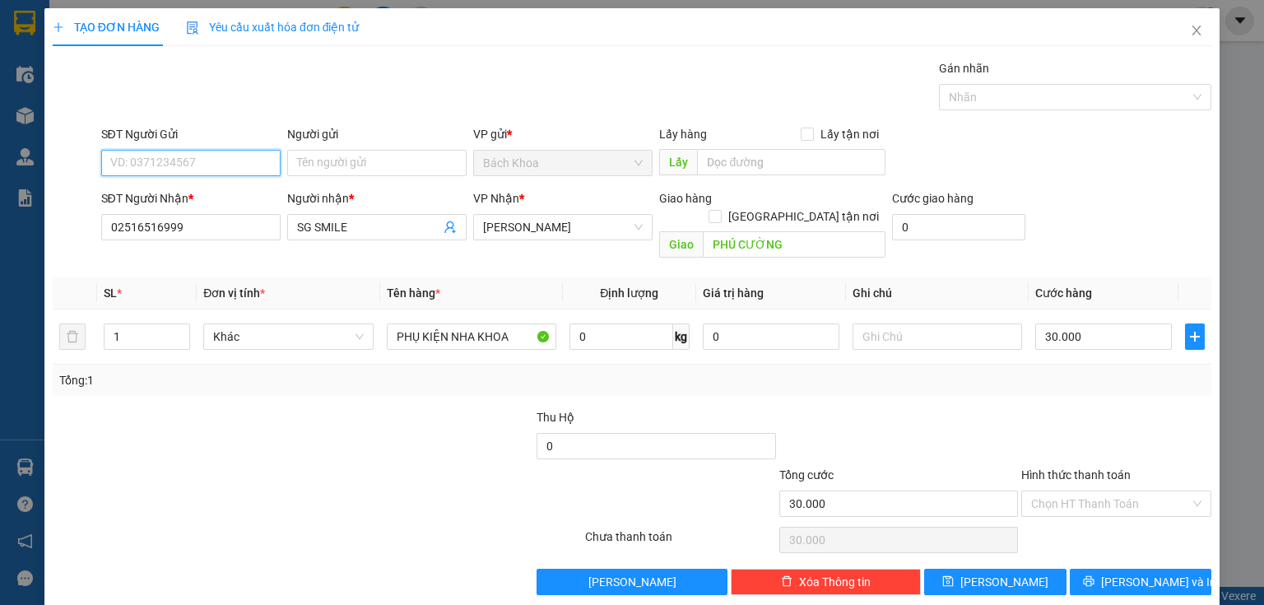
click at [209, 156] on input "SĐT Người Gửi" at bounding box center [190, 163] width 179 height 26
click at [214, 193] on div "0913129199 - LAB [PERSON_NAME]" at bounding box center [203, 195] width 186 height 18
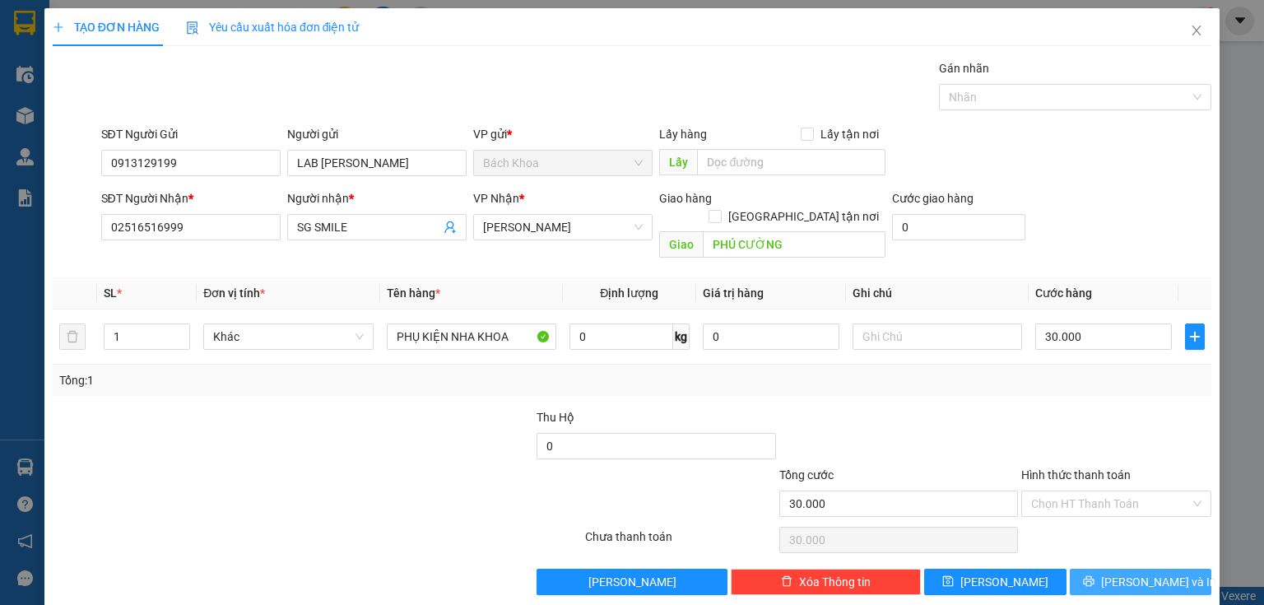
click at [1095, 575] on icon "printer" at bounding box center [1089, 581] width 12 height 12
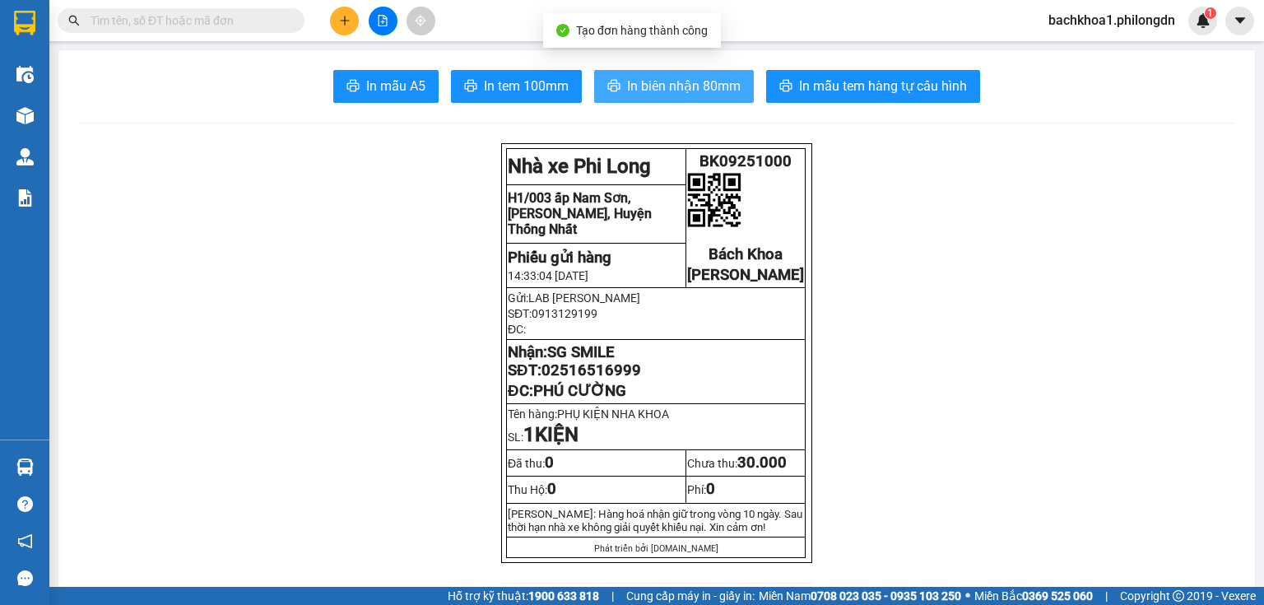
click at [680, 91] on span "In biên nhận 80mm" at bounding box center [684, 86] width 114 height 21
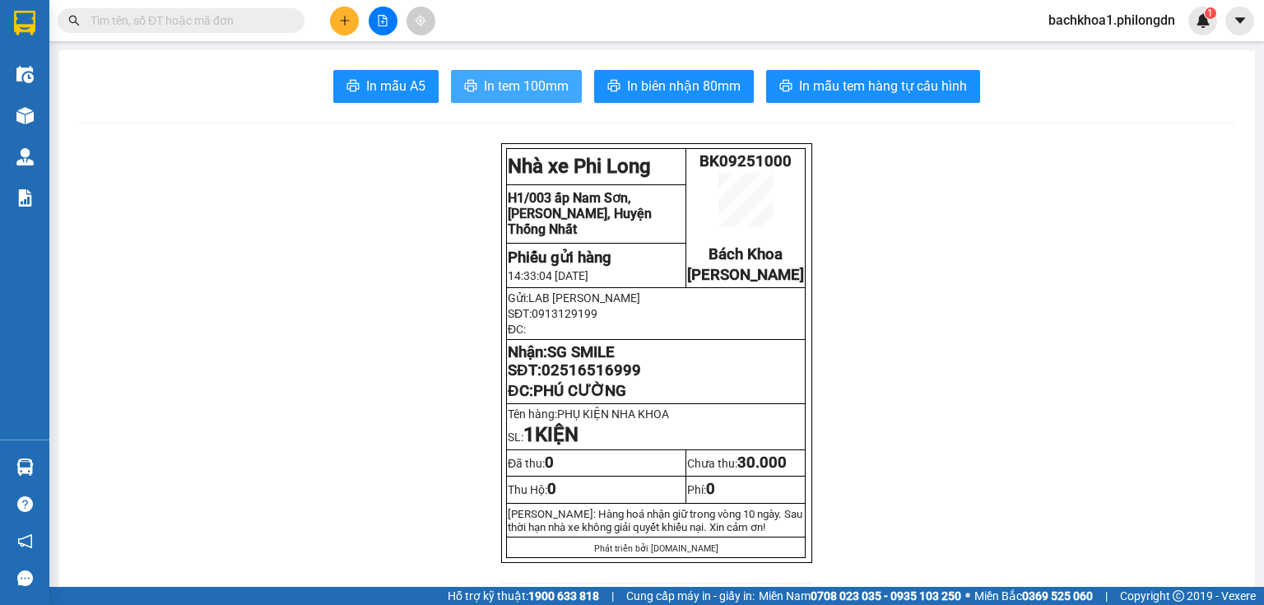
click at [489, 75] on button "In tem 100mm" at bounding box center [516, 86] width 131 height 33
click at [602, 379] on span "02516516999" at bounding box center [592, 370] width 100 height 18
click at [350, 25] on icon "plus" at bounding box center [345, 21] width 12 height 12
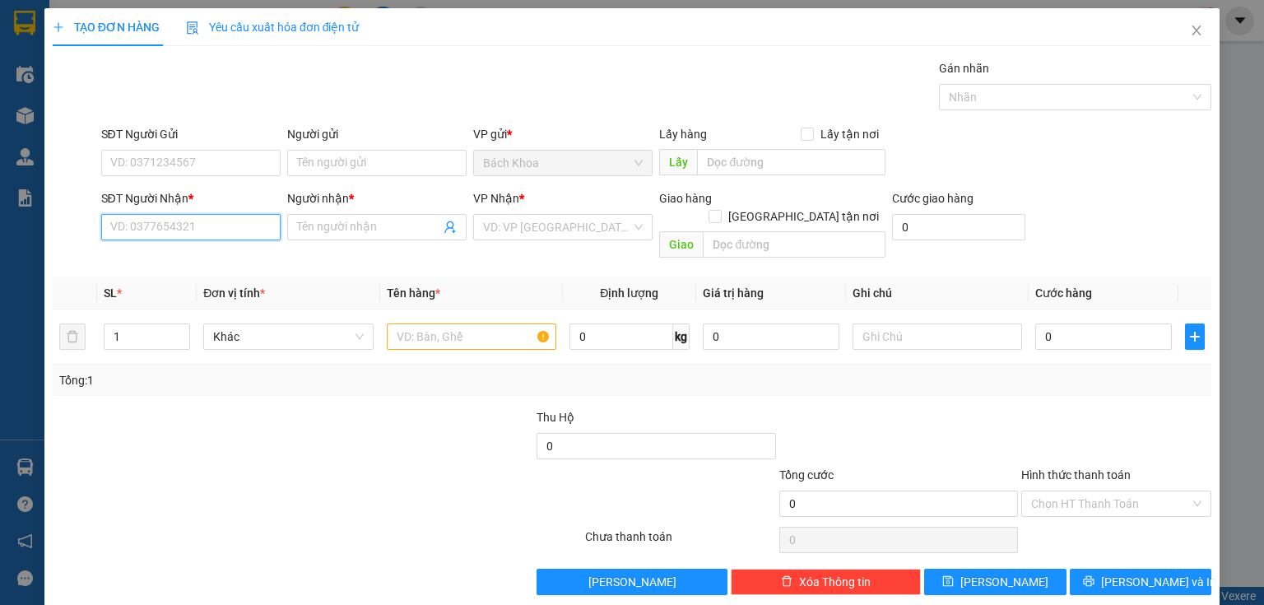
drag, startPoint x: 164, startPoint y: 234, endPoint x: 175, endPoint y: 213, distance: 23.6
click at [164, 230] on input "SĐT Người Nhận *" at bounding box center [190, 227] width 179 height 26
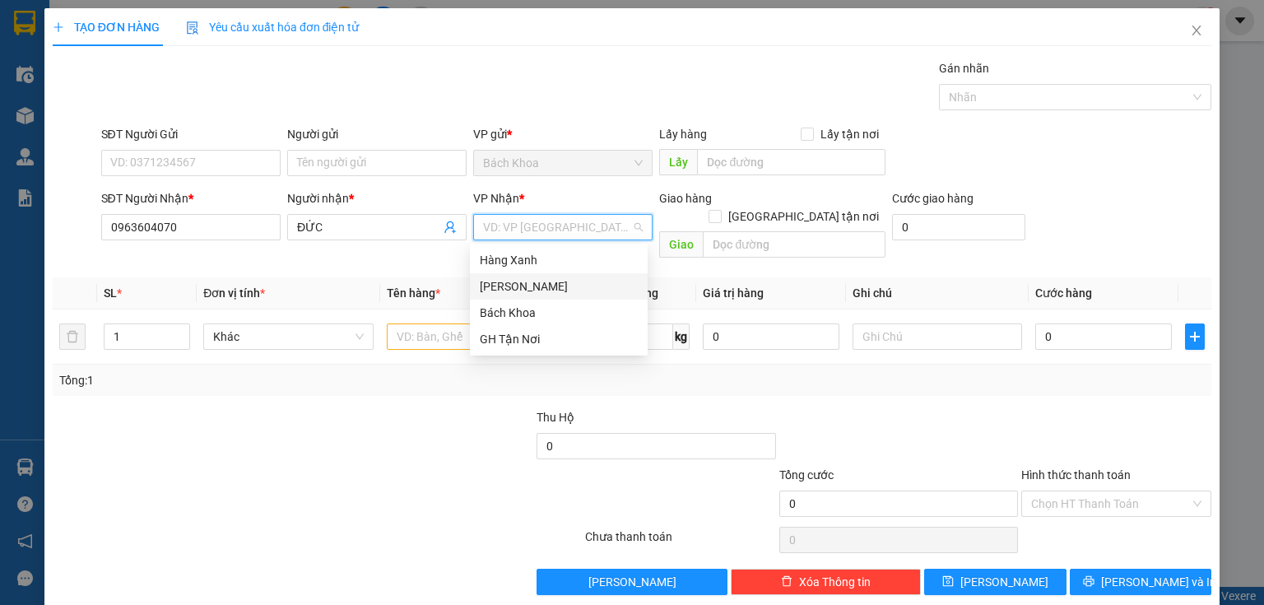
click at [560, 286] on div "[PERSON_NAME]" at bounding box center [559, 286] width 158 height 18
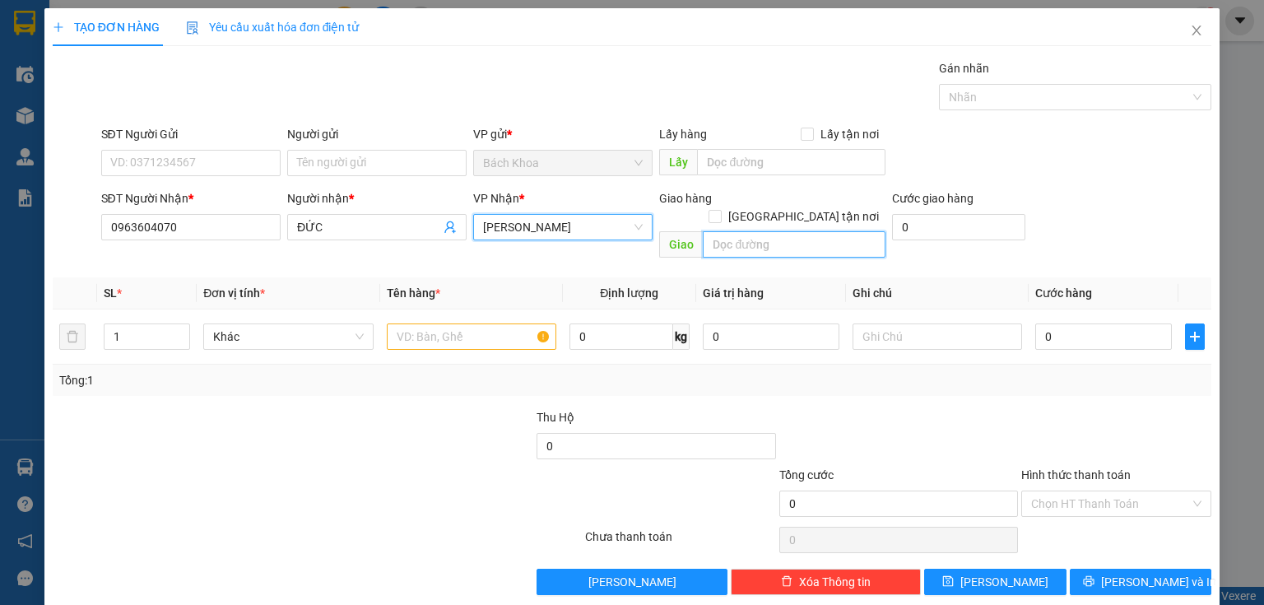
click at [793, 231] on input "text" at bounding box center [794, 244] width 183 height 26
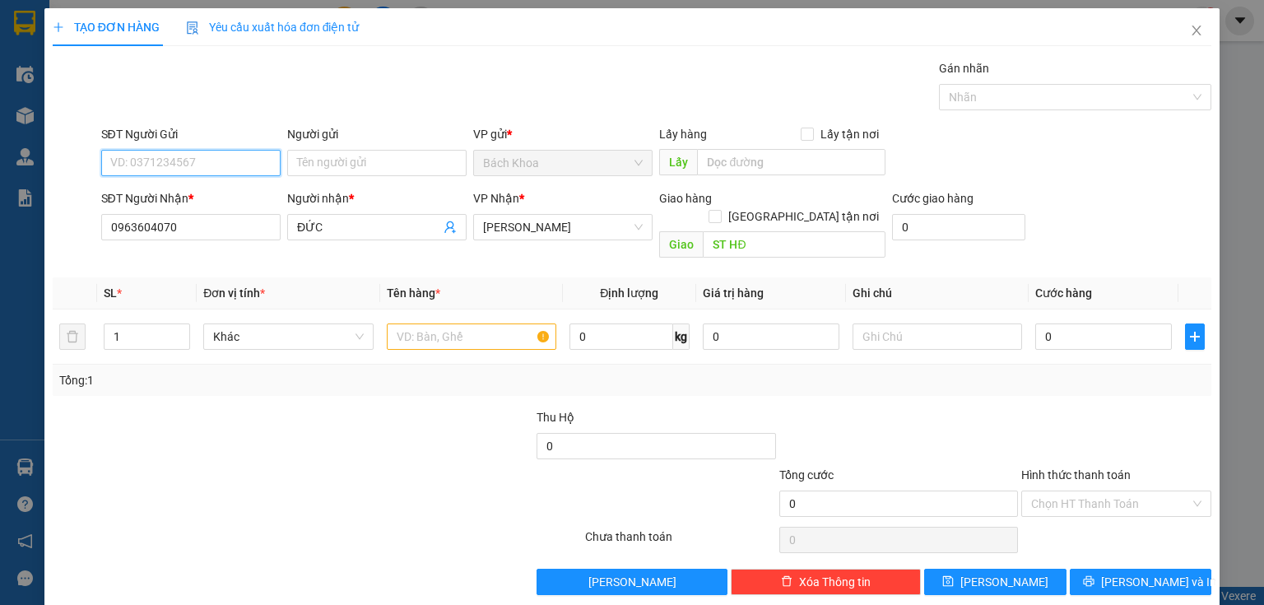
click at [192, 161] on input "SĐT Người Gửi" at bounding box center [190, 163] width 179 height 26
click at [435, 323] on input "text" at bounding box center [472, 336] width 170 height 26
click at [352, 167] on input "Người gửi" at bounding box center [376, 163] width 179 height 26
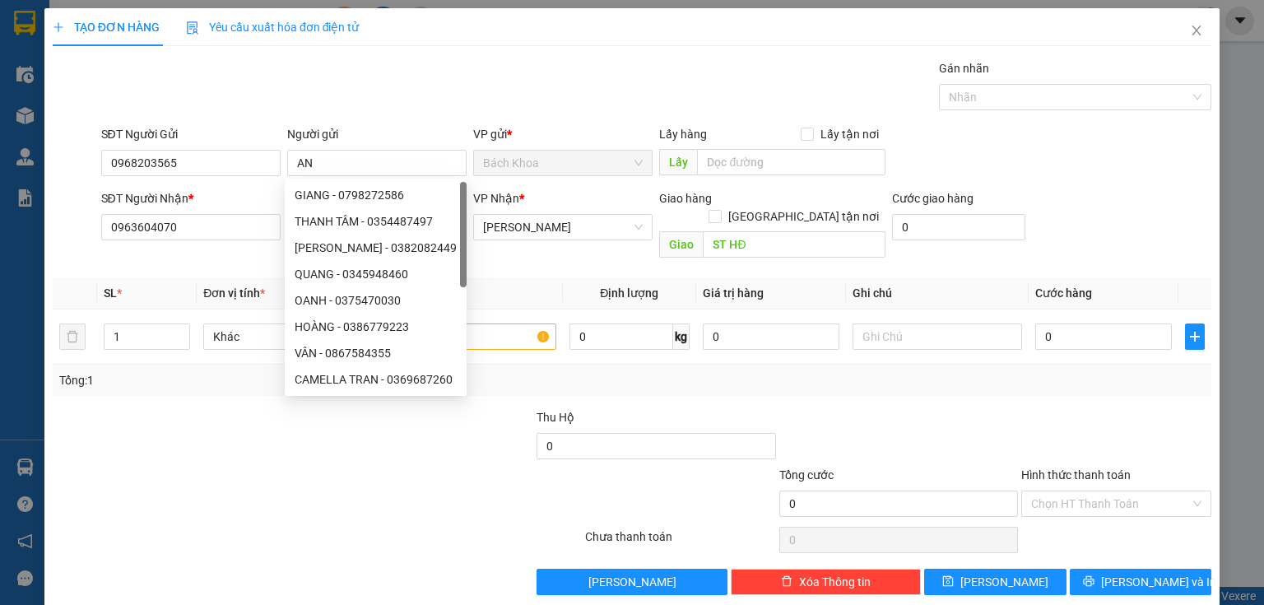
click at [393, 58] on div "TẠO ĐƠN HÀNG Yêu cầu xuất hóa đơn điện tử Transit Pickup Surcharge Ids Transit …" at bounding box center [632, 301] width 1159 height 587
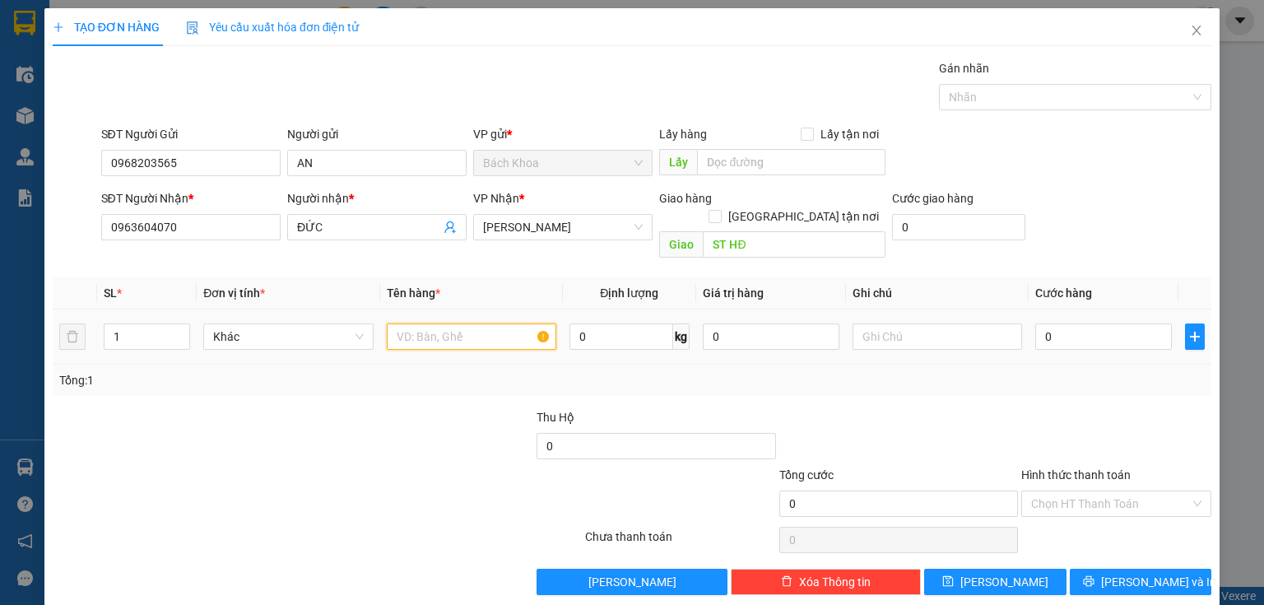
click at [472, 323] on input "text" at bounding box center [472, 336] width 170 height 26
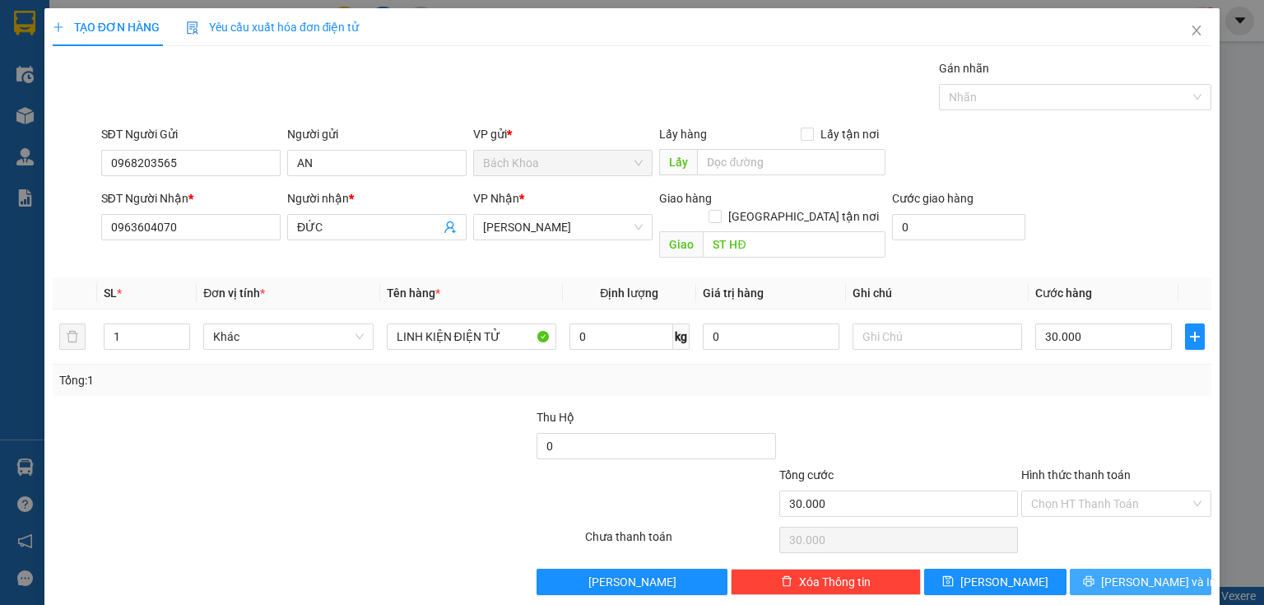
drag, startPoint x: 1123, startPoint y: 540, endPoint x: 1126, endPoint y: 553, distance: 13.6
click at [1126, 551] on div "Transit Pickup Surcharge Ids Transit Deliver Surcharge Ids Transit Deliver Surc…" at bounding box center [632, 327] width 1159 height 536
click at [1129, 573] on span "[PERSON_NAME] và In" at bounding box center [1158, 582] width 115 height 18
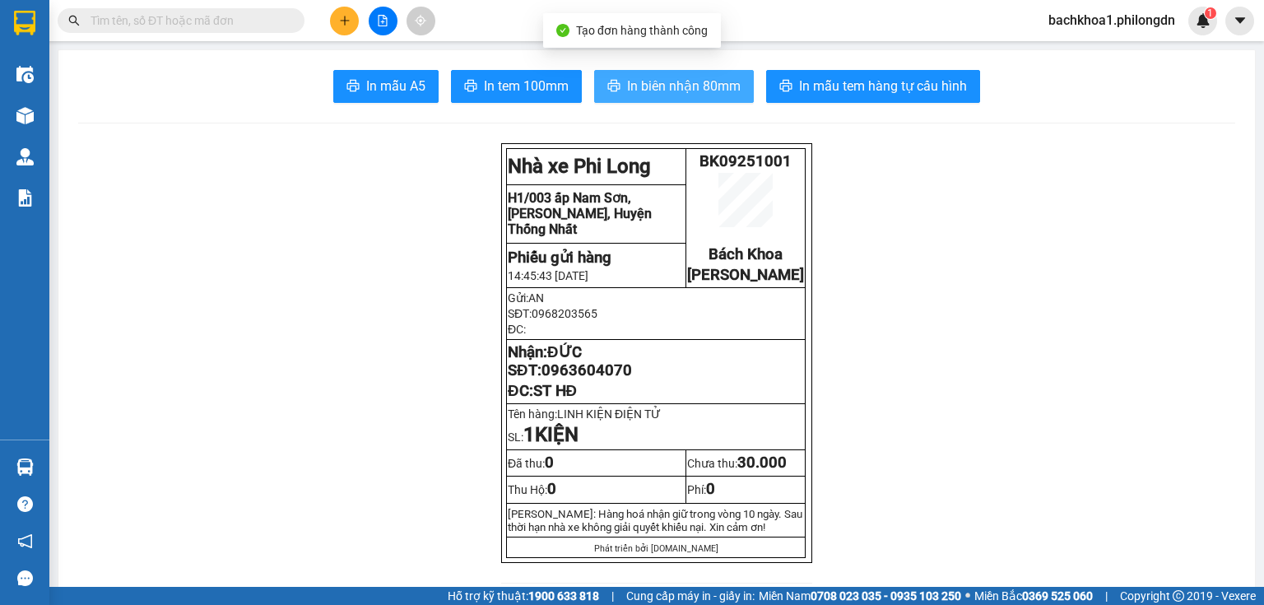
click at [627, 79] on span "In biên nhận 80mm" at bounding box center [684, 86] width 114 height 21
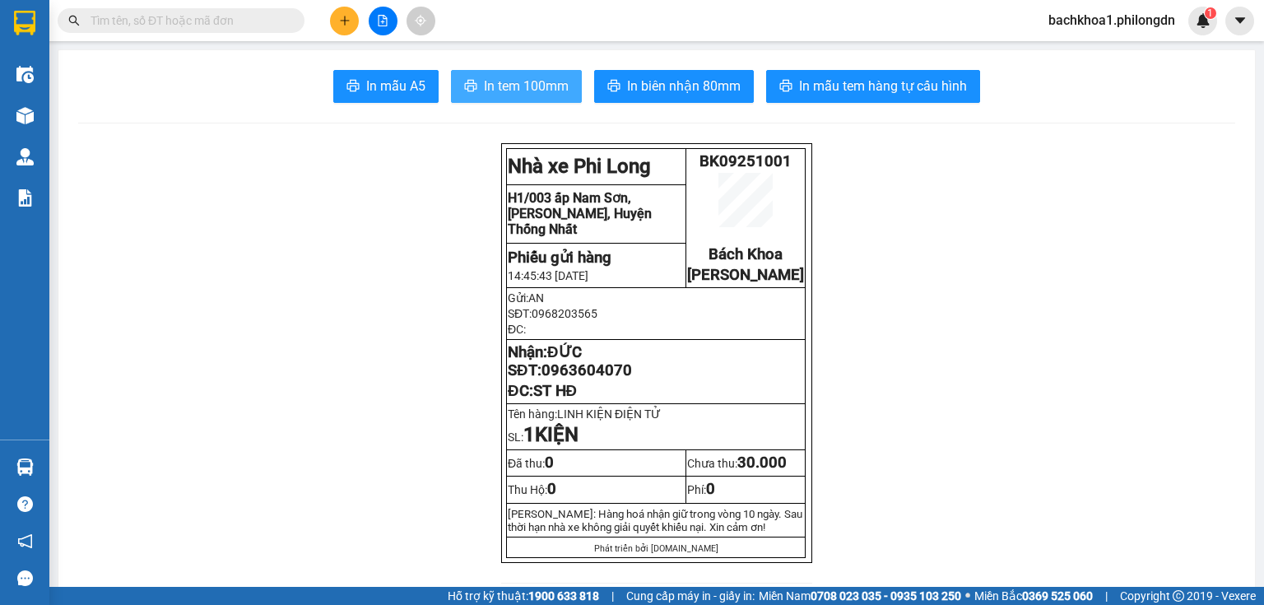
click at [513, 88] on span "In tem 100mm" at bounding box center [526, 86] width 85 height 21
click at [579, 400] on p "ĐC: ST HĐ" at bounding box center [656, 391] width 296 height 18
click at [569, 377] on span "0963604070" at bounding box center [587, 370] width 91 height 18
click at [577, 379] on span "0963604070" at bounding box center [587, 370] width 91 height 18
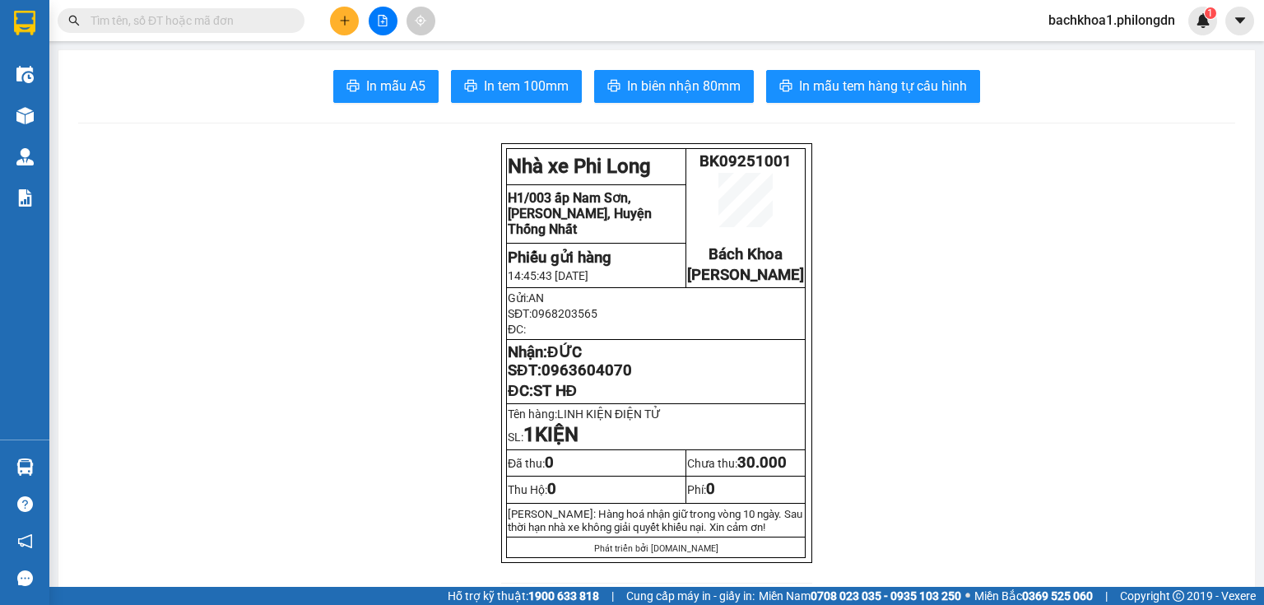
click at [578, 379] on span "0963604070" at bounding box center [587, 370] width 91 height 18
